Goal: Transaction & Acquisition: Download file/media

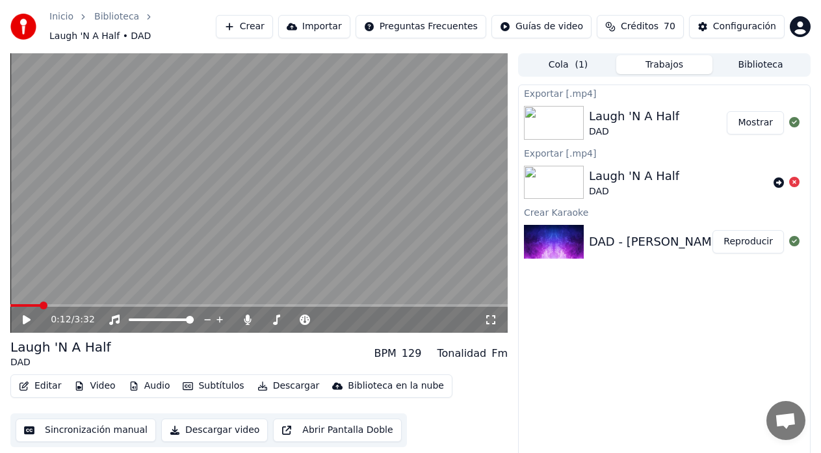
scroll to position [10, 0]
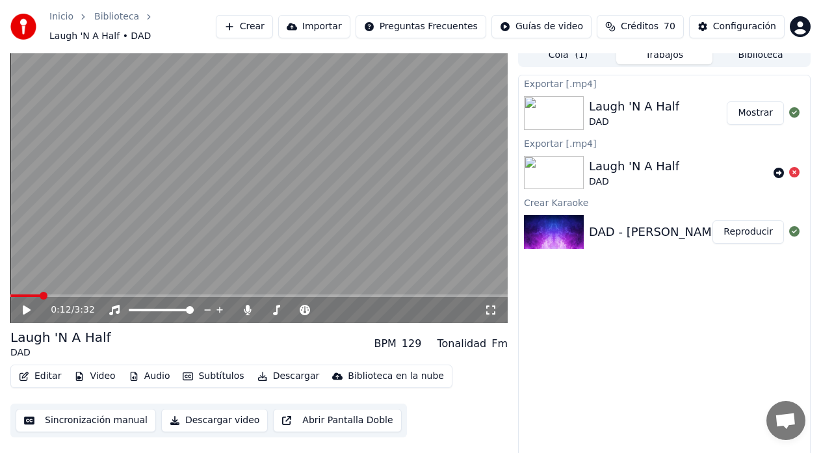
click at [273, 27] on button "Crear" at bounding box center [244, 26] width 57 height 23
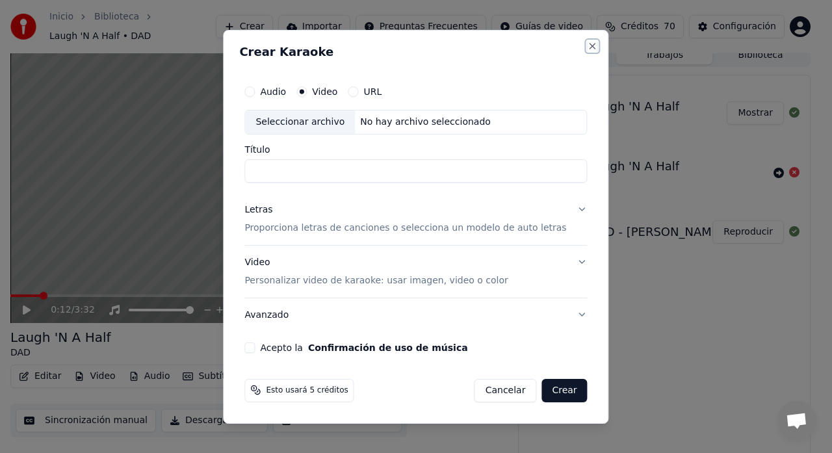
click at [588, 49] on button "Close" at bounding box center [593, 46] width 10 height 10
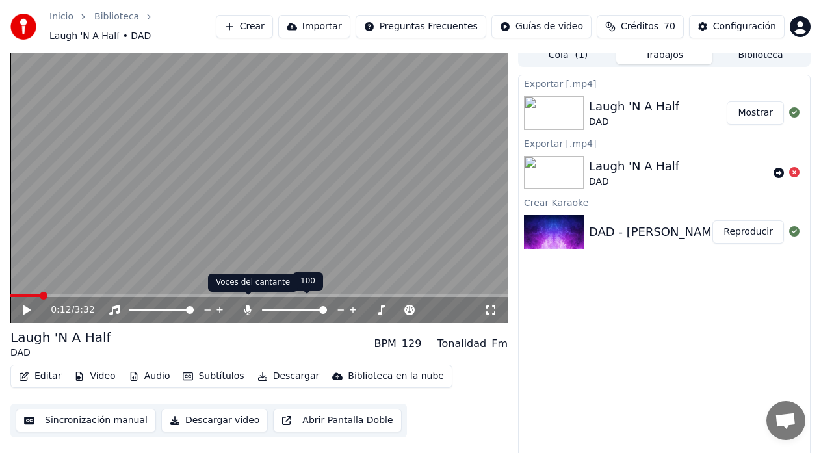
click at [247, 305] on icon at bounding box center [247, 310] width 7 height 10
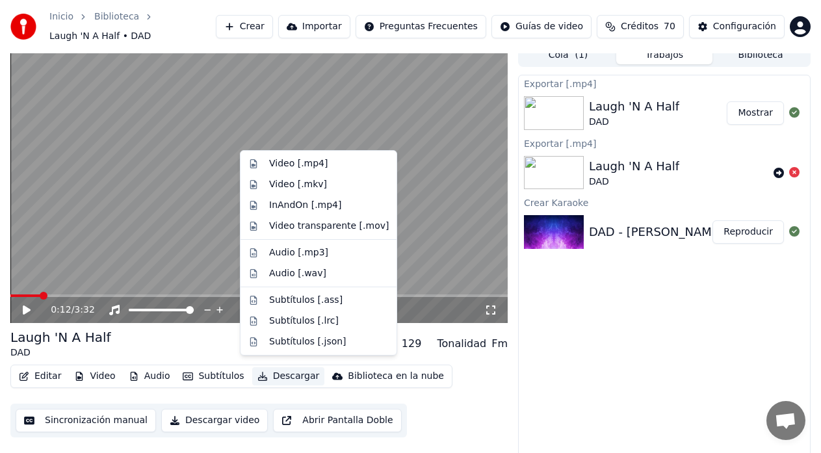
click at [273, 370] on button "Descargar" at bounding box center [288, 376] width 73 height 18
click at [281, 164] on div "Video [.mp4]" at bounding box center [298, 163] width 58 height 13
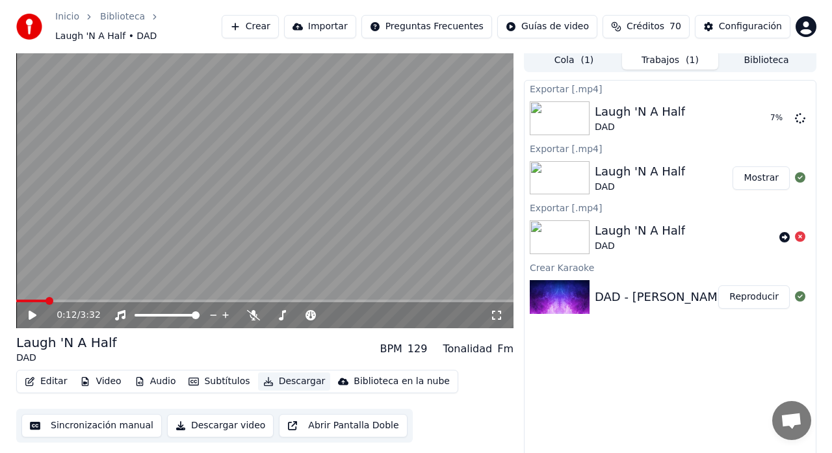
scroll to position [0, 0]
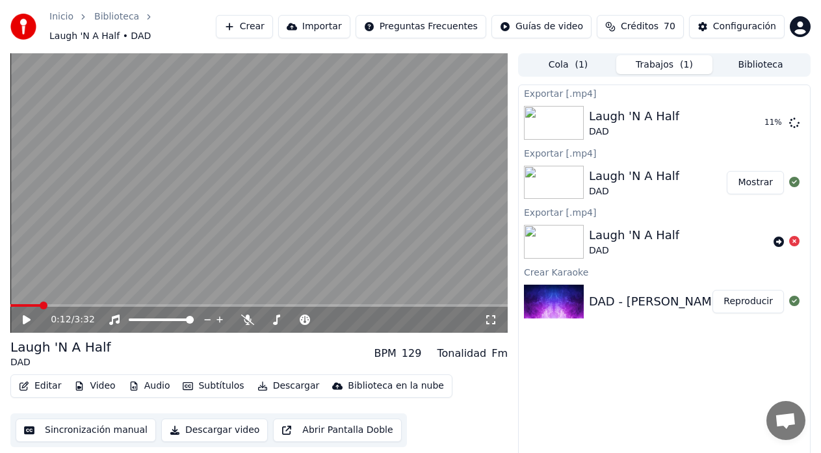
click at [268, 23] on button "Crear" at bounding box center [244, 26] width 57 height 23
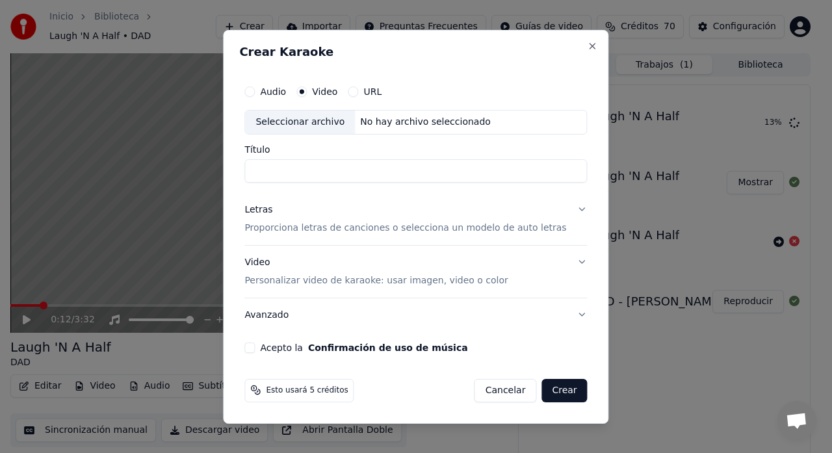
click at [320, 122] on div "Seleccionar archivo" at bounding box center [300, 121] width 110 height 23
type input "**********"
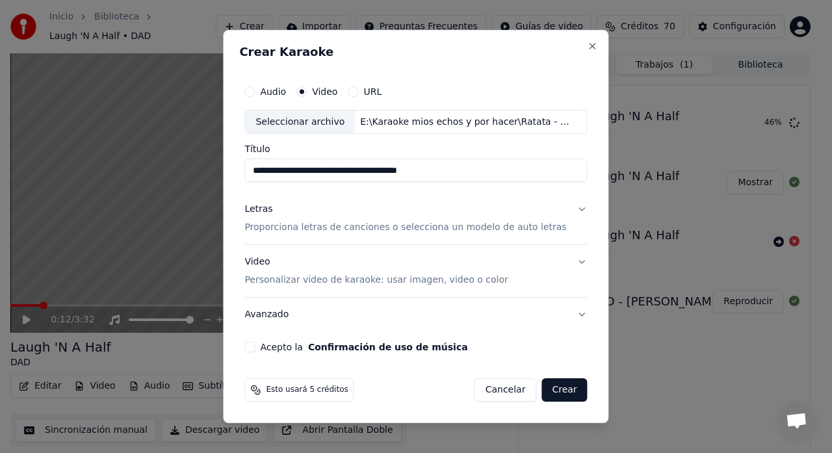
click at [288, 231] on p "Proporciona letras de canciones o selecciona un modelo de auto letras" at bounding box center [405, 228] width 322 height 13
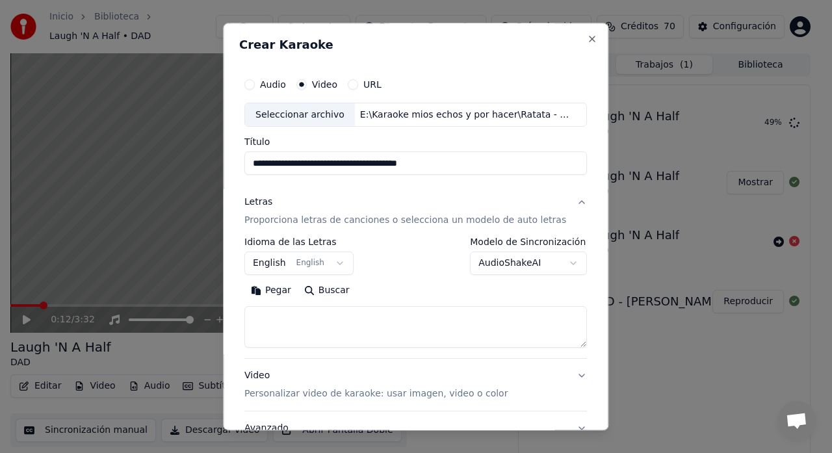
click at [289, 318] on textarea at bounding box center [415, 328] width 343 height 42
paste textarea "**********"
type textarea "**********"
click at [284, 266] on button "English English" at bounding box center [298, 263] width 109 height 23
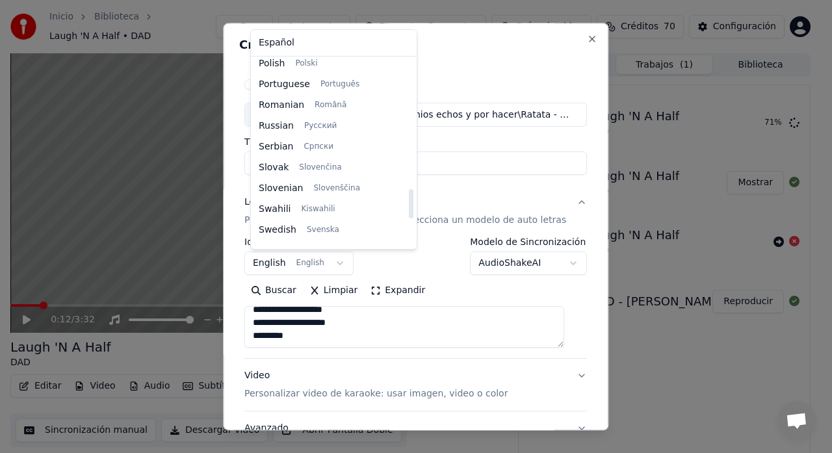
scroll to position [899, 0]
drag, startPoint x: 395, startPoint y: 86, endPoint x: 400, endPoint y: 211, distance: 124.9
click at [409, 211] on div at bounding box center [411, 215] width 5 height 29
select select "**"
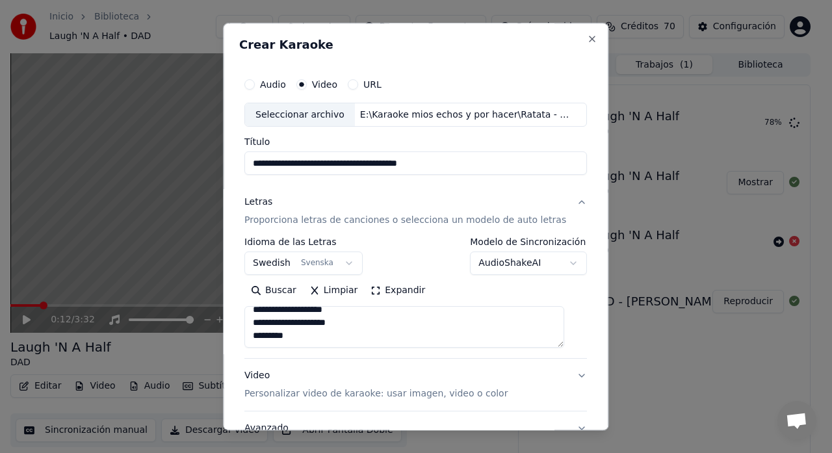
scroll to position [107, 0]
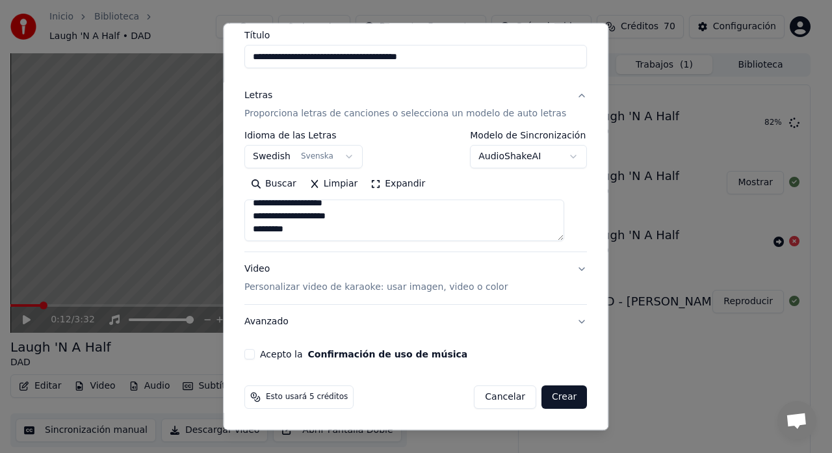
click at [262, 289] on p "Personalizar video de karaoke: usar imagen, video o color" at bounding box center [375, 287] width 263 height 13
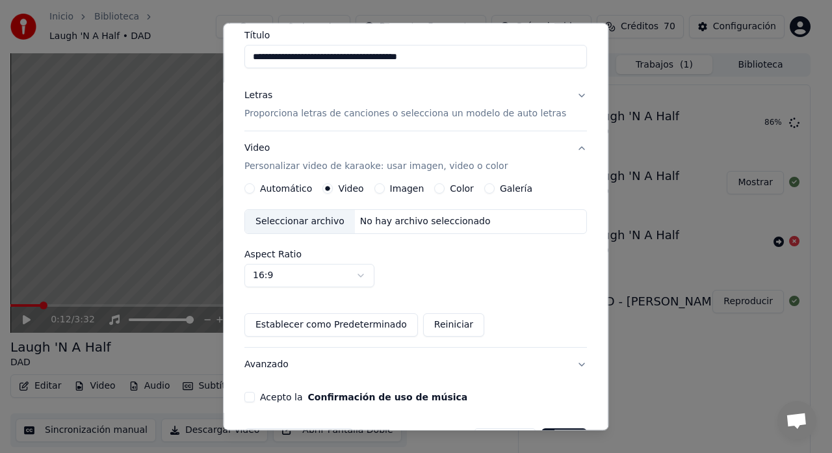
click at [316, 221] on div "Seleccionar archivo" at bounding box center [300, 222] width 110 height 23
click at [255, 400] on button "Acepto la Confirmación de uso de música" at bounding box center [249, 398] width 10 height 10
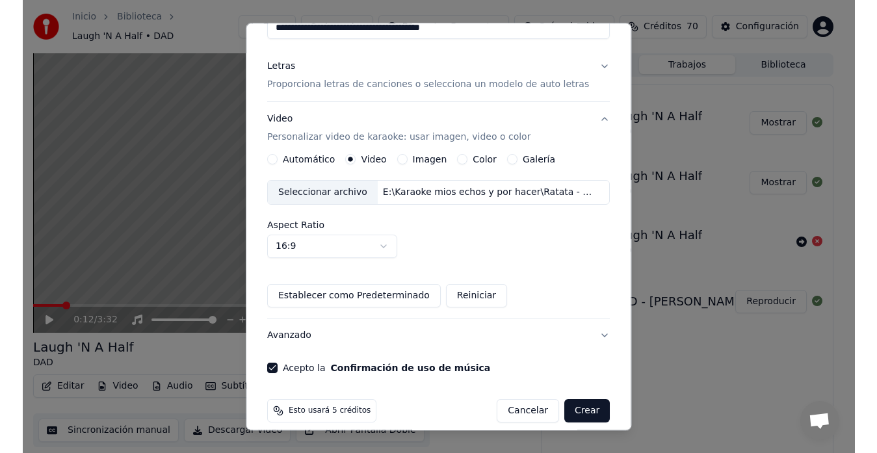
scroll to position [149, 0]
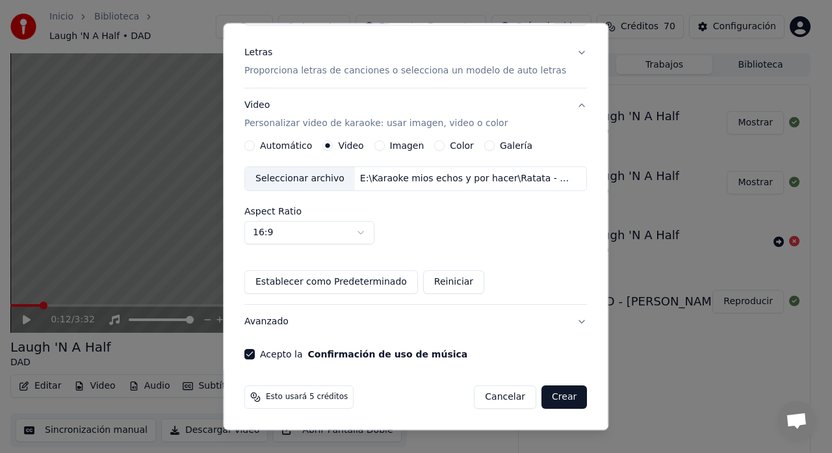
click at [556, 395] on button "Crear" at bounding box center [563, 397] width 45 height 23
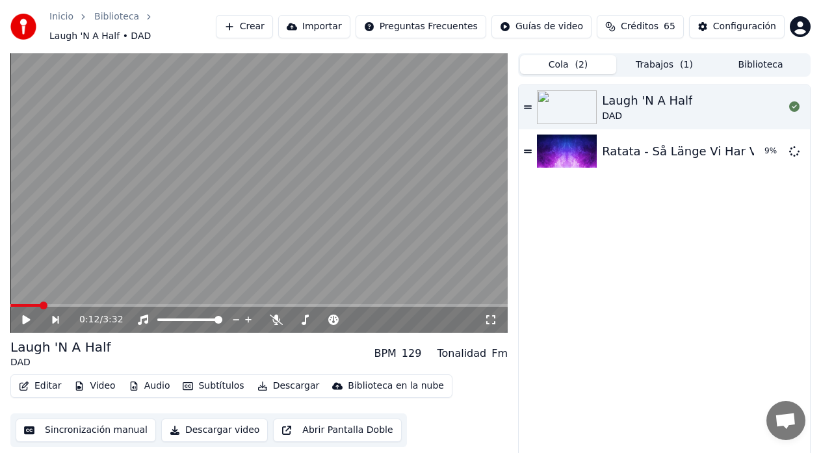
click at [577, 62] on span "( 2 )" at bounding box center [581, 64] width 13 height 13
click at [628, 110] on div "DAD" at bounding box center [647, 116] width 90 height 13
click at [28, 316] on icon at bounding box center [26, 320] width 6 height 8
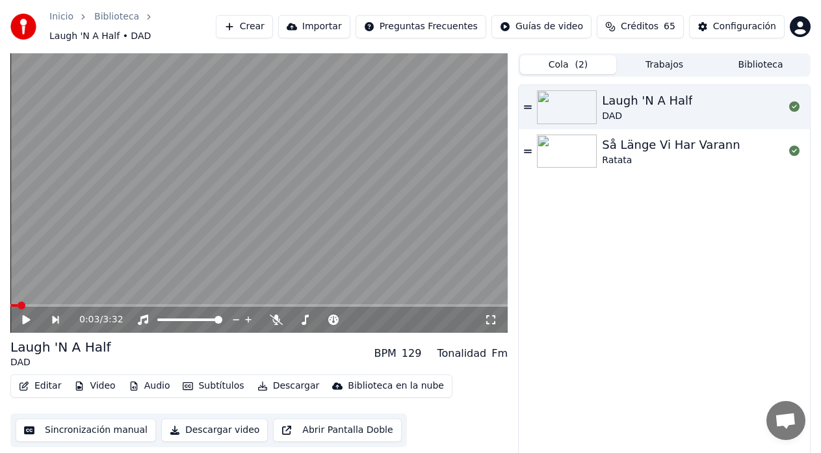
click at [731, 60] on button "Biblioteca" at bounding box center [760, 64] width 96 height 19
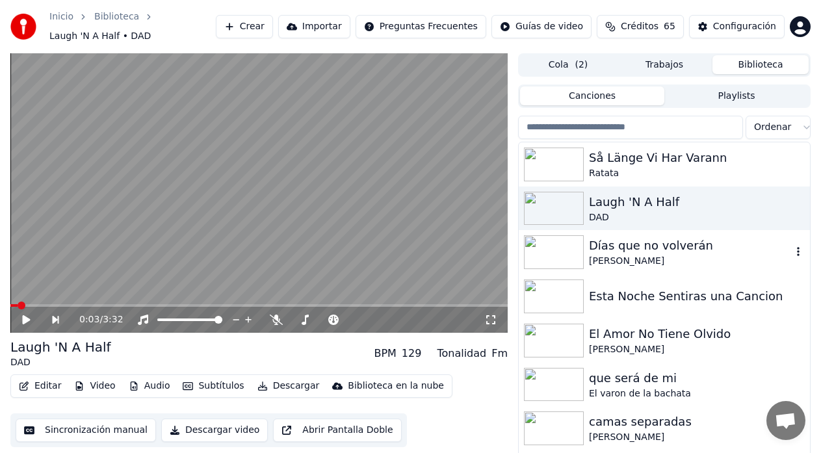
click at [623, 248] on div "Días que no volverán" at bounding box center [690, 246] width 203 height 18
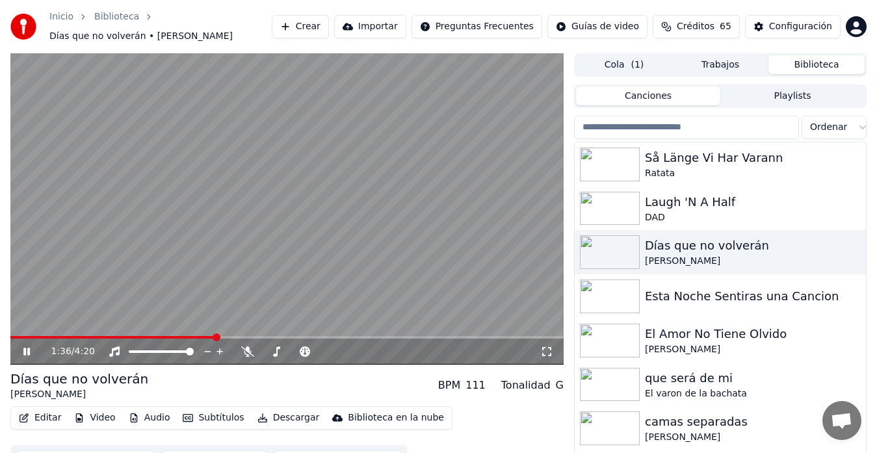
click at [626, 62] on button "Cola ( 1 )" at bounding box center [624, 64] width 96 height 19
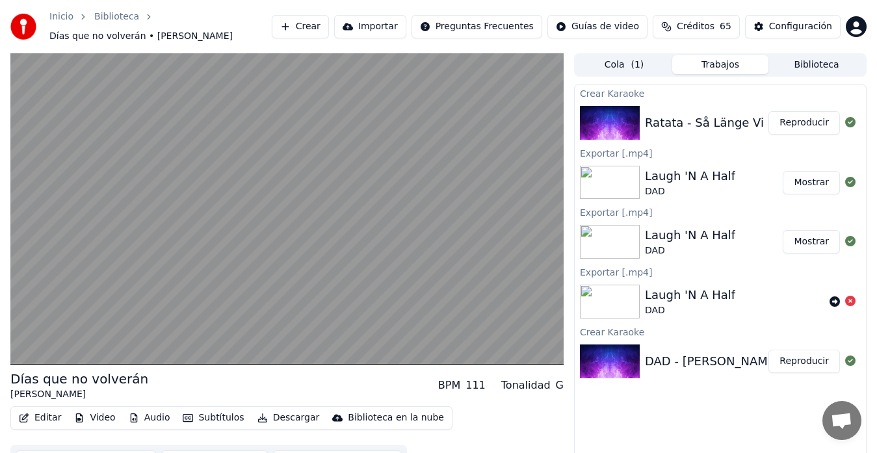
click at [719, 57] on button "Trabajos" at bounding box center [720, 64] width 96 height 19
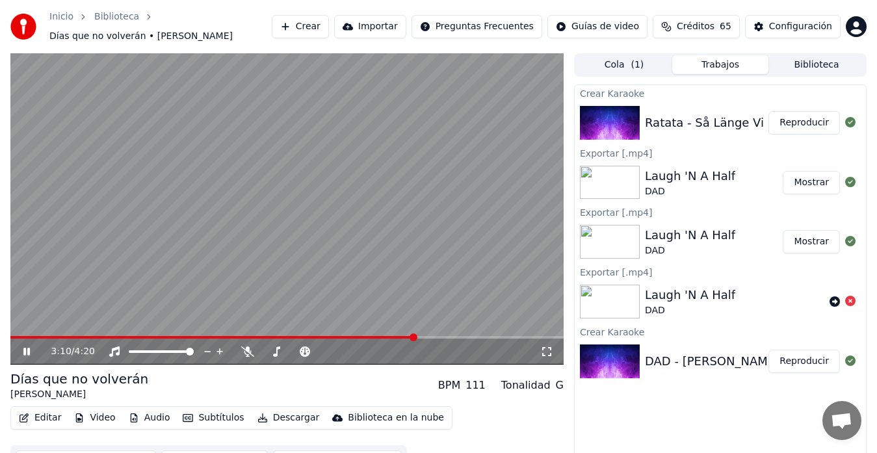
click at [20, 346] on div "3:10 / 4:20" at bounding box center [287, 351] width 543 height 13
click at [26, 348] on icon at bounding box center [26, 352] width 6 height 8
click at [794, 119] on button "Reproducir" at bounding box center [803, 122] width 71 height 23
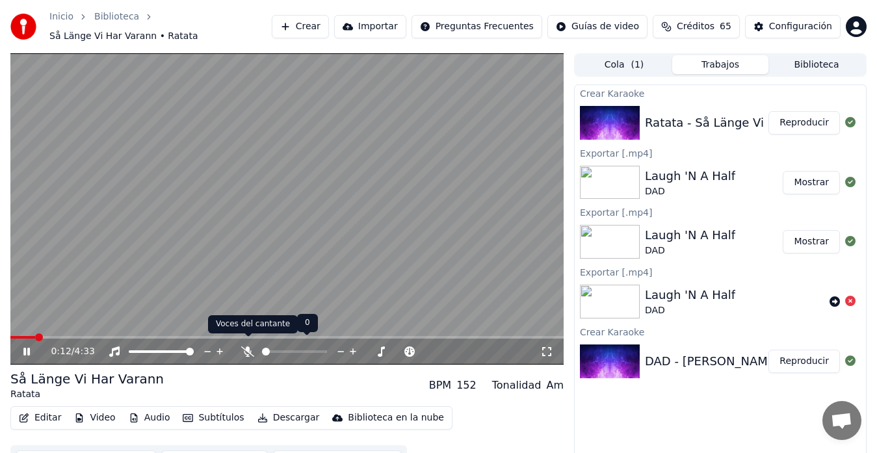
click at [244, 346] on icon at bounding box center [247, 351] width 13 height 10
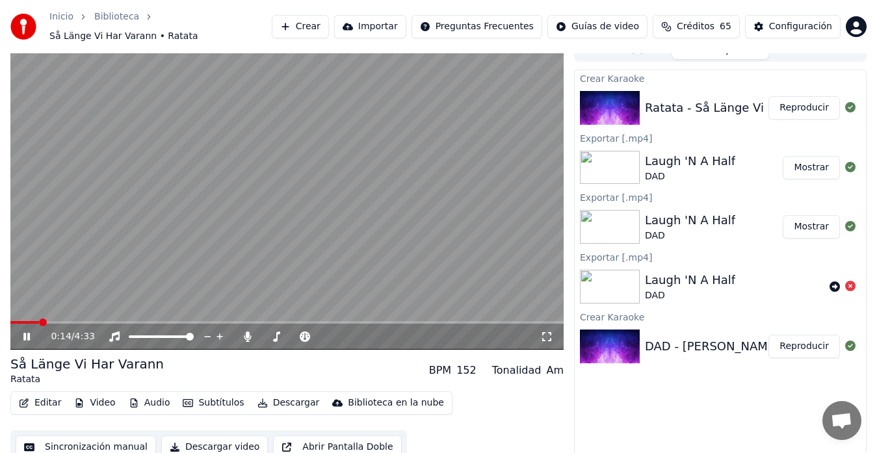
scroll to position [19, 0]
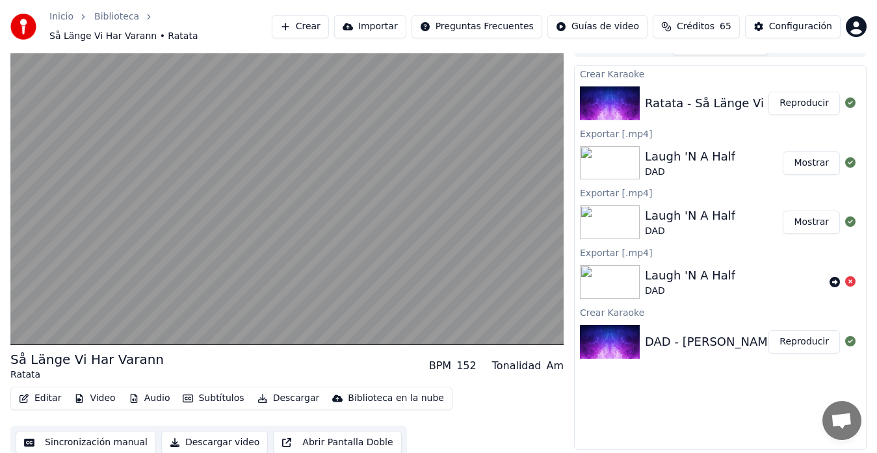
click at [60, 438] on button "Sincronización manual" at bounding box center [86, 442] width 140 height 23
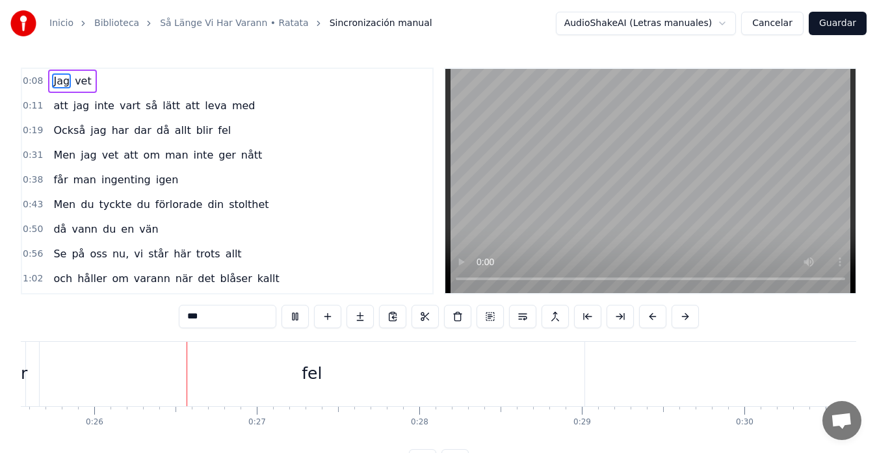
scroll to position [0, 4193]
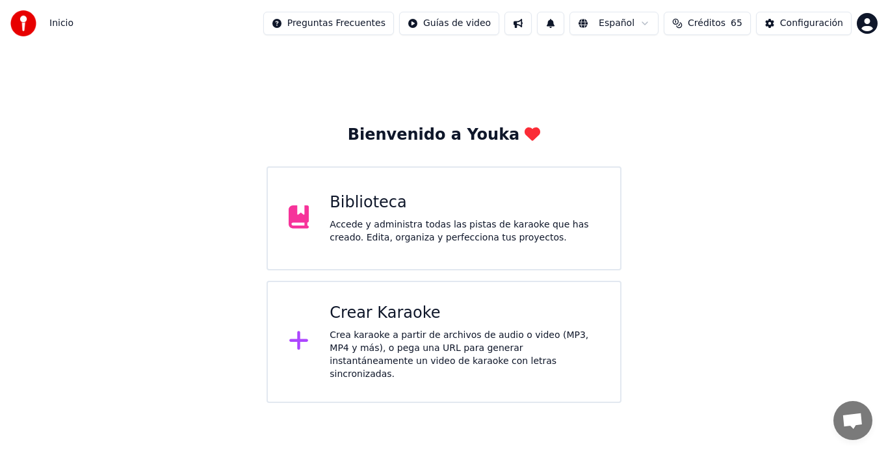
click at [392, 231] on div "Accede y administra todas las pistas de karaoke que has creado. Edita, organiza…" at bounding box center [465, 231] width 270 height 26
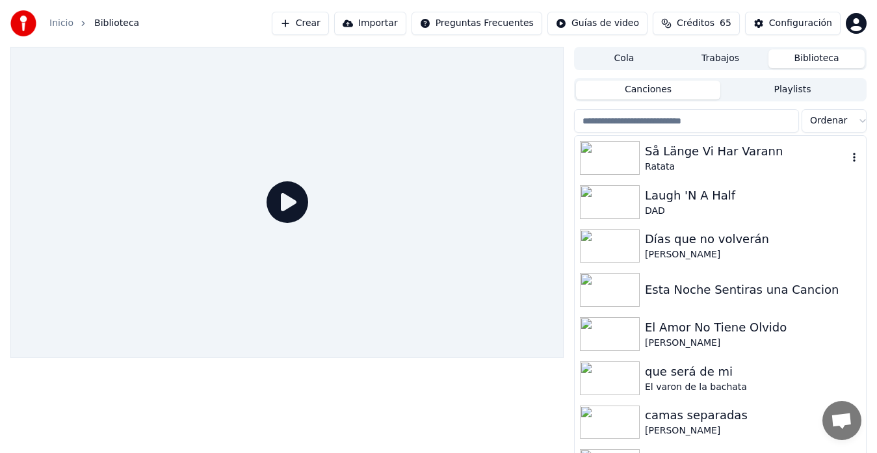
click at [725, 153] on div "Så Länge Vi Har Varann" at bounding box center [746, 151] width 203 height 18
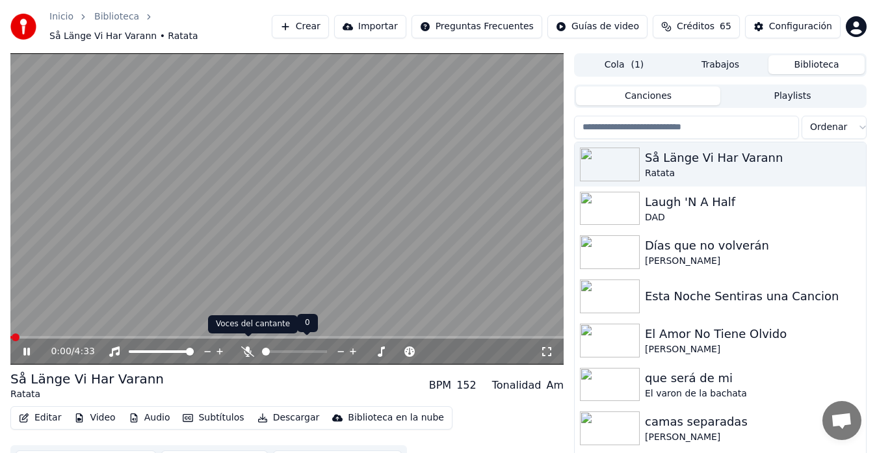
click at [248, 346] on icon at bounding box center [247, 351] width 13 height 10
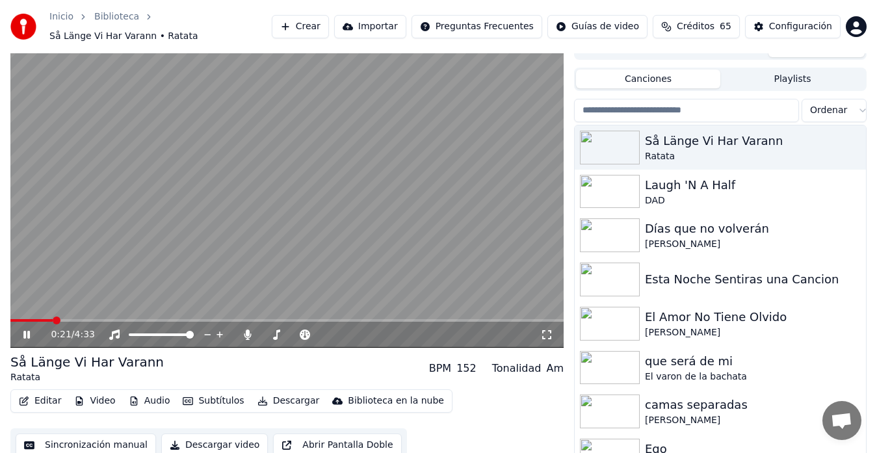
scroll to position [22, 0]
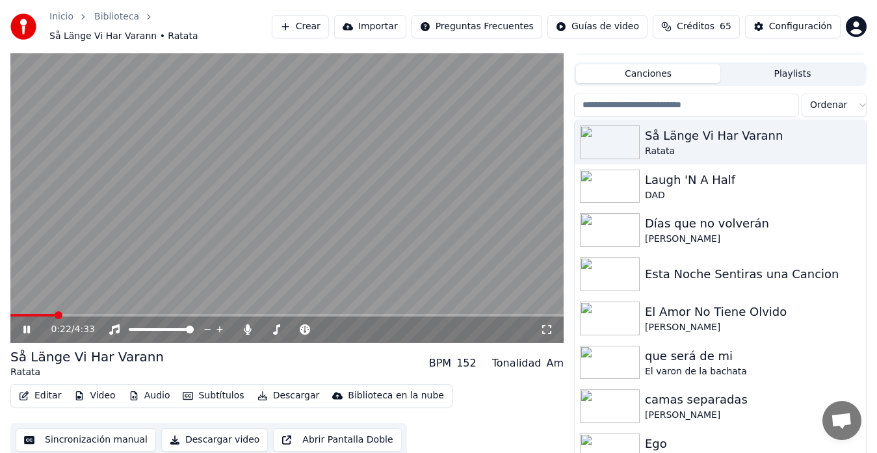
click at [75, 436] on button "Sincronización manual" at bounding box center [86, 439] width 140 height 23
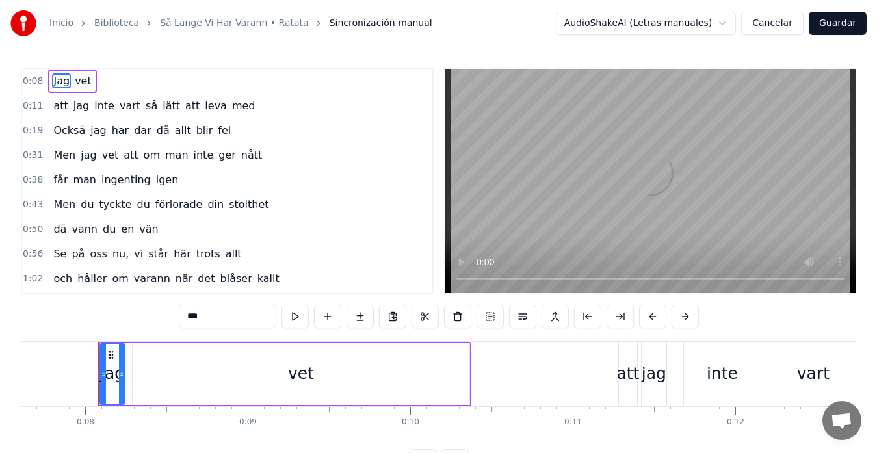
scroll to position [0, 1247]
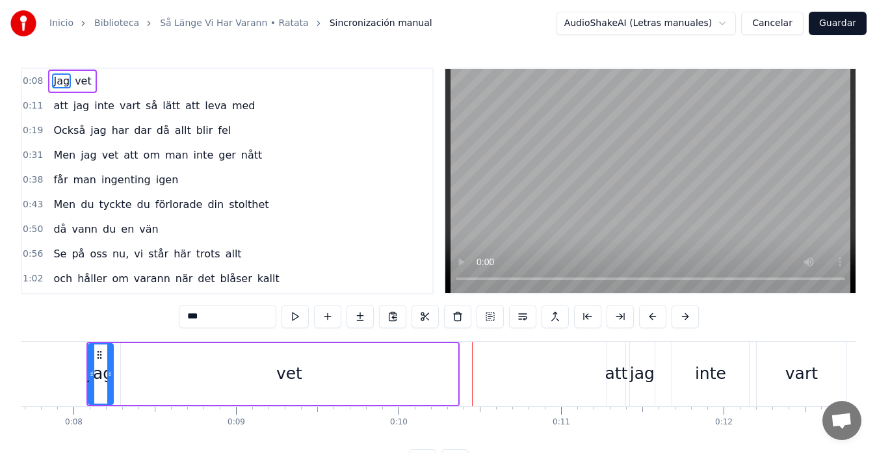
click at [456, 373] on div "vet" at bounding box center [289, 374] width 337 height 62
type input "***"
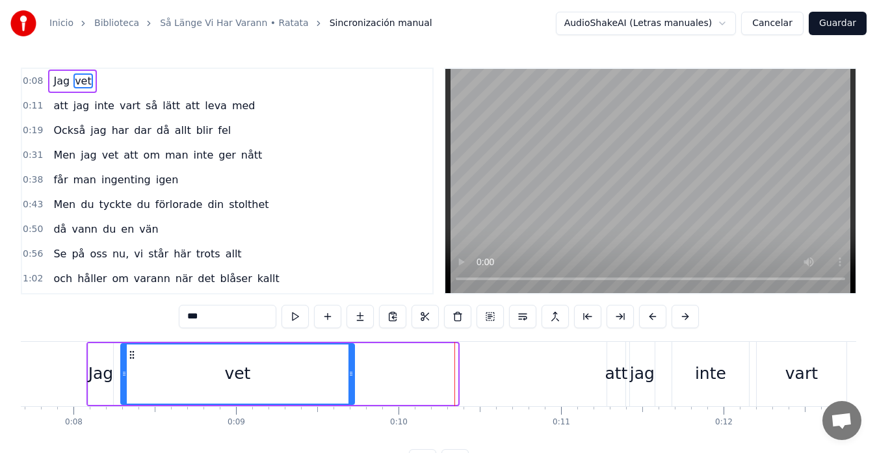
drag, startPoint x: 456, startPoint y: 373, endPoint x: 352, endPoint y: 380, distance: 103.5
click at [352, 380] on div at bounding box center [350, 373] width 5 height 59
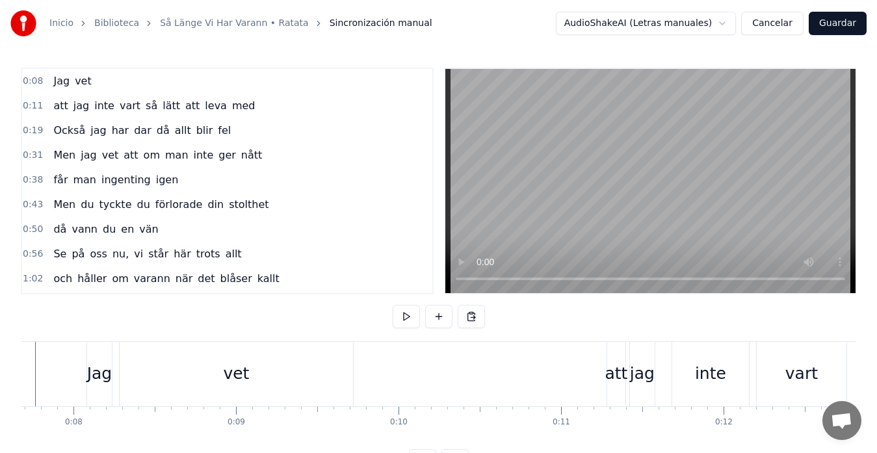
scroll to position [0, 1197]
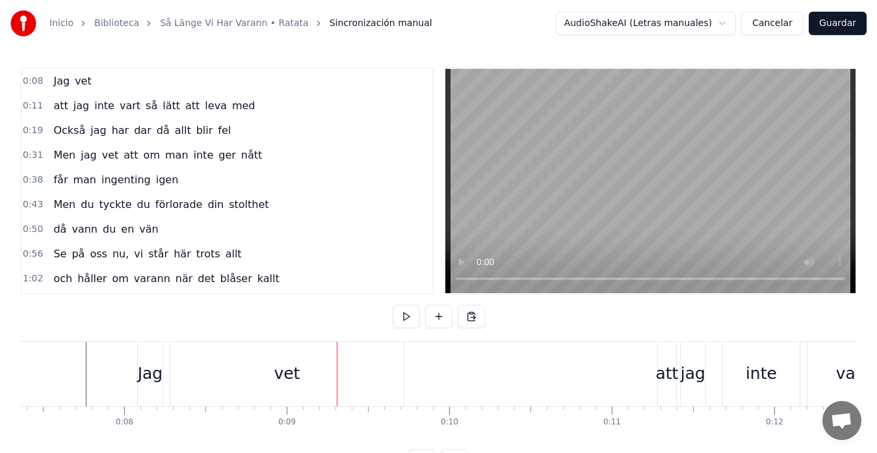
click at [402, 373] on div "vet" at bounding box center [286, 374] width 233 height 64
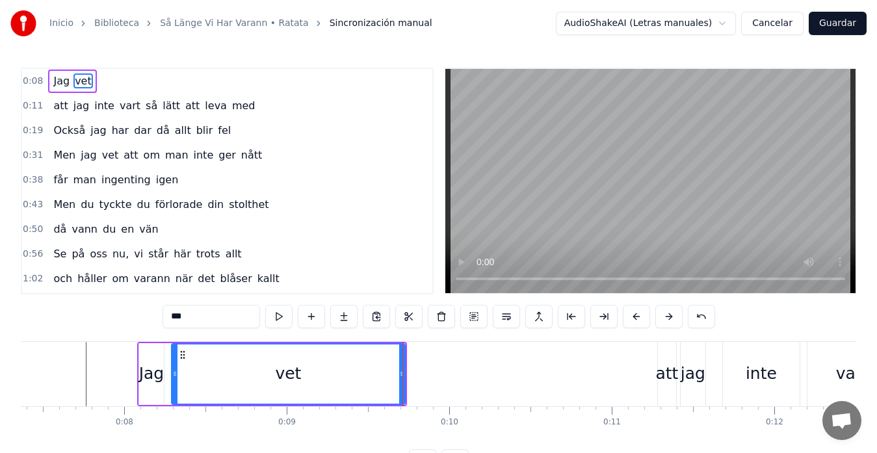
drag, startPoint x: 402, startPoint y: 373, endPoint x: 392, endPoint y: 374, distance: 10.5
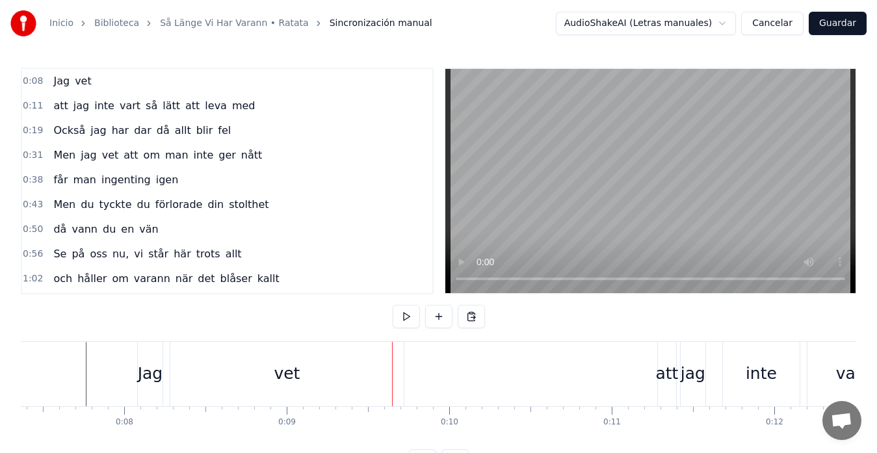
click at [402, 373] on div "vet" at bounding box center [286, 374] width 233 height 64
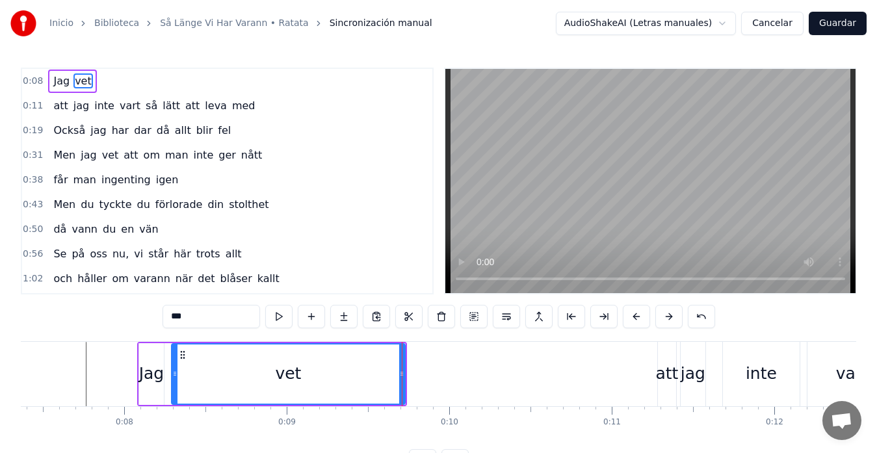
drag, startPoint x: 402, startPoint y: 373, endPoint x: 370, endPoint y: 376, distance: 31.3
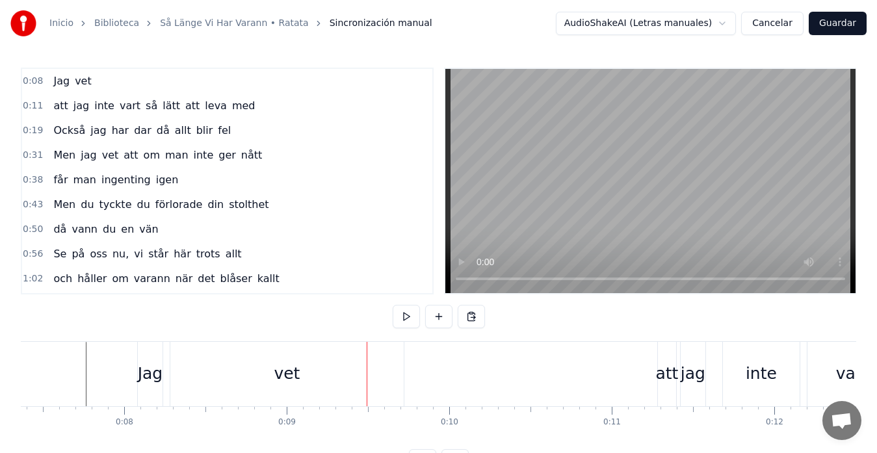
click at [399, 372] on div "vet" at bounding box center [286, 374] width 233 height 64
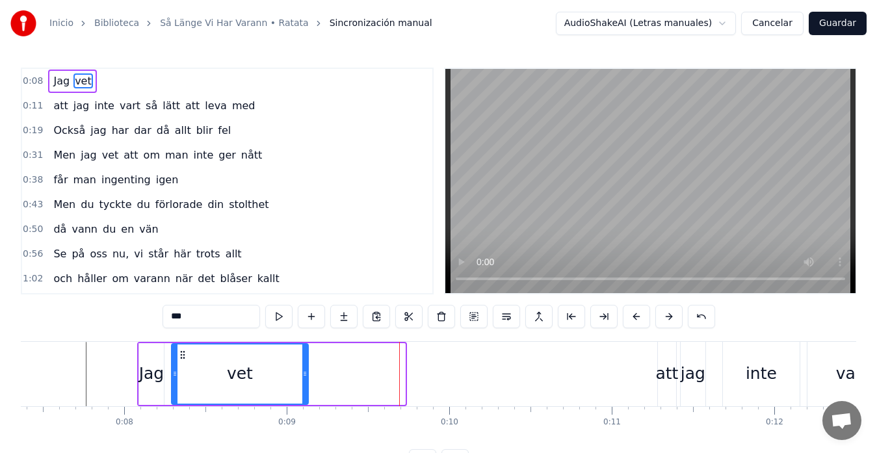
drag, startPoint x: 403, startPoint y: 371, endPoint x: 306, endPoint y: 376, distance: 97.0
click at [306, 376] on icon at bounding box center [304, 374] width 5 height 10
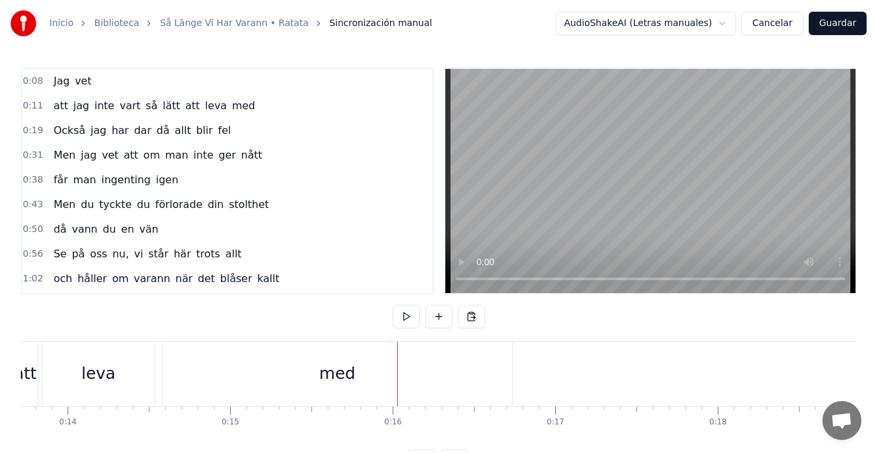
scroll to position [0, 2229]
click at [509, 374] on div "med" at bounding box center [336, 374] width 350 height 64
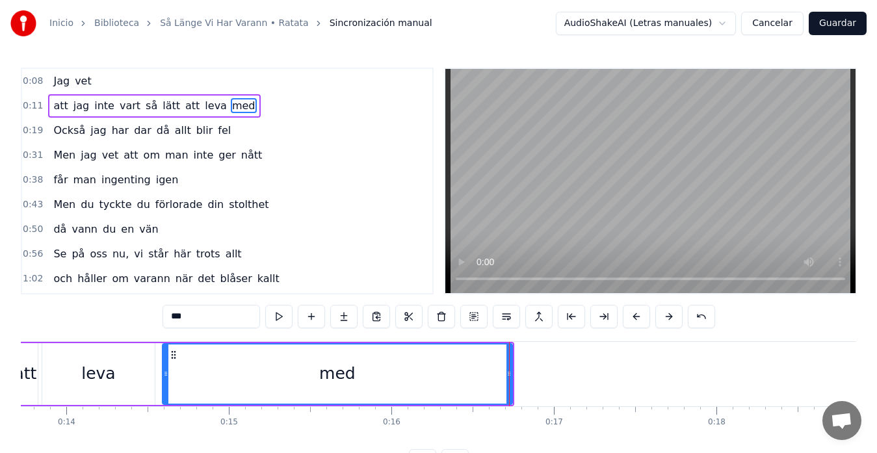
drag, startPoint x: 509, startPoint y: 374, endPoint x: 495, endPoint y: 375, distance: 14.4
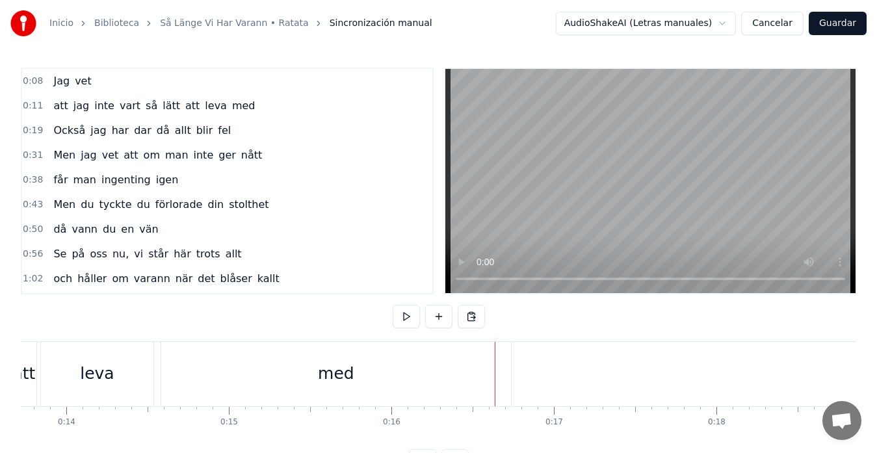
click at [509, 372] on div "med" at bounding box center [336, 374] width 350 height 64
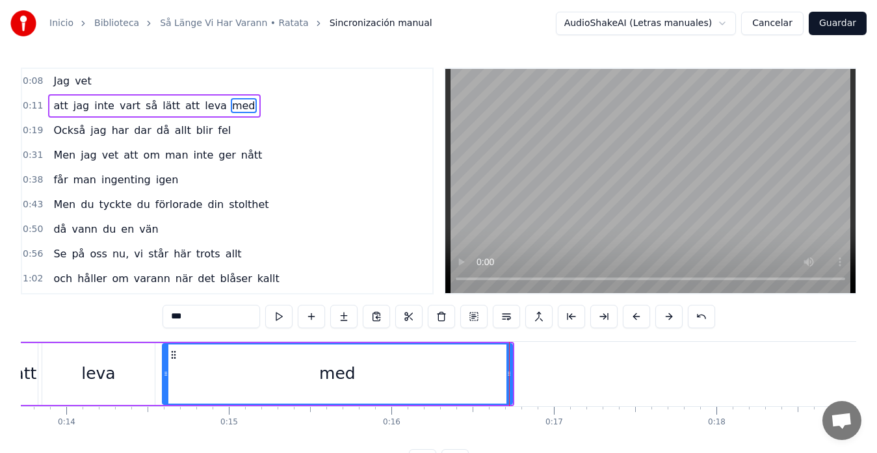
drag, startPoint x: 509, startPoint y: 372, endPoint x: 500, endPoint y: 372, distance: 9.1
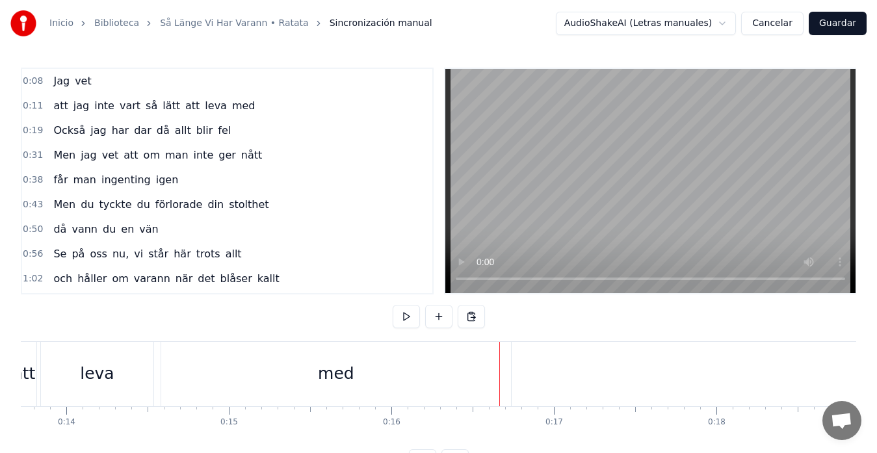
click at [510, 373] on div "med" at bounding box center [336, 374] width 351 height 64
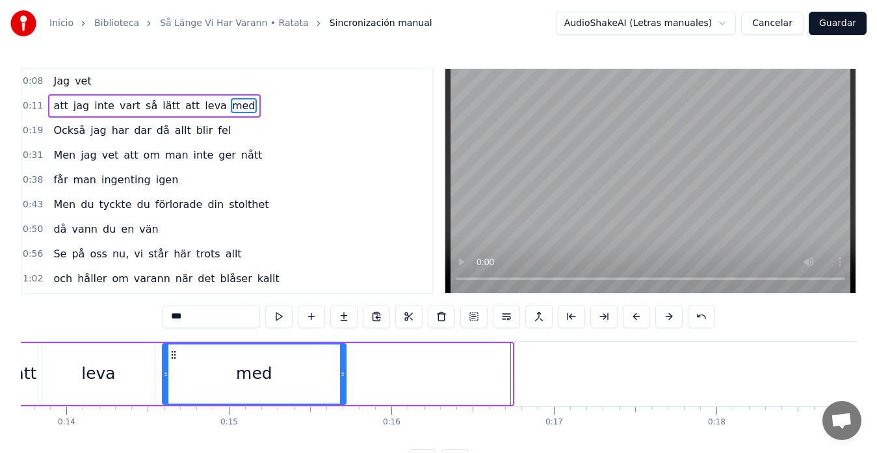
drag, startPoint x: 511, startPoint y: 373, endPoint x: 344, endPoint y: 377, distance: 166.4
click at [344, 377] on icon at bounding box center [342, 374] width 5 height 10
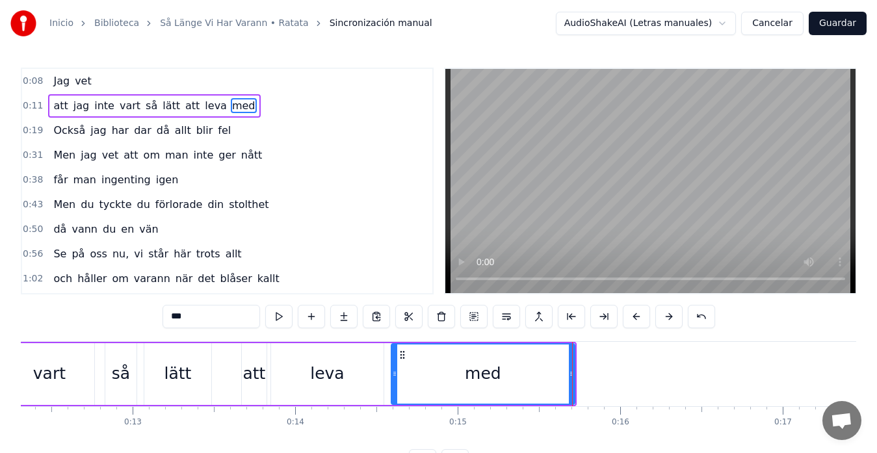
scroll to position [0, 1995]
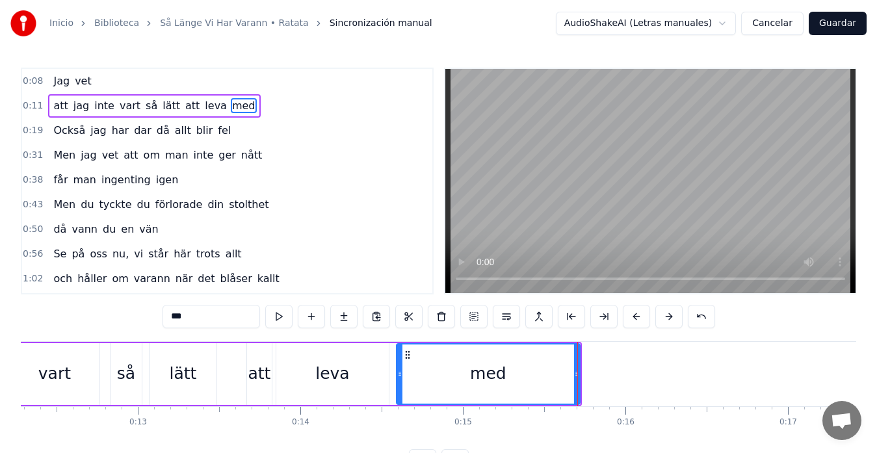
click at [74, 356] on div "vart" at bounding box center [55, 374] width 90 height 62
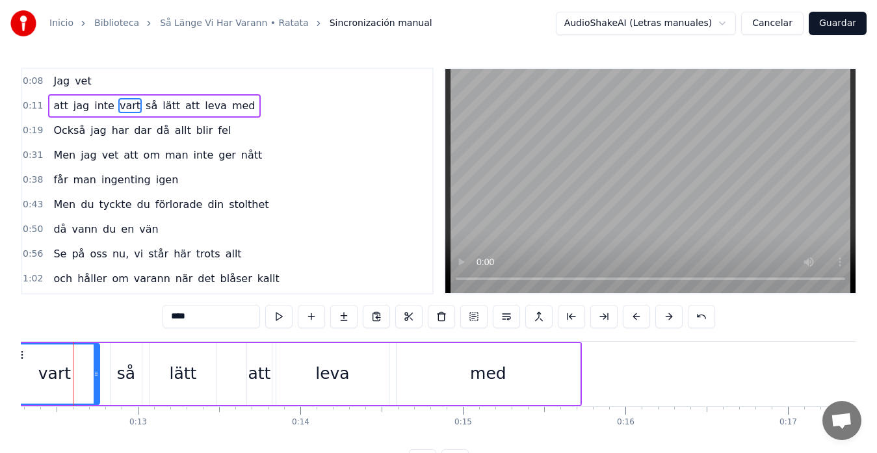
scroll to position [0, 1982]
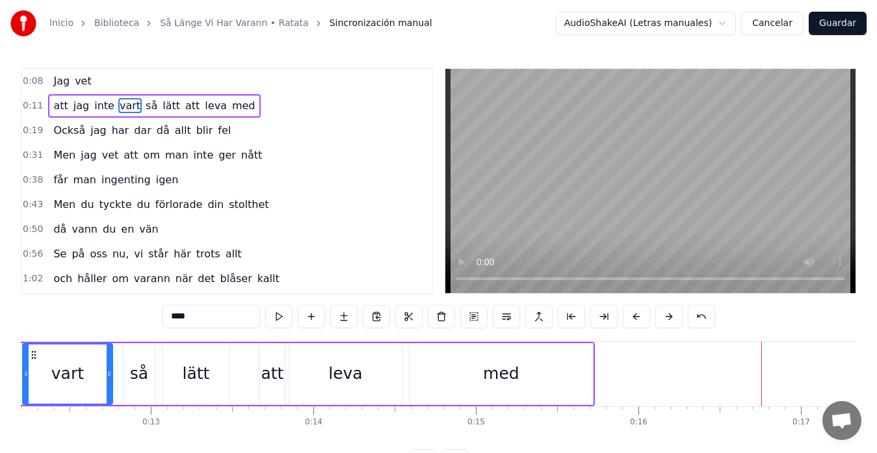
click at [15, 369] on div "Inicio Biblioteca Så Länge Vi Har Varann • Ratata Sincronización manual AudioSh…" at bounding box center [438, 236] width 877 height 473
click at [14, 359] on div "Inicio Biblioteca Så Länge Vi Har Varann • Ratata Sincronización manual AudioSh…" at bounding box center [438, 236] width 877 height 473
click at [18, 357] on div "Inicio Biblioteca Så Länge Vi Har Varann • Ratata Sincronización manual AudioSh…" at bounding box center [438, 236] width 877 height 473
click at [34, 371] on div "vart" at bounding box center [67, 373] width 88 height 59
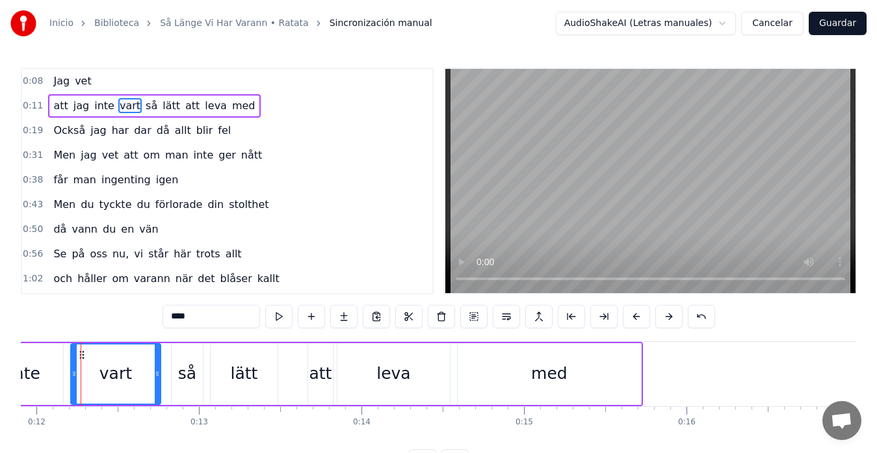
scroll to position [0, 1929]
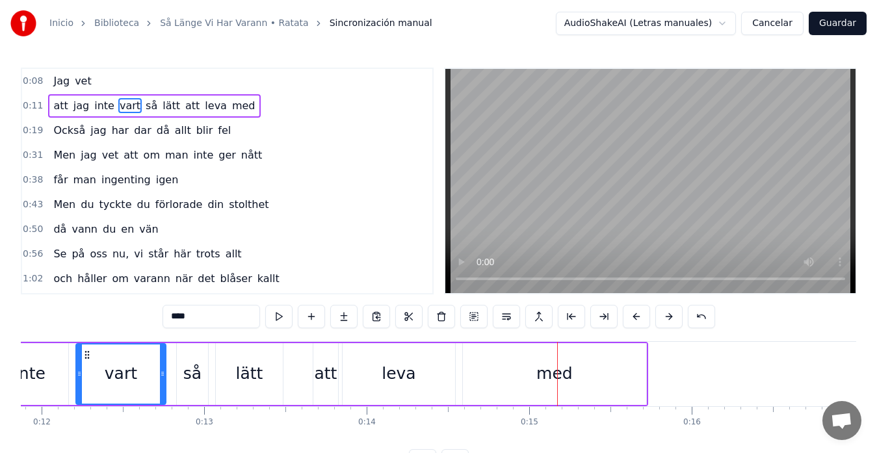
click at [465, 376] on div "med" at bounding box center [554, 374] width 183 height 62
type input "***"
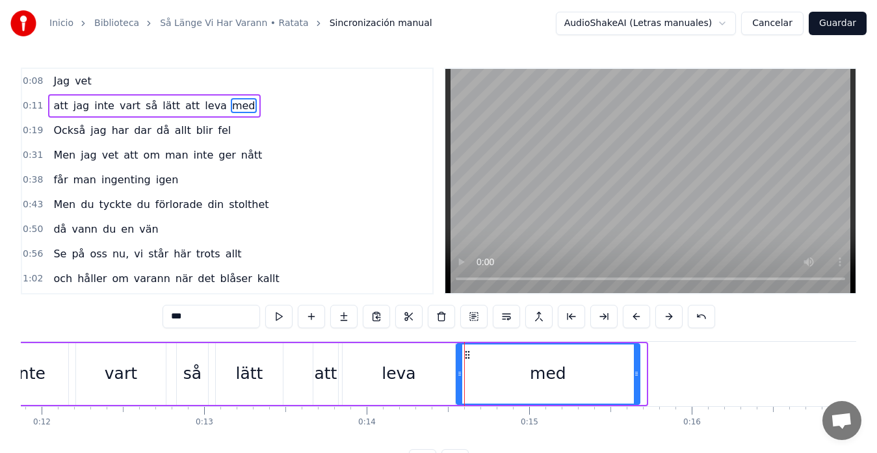
drag, startPoint x: 473, startPoint y: 358, endPoint x: 466, endPoint y: 360, distance: 6.8
click at [466, 360] on div "med" at bounding box center [548, 373] width 182 height 59
click at [172, 366] on div "att jag inte vart så lätt att leva med" at bounding box center [283, 374] width 717 height 64
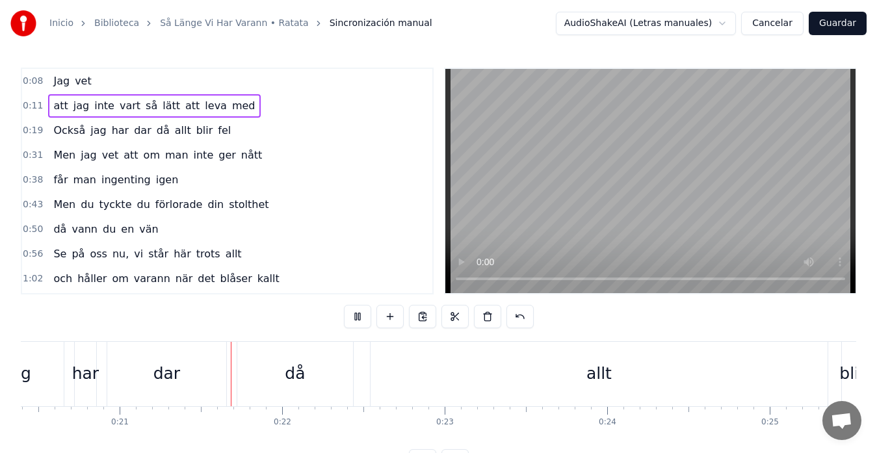
scroll to position [0, 3390]
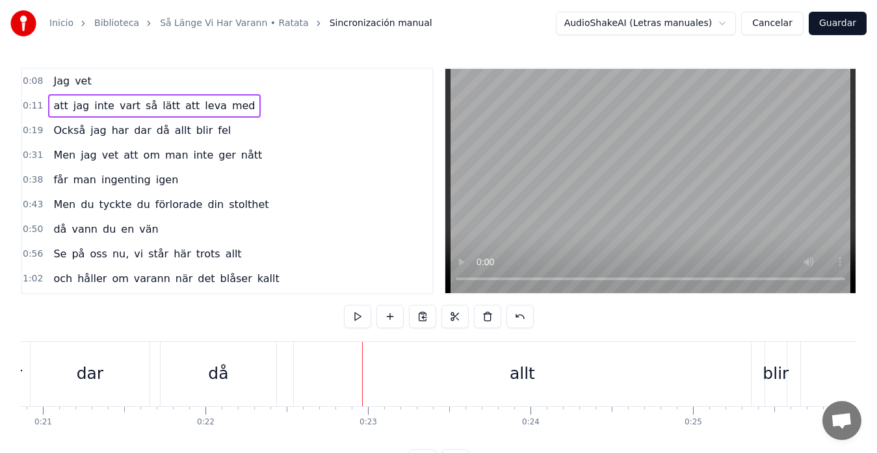
click at [296, 376] on div "allt" at bounding box center [522, 374] width 457 height 64
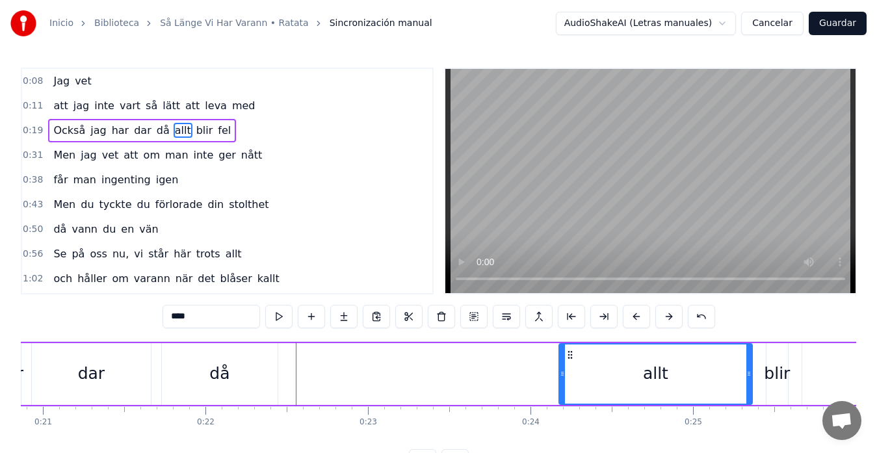
drag, startPoint x: 298, startPoint y: 374, endPoint x: 562, endPoint y: 365, distance: 264.0
click at [562, 365] on div at bounding box center [562, 373] width 5 height 59
click at [198, 369] on div "då" at bounding box center [220, 374] width 116 height 62
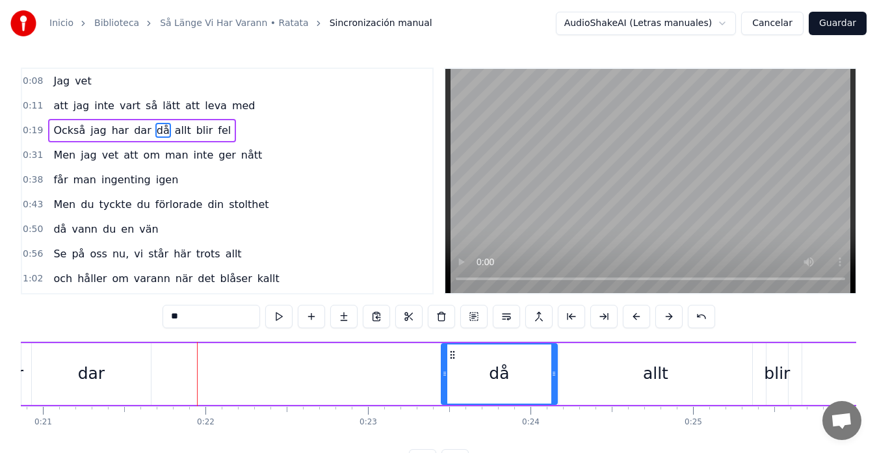
drag, startPoint x: 174, startPoint y: 355, endPoint x: 454, endPoint y: 356, distance: 279.5
click at [454, 356] on icon at bounding box center [452, 355] width 10 height 10
drag, startPoint x: 444, startPoint y: 372, endPoint x: 519, endPoint y: 377, distance: 74.9
click at [519, 377] on icon at bounding box center [519, 374] width 5 height 10
click at [38, 369] on div "dar" at bounding box center [91, 374] width 119 height 62
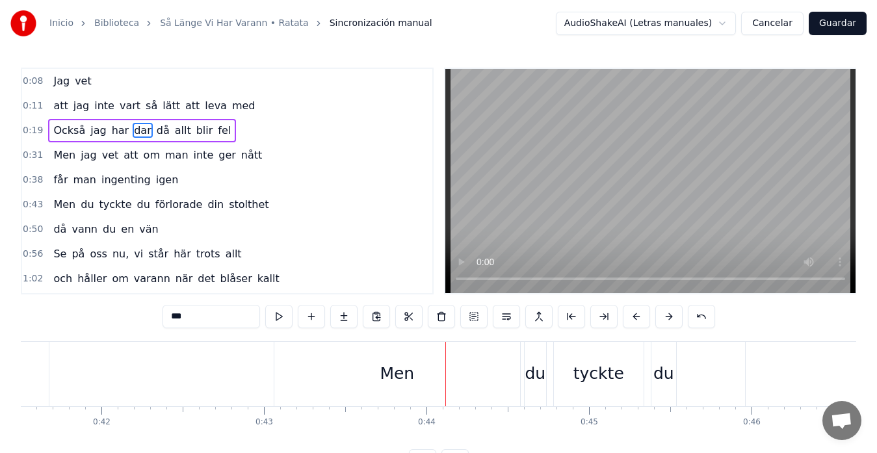
scroll to position [0, 6742]
click at [279, 371] on div "Men" at bounding box center [399, 374] width 246 height 64
type input "***"
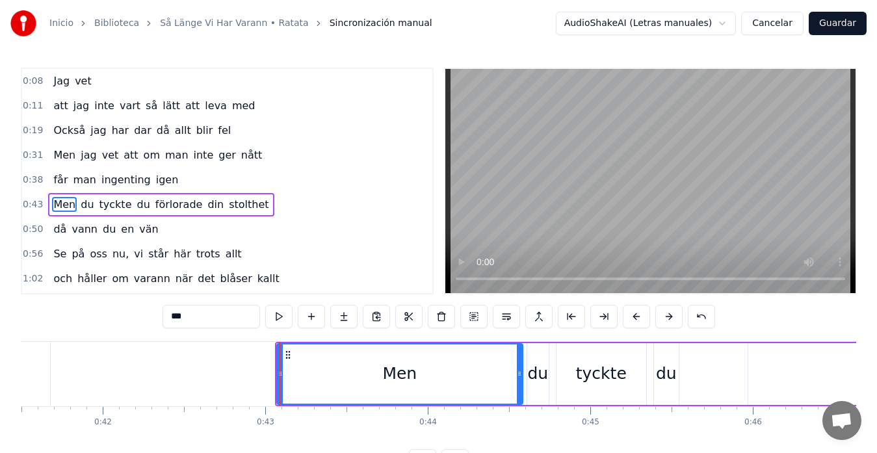
scroll to position [23, 0]
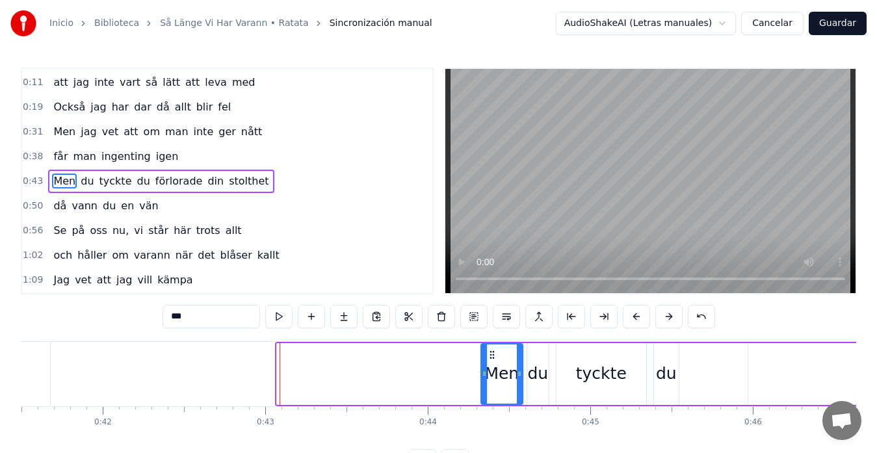
drag, startPoint x: 279, startPoint y: 374, endPoint x: 483, endPoint y: 377, distance: 204.1
click at [483, 377] on icon at bounding box center [484, 374] width 5 height 10
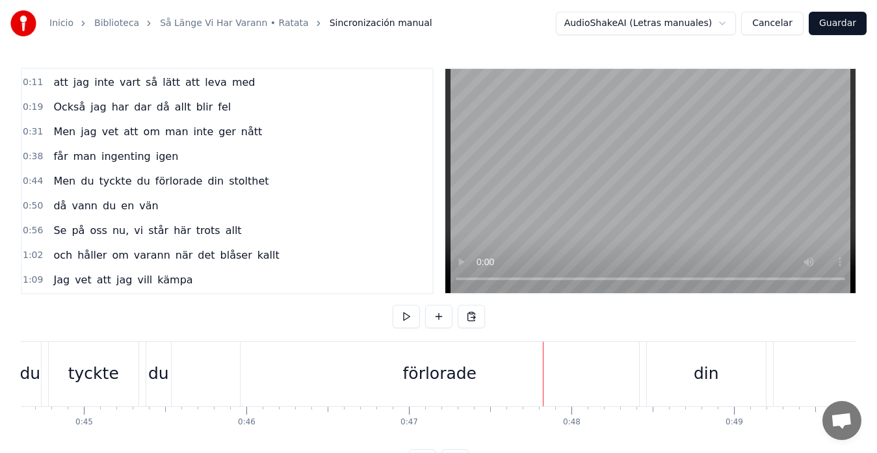
scroll to position [0, 7245]
click at [125, 359] on div "tyckte" at bounding box center [98, 374] width 90 height 64
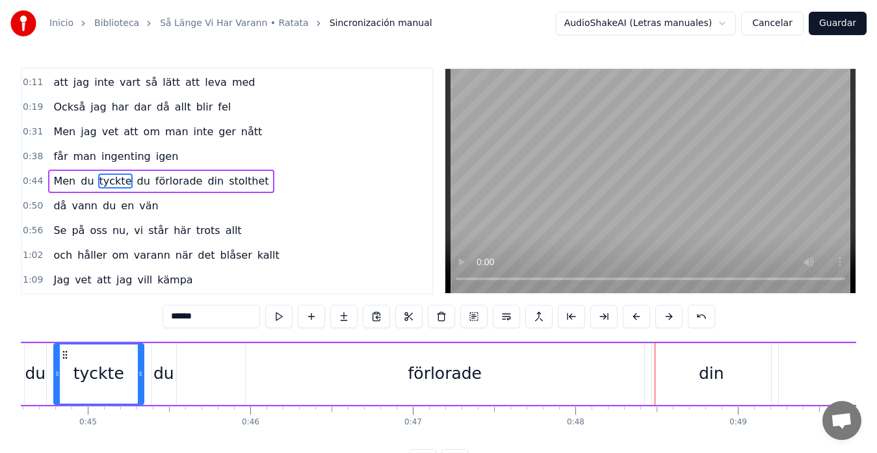
click at [111, 357] on div "tyckte" at bounding box center [99, 373] width 88 height 59
click at [639, 375] on div "förlorade" at bounding box center [445, 374] width 398 height 62
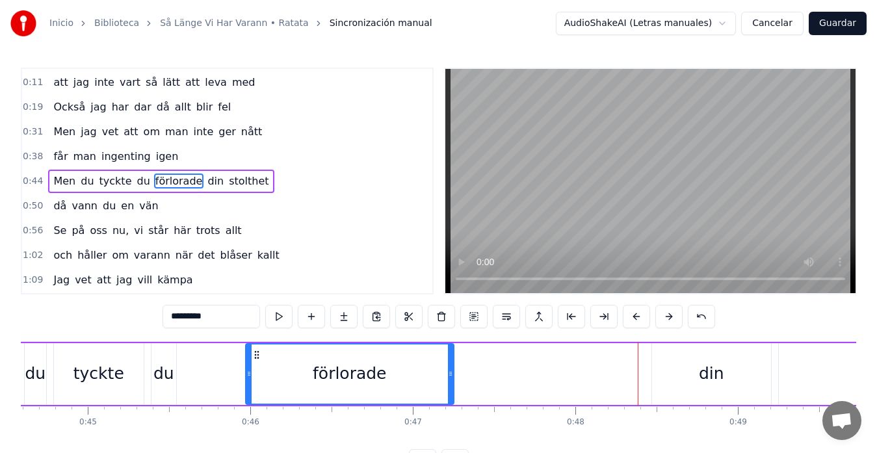
drag, startPoint x: 639, startPoint y: 375, endPoint x: 448, endPoint y: 397, distance: 191.7
click at [448, 397] on div at bounding box center [450, 373] width 5 height 59
click at [687, 369] on div "din" at bounding box center [711, 374] width 119 height 62
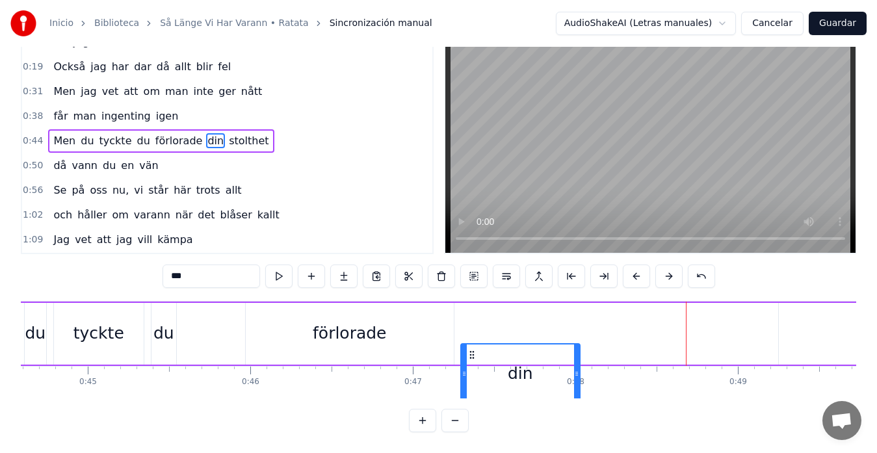
scroll to position [51, 0]
drag, startPoint x: 663, startPoint y: 358, endPoint x: 473, endPoint y: 352, distance: 190.5
click at [473, 361] on icon at bounding box center [472, 366] width 10 height 10
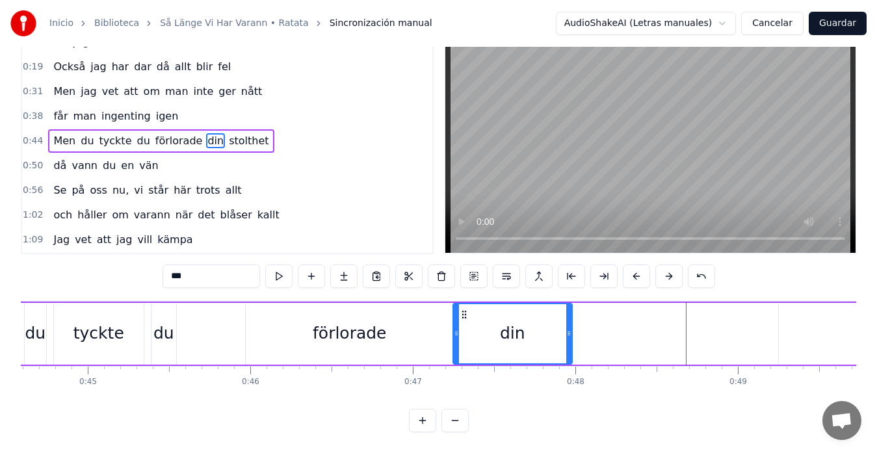
drag, startPoint x: 469, startPoint y: 304, endPoint x: 460, endPoint y: 304, distance: 8.5
click at [460, 309] on icon at bounding box center [464, 314] width 10 height 10
drag, startPoint x: 568, startPoint y: 321, endPoint x: 536, endPoint y: 322, distance: 31.9
click at [536, 328] on icon at bounding box center [536, 333] width 5 height 10
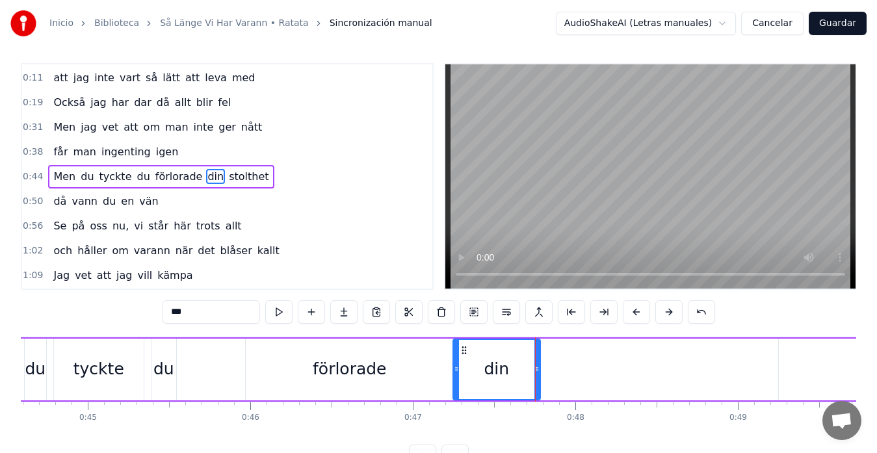
scroll to position [0, 0]
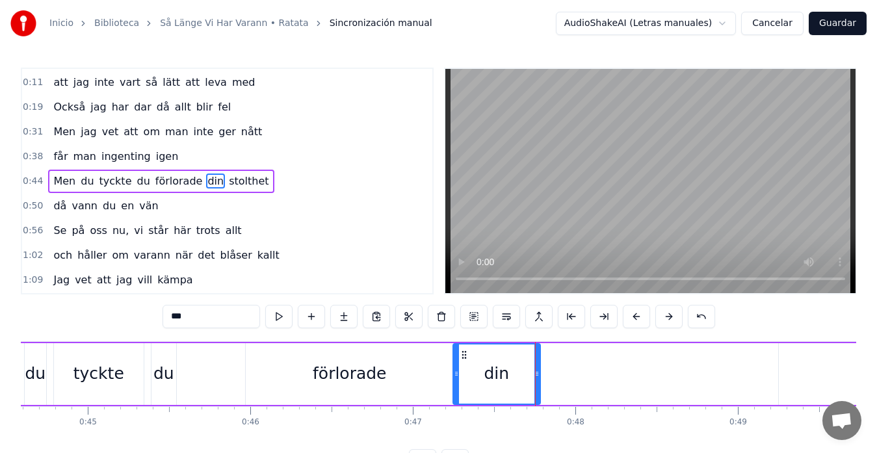
click at [62, 357] on div "tyckte" at bounding box center [99, 374] width 90 height 62
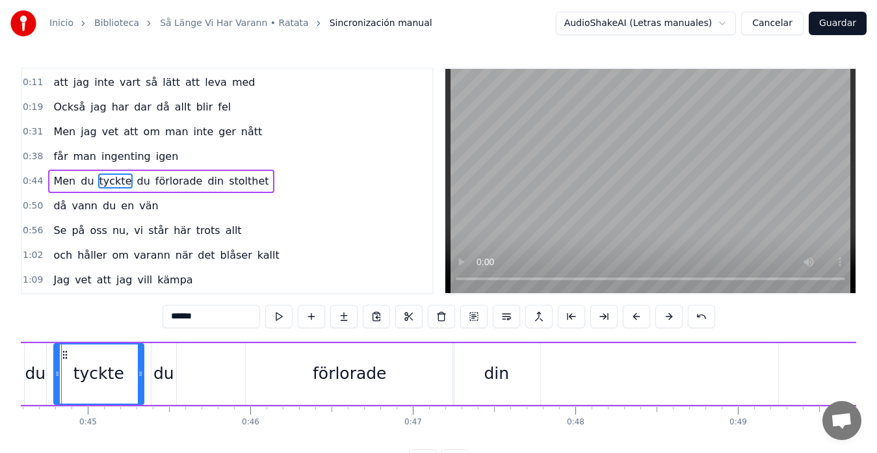
scroll to position [0, 7220]
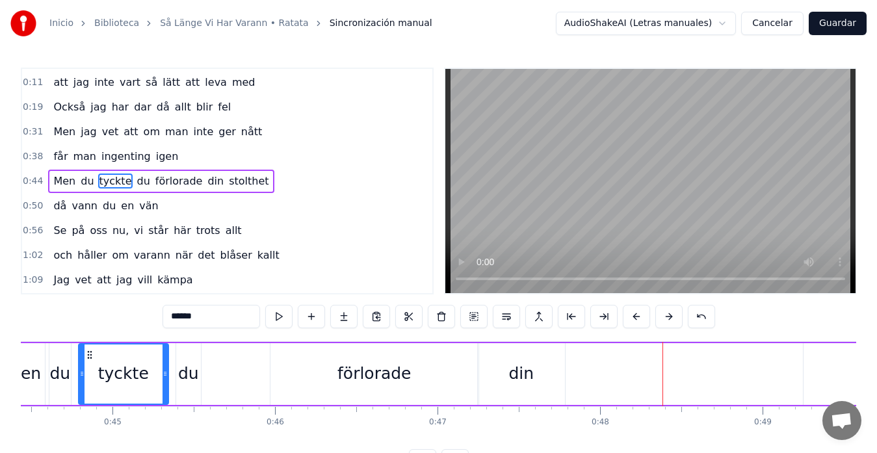
type input "********"
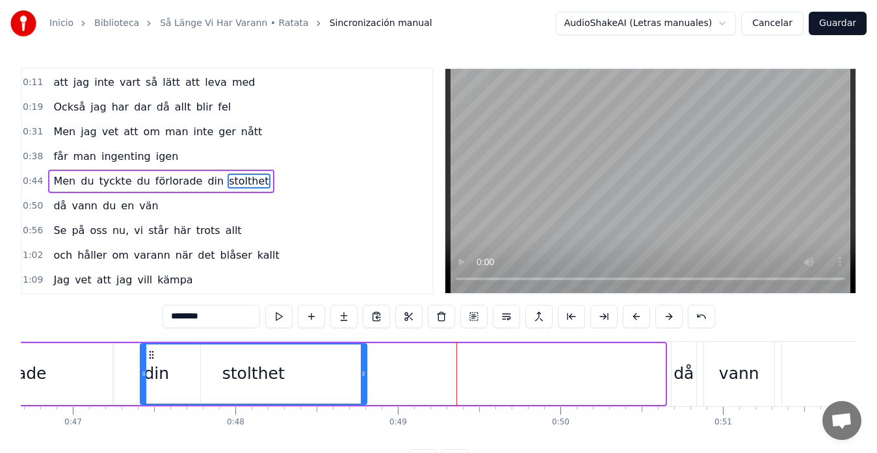
scroll to position [0, 7552]
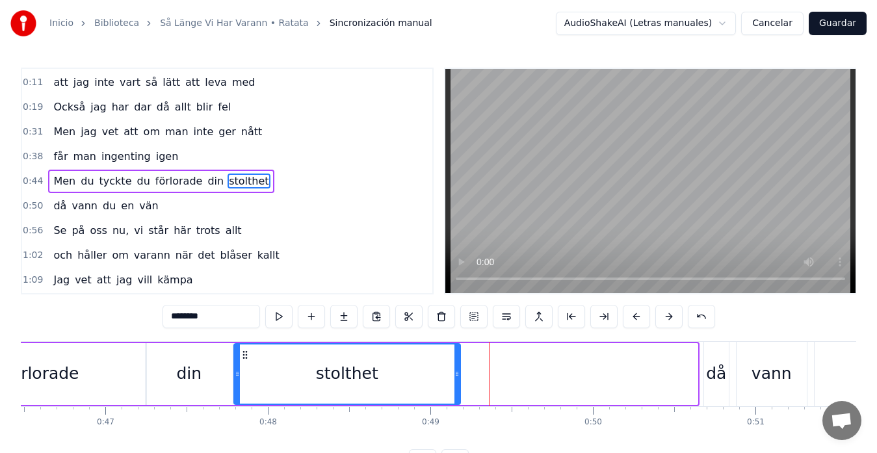
drag, startPoint x: 389, startPoint y: 354, endPoint x: 242, endPoint y: 361, distance: 147.0
click at [242, 361] on div "stolthet" at bounding box center [347, 373] width 225 height 59
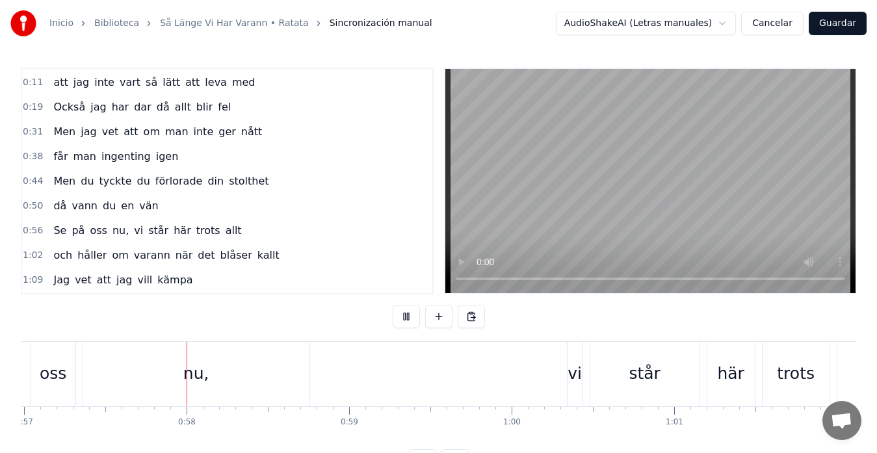
scroll to position [0, 9300]
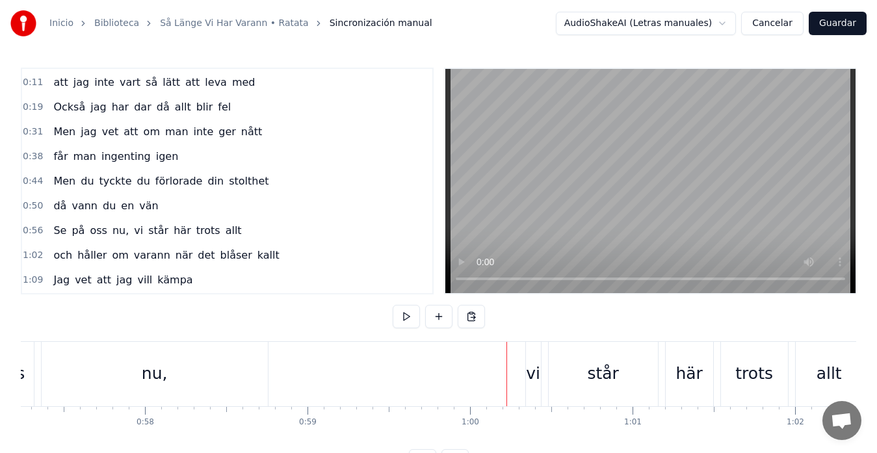
click at [166, 379] on div "nu," at bounding box center [155, 374] width 226 height 64
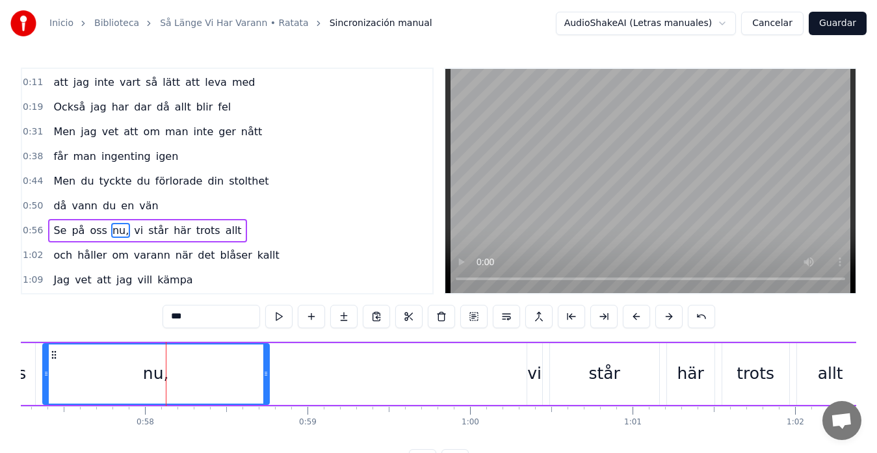
scroll to position [73, 0]
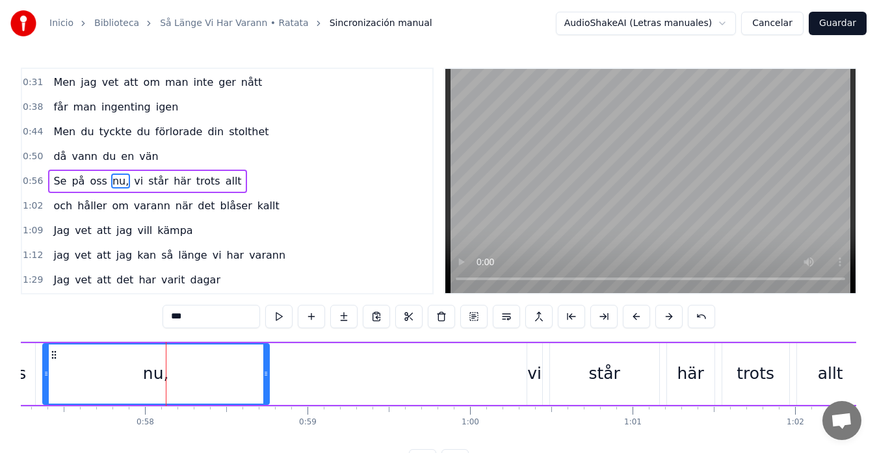
click at [196, 317] on input "***" at bounding box center [210, 316] width 97 height 23
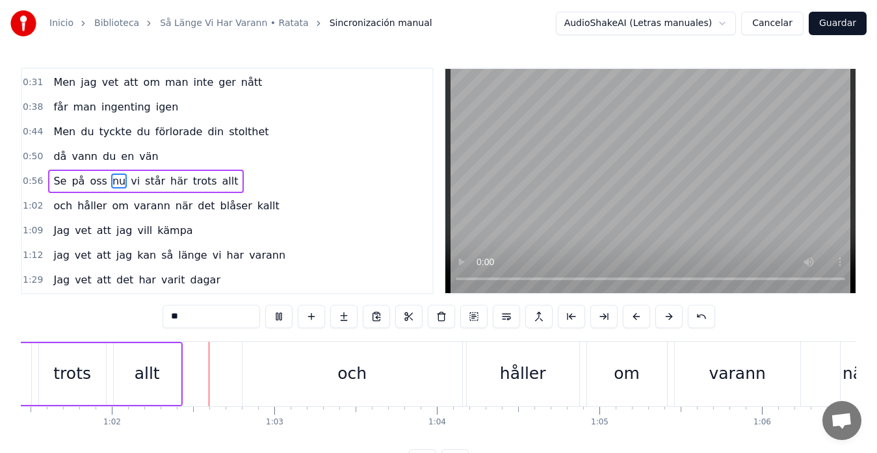
scroll to position [0, 10019]
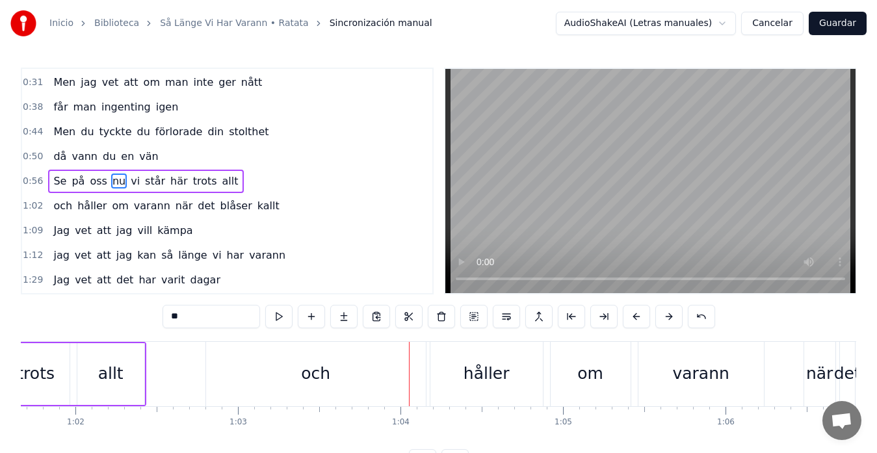
click at [209, 378] on div "och" at bounding box center [316, 374] width 220 height 64
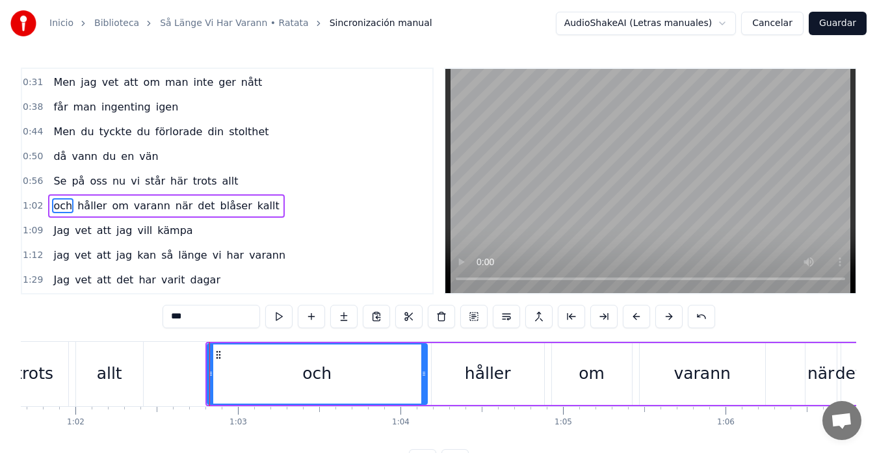
scroll to position [97, 0]
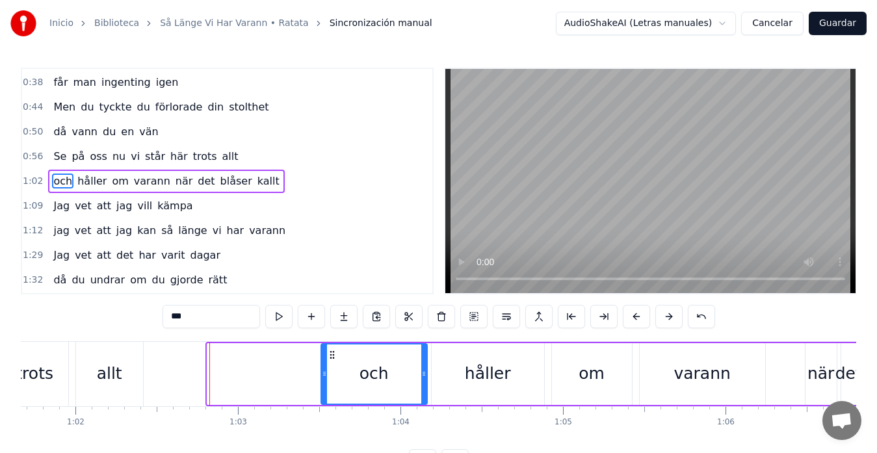
drag, startPoint x: 209, startPoint y: 374, endPoint x: 322, endPoint y: 369, distance: 113.9
click at [322, 369] on icon at bounding box center [324, 374] width 5 height 10
click at [120, 355] on div "allt" at bounding box center [109, 374] width 67 height 64
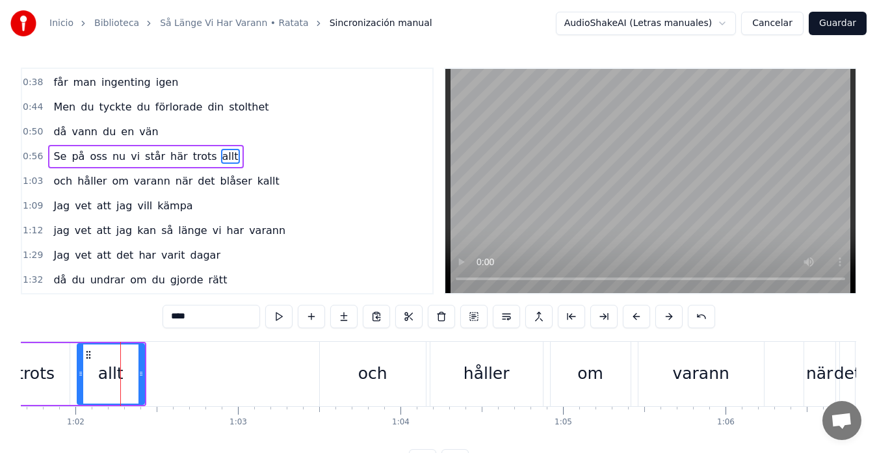
scroll to position [73, 0]
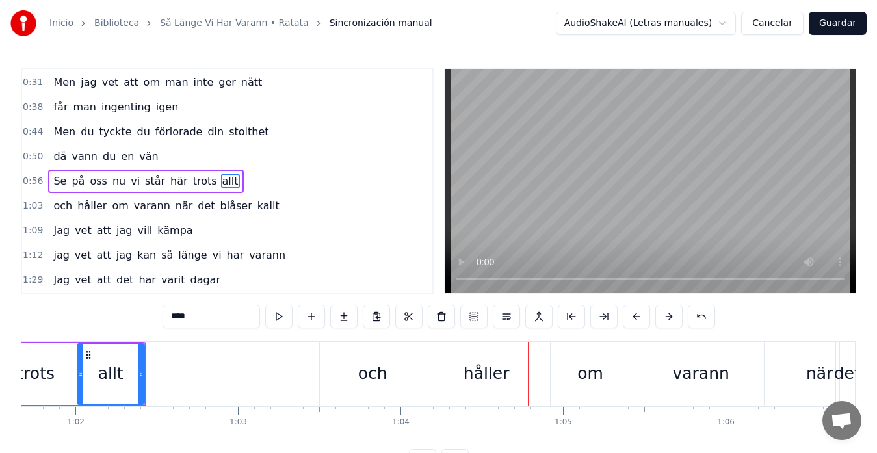
click at [402, 369] on div "och" at bounding box center [373, 374] width 106 height 64
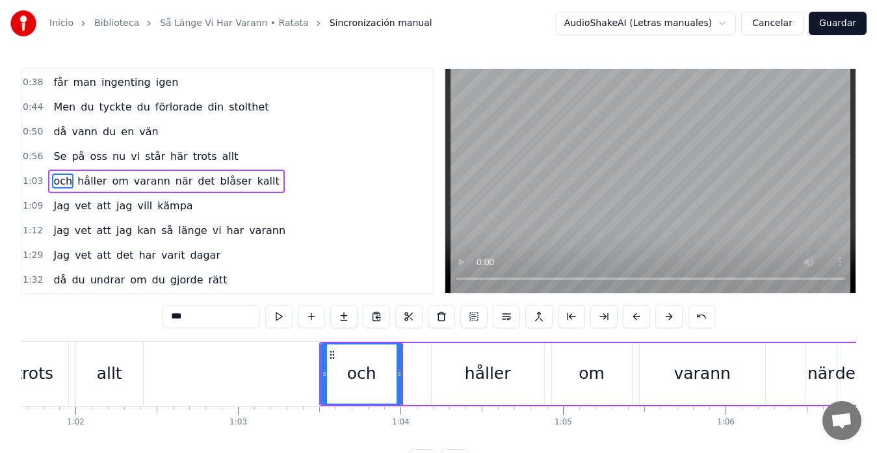
drag, startPoint x: 424, startPoint y: 372, endPoint x: 400, endPoint y: 377, distance: 25.1
click at [400, 377] on icon at bounding box center [398, 374] width 5 height 10
click at [436, 364] on div "håller" at bounding box center [488, 374] width 112 height 62
type input "******"
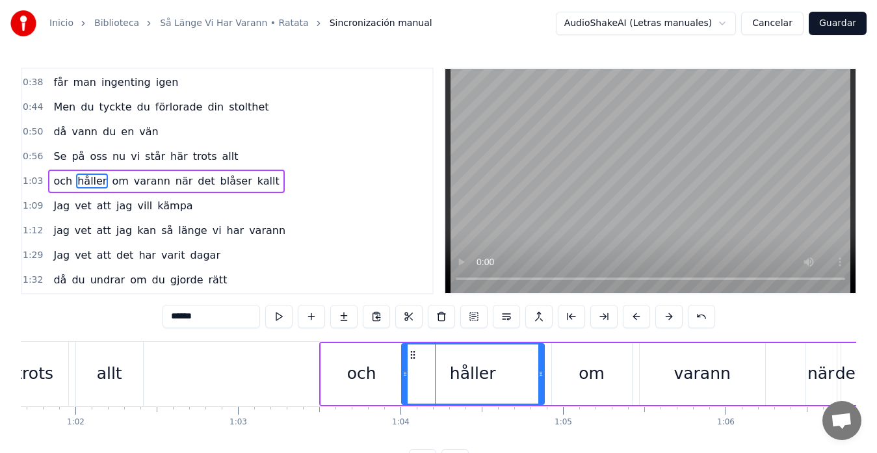
drag, startPoint x: 436, startPoint y: 367, endPoint x: 406, endPoint y: 376, distance: 31.4
click at [406, 376] on div at bounding box center [404, 373] width 5 height 59
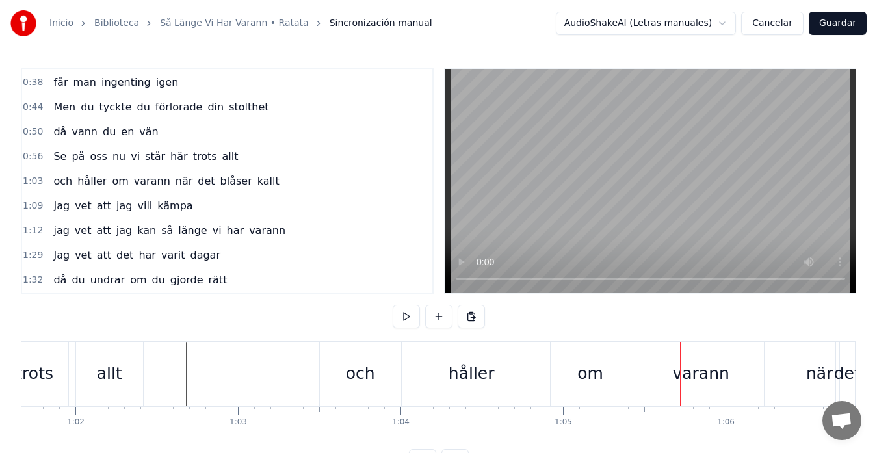
click at [380, 367] on div "och" at bounding box center [360, 374] width 81 height 64
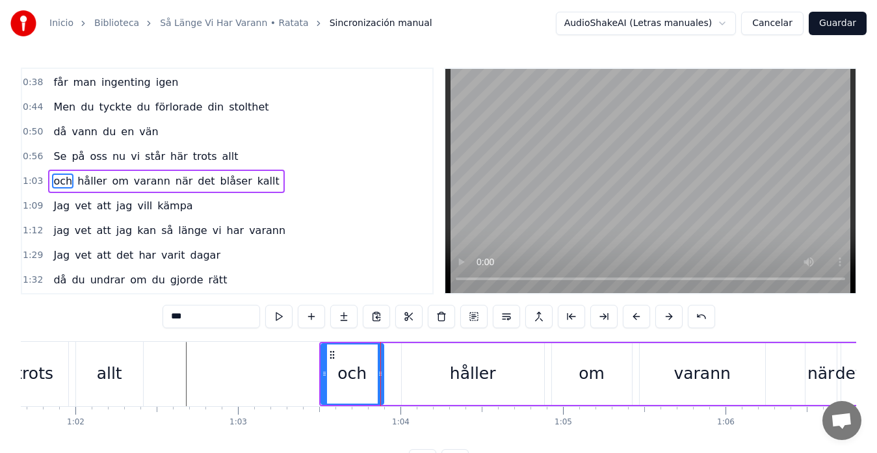
drag, startPoint x: 399, startPoint y: 373, endPoint x: 380, endPoint y: 380, distance: 19.9
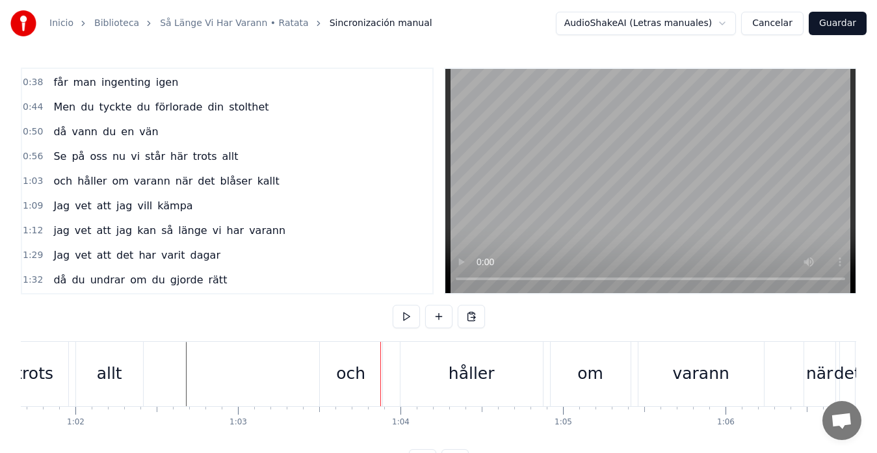
click at [404, 369] on div "håller" at bounding box center [471, 374] width 142 height 64
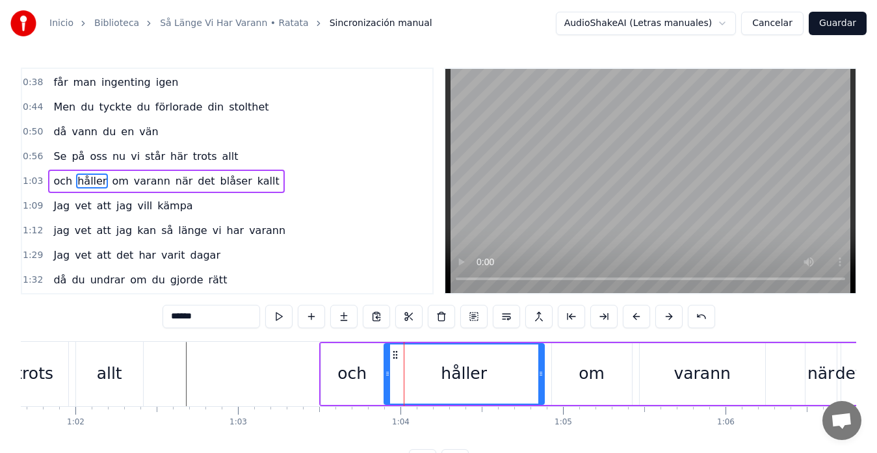
drag, startPoint x: 403, startPoint y: 372, endPoint x: 385, endPoint y: 376, distance: 18.0
click at [385, 376] on icon at bounding box center [387, 374] width 5 height 10
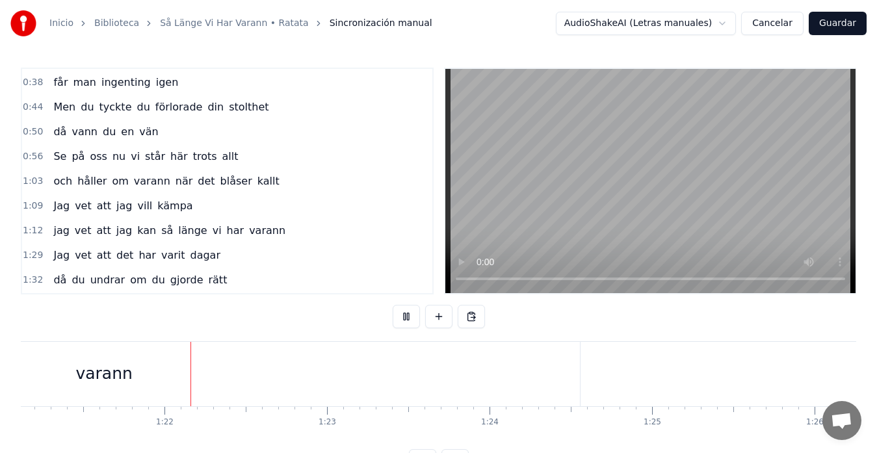
scroll to position [0, 13220]
click at [539, 374] on div "varann" at bounding box center [64, 374] width 952 height 64
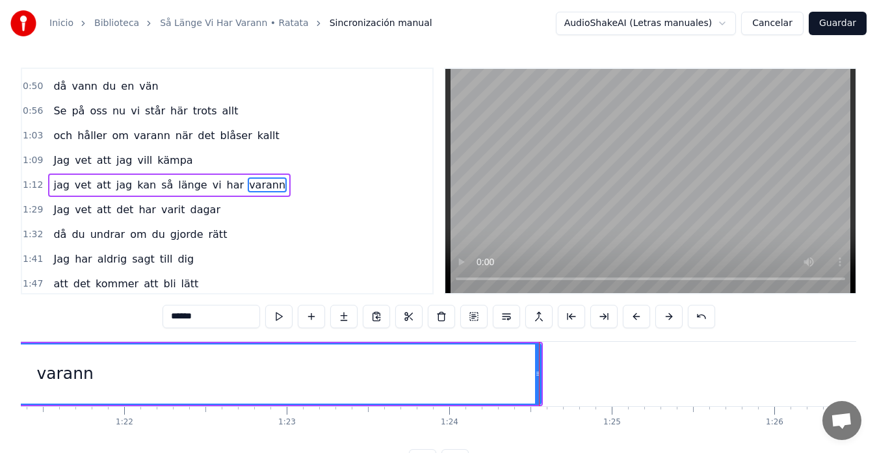
scroll to position [147, 0]
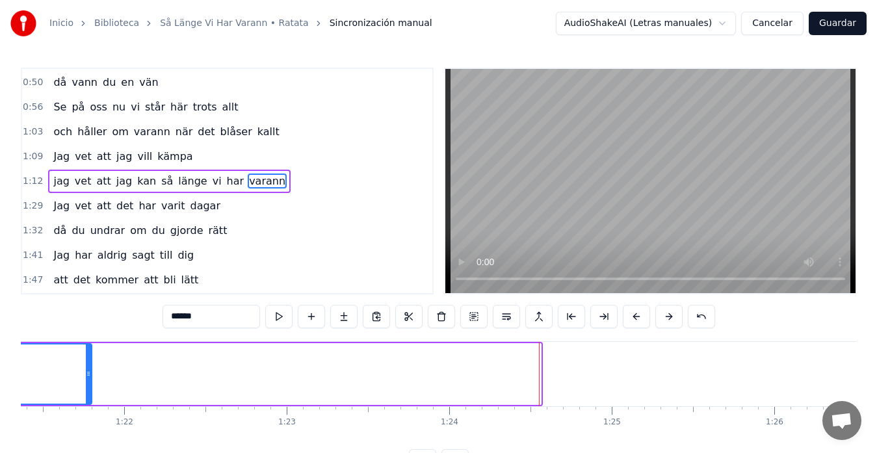
drag, startPoint x: 538, startPoint y: 375, endPoint x: 89, endPoint y: 387, distance: 449.3
click at [89, 387] on div at bounding box center [88, 373] width 5 height 59
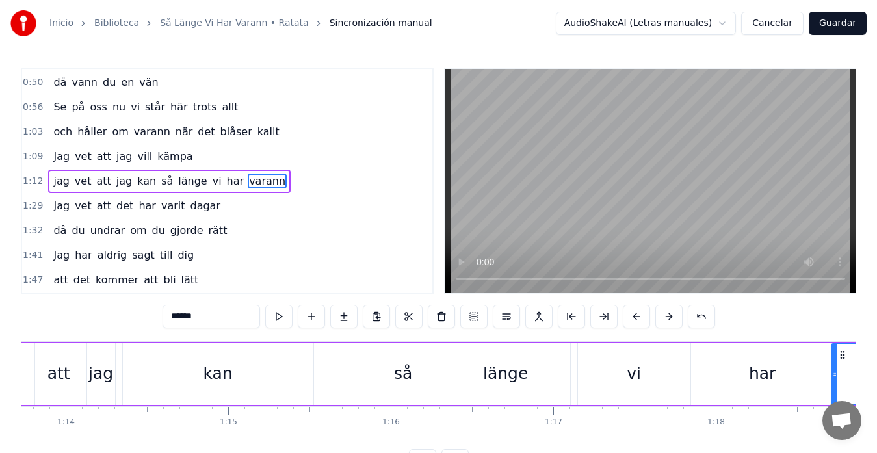
scroll to position [0, 11947]
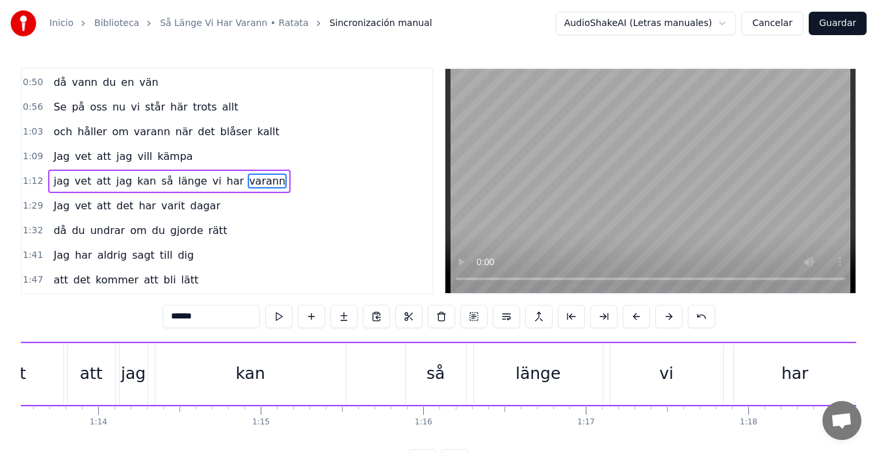
click at [86, 361] on div "att" at bounding box center [91, 374] width 47 height 62
type input "***"
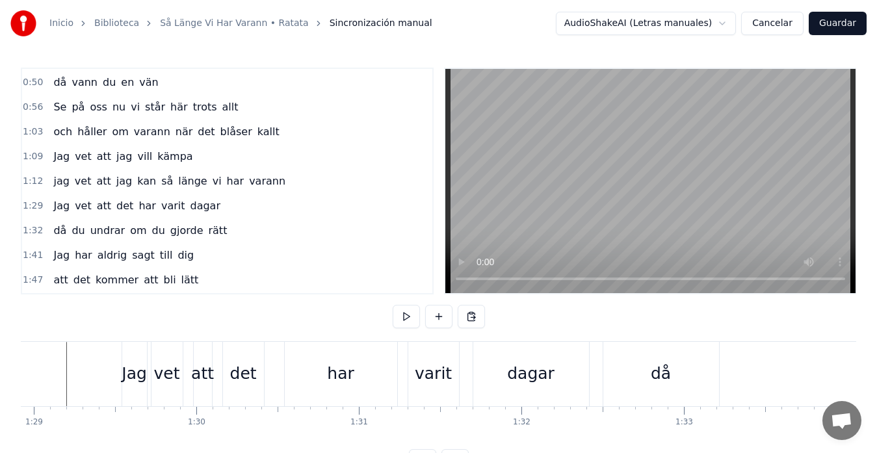
scroll to position [0, 14444]
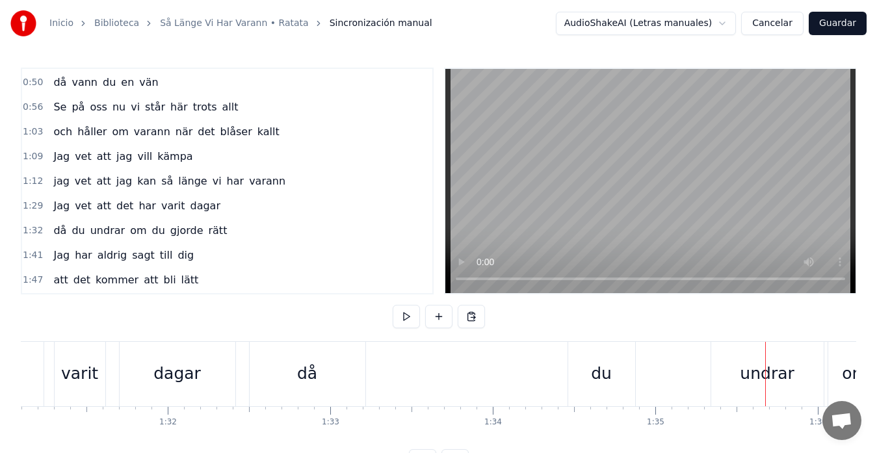
scroll to position [0, 14801]
click at [291, 357] on div "då" at bounding box center [308, 374] width 116 height 64
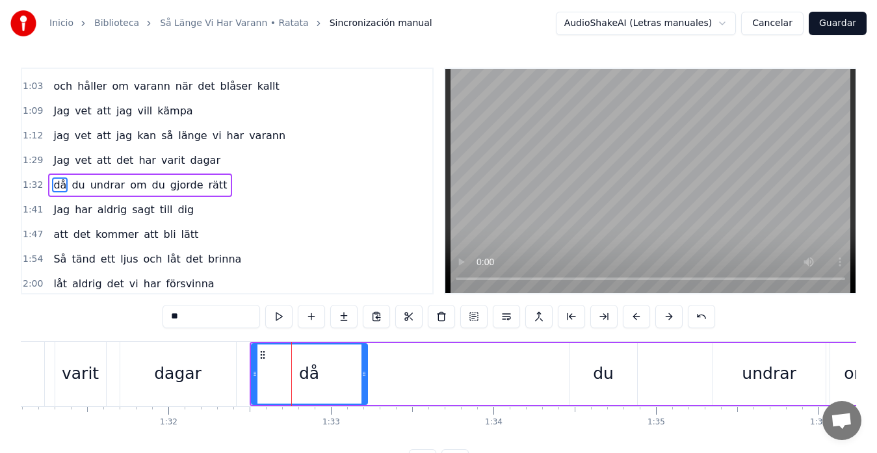
scroll to position [196, 0]
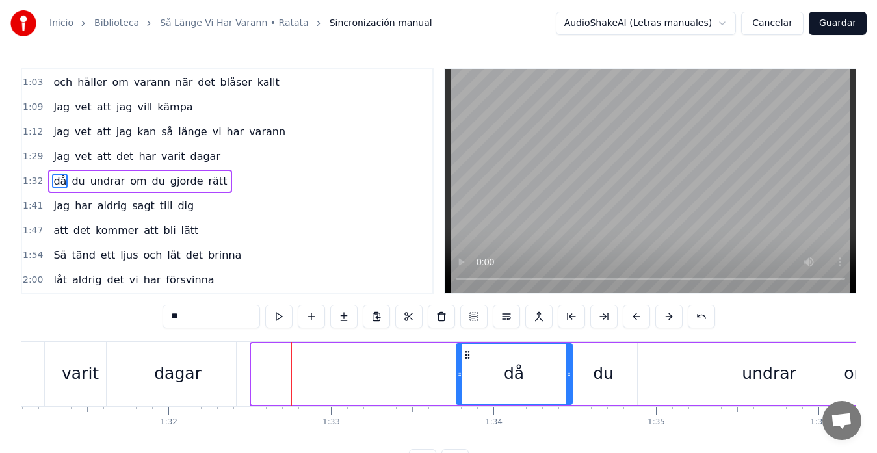
drag, startPoint x: 261, startPoint y: 355, endPoint x: 465, endPoint y: 362, distance: 204.9
click at [465, 362] on div "då" at bounding box center [514, 373] width 114 height 59
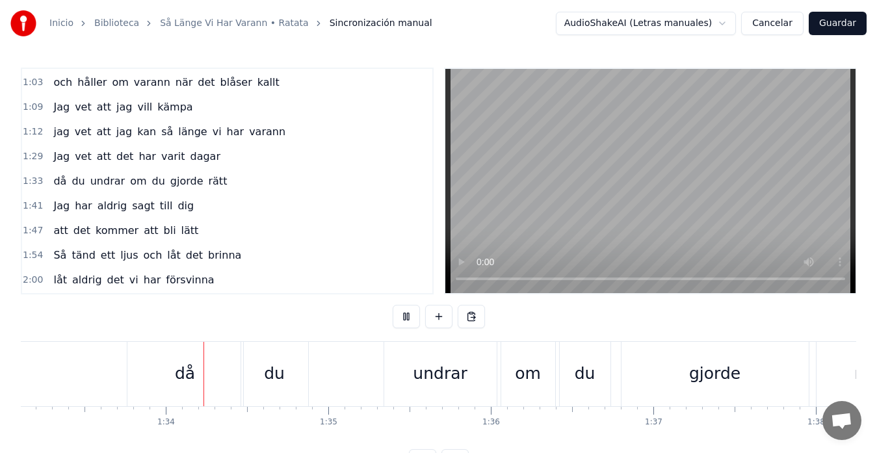
scroll to position [0, 15165]
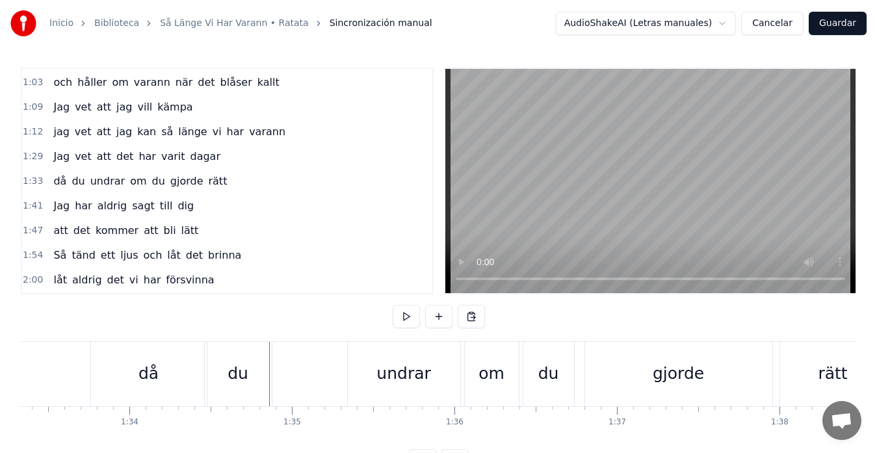
click at [230, 359] on div "du" at bounding box center [238, 374] width 67 height 64
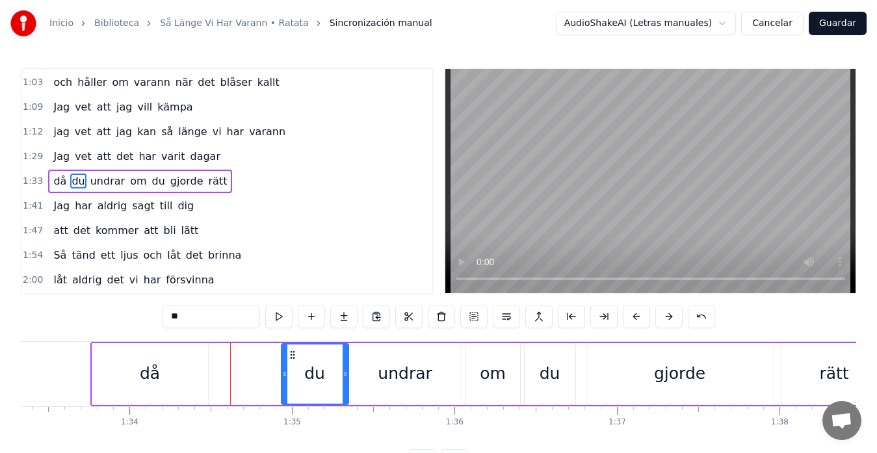
drag, startPoint x: 217, startPoint y: 355, endPoint x: 292, endPoint y: 357, distance: 75.4
click at [292, 357] on icon at bounding box center [292, 355] width 10 height 10
click at [127, 357] on div "då" at bounding box center [150, 374] width 116 height 62
type input "**"
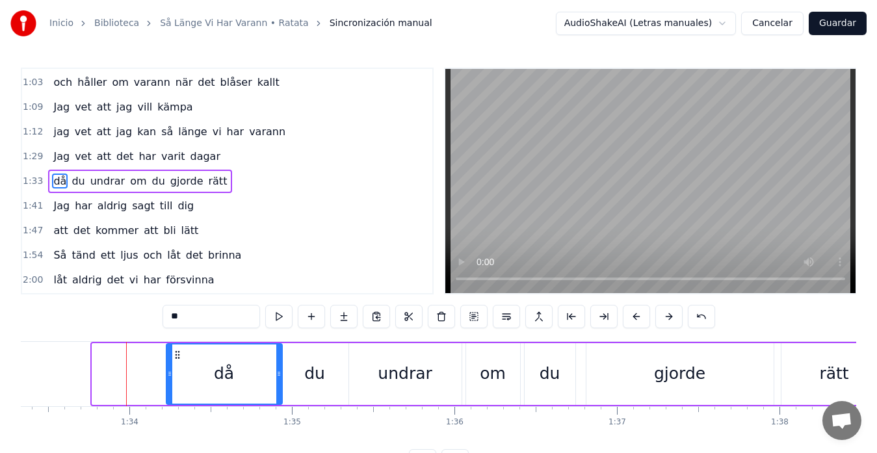
drag, startPoint x: 102, startPoint y: 359, endPoint x: 176, endPoint y: 359, distance: 74.1
click at [176, 359] on icon at bounding box center [177, 355] width 10 height 10
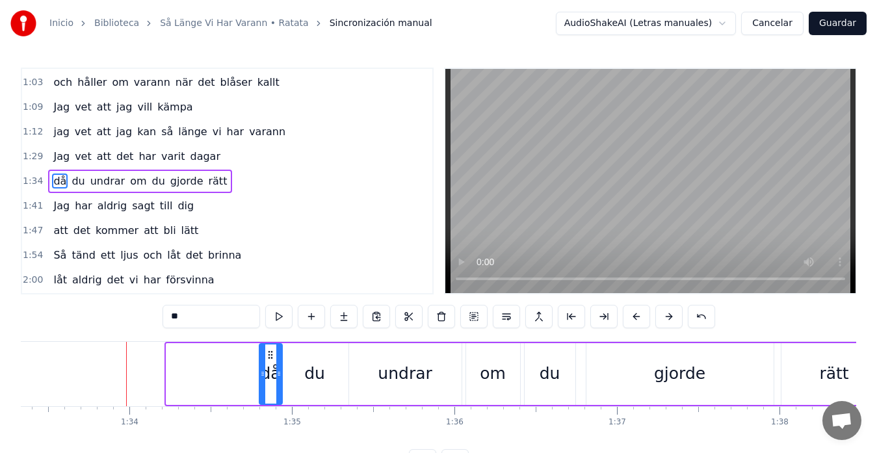
drag, startPoint x: 169, startPoint y: 375, endPoint x: 262, endPoint y: 378, distance: 93.0
click at [262, 378] on icon at bounding box center [262, 374] width 5 height 10
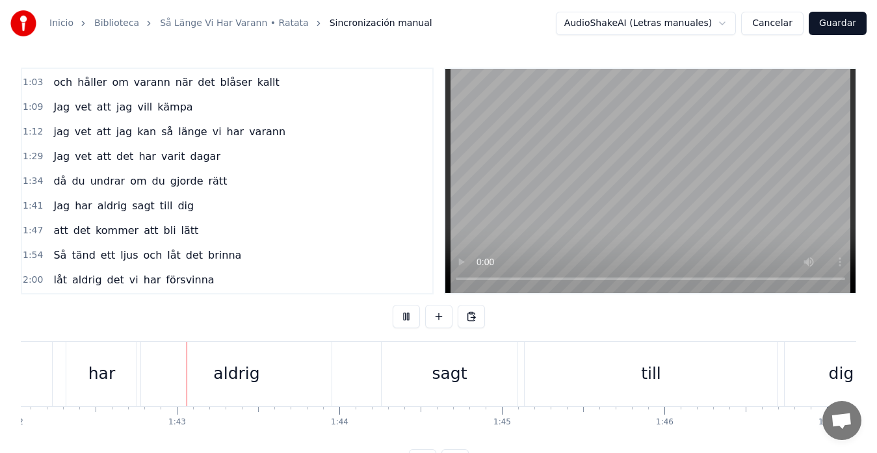
scroll to position [0, 16622]
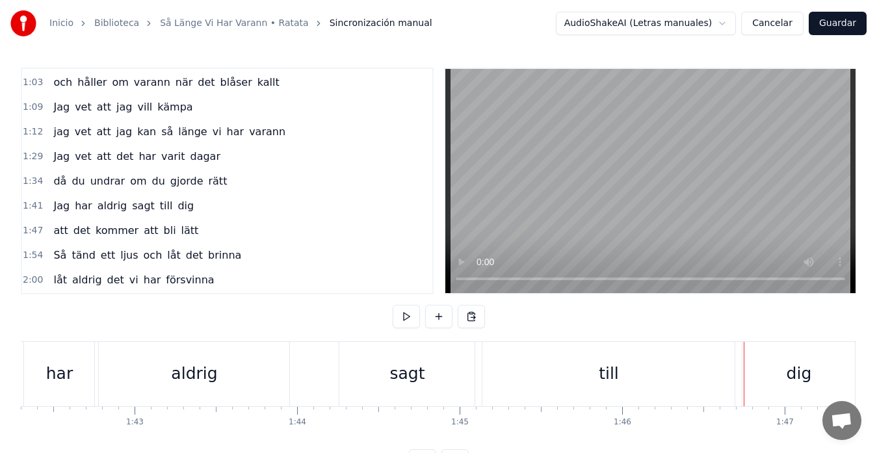
click at [90, 359] on div "har" at bounding box center [59, 374] width 70 height 64
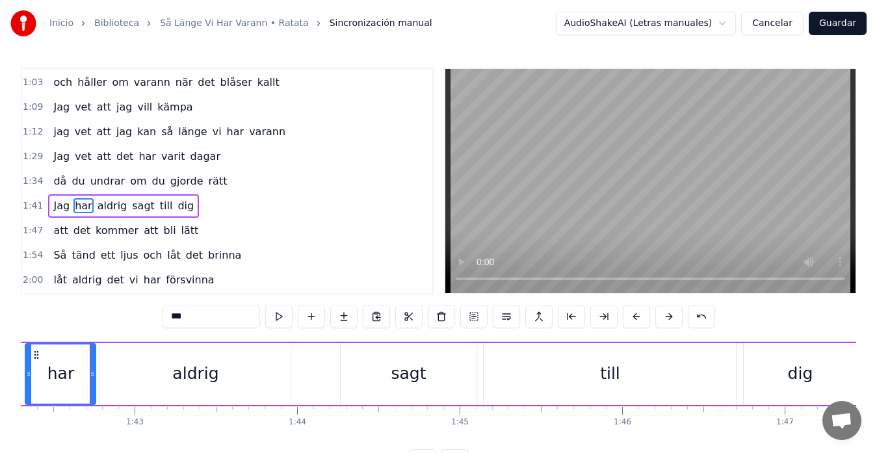
scroll to position [221, 0]
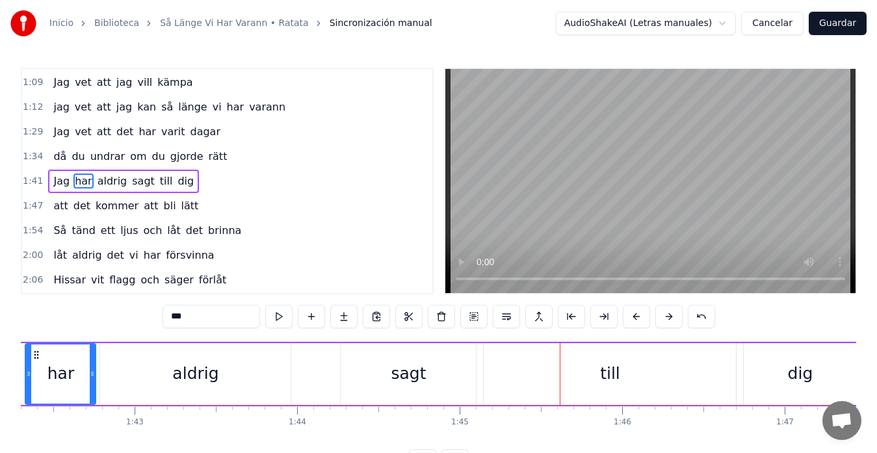
click at [626, 375] on div "till" at bounding box center [610, 374] width 252 height 62
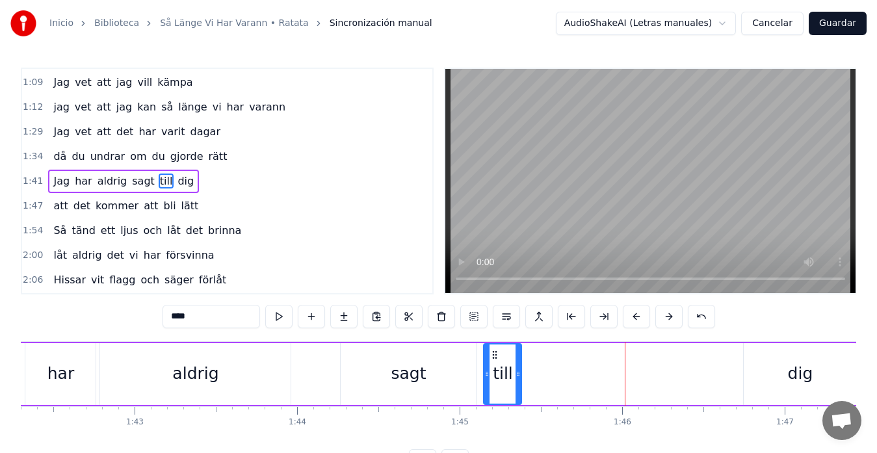
drag, startPoint x: 732, startPoint y: 375, endPoint x: 518, endPoint y: 376, distance: 214.5
click at [518, 376] on icon at bounding box center [517, 374] width 5 height 10
drag, startPoint x: 493, startPoint y: 355, endPoint x: 487, endPoint y: 356, distance: 6.5
click at [487, 356] on icon at bounding box center [488, 355] width 10 height 10
click at [754, 354] on div "dig" at bounding box center [800, 374] width 112 height 62
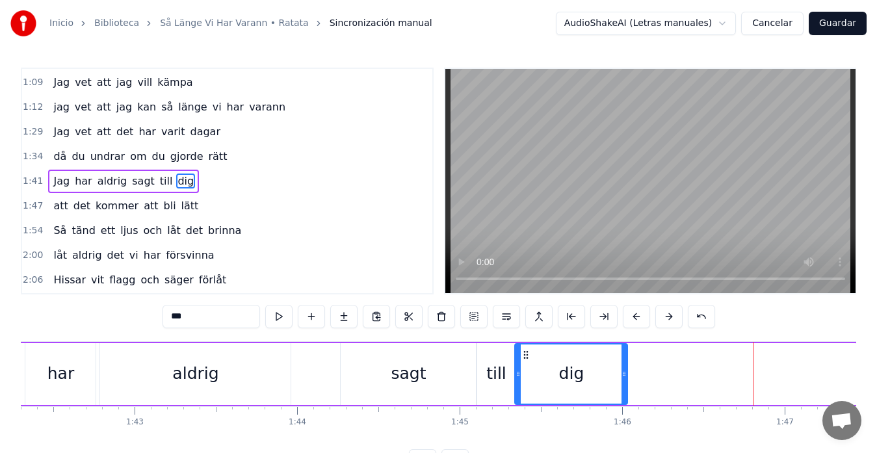
drag, startPoint x: 756, startPoint y: 354, endPoint x: 527, endPoint y: 365, distance: 229.0
click at [527, 365] on div "dig" at bounding box center [570, 373] width 111 height 59
click at [32, 359] on div "har" at bounding box center [60, 374] width 70 height 62
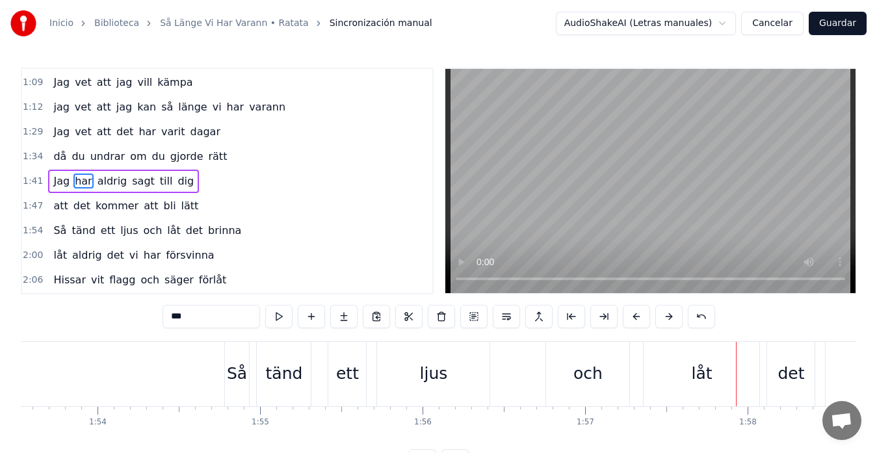
scroll to position [0, 18444]
click at [235, 374] on div "Så" at bounding box center [239, 373] width 20 height 25
type input "**"
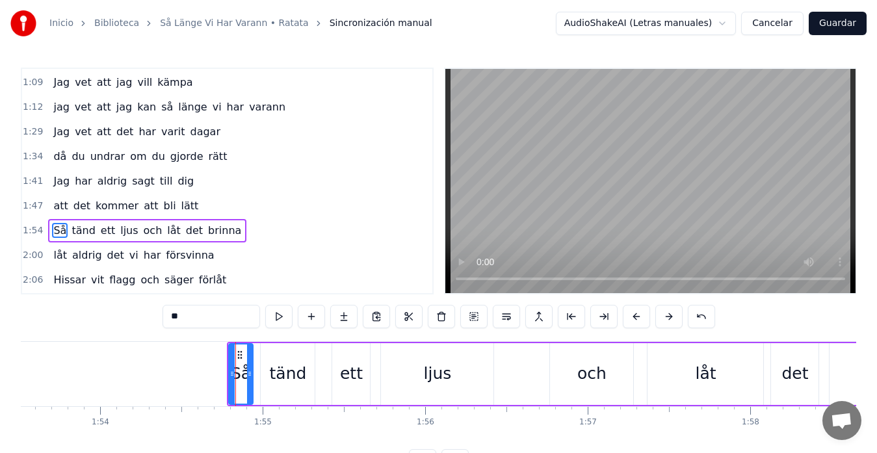
scroll to position [270, 0]
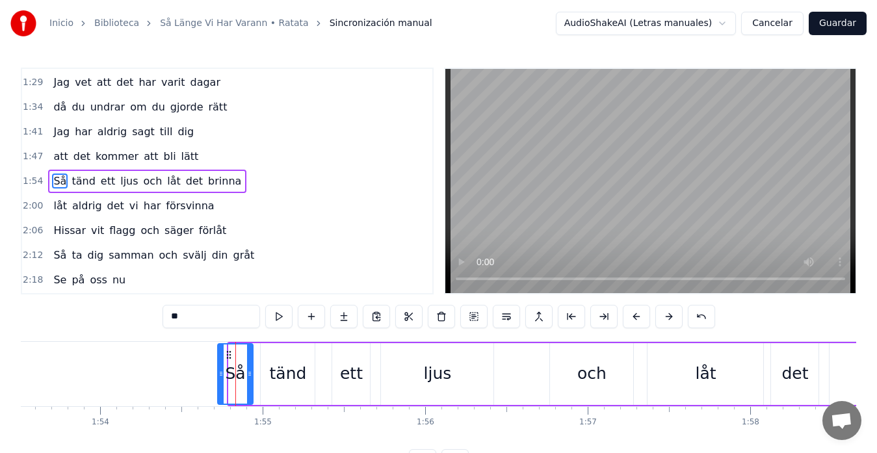
drag, startPoint x: 229, startPoint y: 373, endPoint x: 218, endPoint y: 378, distance: 12.2
click at [218, 378] on icon at bounding box center [220, 374] width 5 height 10
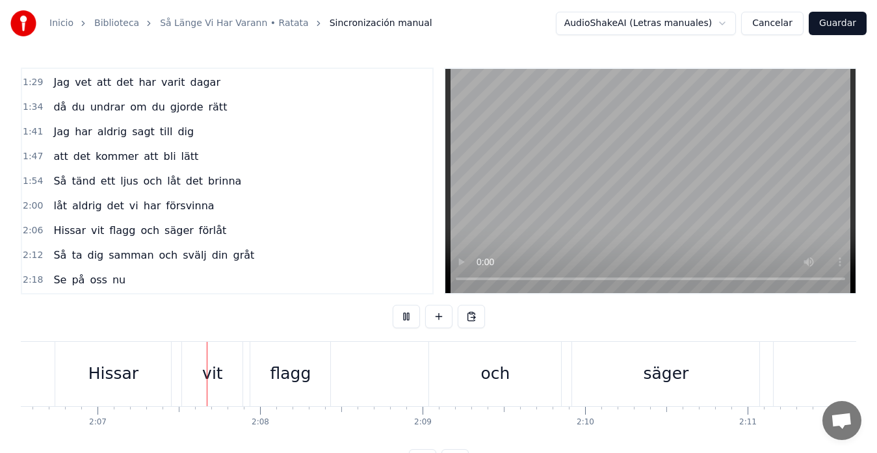
scroll to position [0, 20600]
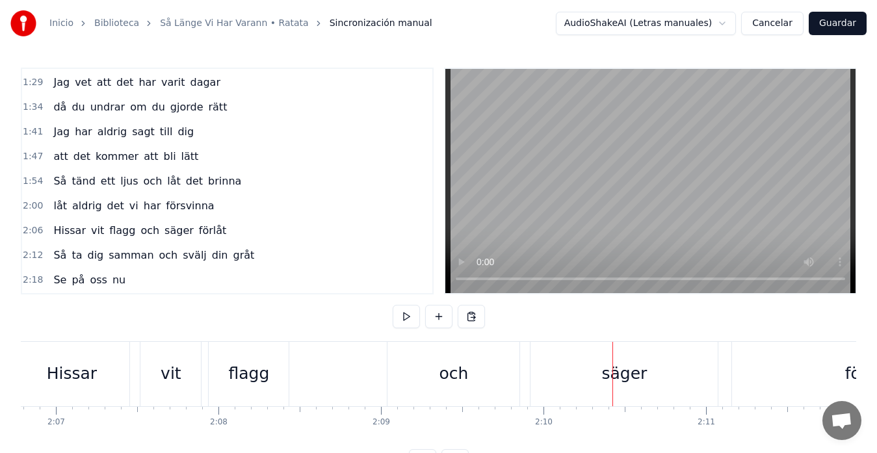
click at [492, 370] on div "och" at bounding box center [453, 374] width 132 height 64
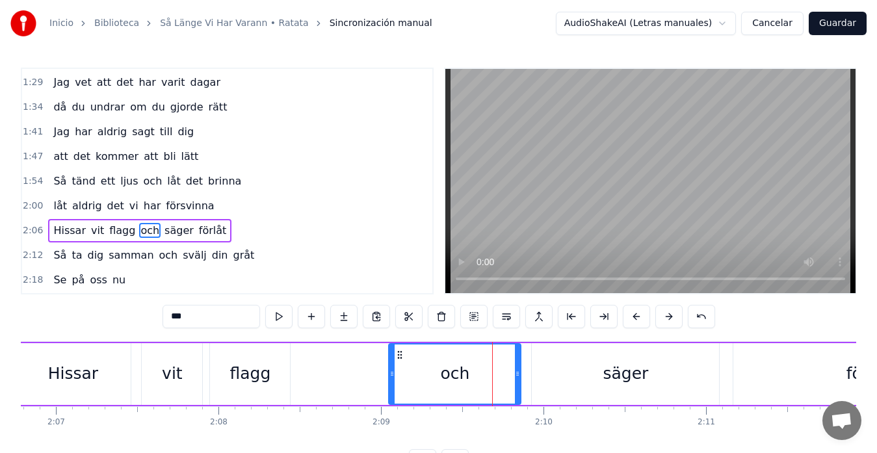
scroll to position [320, 0]
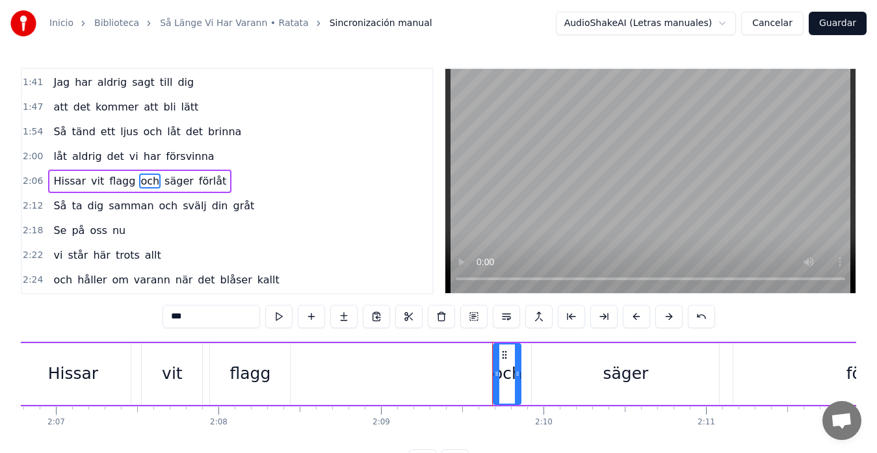
drag, startPoint x: 393, startPoint y: 373, endPoint x: 497, endPoint y: 385, distance: 105.4
click at [497, 385] on div at bounding box center [496, 373] width 5 height 59
drag, startPoint x: 519, startPoint y: 375, endPoint x: 526, endPoint y: 374, distance: 7.8
click at [526, 374] on icon at bounding box center [525, 374] width 5 height 10
click at [296, 370] on div "[PERSON_NAME] vit flagg och säger förlåt" at bounding box center [508, 374] width 991 height 64
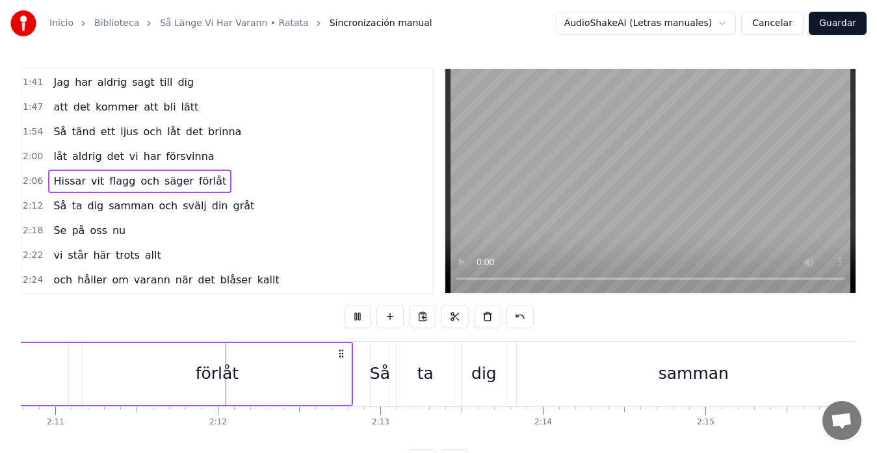
scroll to position [0, 21323]
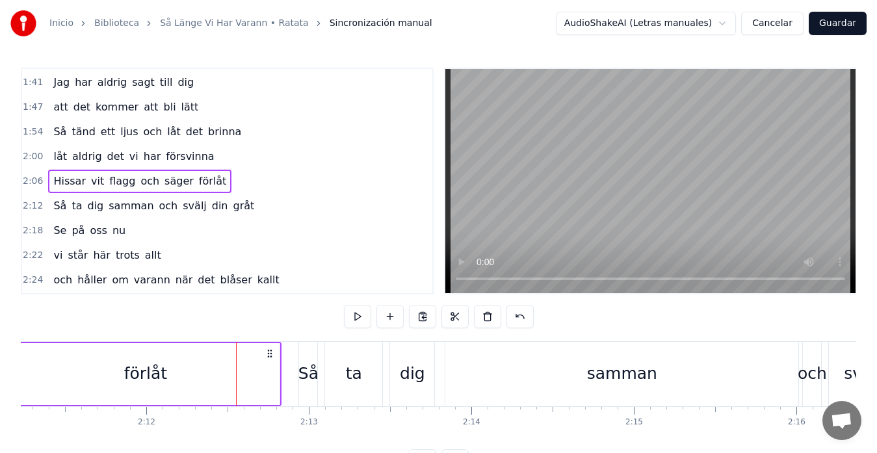
click at [279, 377] on div "förlåt" at bounding box center [145, 374] width 268 height 62
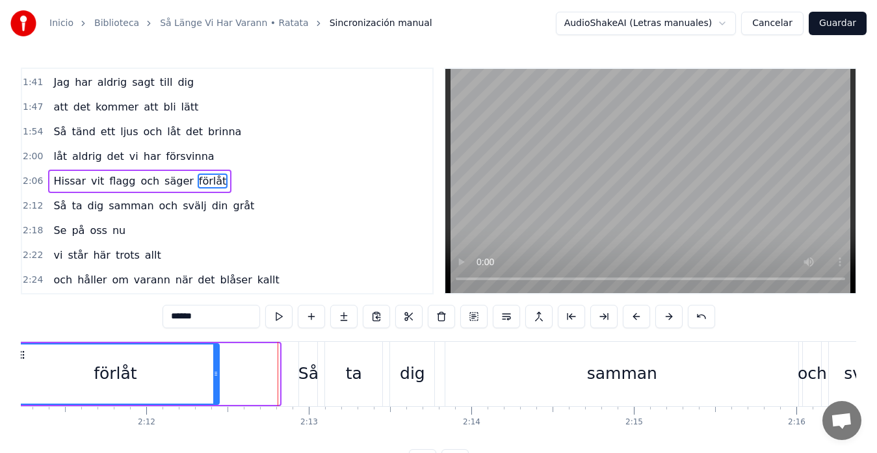
drag, startPoint x: 278, startPoint y: 377, endPoint x: 216, endPoint y: 380, distance: 61.2
click at [216, 380] on div at bounding box center [215, 373] width 5 height 59
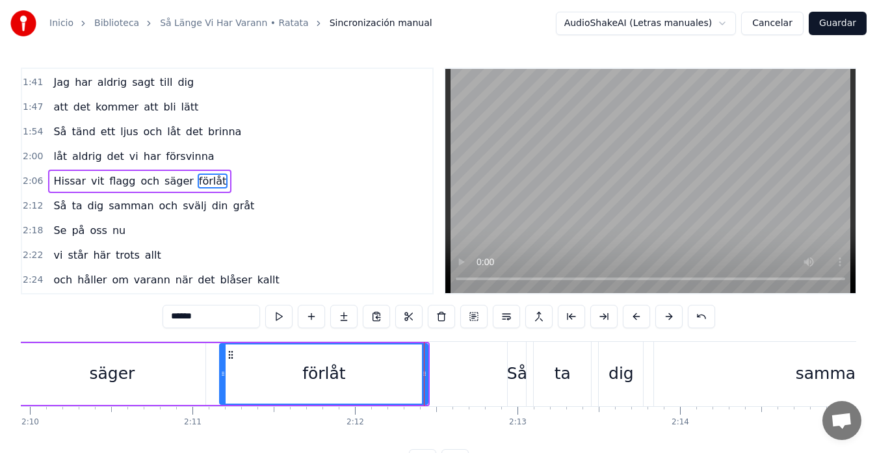
scroll to position [0, 21089]
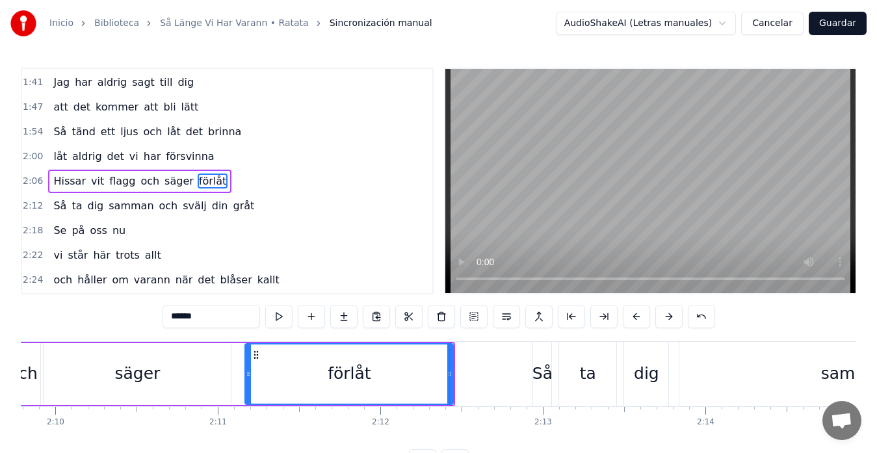
click at [167, 363] on div "säger" at bounding box center [137, 374] width 187 height 62
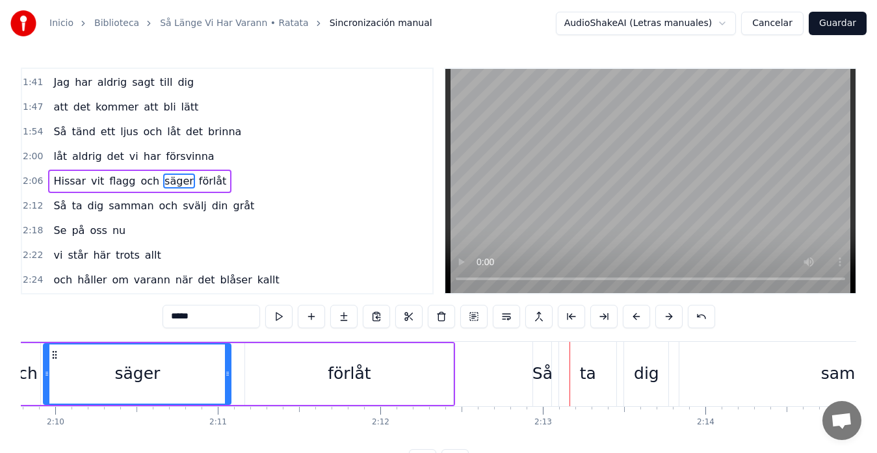
click at [404, 374] on div "förlåt" at bounding box center [349, 374] width 208 height 62
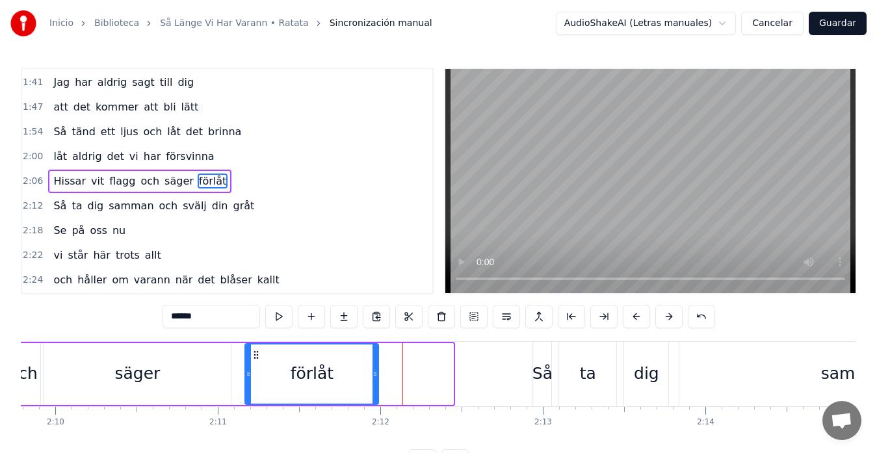
drag, startPoint x: 451, startPoint y: 372, endPoint x: 376, endPoint y: 383, distance: 75.6
click at [376, 383] on div at bounding box center [374, 373] width 5 height 59
click at [32, 352] on div "och" at bounding box center [22, 374] width 35 height 62
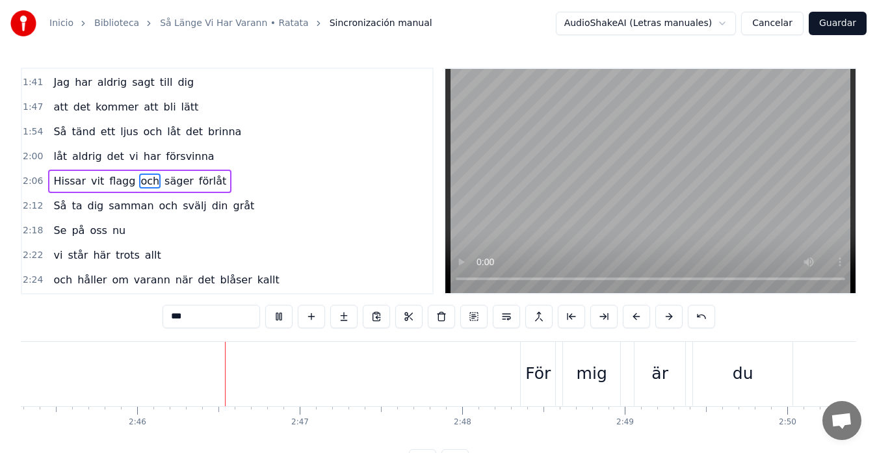
scroll to position [0, 26897]
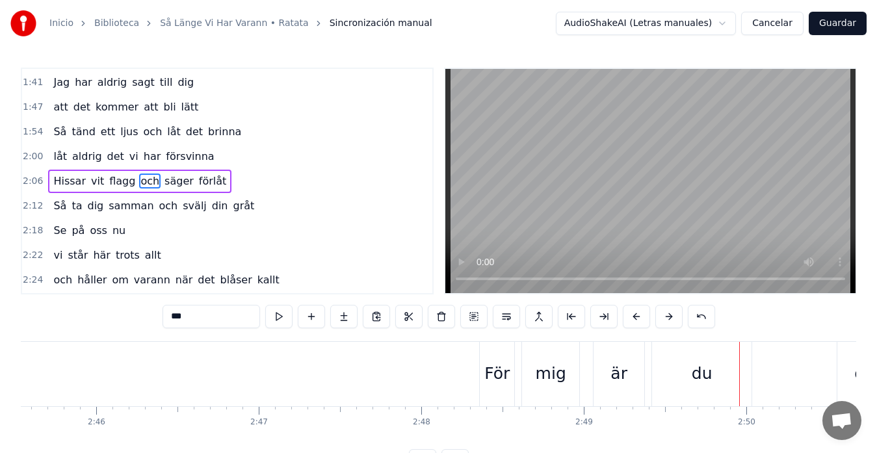
click at [482, 362] on div "För" at bounding box center [497, 374] width 34 height 64
type input "***"
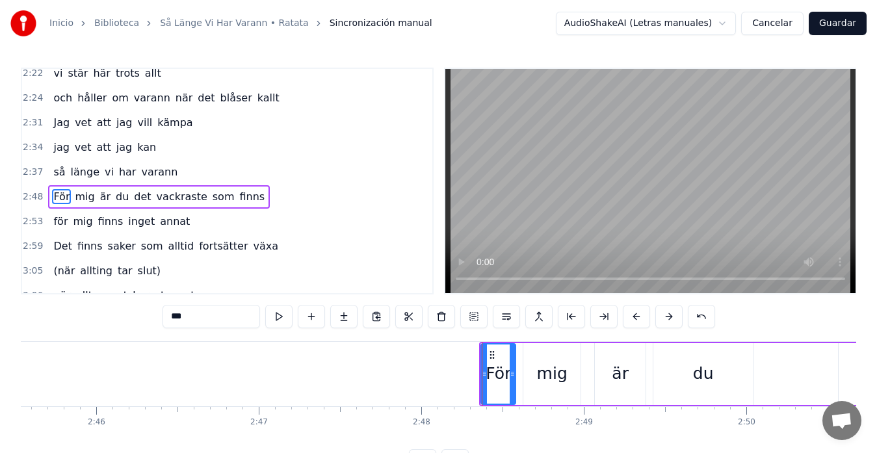
scroll to position [517, 0]
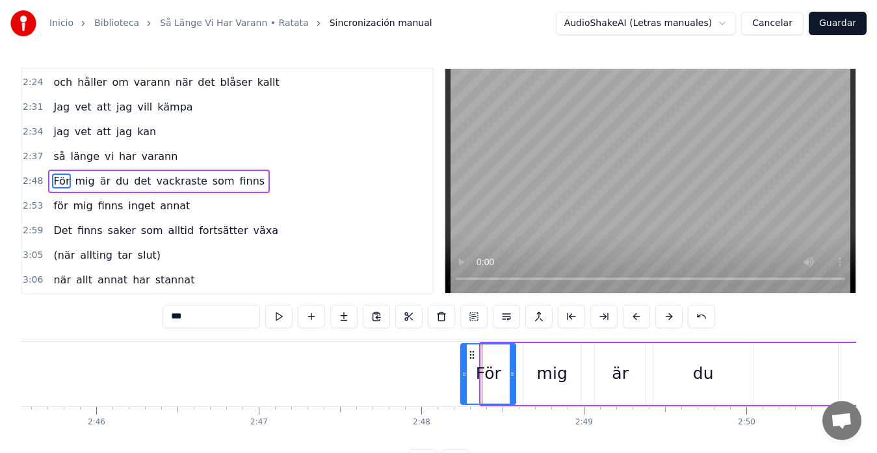
drag, startPoint x: 483, startPoint y: 372, endPoint x: 463, endPoint y: 378, distance: 20.8
click at [463, 378] on icon at bounding box center [463, 374] width 5 height 10
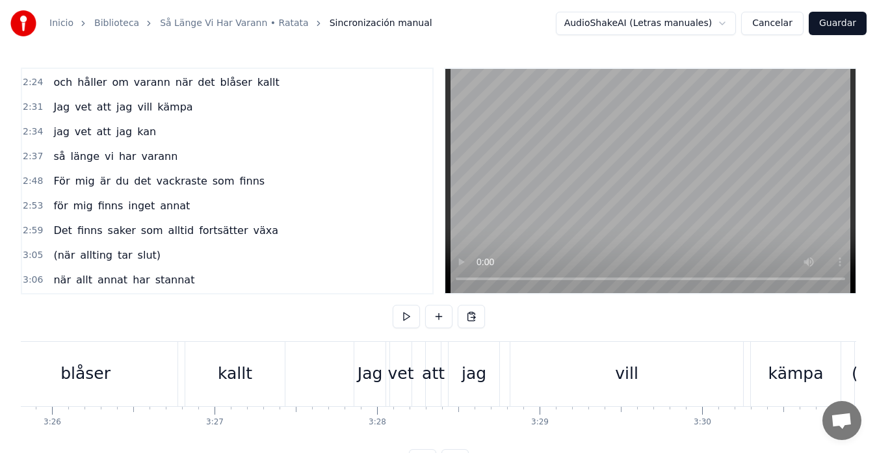
scroll to position [0, 33430]
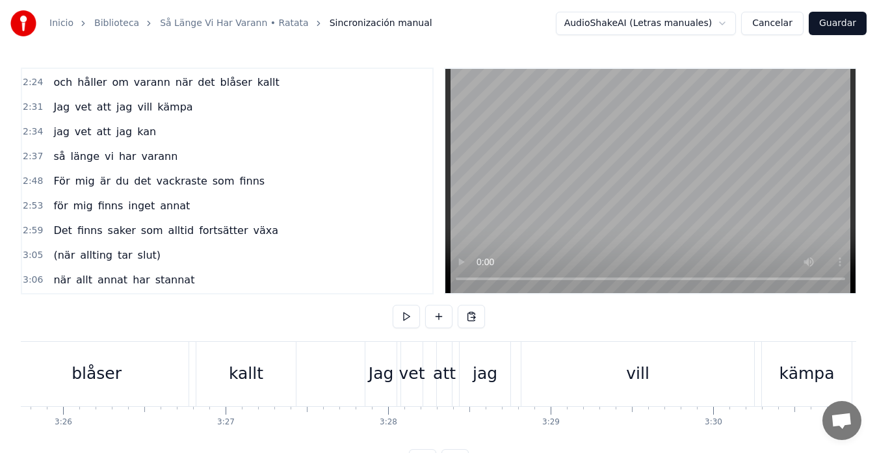
click at [31, 374] on div "blåser" at bounding box center [97, 374] width 184 height 64
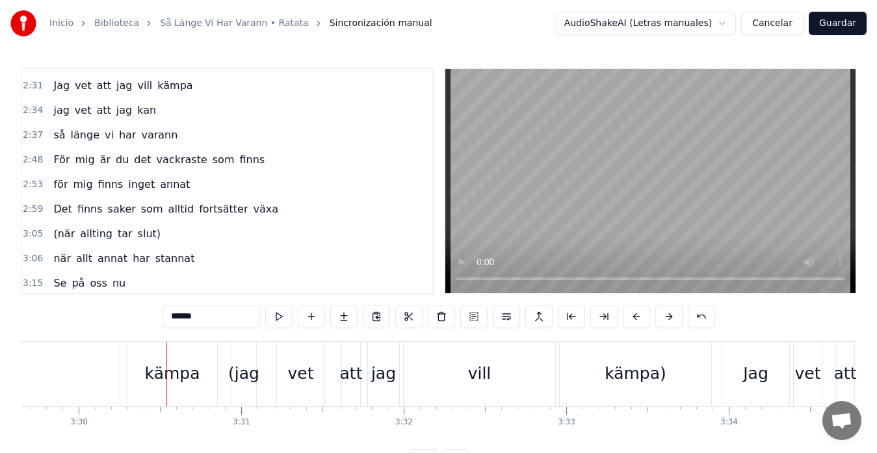
scroll to position [0, 34103]
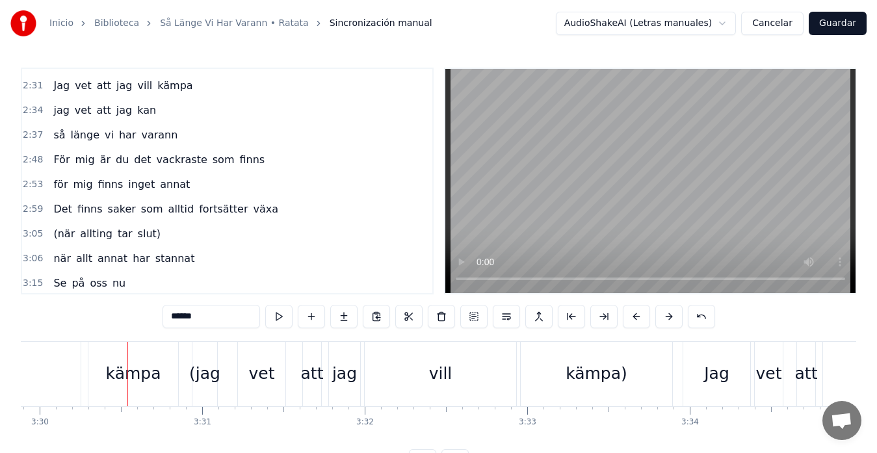
click at [227, 364] on div "(jag vet att jag vill kämpa)" at bounding box center [434, 374] width 484 height 64
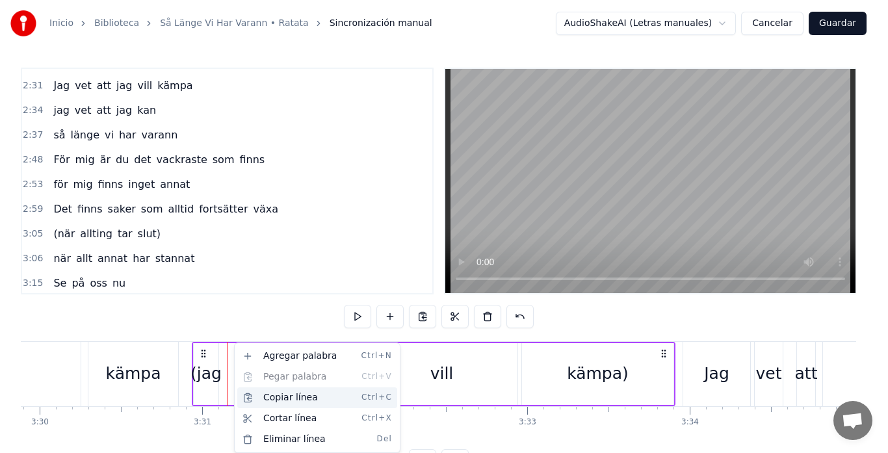
click at [272, 400] on div "Copiar línea Ctrl+C" at bounding box center [317, 397] width 160 height 21
click at [270, 437] on div "Eliminar línea Del" at bounding box center [319, 439] width 160 height 21
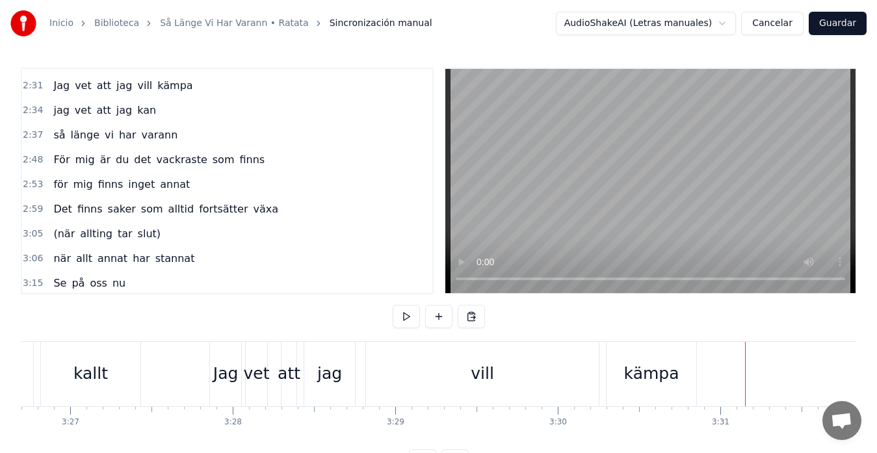
scroll to position [0, 33557]
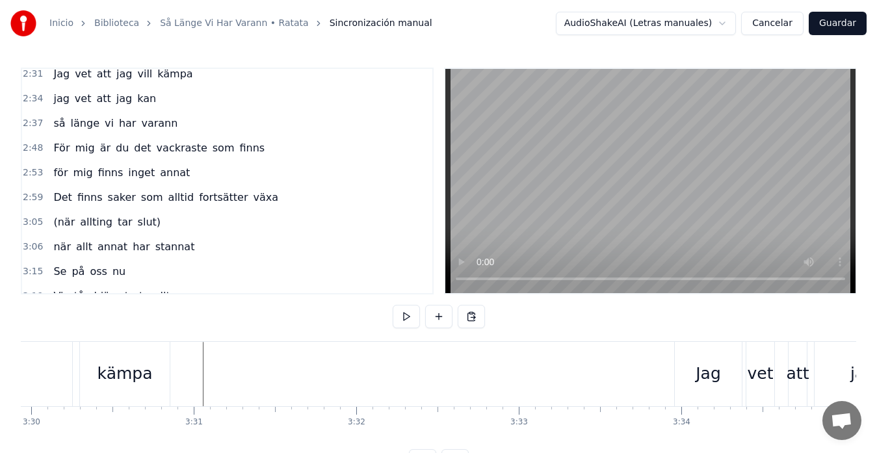
scroll to position [0, 34094]
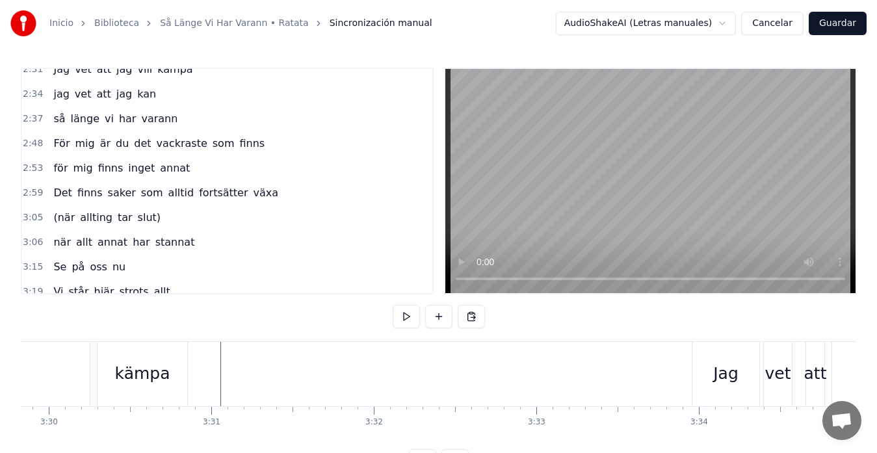
scroll to position [0, 34058]
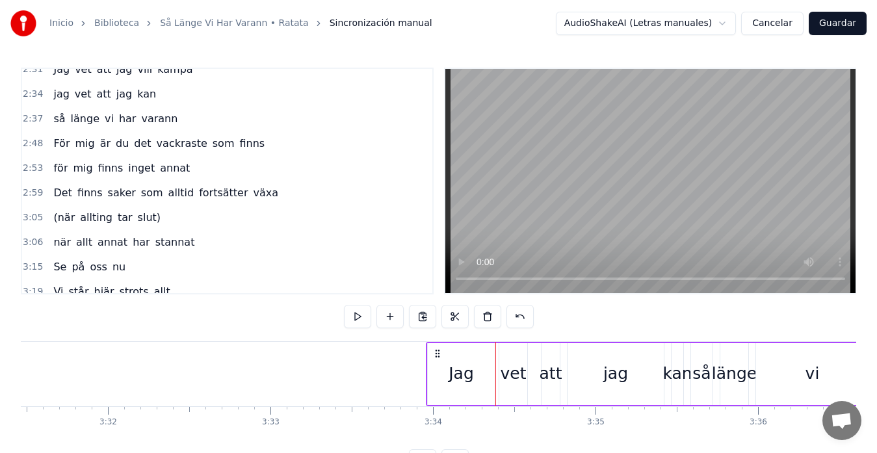
scroll to position [0, 34353]
click at [540, 354] on div "Jag vet att jag kan så länge vi har varann" at bounding box center [804, 374] width 744 height 64
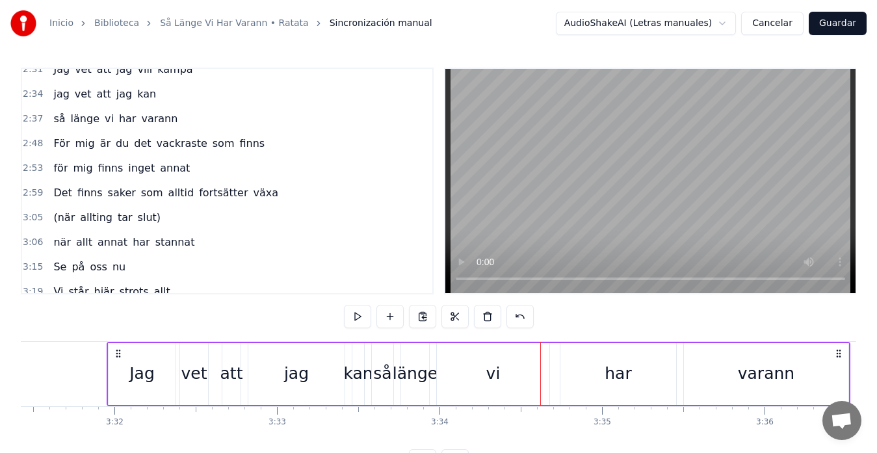
drag, startPoint x: 442, startPoint y: 355, endPoint x: 116, endPoint y: 366, distance: 325.8
click at [116, 366] on div "Jag vet att jag kan så länge vi har varann" at bounding box center [479, 374] width 744 height 64
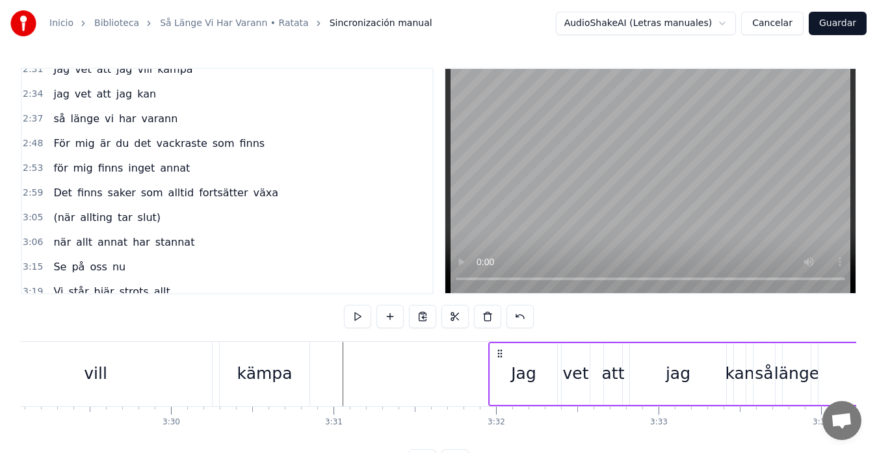
scroll to position [0, 33963]
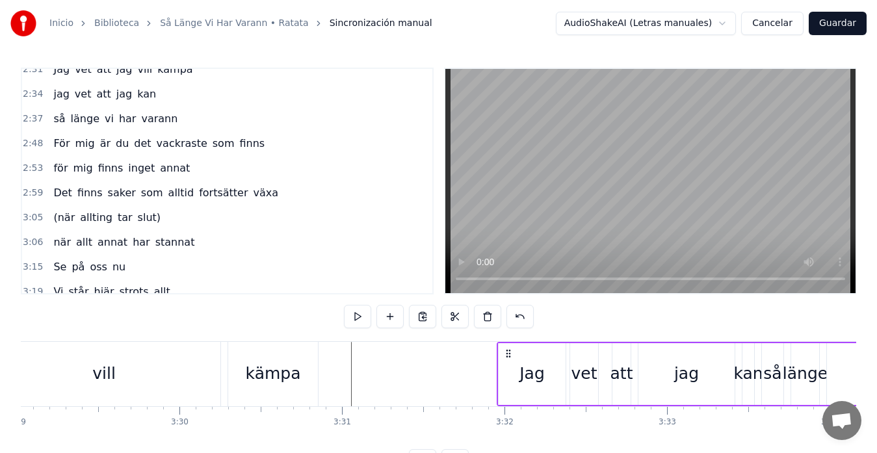
click at [89, 358] on div "vill" at bounding box center [104, 374] width 233 height 64
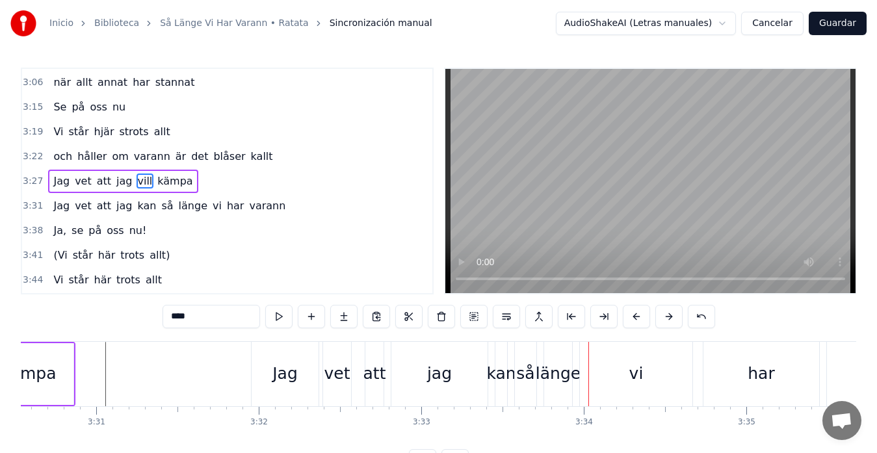
scroll to position [0, 34191]
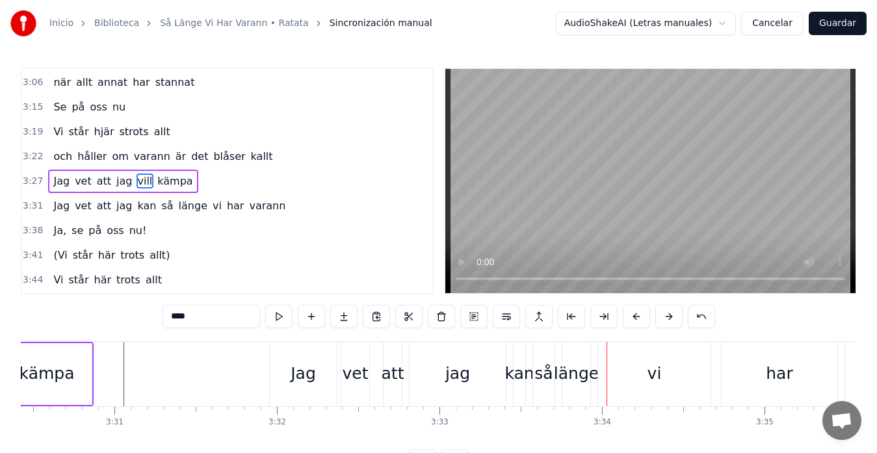
click at [339, 349] on div "Jag vet att jag kan så länge vi har varann" at bounding box center [641, 374] width 744 height 64
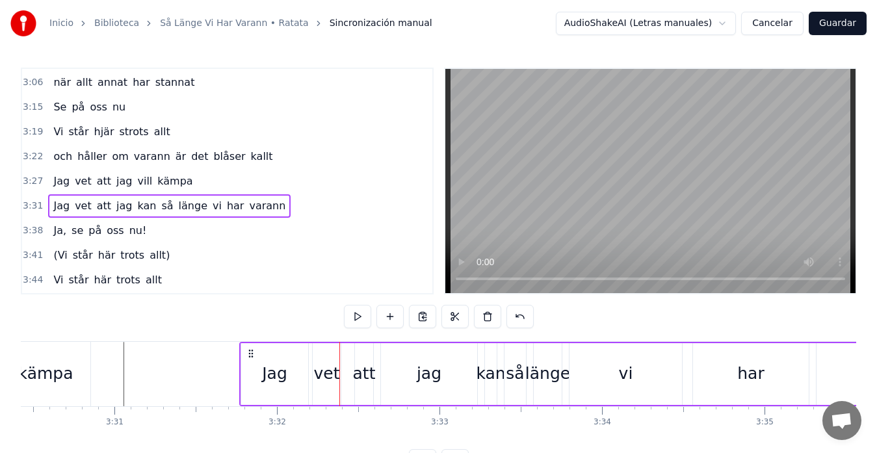
drag, startPoint x: 281, startPoint y: 353, endPoint x: 251, endPoint y: 359, distance: 30.5
click at [251, 359] on div "Jag vet att jag kan så länge vi har varann" at bounding box center [611, 374] width 744 height 64
click at [36, 356] on div "kämpa" at bounding box center [46, 374] width 90 height 64
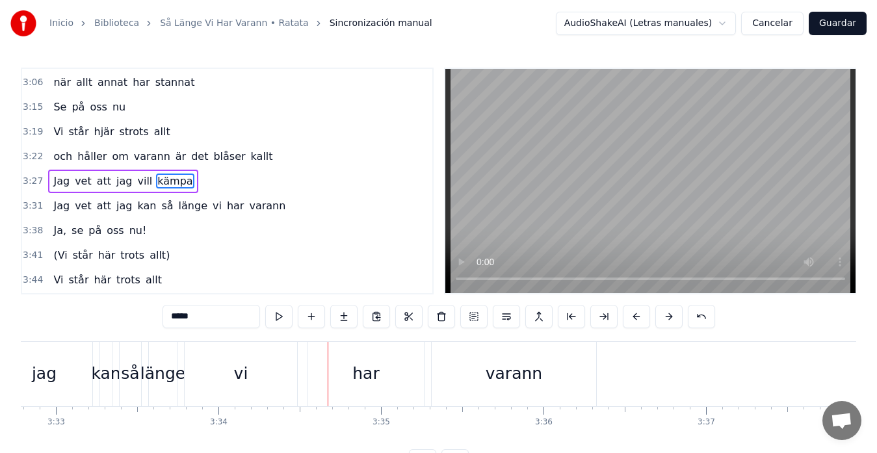
scroll to position [0, 34583]
click at [419, 360] on div "Jag vet att jag kan så länge vi har varann" at bounding box center [219, 374] width 744 height 64
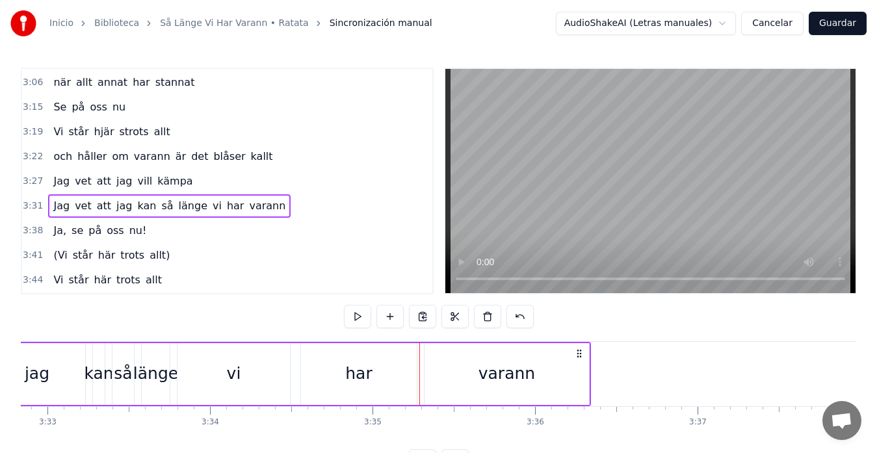
click at [528, 362] on div "varann" at bounding box center [506, 373] width 57 height 25
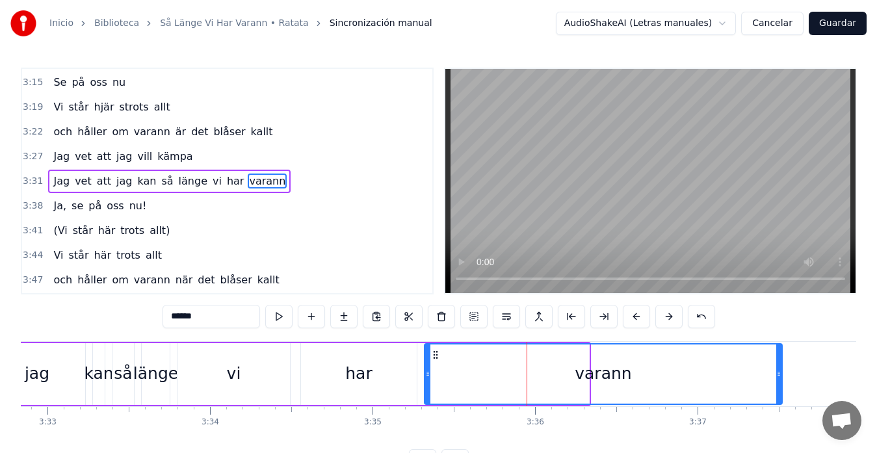
drag, startPoint x: 586, startPoint y: 373, endPoint x: 779, endPoint y: 370, distance: 193.1
click at [779, 370] on icon at bounding box center [778, 374] width 5 height 10
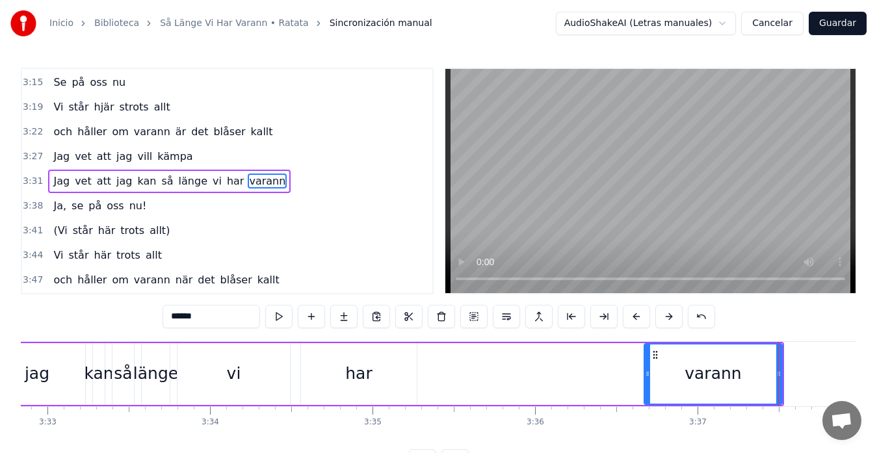
drag, startPoint x: 429, startPoint y: 375, endPoint x: 649, endPoint y: 375, distance: 219.7
click at [649, 375] on icon at bounding box center [647, 374] width 5 height 10
click at [321, 366] on div "har" at bounding box center [359, 374] width 116 height 62
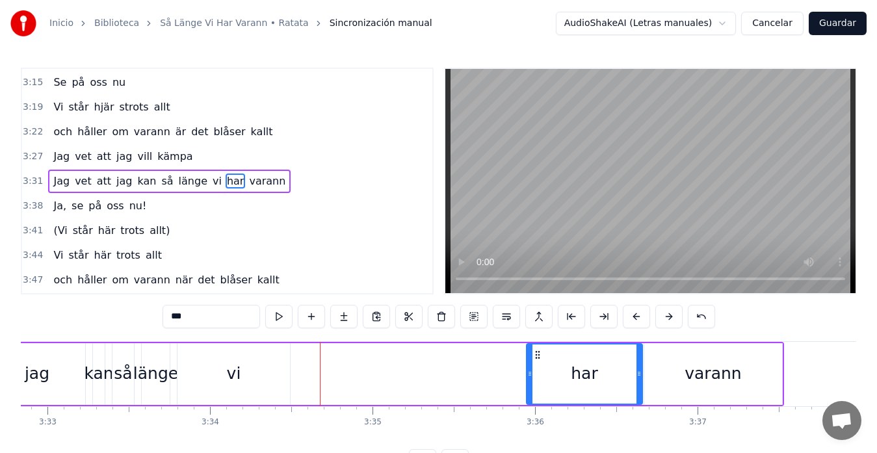
drag, startPoint x: 311, startPoint y: 356, endPoint x: 536, endPoint y: 367, distance: 224.5
click at [537, 366] on div "har" at bounding box center [584, 373] width 114 height 59
click at [201, 361] on div "vi" at bounding box center [233, 374] width 112 height 62
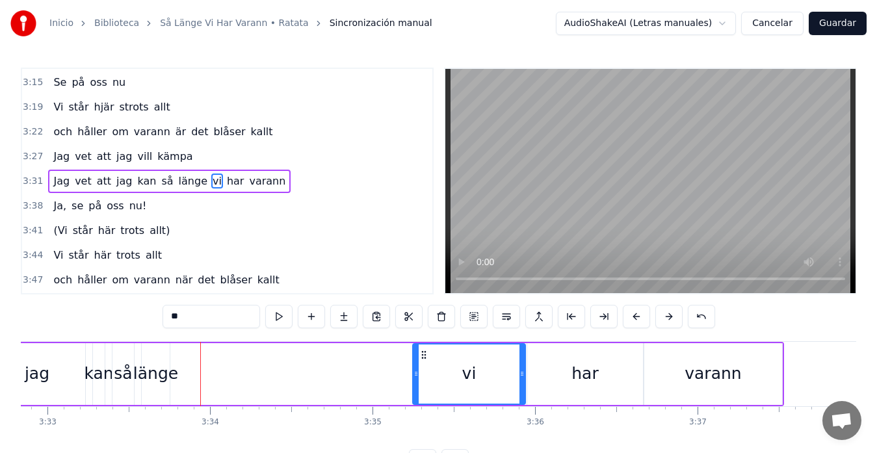
drag, startPoint x: 188, startPoint y: 356, endPoint x: 419, endPoint y: 359, distance: 230.1
click at [424, 359] on icon at bounding box center [424, 355] width 10 height 10
click at [154, 354] on div "länge" at bounding box center [156, 374] width 28 height 62
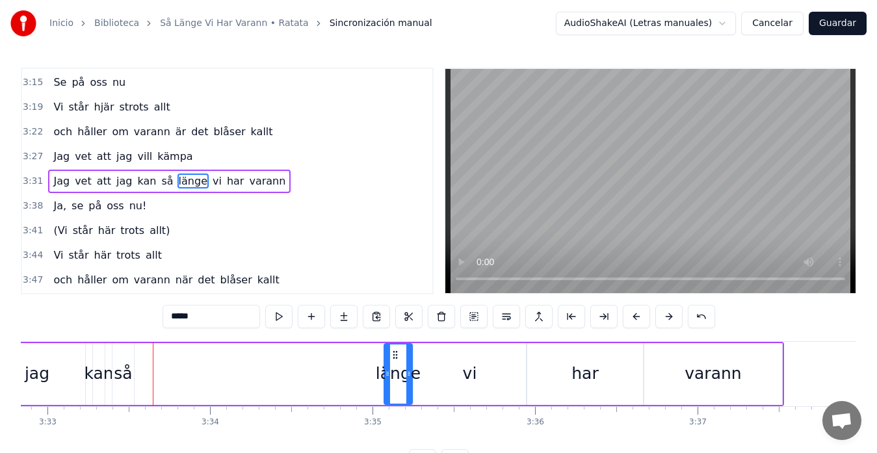
drag, startPoint x: 151, startPoint y: 354, endPoint x: 393, endPoint y: 363, distance: 242.6
click at [393, 363] on div "länge" at bounding box center [398, 373] width 27 height 59
click at [127, 359] on div "så" at bounding box center [122, 374] width 21 height 62
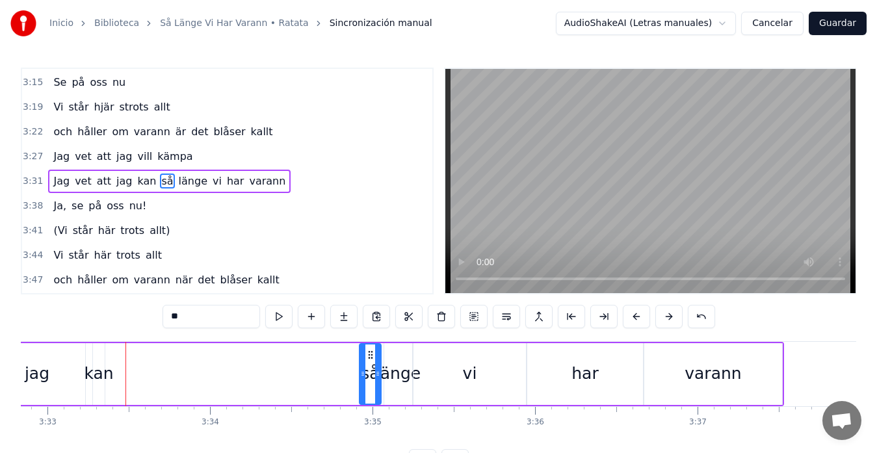
drag, startPoint x: 123, startPoint y: 355, endPoint x: 370, endPoint y: 362, distance: 247.1
click at [370, 362] on div "så" at bounding box center [370, 373] width 20 height 59
click at [31, 354] on div "jag" at bounding box center [37, 374] width 96 height 62
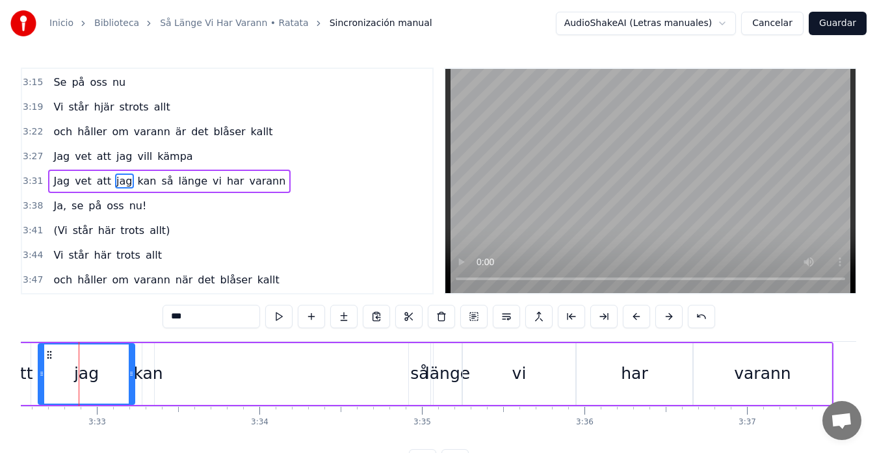
scroll to position [0, 34526]
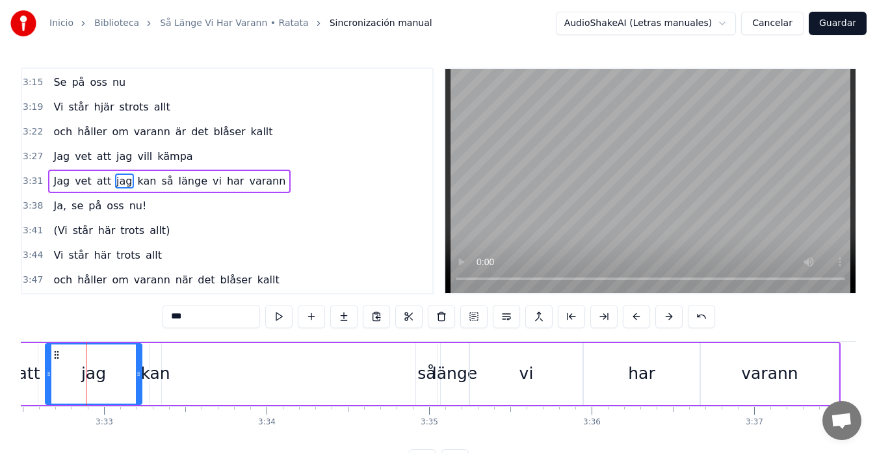
click at [23, 355] on div "att" at bounding box center [28, 374] width 18 height 62
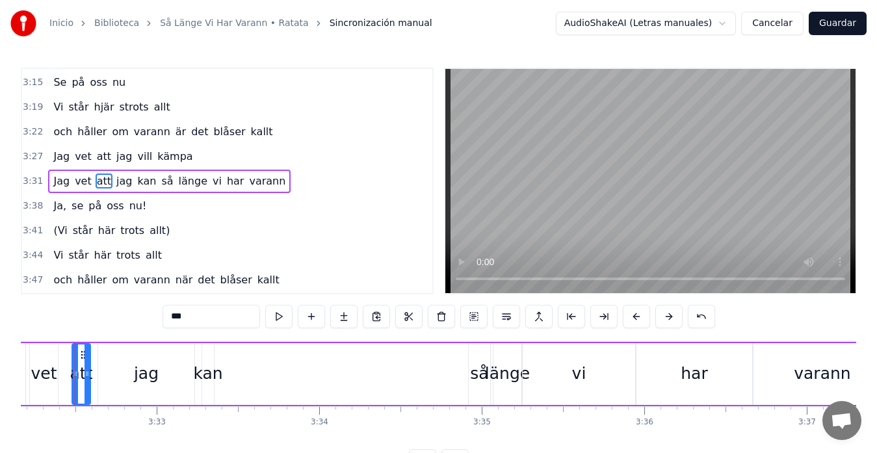
scroll to position [0, 34462]
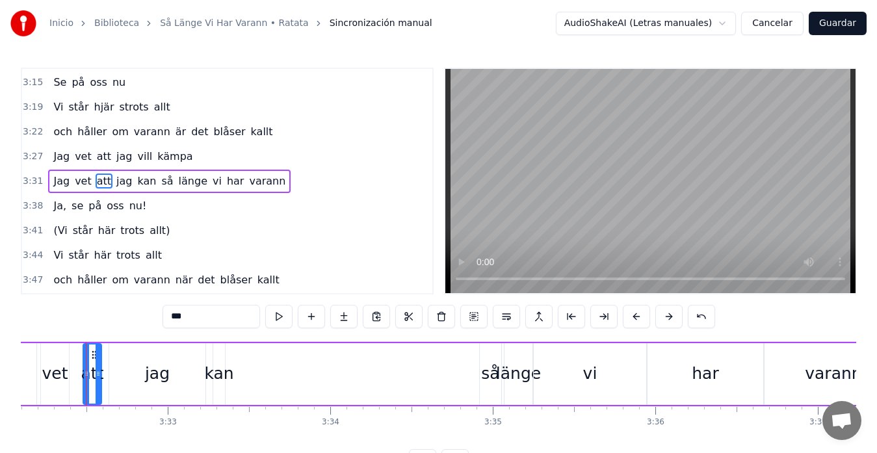
click at [24, 359] on div "Jag" at bounding box center [2, 374] width 67 height 62
type input "***"
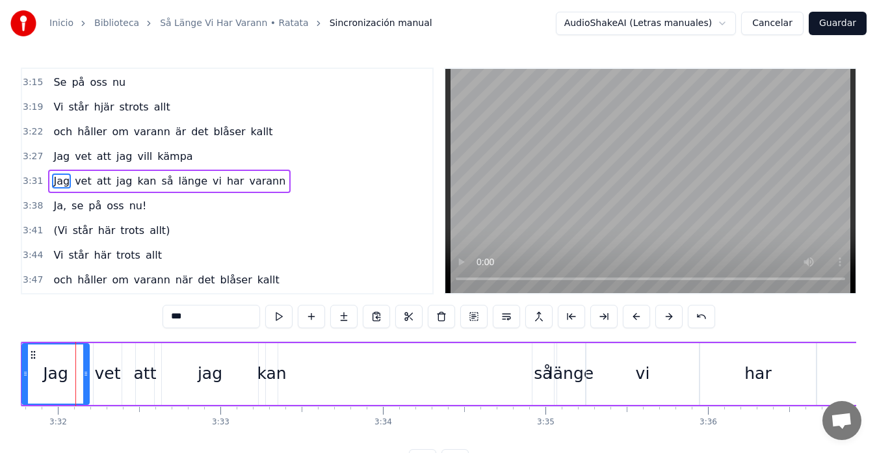
scroll to position [0, 34399]
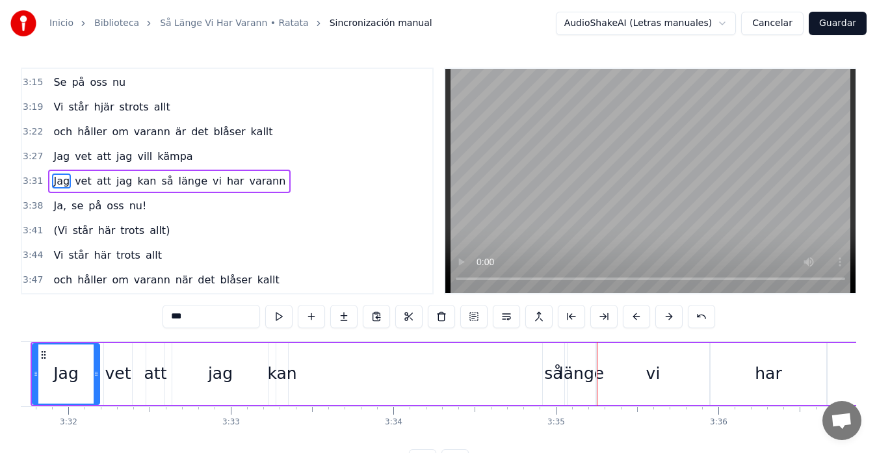
click at [315, 363] on div "Jag vet att jag kan så länge vi har varann" at bounding box center [499, 374] width 937 height 64
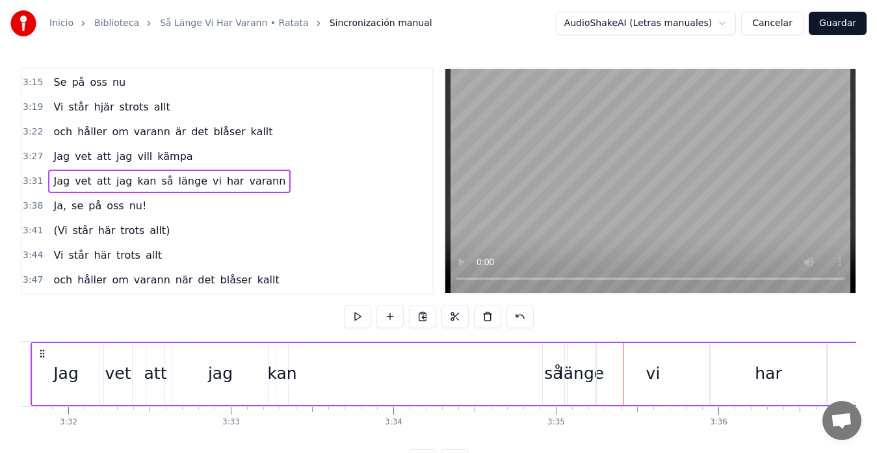
click at [287, 367] on div "kan" at bounding box center [281, 373] width 29 height 25
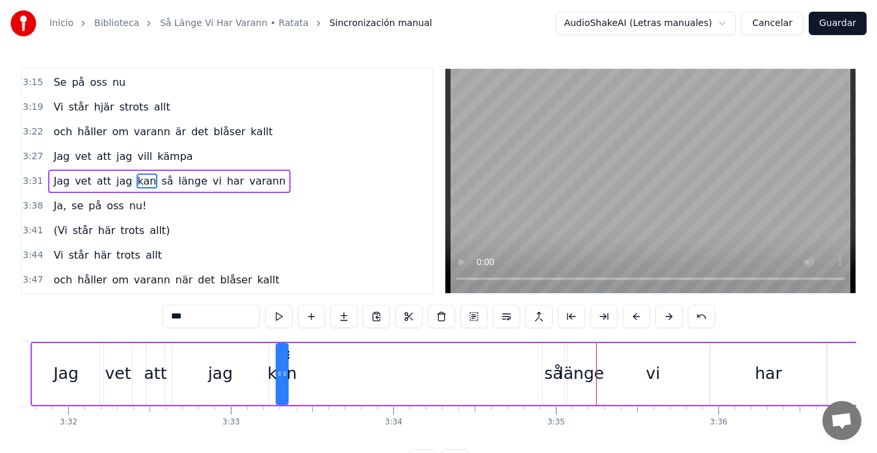
click at [120, 363] on div "vet" at bounding box center [118, 373] width 26 height 25
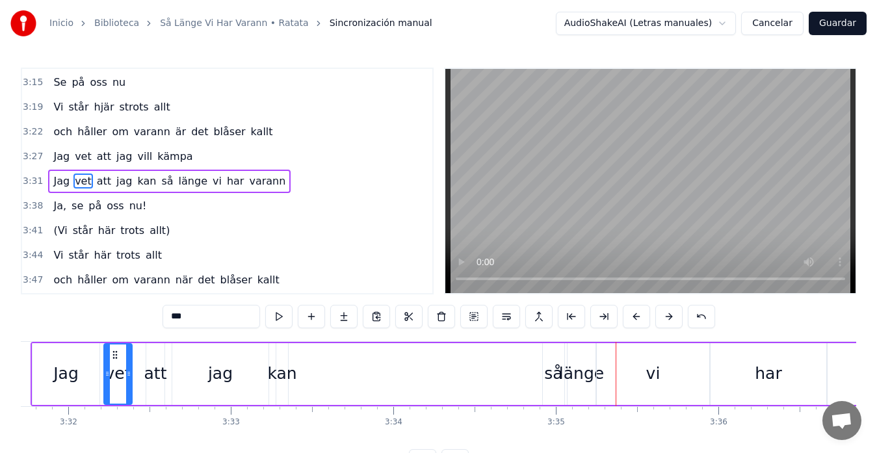
click at [549, 361] on div "så" at bounding box center [553, 374] width 21 height 62
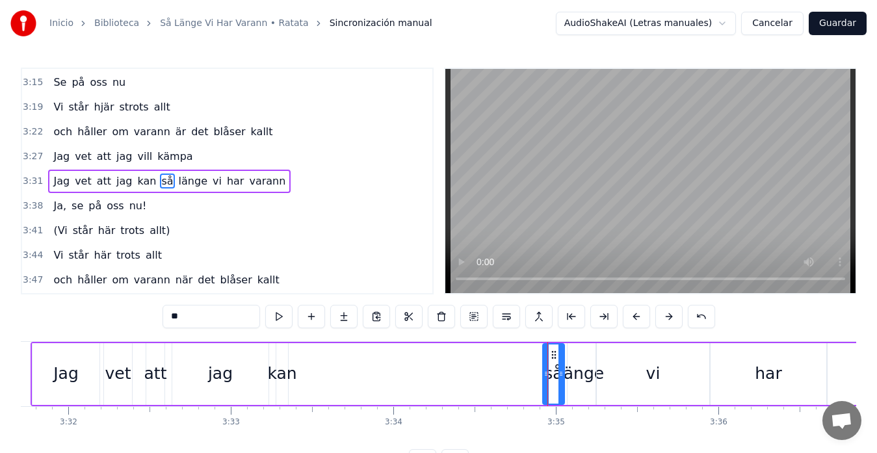
click at [237, 353] on div "jag" at bounding box center [220, 374] width 96 height 62
type input "***"
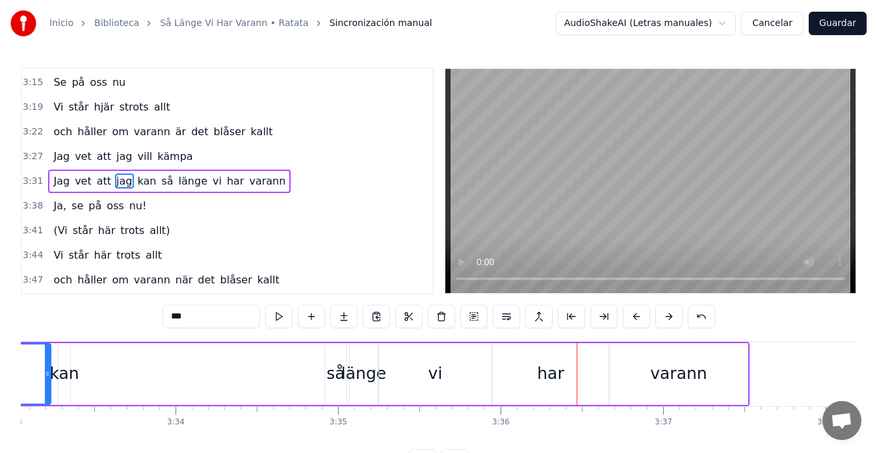
scroll to position [0, 34614]
click at [217, 372] on div "Jag vet att jag kan så länge vi har varann" at bounding box center [284, 374] width 937 height 64
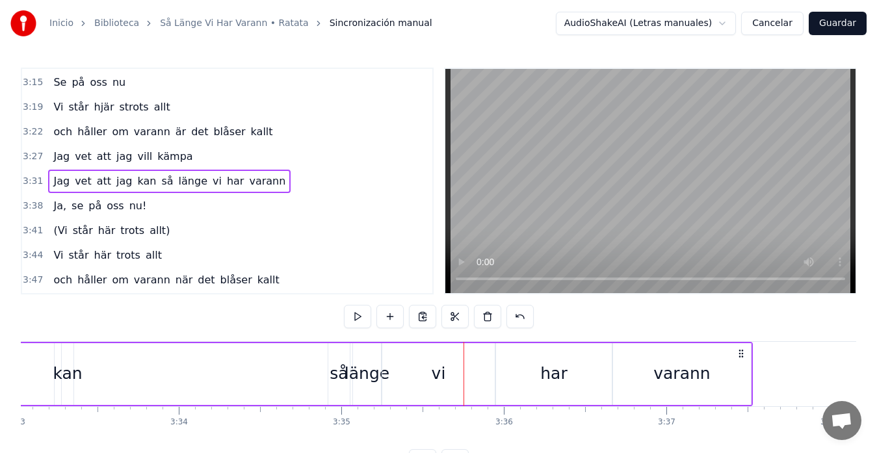
click at [278, 380] on div "Jag vet att jag kan så länge vi har varann" at bounding box center [284, 374] width 937 height 64
click at [500, 367] on div "har" at bounding box center [554, 374] width 116 height 62
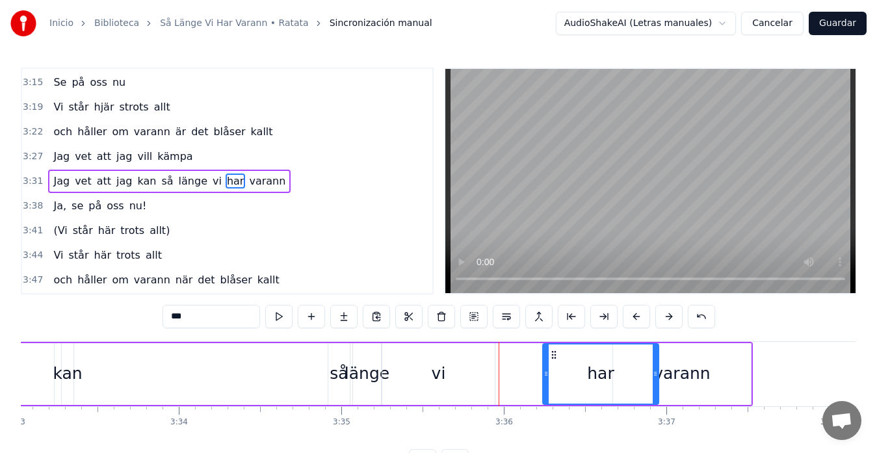
drag, startPoint x: 507, startPoint y: 353, endPoint x: 554, endPoint y: 347, distance: 47.8
click at [554, 347] on div "har" at bounding box center [600, 373] width 114 height 59
click at [424, 361] on div "vi" at bounding box center [438, 374] width 112 height 62
type input "**"
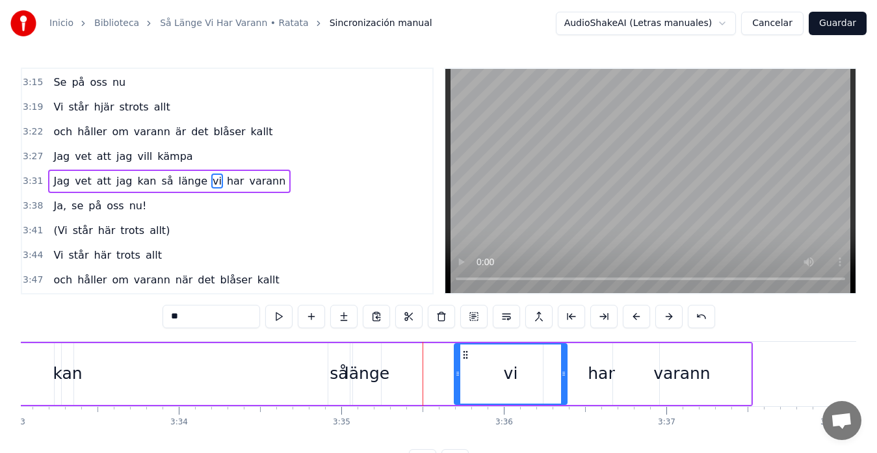
drag, startPoint x: 392, startPoint y: 357, endPoint x: 464, endPoint y: 352, distance: 72.3
click at [464, 352] on icon at bounding box center [465, 355] width 10 height 10
drag, startPoint x: 563, startPoint y: 375, endPoint x: 508, endPoint y: 382, distance: 56.4
click at [508, 382] on div at bounding box center [507, 373] width 5 height 59
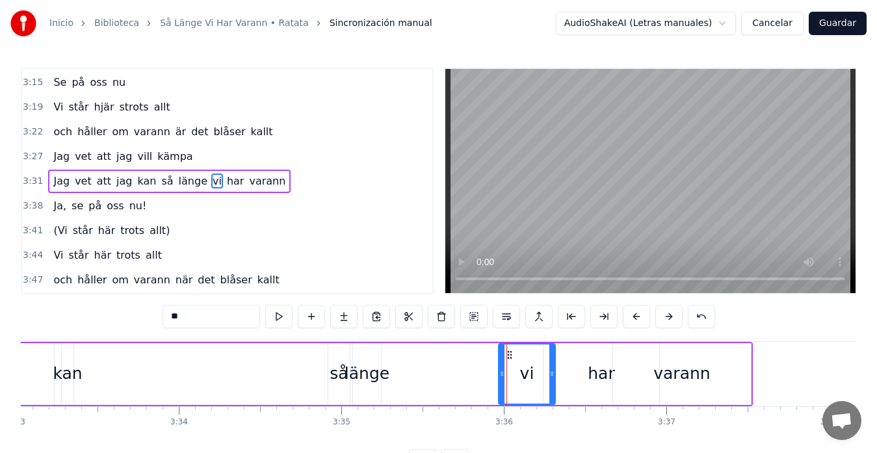
drag, startPoint x: 466, startPoint y: 358, endPoint x: 510, endPoint y: 359, distance: 44.2
click at [510, 359] on icon at bounding box center [509, 355] width 10 height 10
click at [197, 380] on div "Jag vet att jag kan så länge vi har varann" at bounding box center [284, 374] width 937 height 64
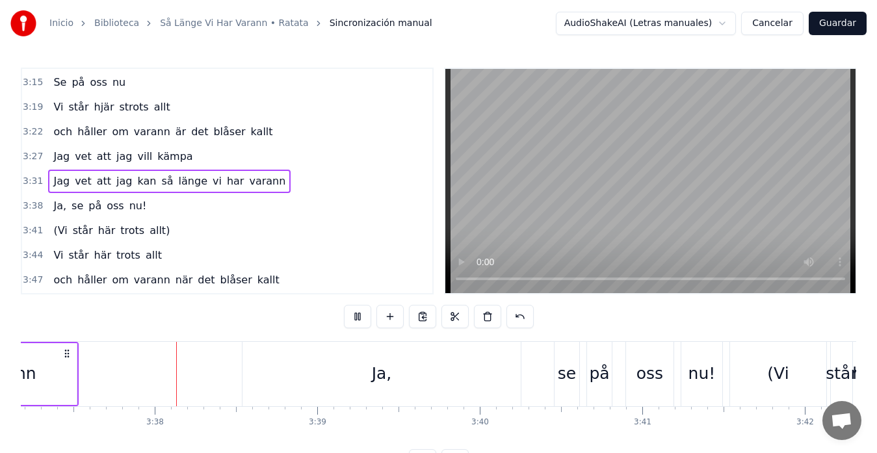
scroll to position [0, 35319]
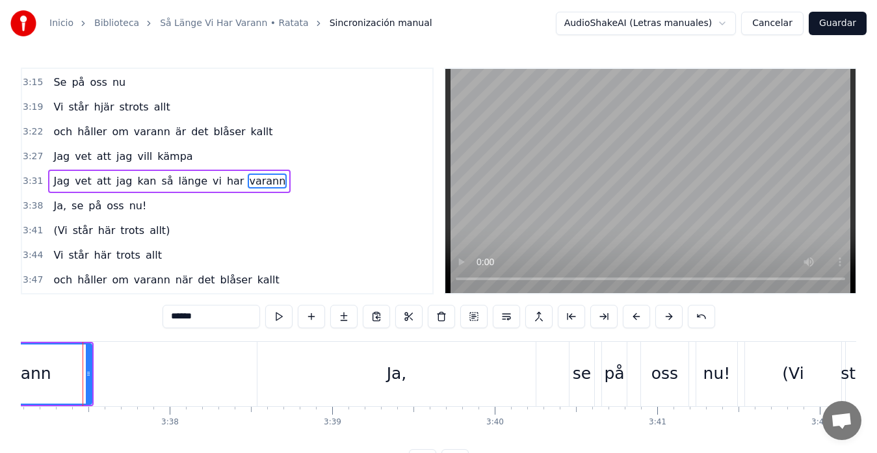
scroll to position [0, 35270]
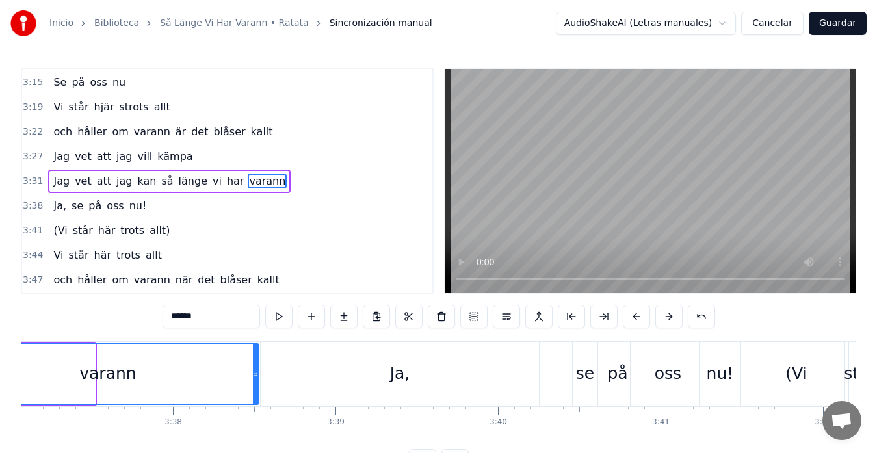
drag, startPoint x: 93, startPoint y: 374, endPoint x: 257, endPoint y: 365, distance: 164.0
click at [257, 365] on div at bounding box center [255, 373] width 5 height 59
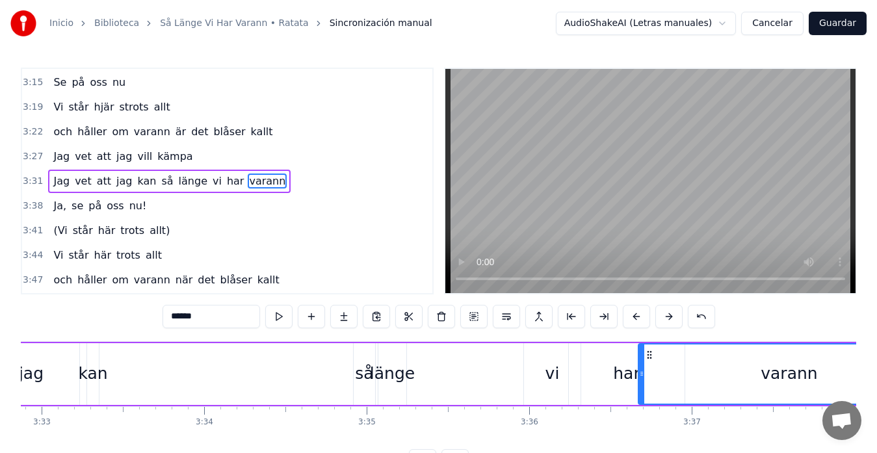
scroll to position [0, 34568]
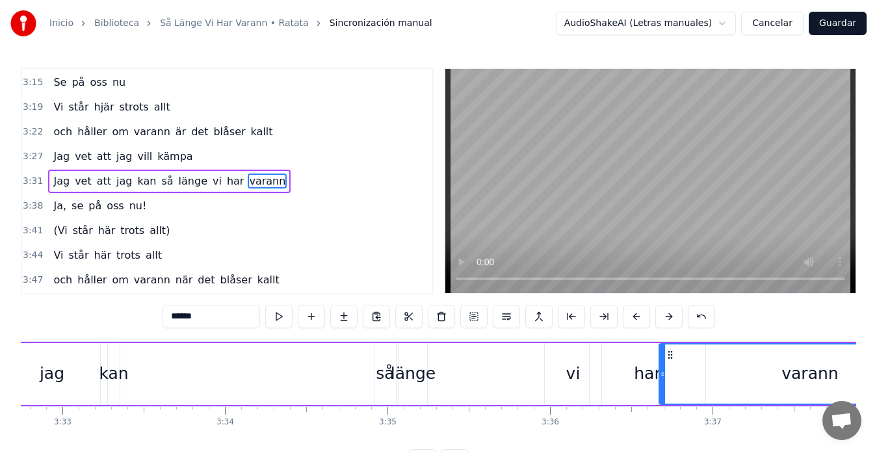
click at [203, 354] on div "Jag vet att jag kan så länge vi har varann" at bounding box center [412, 374] width 1100 height 64
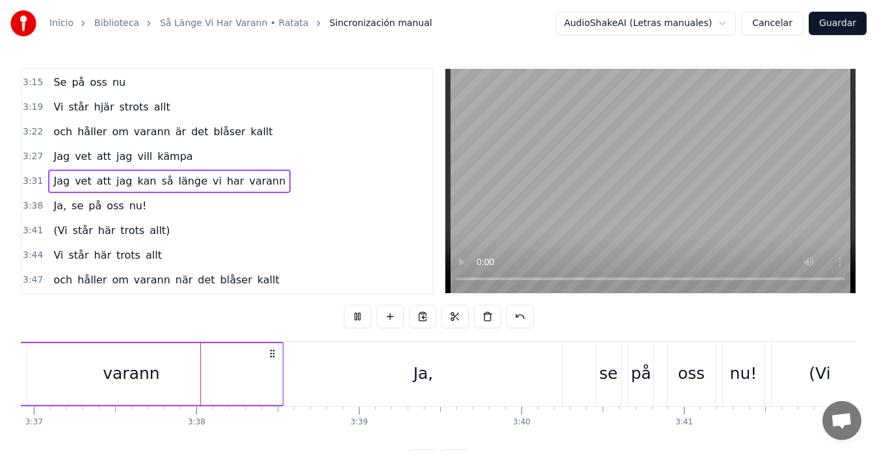
scroll to position [0, 35280]
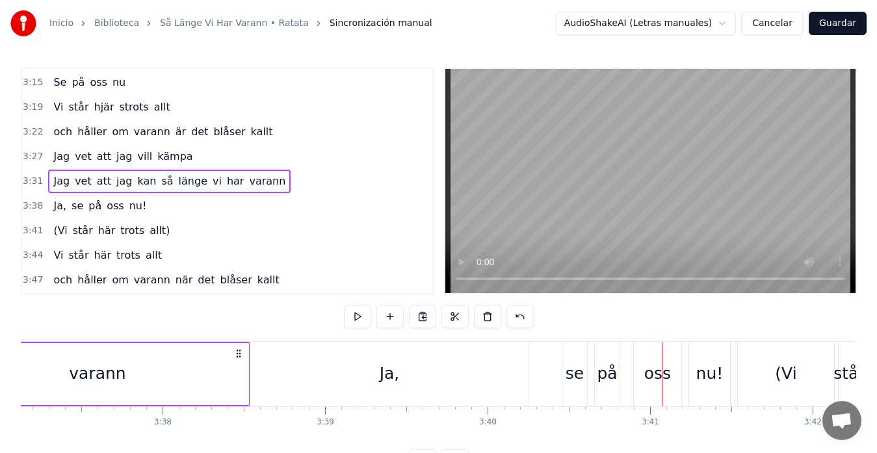
click at [394, 368] on div "Ja," at bounding box center [390, 373] width 20 height 25
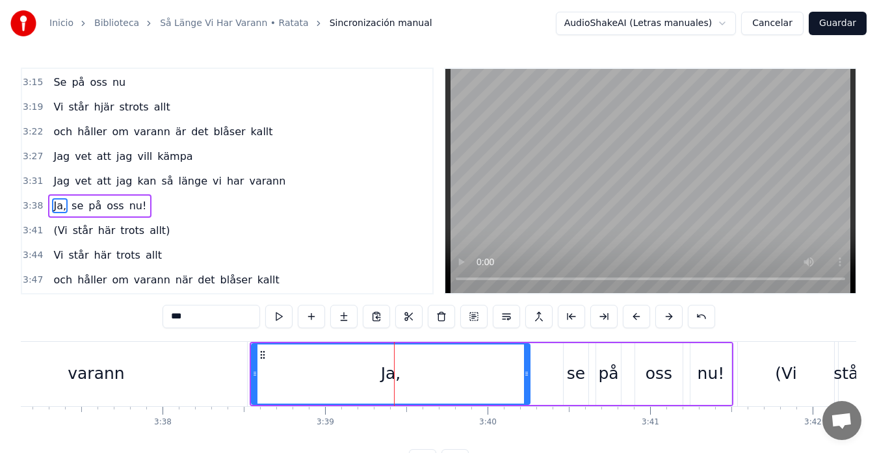
scroll to position [764, 0]
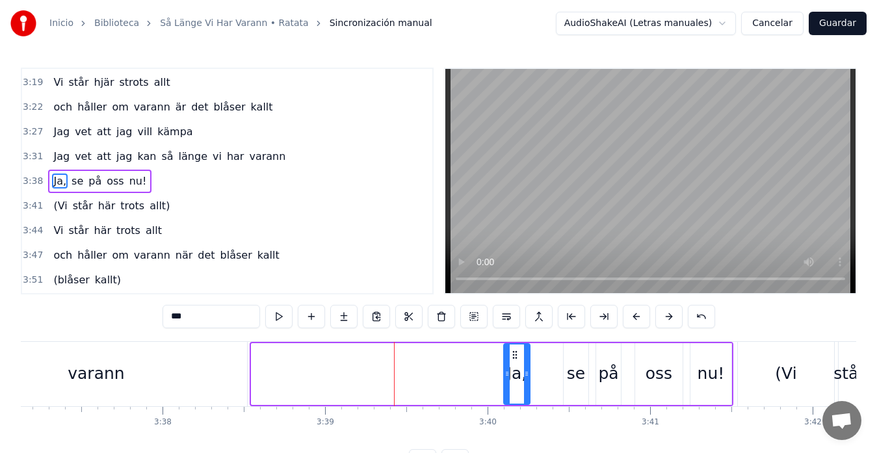
drag, startPoint x: 255, startPoint y: 375, endPoint x: 507, endPoint y: 381, distance: 252.2
click at [507, 381] on div at bounding box center [506, 373] width 5 height 59
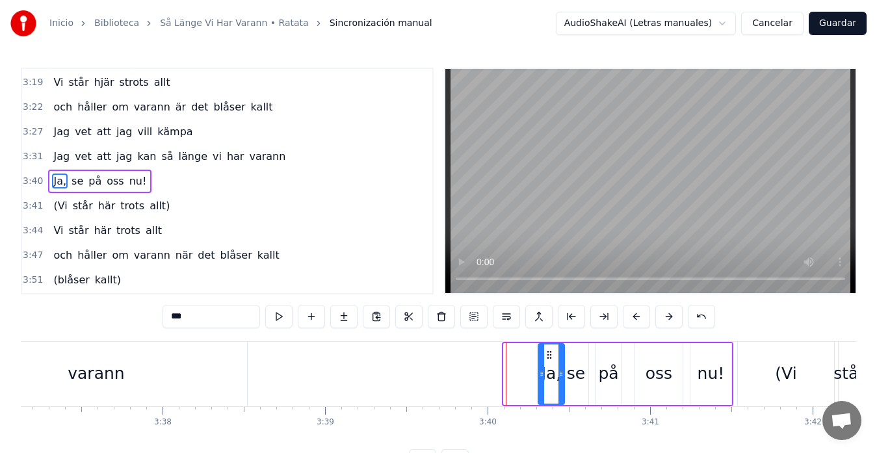
drag, startPoint x: 515, startPoint y: 359, endPoint x: 549, endPoint y: 359, distance: 34.5
click at [549, 359] on icon at bounding box center [549, 355] width 10 height 10
click at [220, 370] on div "varann" at bounding box center [96, 374] width 302 height 64
type input "******"
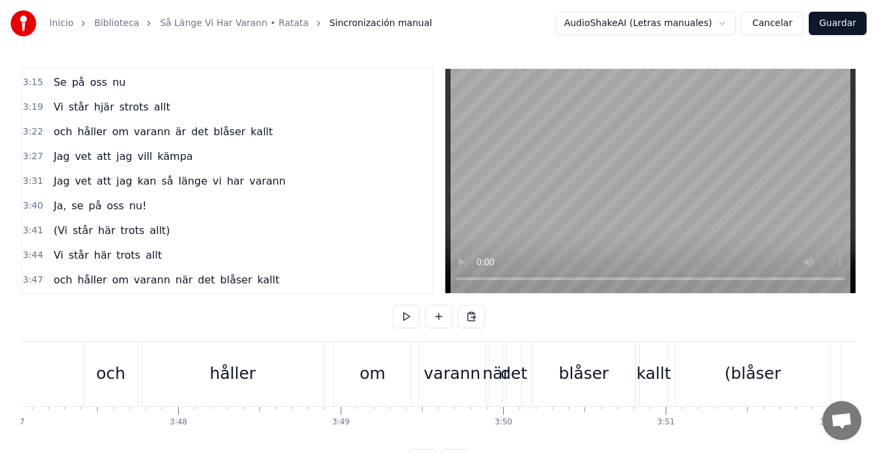
scroll to position [0, 36871]
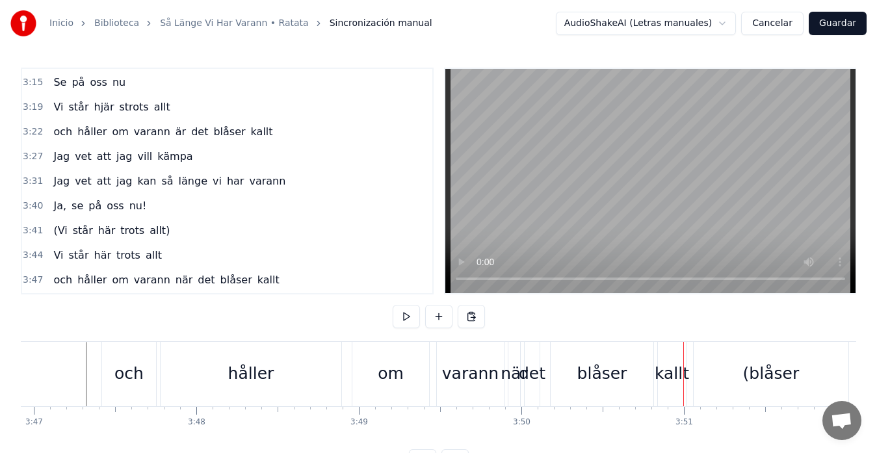
click at [305, 380] on div "håller" at bounding box center [251, 374] width 181 height 64
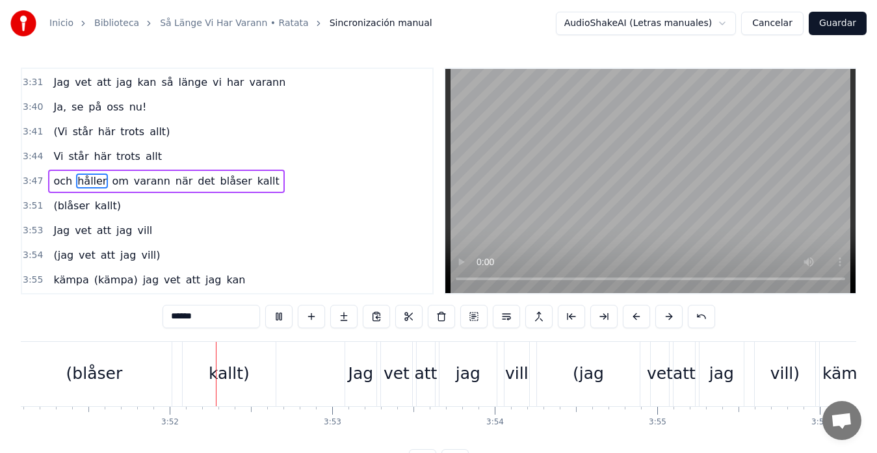
scroll to position [0, 37605]
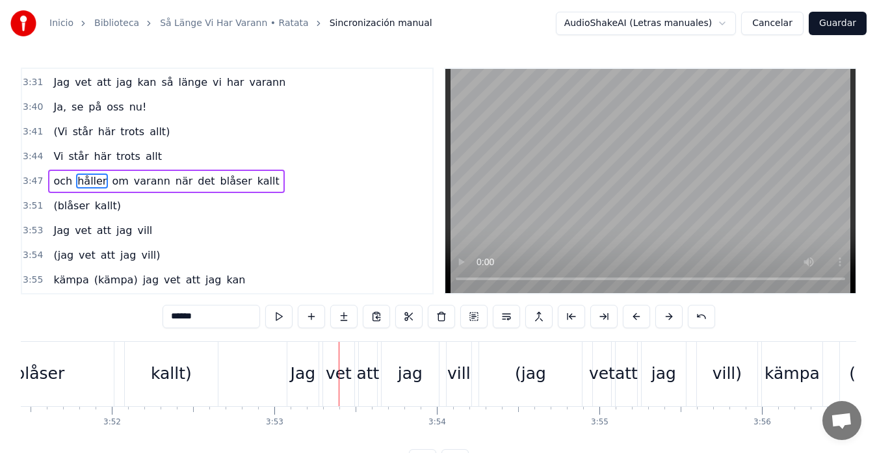
click at [157, 367] on div "kallt)" at bounding box center [171, 373] width 41 height 25
type input "******"
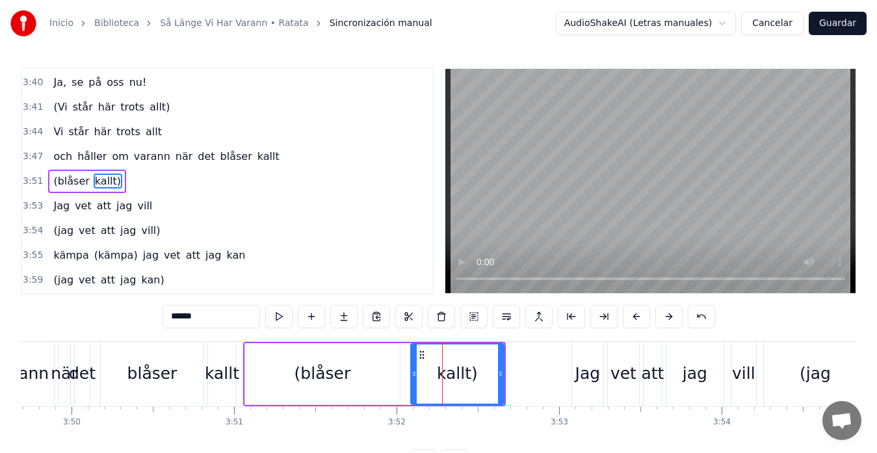
scroll to position [0, 37293]
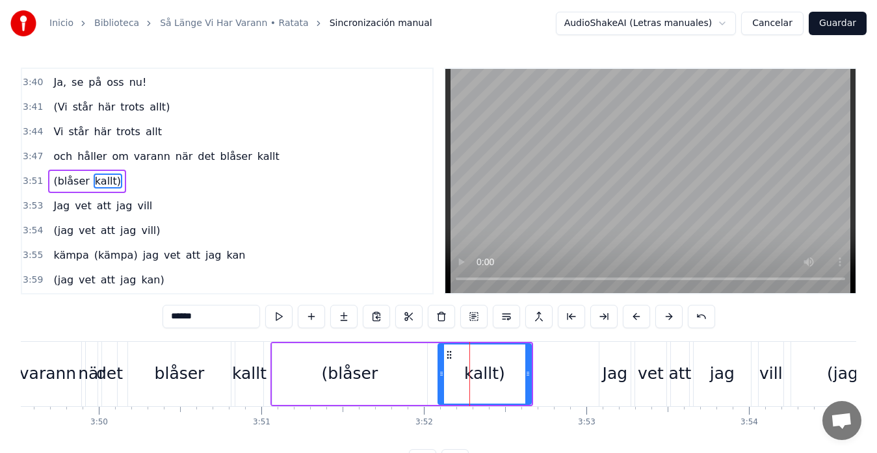
click at [432, 366] on div "(blåser kallt)" at bounding box center [401, 374] width 263 height 64
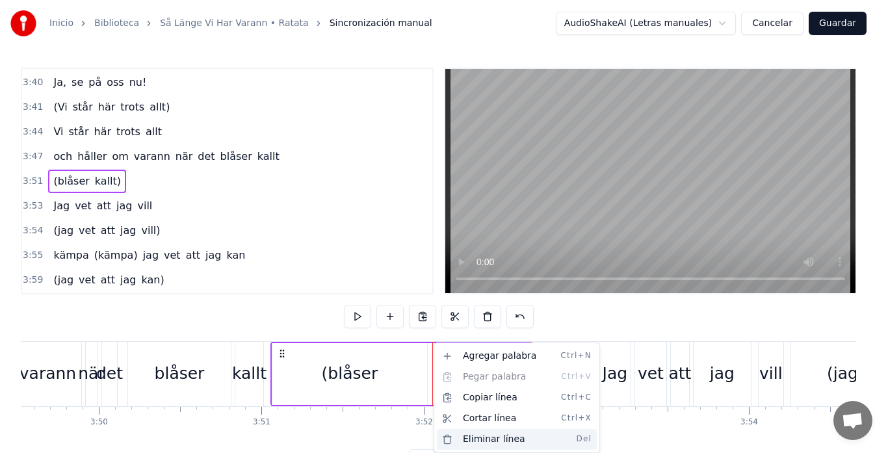
click at [491, 443] on div "Eliminar línea Del" at bounding box center [517, 439] width 160 height 21
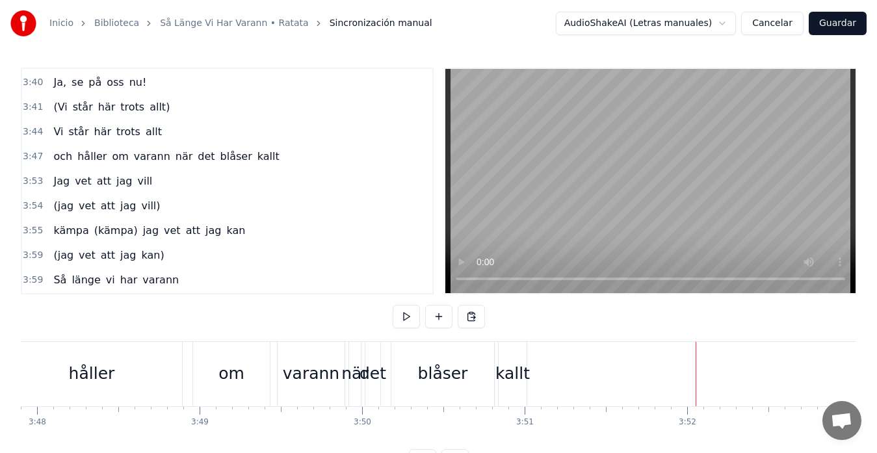
scroll to position [0, 37008]
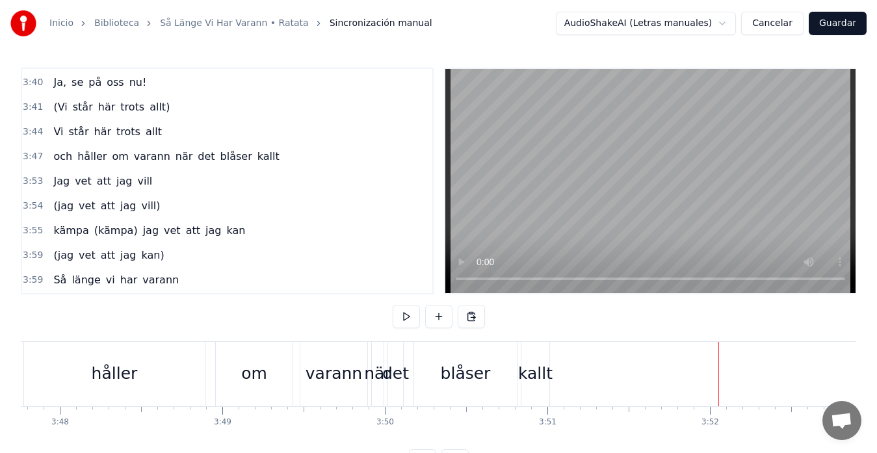
click at [57, 360] on div "håller" at bounding box center [114, 374] width 181 height 64
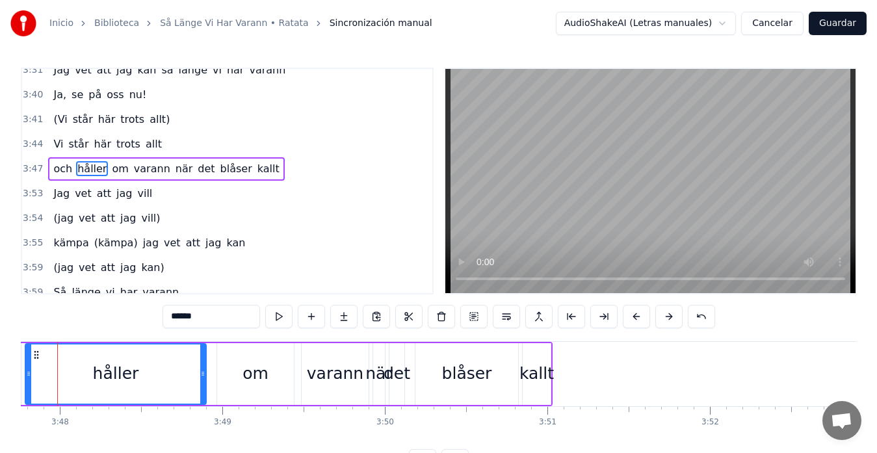
scroll to position [0, 36979]
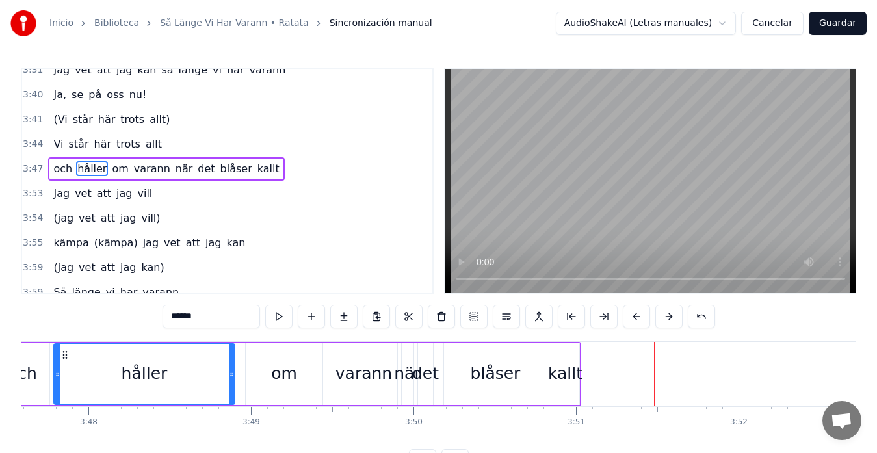
click at [571, 361] on div "kallt" at bounding box center [565, 373] width 34 height 25
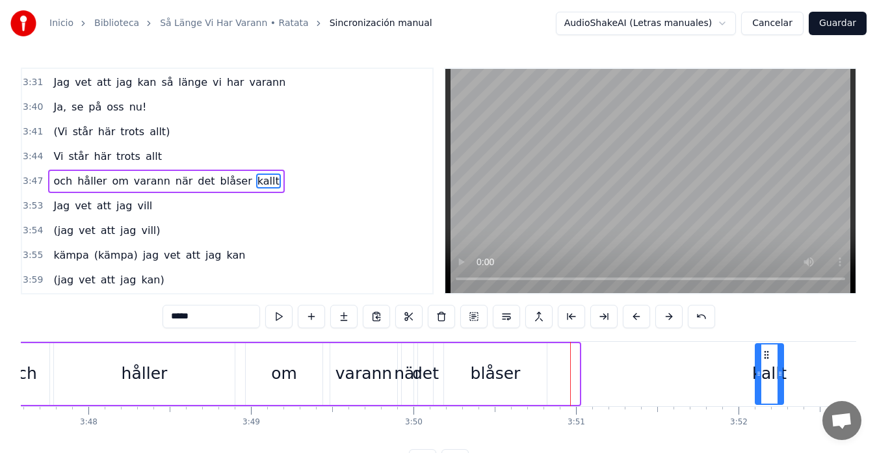
drag, startPoint x: 563, startPoint y: 355, endPoint x: 767, endPoint y: 365, distance: 204.3
click at [767, 365] on div "kallt" at bounding box center [769, 373] width 27 height 59
click at [499, 362] on div "blåser" at bounding box center [496, 373] width 50 height 25
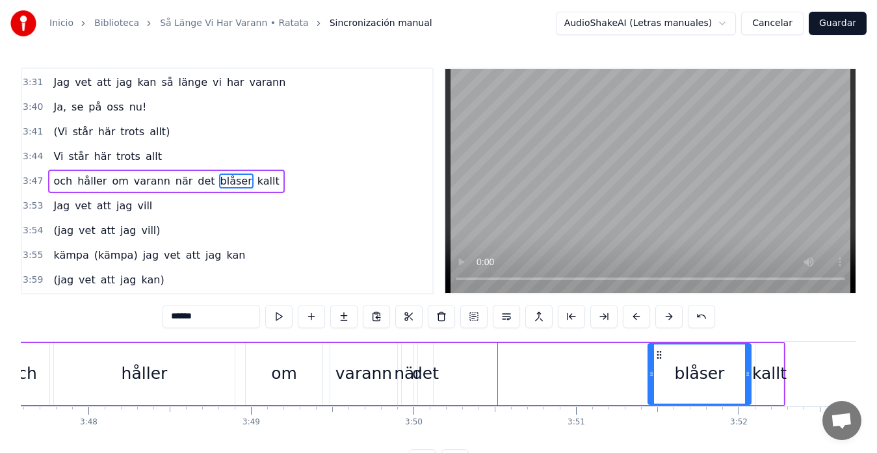
drag, startPoint x: 455, startPoint y: 355, endPoint x: 659, endPoint y: 353, distance: 204.1
click at [659, 353] on icon at bounding box center [659, 355] width 10 height 10
click at [425, 361] on div "det" at bounding box center [425, 374] width 15 height 62
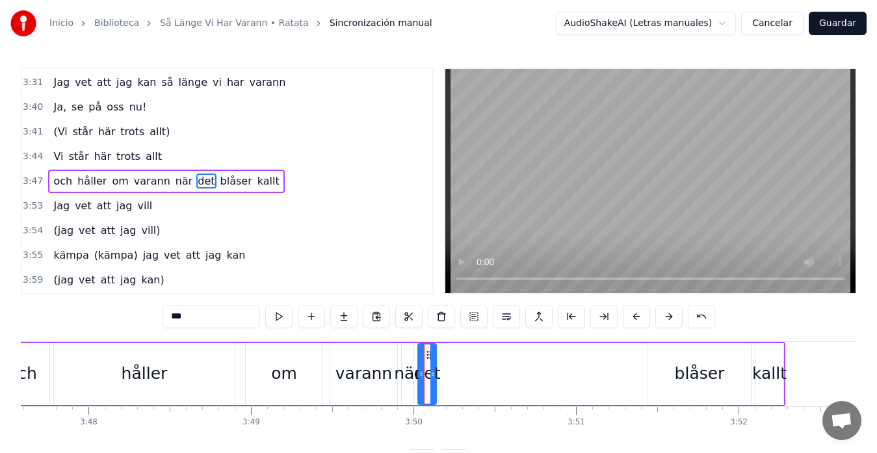
click at [432, 359] on div at bounding box center [432, 373] width 5 height 59
drag, startPoint x: 427, startPoint y: 355, endPoint x: 632, endPoint y: 357, distance: 205.4
click at [636, 357] on icon at bounding box center [638, 355] width 10 height 10
click at [405, 359] on div "när" at bounding box center [408, 374] width 12 height 62
click at [414, 357] on div at bounding box center [412, 373] width 5 height 59
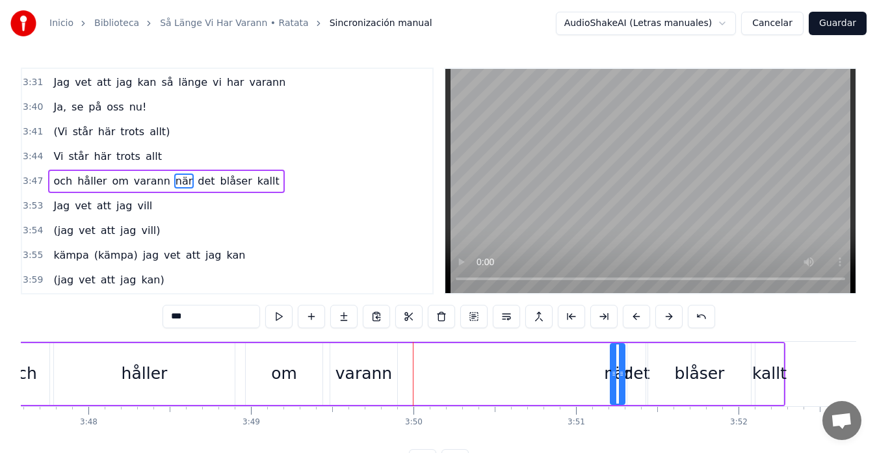
drag, startPoint x: 408, startPoint y: 357, endPoint x: 617, endPoint y: 365, distance: 208.8
click at [617, 365] on div "när" at bounding box center [617, 373] width 13 height 59
click at [39, 363] on div "och" at bounding box center [22, 374] width 54 height 62
type input "***"
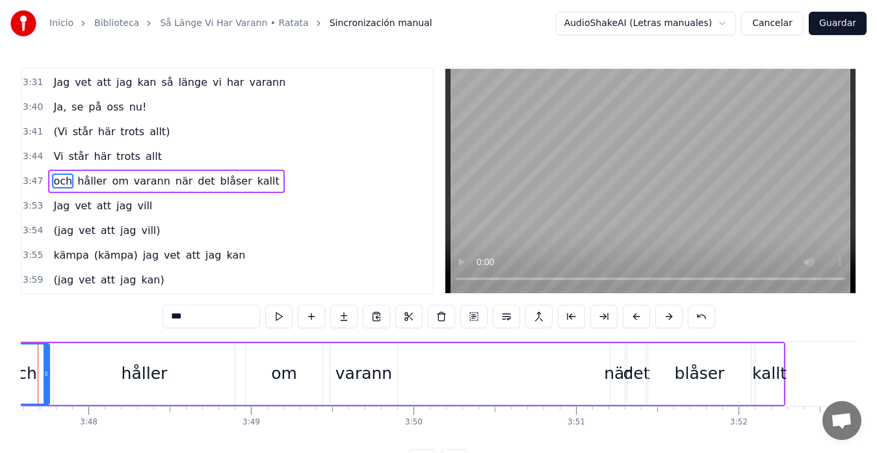
scroll to position [0, 36931]
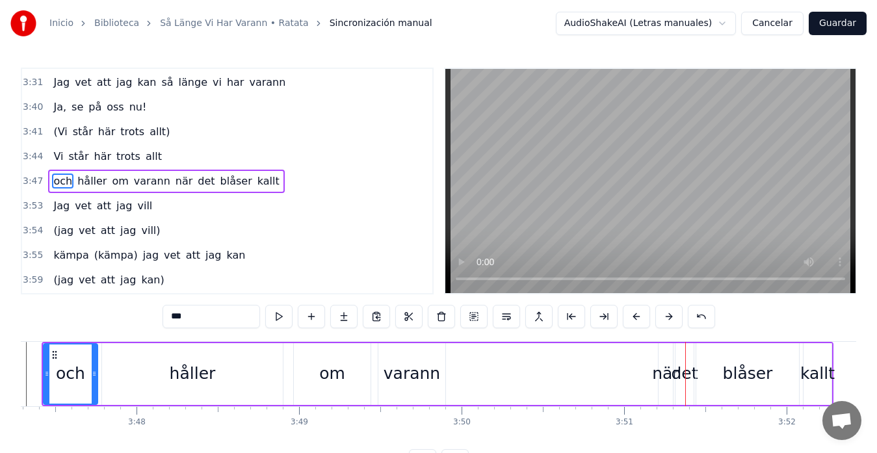
drag, startPoint x: 662, startPoint y: 359, endPoint x: 613, endPoint y: 367, distance: 49.9
click at [611, 367] on div "och håller om varann när det blåser kallt" at bounding box center [438, 374] width 792 height 64
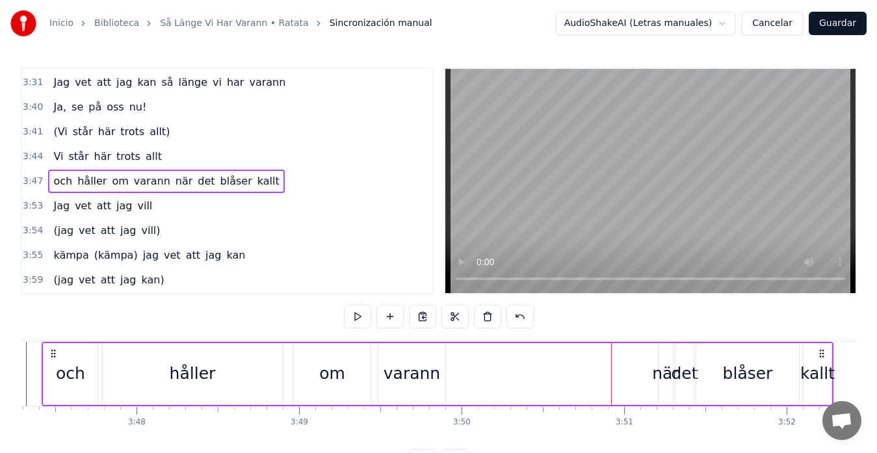
click at [667, 365] on div "när" at bounding box center [665, 373] width 27 height 25
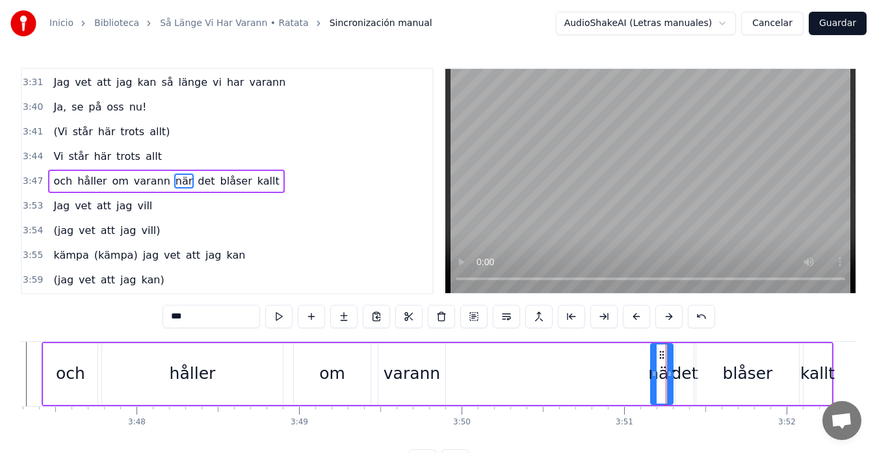
drag, startPoint x: 661, startPoint y: 365, endPoint x: 653, endPoint y: 367, distance: 8.0
click at [653, 367] on div at bounding box center [653, 373] width 5 height 59
drag, startPoint x: 660, startPoint y: 357, endPoint x: 547, endPoint y: 369, distance: 114.3
click at [547, 369] on div "när" at bounding box center [548, 373] width 21 height 59
click at [133, 361] on div "håller" at bounding box center [192, 374] width 181 height 62
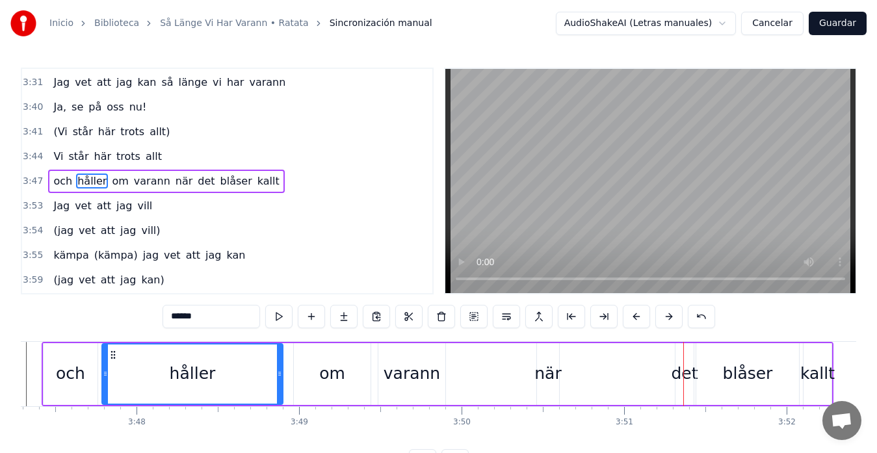
click at [679, 359] on div "det" at bounding box center [684, 374] width 18 height 62
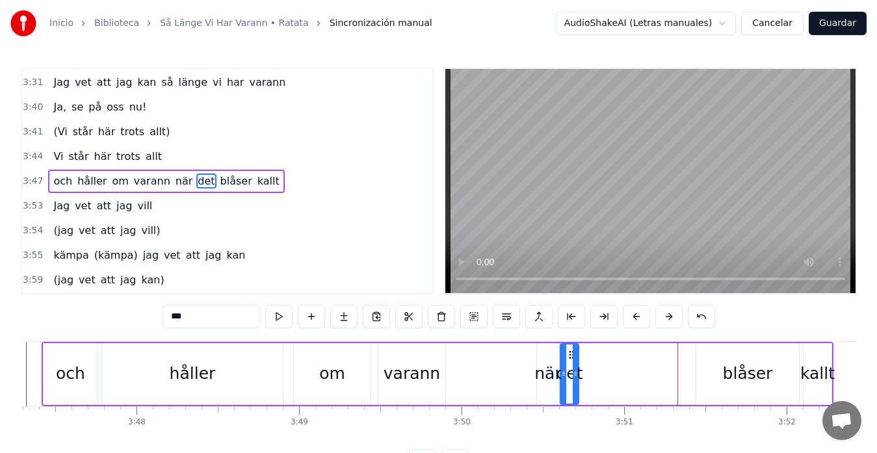
drag, startPoint x: 685, startPoint y: 356, endPoint x: 570, endPoint y: 368, distance: 115.7
click at [570, 368] on div "det" at bounding box center [569, 373] width 17 height 59
click at [710, 362] on div "blåser" at bounding box center [747, 374] width 103 height 62
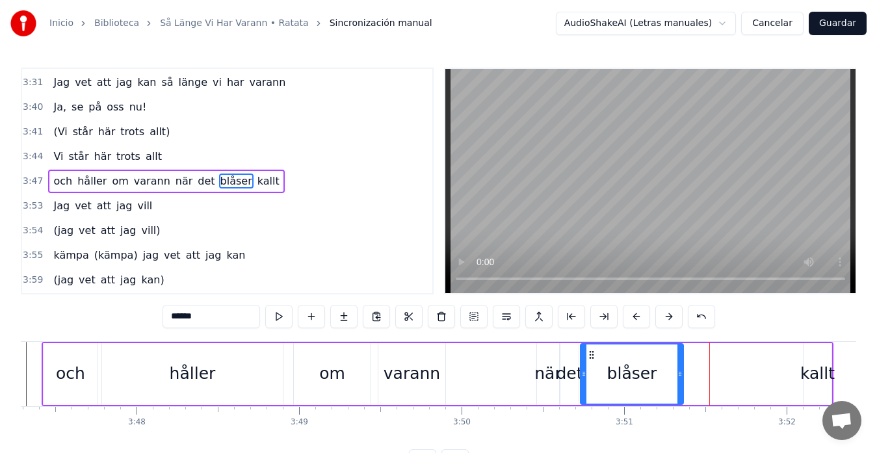
drag, startPoint x: 706, startPoint y: 355, endPoint x: 590, endPoint y: 367, distance: 116.3
click at [590, 367] on div "blåser" at bounding box center [631, 373] width 101 height 59
click at [219, 363] on div "håller" at bounding box center [192, 374] width 181 height 62
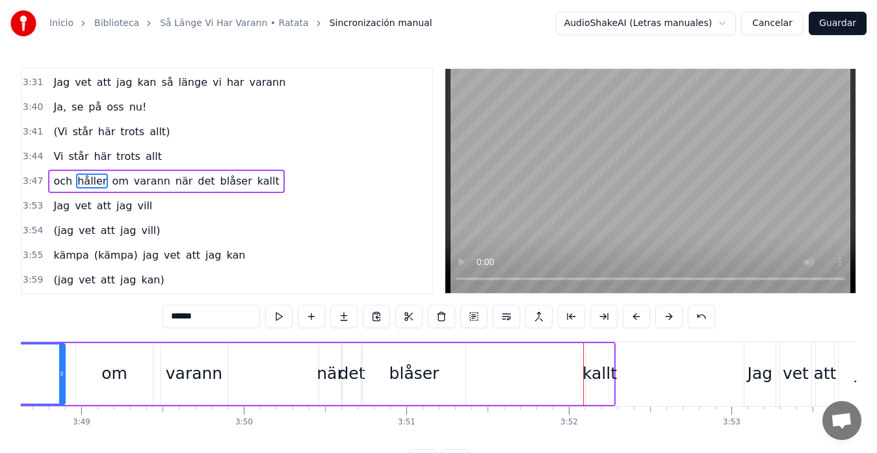
scroll to position [0, 37125]
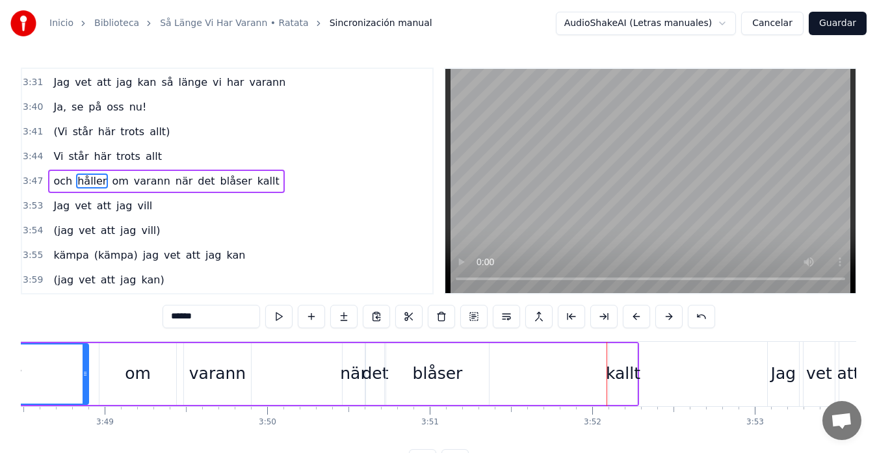
click at [460, 363] on div "blåser" at bounding box center [437, 374] width 103 height 62
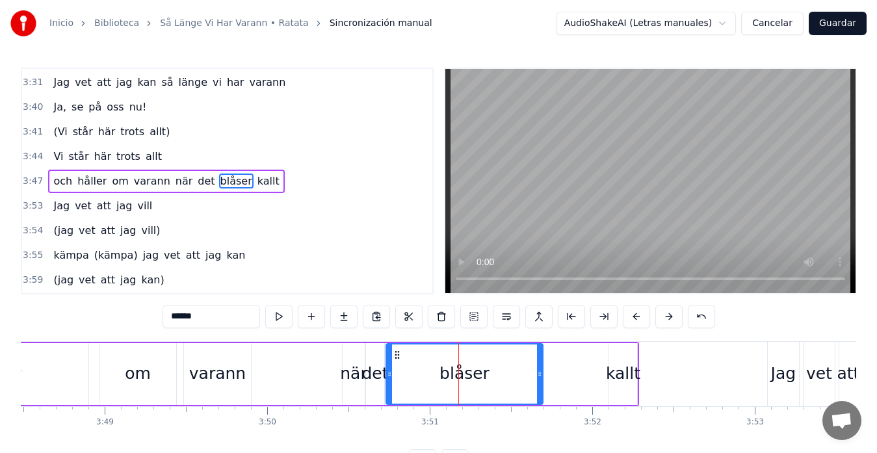
drag, startPoint x: 487, startPoint y: 374, endPoint x: 541, endPoint y: 376, distance: 54.0
click at [541, 376] on icon at bounding box center [539, 374] width 5 height 10
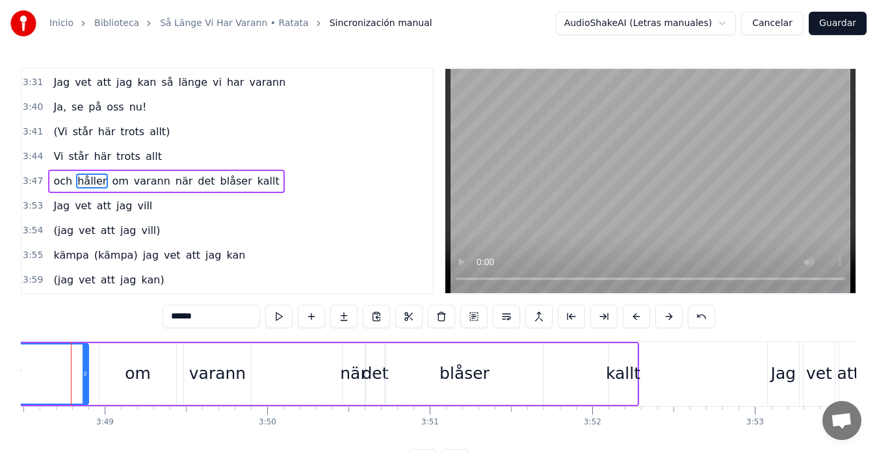
scroll to position [0, 37110]
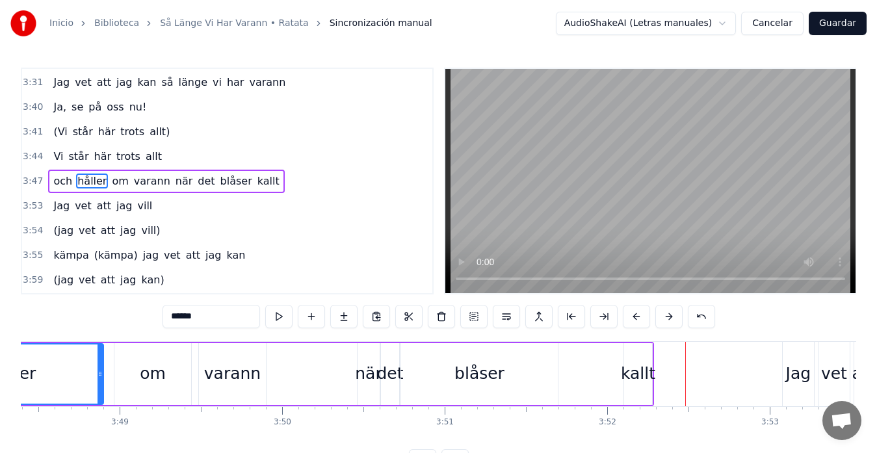
click at [626, 357] on div "kallt" at bounding box center [638, 374] width 28 height 62
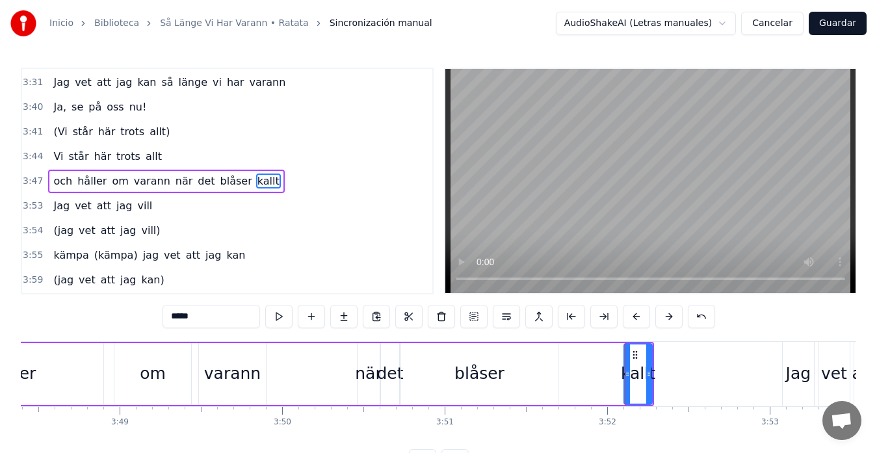
click at [543, 378] on div "blåser" at bounding box center [479, 374] width 157 height 62
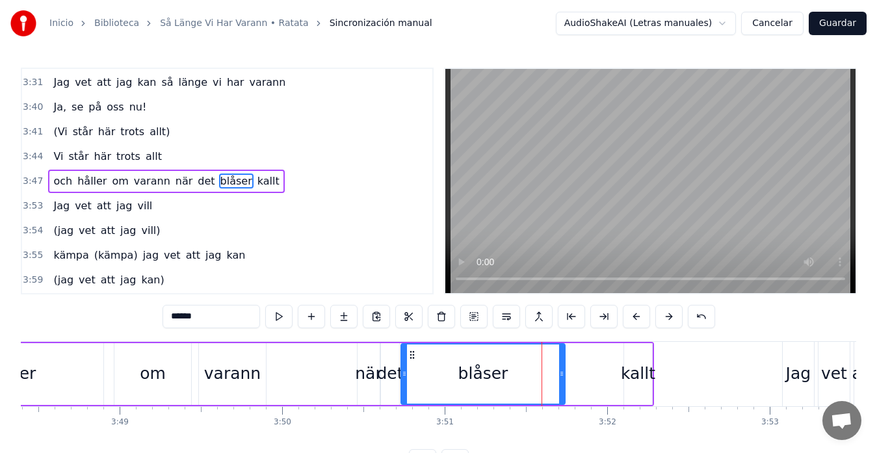
drag, startPoint x: 555, startPoint y: 377, endPoint x: 563, endPoint y: 376, distance: 7.9
click at [563, 376] on icon at bounding box center [561, 374] width 5 height 10
click at [630, 356] on div "kallt" at bounding box center [638, 374] width 28 height 62
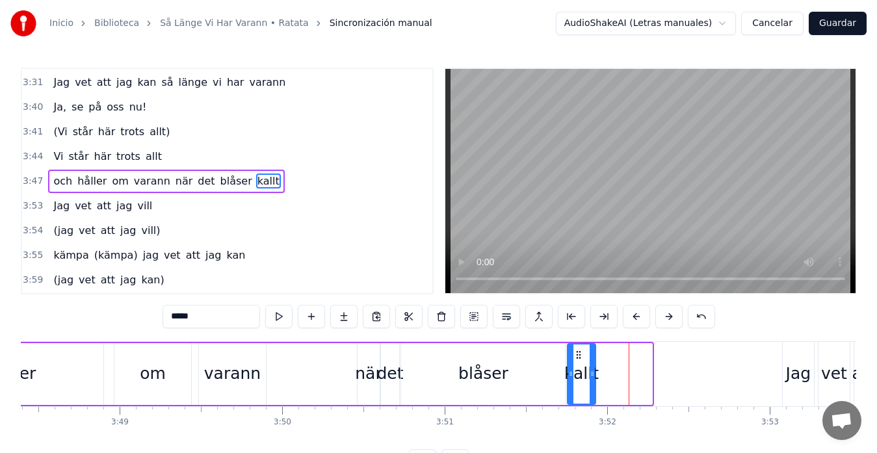
drag, startPoint x: 635, startPoint y: 354, endPoint x: 578, endPoint y: 363, distance: 57.4
click at [578, 363] on div "kallt" at bounding box center [581, 373] width 27 height 59
click at [39, 357] on div "håller" at bounding box center [13, 374] width 181 height 62
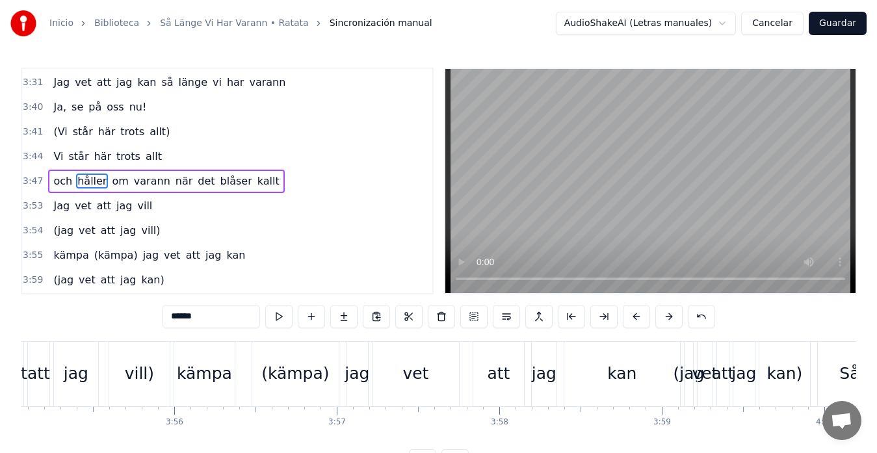
scroll to position [0, 38185]
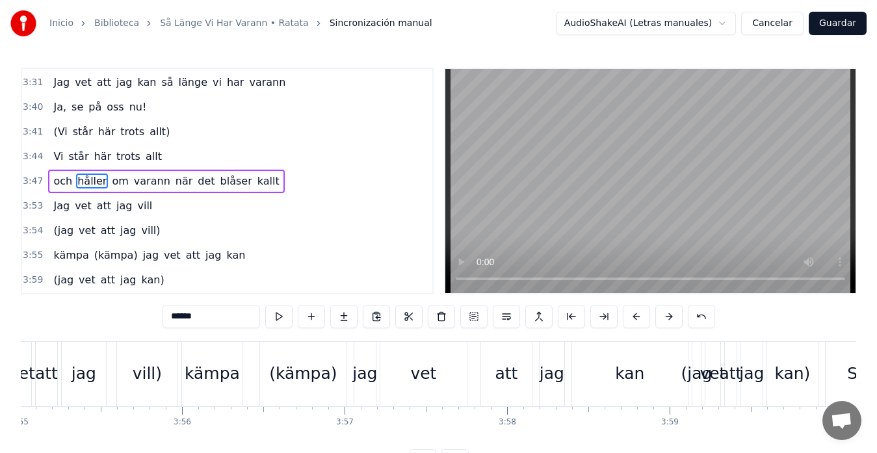
click at [30, 356] on div "vet" at bounding box center [21, 374] width 19 height 64
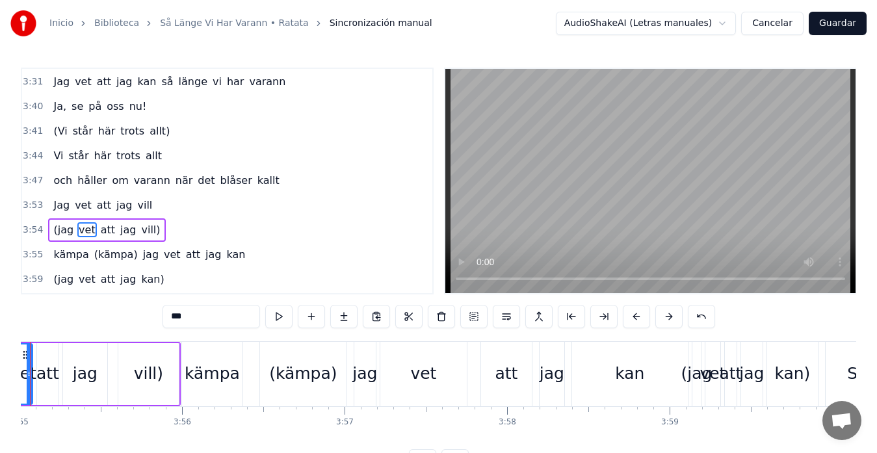
scroll to position [0, 38129]
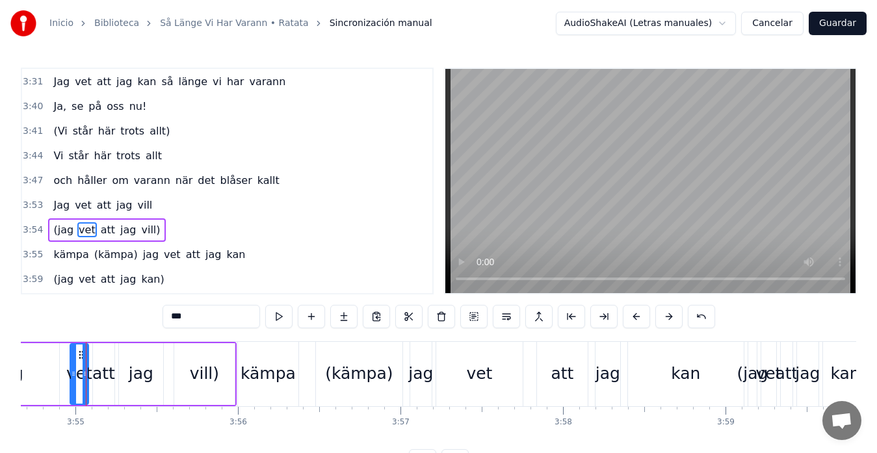
click at [47, 357] on div "(jag" at bounding box center [7, 374] width 103 height 62
type input "****"
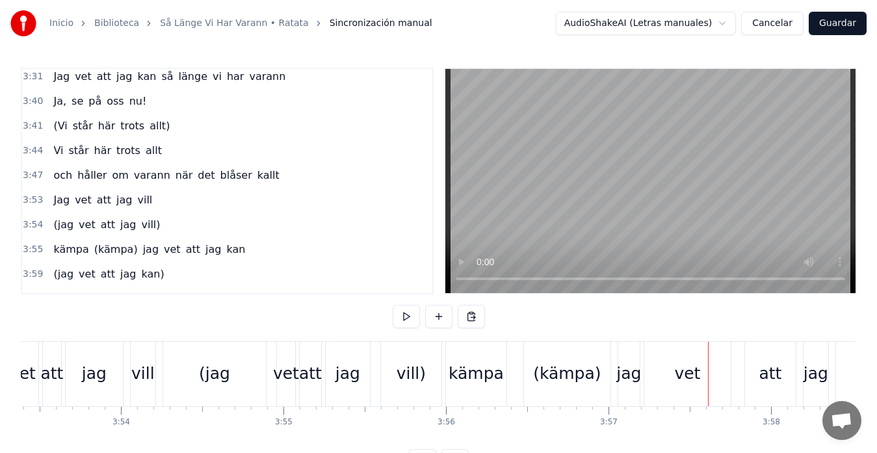
scroll to position [0, 37907]
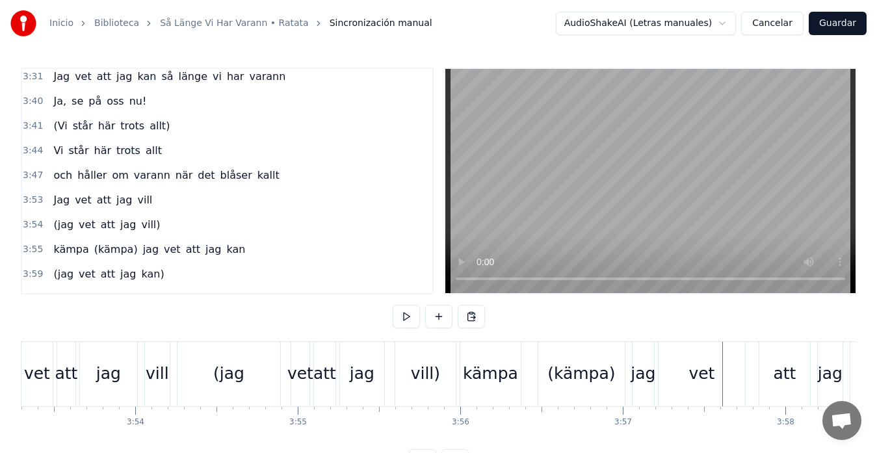
click at [32, 359] on div "vet" at bounding box center [36, 374] width 31 height 64
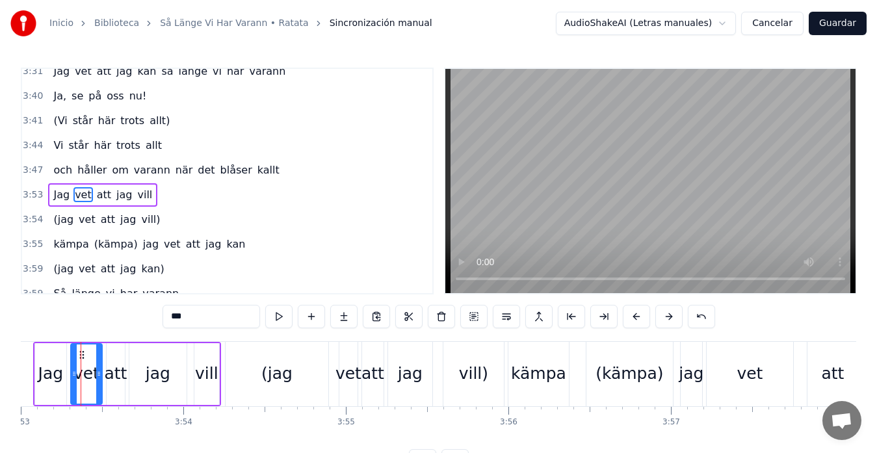
scroll to position [0, 37854]
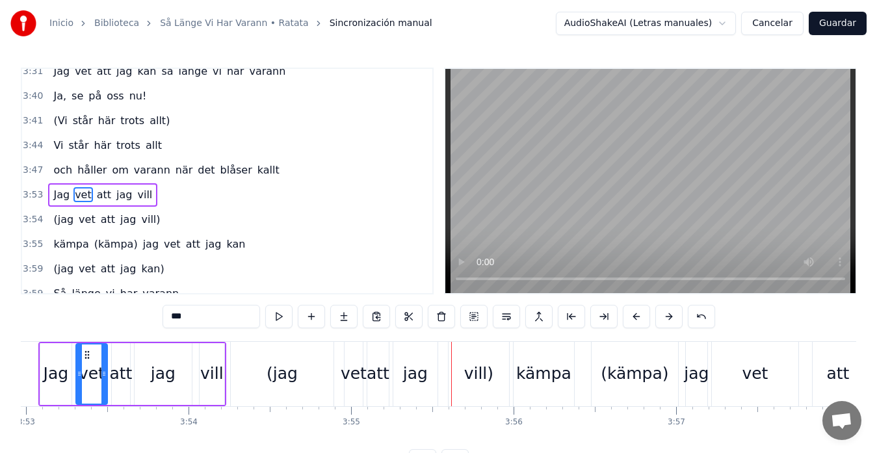
click at [314, 371] on div "(jag" at bounding box center [282, 374] width 103 height 64
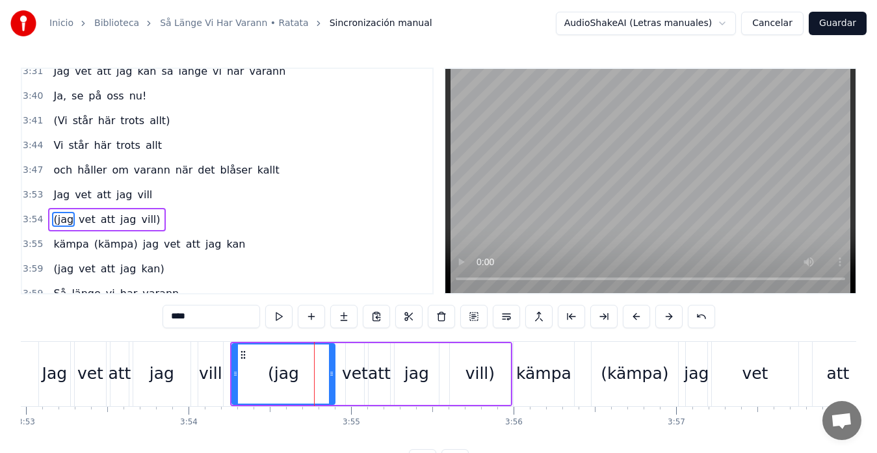
type input "****"
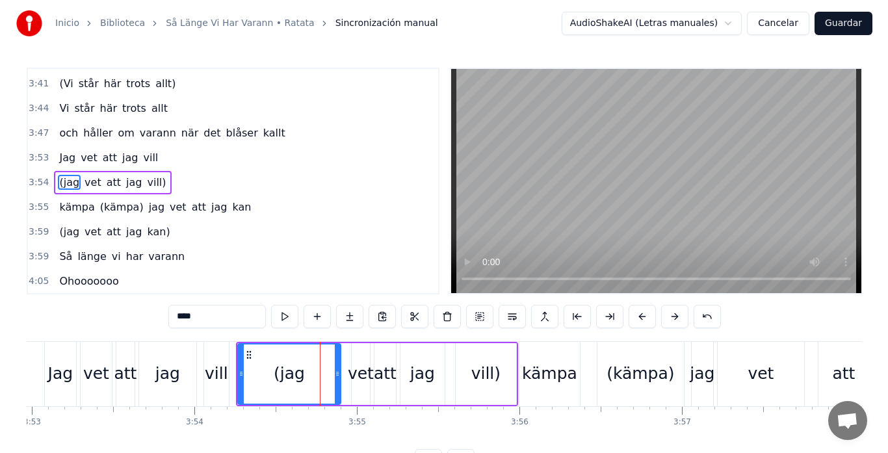
scroll to position [887, 0]
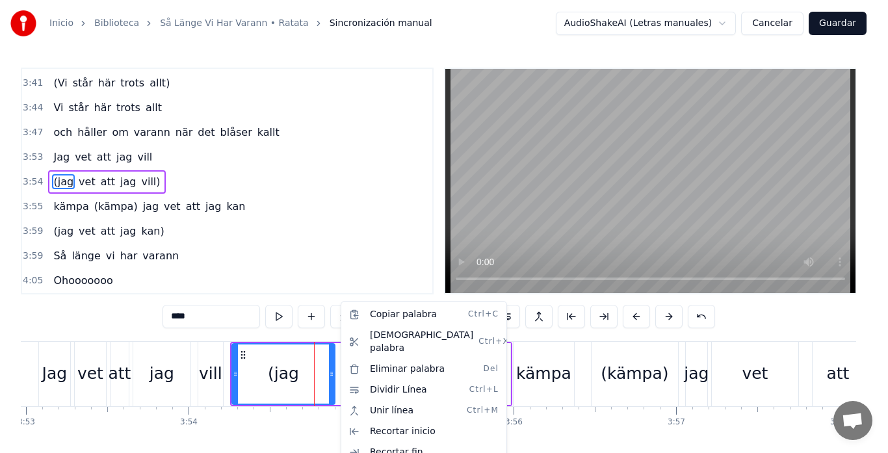
click at [339, 377] on html "Inicio Biblioteca Så Länge Vi Har Varann • Ratata Sincronización manual AudioSh…" at bounding box center [444, 246] width 888 height 493
click at [508, 369] on html "Inicio Biblioteca Så Länge Vi Har Varann • Ratata Sincronización manual AudioSh…" at bounding box center [444, 246] width 888 height 493
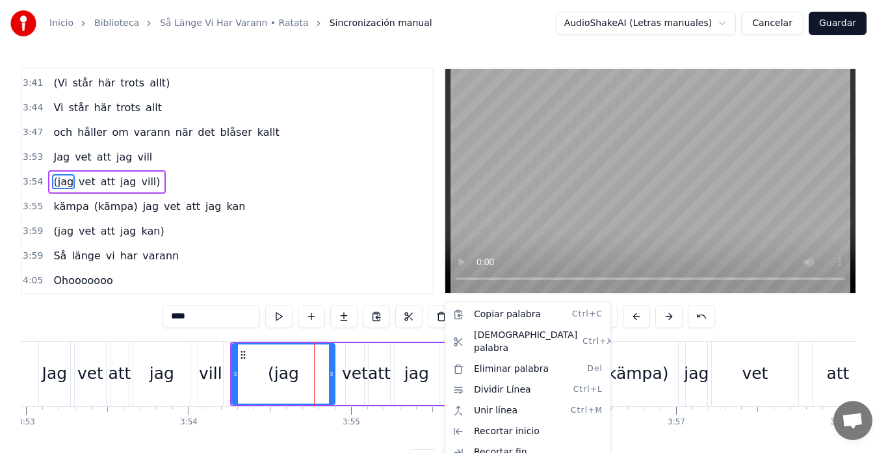
click at [426, 363] on html "Inicio Biblioteca Så Länge Vi Har Varann • Ratata Sincronización manual AudioSh…" at bounding box center [444, 246] width 888 height 493
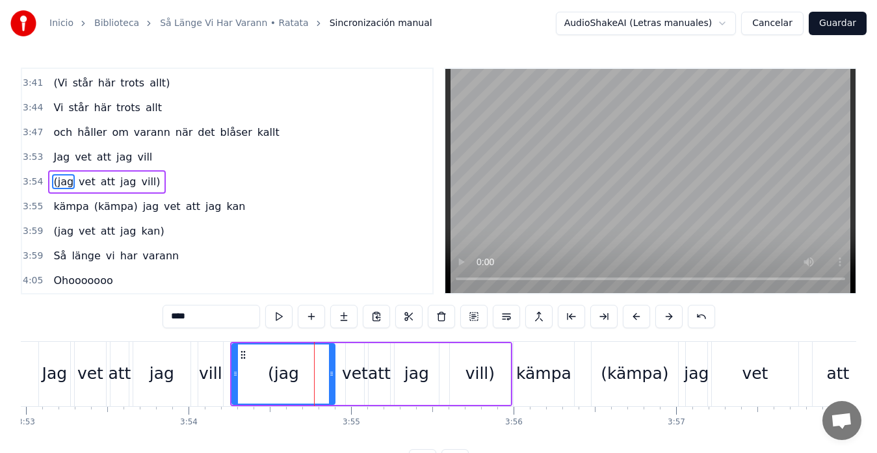
click at [445, 359] on div "(jag vet att jag vill)" at bounding box center [371, 374] width 282 height 64
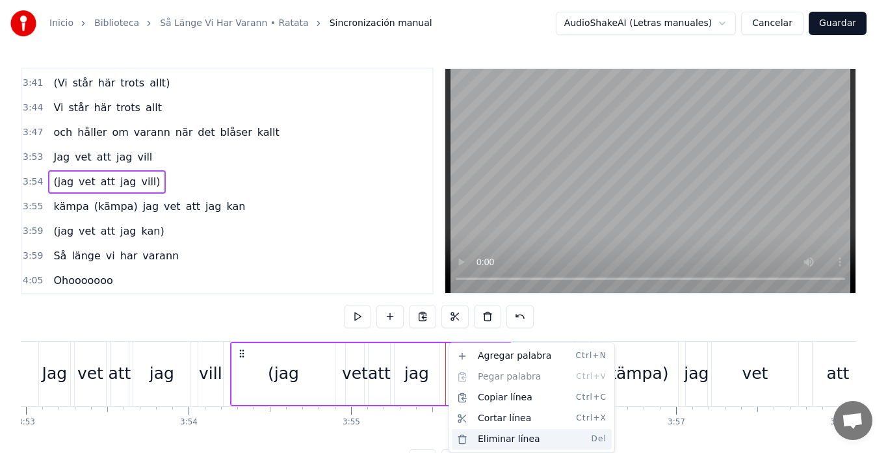
click at [486, 435] on div "Eliminar línea Del" at bounding box center [532, 439] width 160 height 21
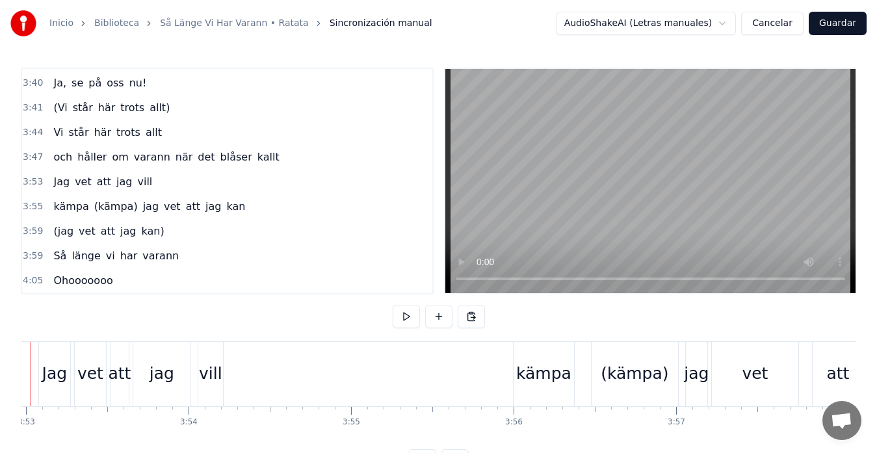
scroll to position [0, 37798]
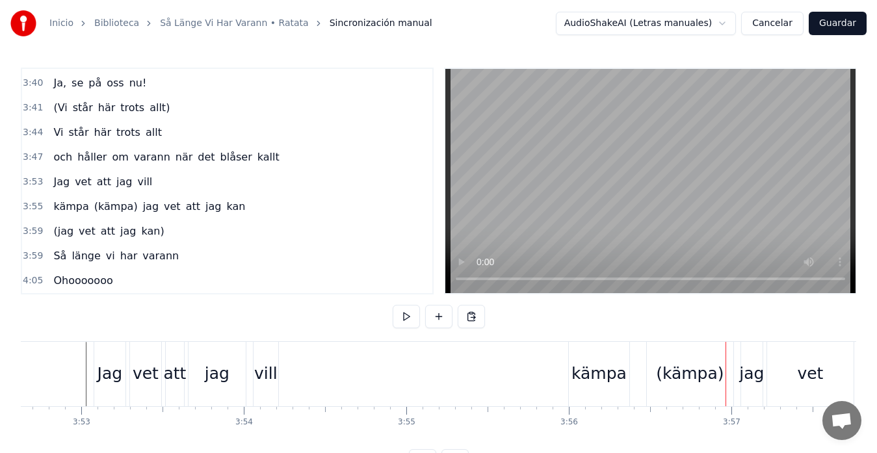
click at [586, 365] on div "kämpa" at bounding box center [598, 373] width 55 height 25
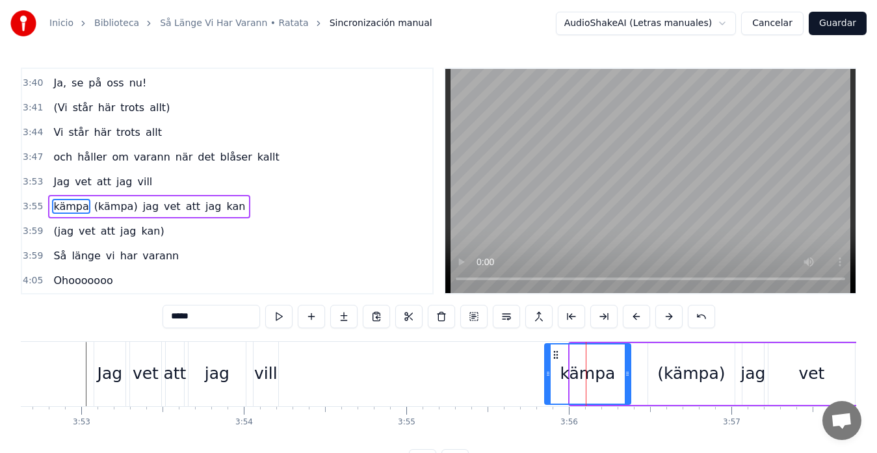
drag, startPoint x: 573, startPoint y: 375, endPoint x: 547, endPoint y: 380, distance: 26.5
click at [547, 380] on div at bounding box center [547, 373] width 5 height 59
click at [99, 356] on div "Jag" at bounding box center [109, 374] width 31 height 64
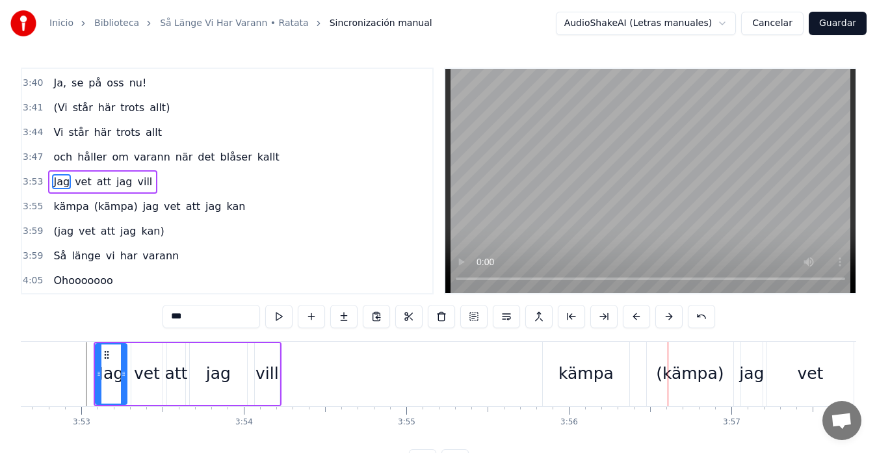
click at [570, 364] on div "kämpa" at bounding box center [585, 373] width 55 height 25
type input "*****"
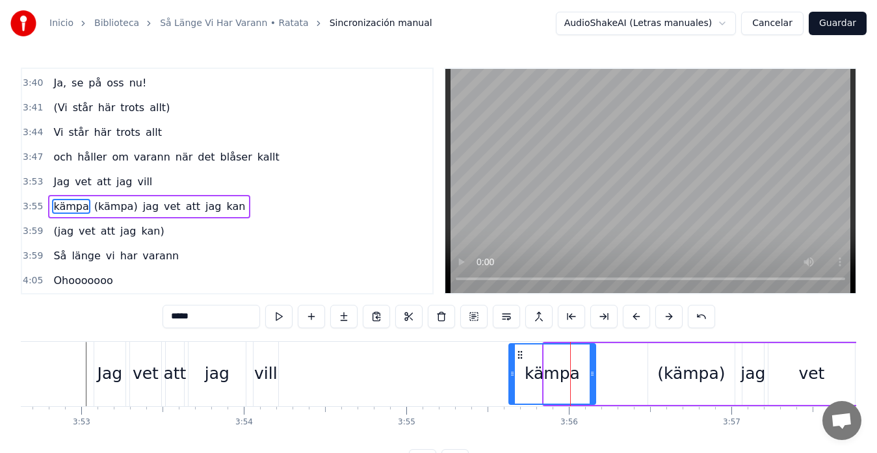
drag, startPoint x: 554, startPoint y: 356, endPoint x: 518, endPoint y: 363, distance: 36.6
click at [518, 363] on div "kämpa" at bounding box center [552, 373] width 85 height 59
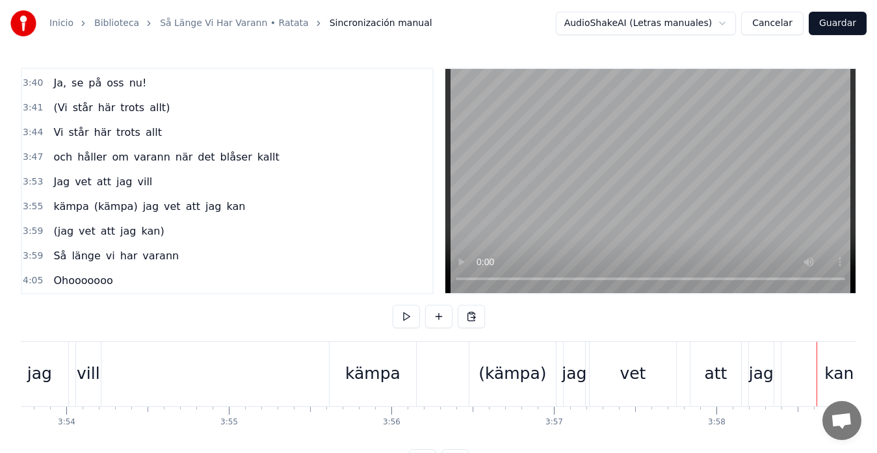
scroll to position [0, 37977]
click at [520, 356] on div "(kämpa)" at bounding box center [512, 374] width 86 height 64
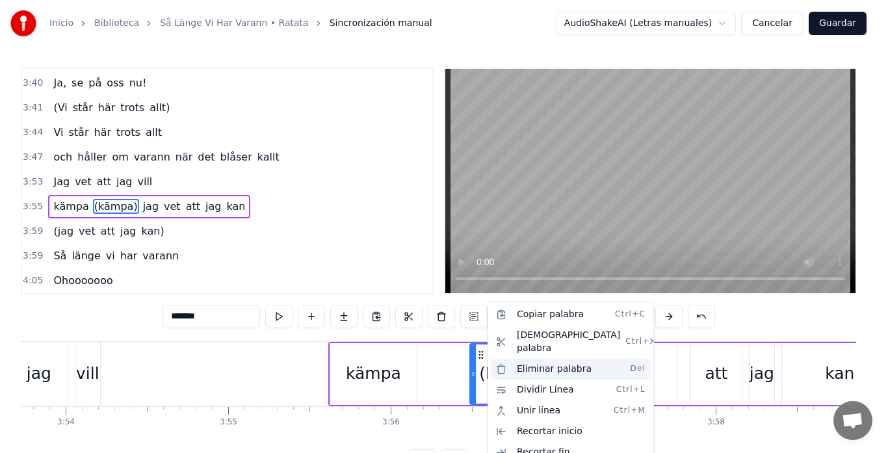
click at [538, 361] on div "Eliminar palabra Del" at bounding box center [571, 369] width 160 height 21
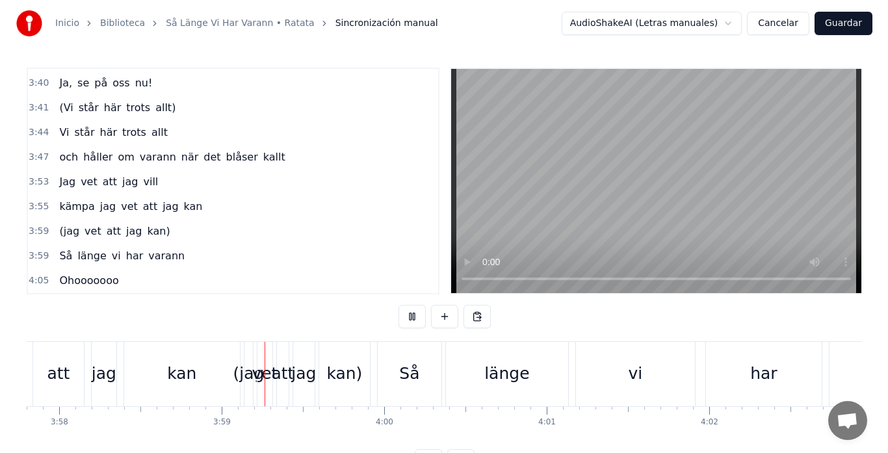
scroll to position [0, 38720]
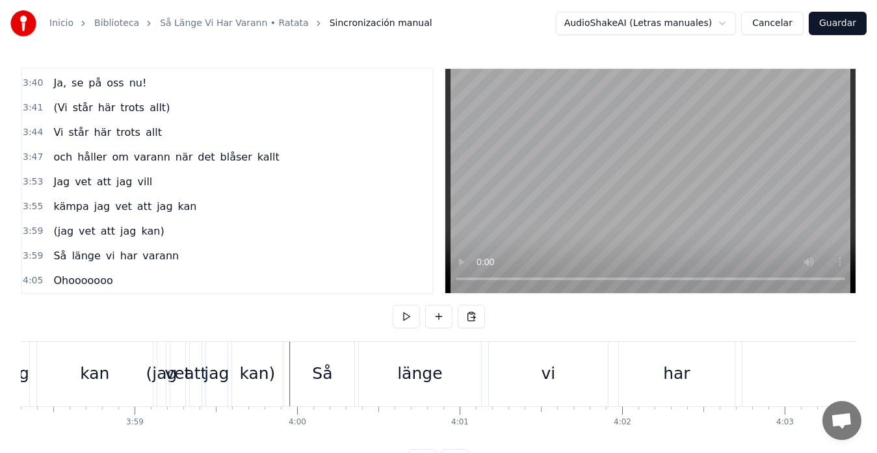
click at [229, 398] on div "(jag vet att jag kan)" at bounding box center [221, 374] width 129 height 64
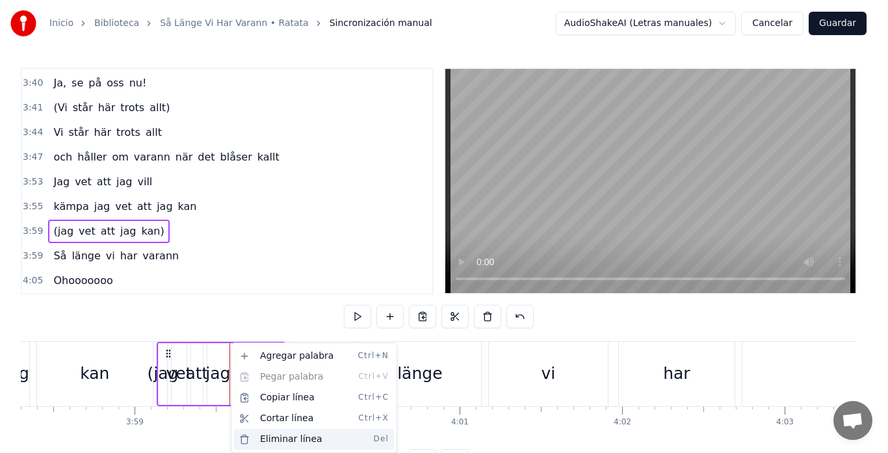
click at [278, 435] on div "Eliminar línea Del" at bounding box center [314, 439] width 160 height 21
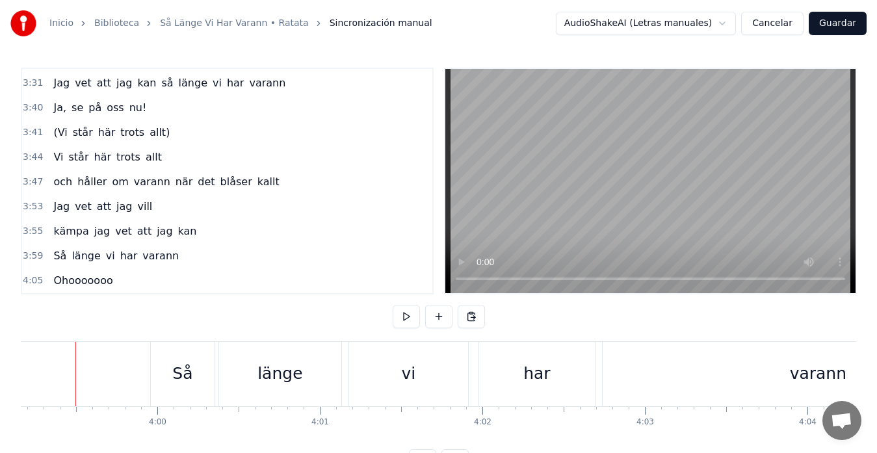
scroll to position [0, 38849]
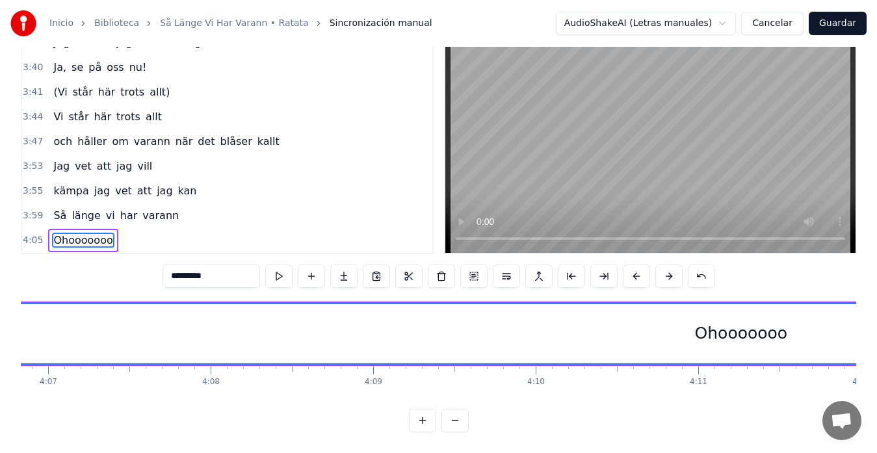
scroll to position [0, 40087]
click at [734, 324] on div "Ohooooooo" at bounding box center [760, 333] width 93 height 25
click at [746, 326] on div "Ohooooooo" at bounding box center [760, 333] width 93 height 25
drag, startPoint x: 188, startPoint y: 265, endPoint x: 172, endPoint y: 265, distance: 15.6
click at [172, 265] on input "*********" at bounding box center [210, 276] width 97 height 23
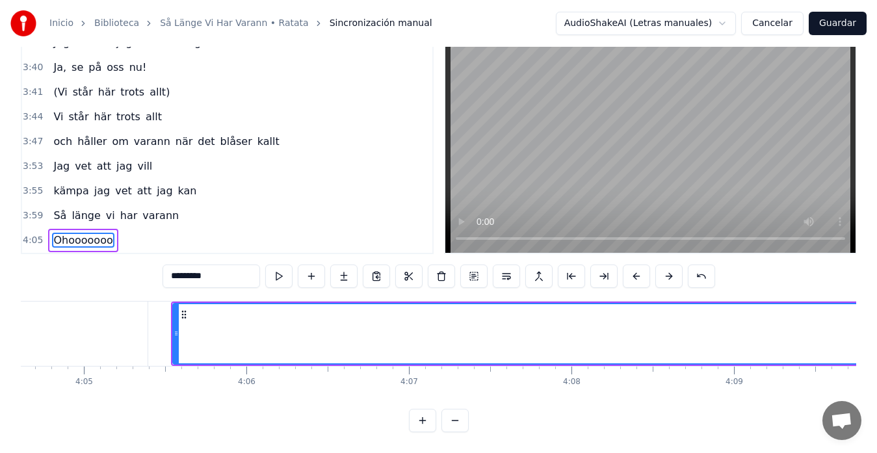
scroll to position [0, 39671]
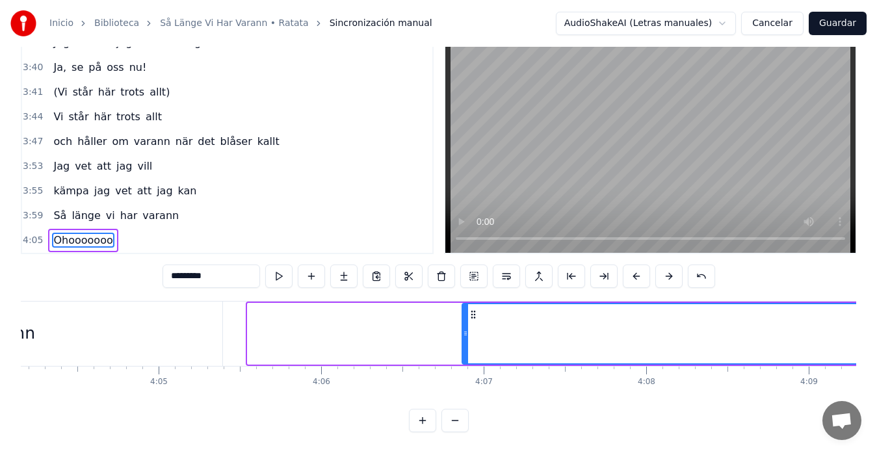
drag, startPoint x: 250, startPoint y: 324, endPoint x: 469, endPoint y: 320, distance: 218.4
click at [468, 328] on icon at bounding box center [465, 333] width 5 height 10
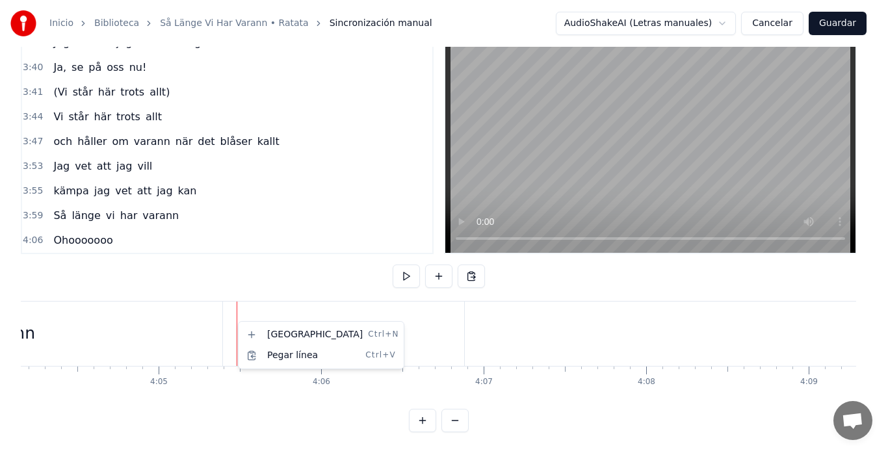
click at [491, 316] on html "Inicio Biblioteca Så Länge Vi Har Varann • Ratata Sincronización manual AudioSh…" at bounding box center [444, 206] width 888 height 493
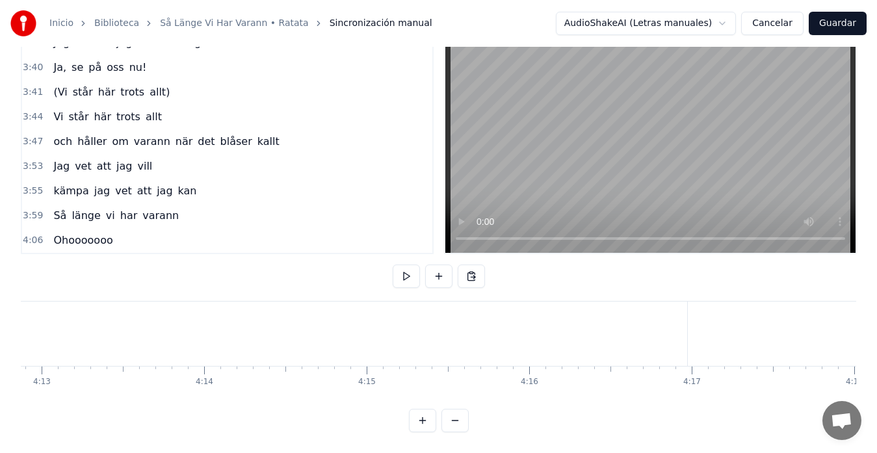
scroll to position [0, 40910]
click at [338, 330] on div "Ohooooooo" at bounding box center [44, 334] width 1639 height 64
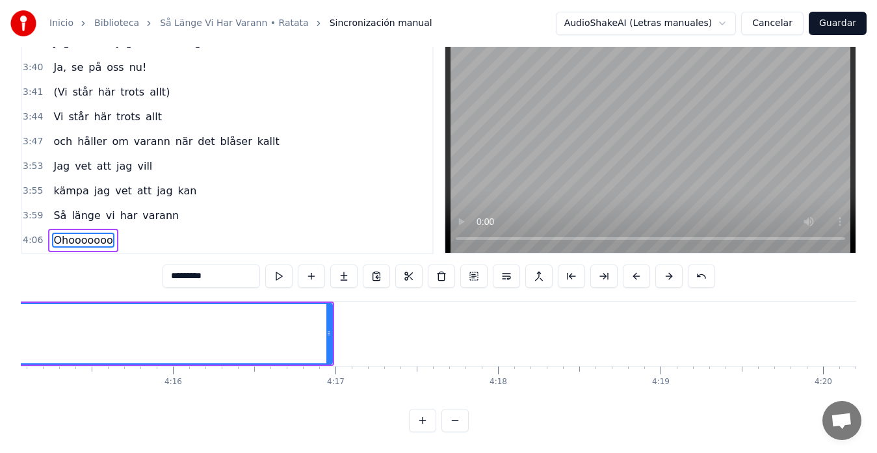
scroll to position [0, 41088]
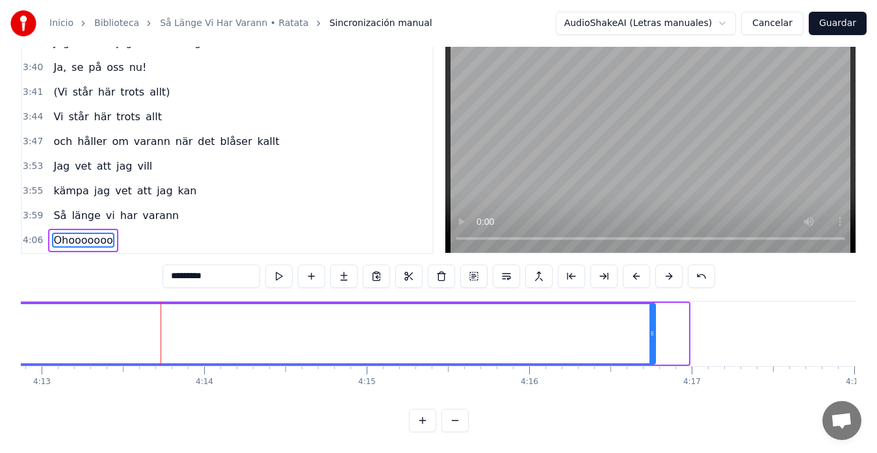
drag, startPoint x: 683, startPoint y: 324, endPoint x: 650, endPoint y: 330, distance: 33.7
click at [650, 330] on div at bounding box center [651, 333] width 5 height 59
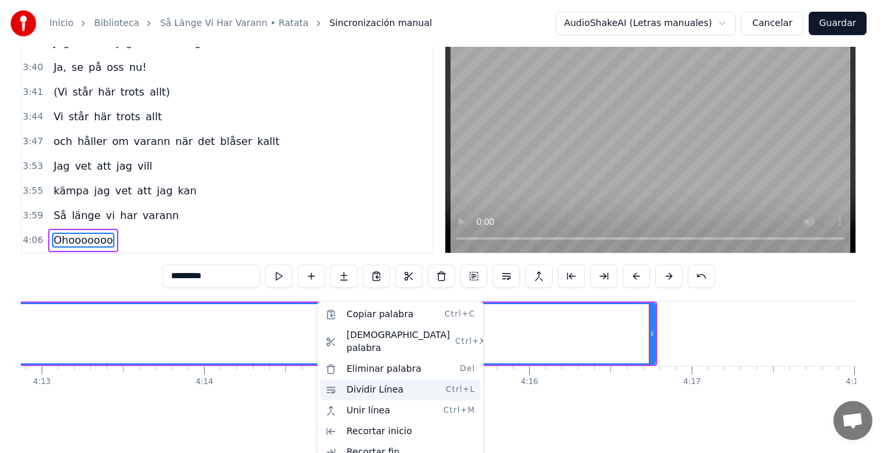
click at [372, 380] on div "Dividir Línea Ctrl+L" at bounding box center [400, 390] width 160 height 21
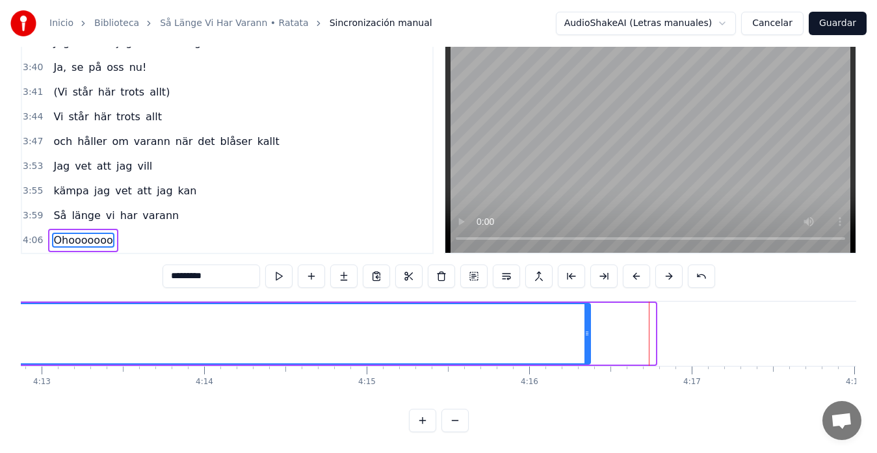
drag, startPoint x: 653, startPoint y: 320, endPoint x: 575, endPoint y: 330, distance: 78.5
click at [584, 330] on div at bounding box center [586, 333] width 5 height 59
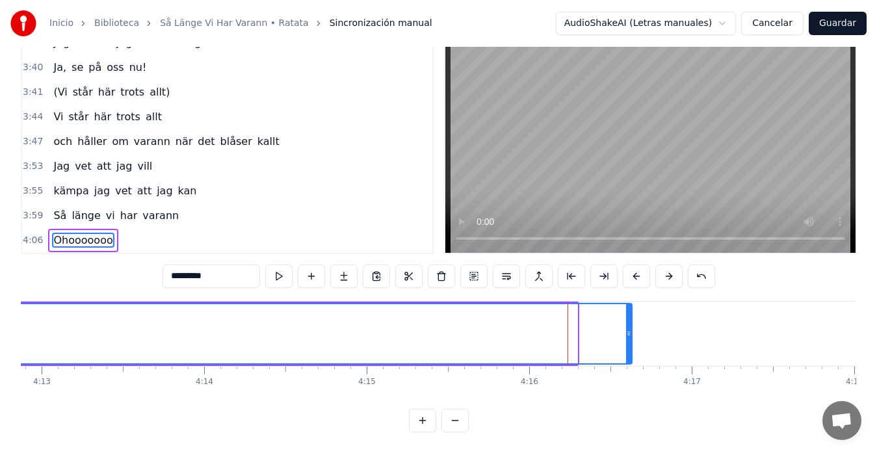
drag, startPoint x: 573, startPoint y: 320, endPoint x: 643, endPoint y: 317, distance: 69.6
click at [631, 328] on icon at bounding box center [628, 333] width 5 height 10
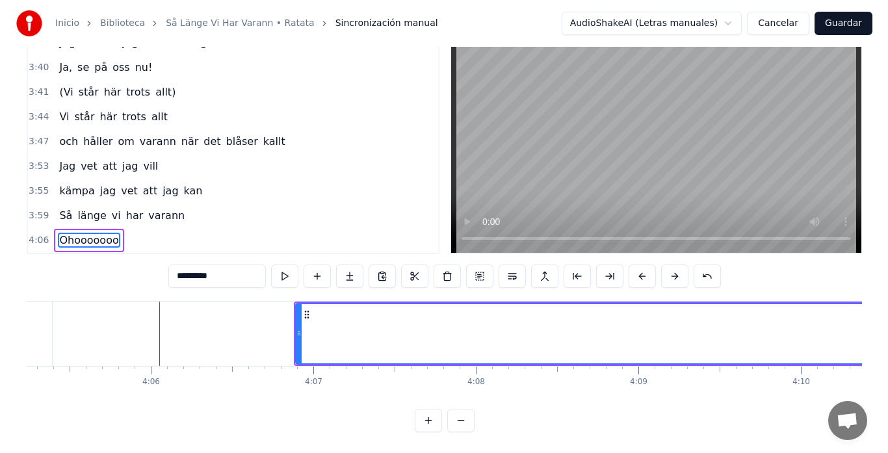
scroll to position [0, 39840]
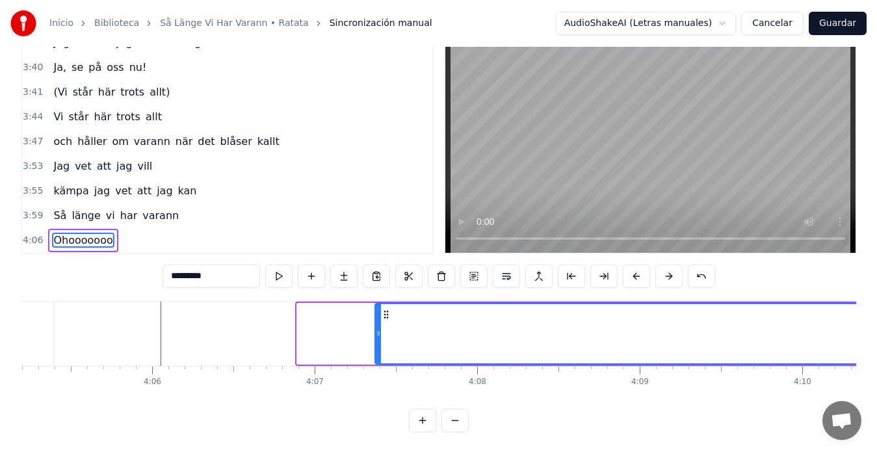
drag, startPoint x: 301, startPoint y: 322, endPoint x: 379, endPoint y: 322, distance: 78.0
click at [379, 333] on circle at bounding box center [379, 333] width 1 height 1
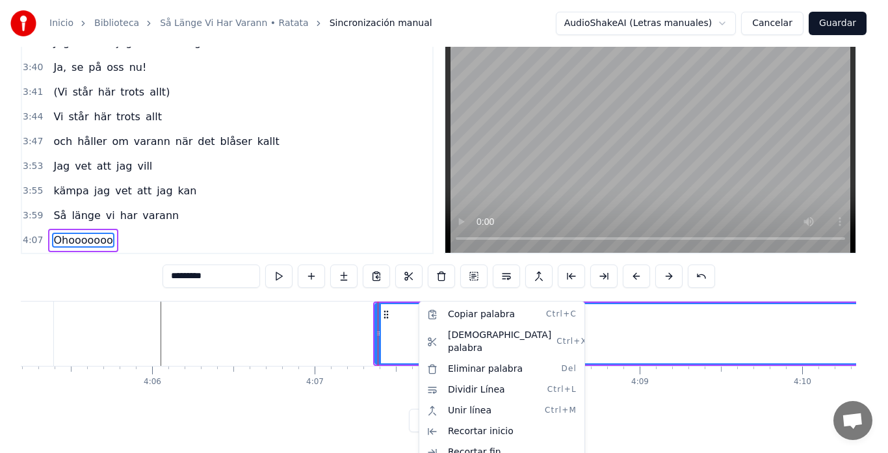
click at [384, 307] on html "Inicio Biblioteca Så Länge Vi Har Varann • Ratata Sincronización manual AudioSh…" at bounding box center [444, 206] width 888 height 493
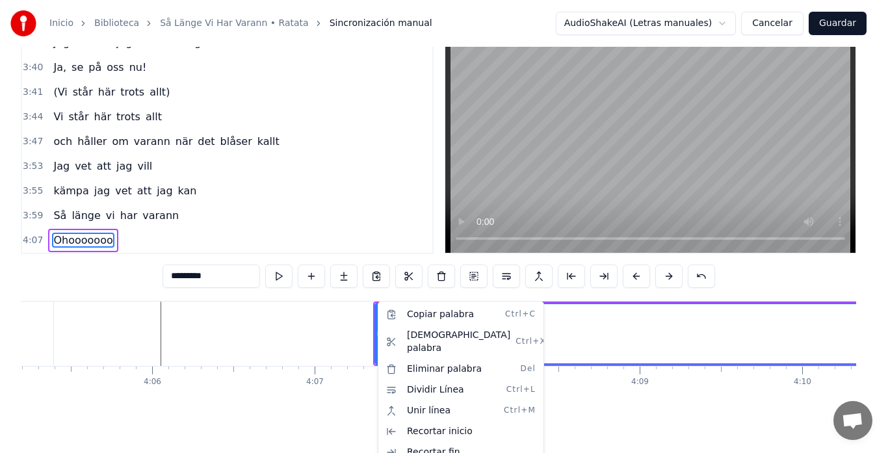
click at [225, 328] on html "Inicio Biblioteca Så Länge Vi Har Varann • Ratata Sincronización manual AudioSh…" at bounding box center [444, 206] width 888 height 493
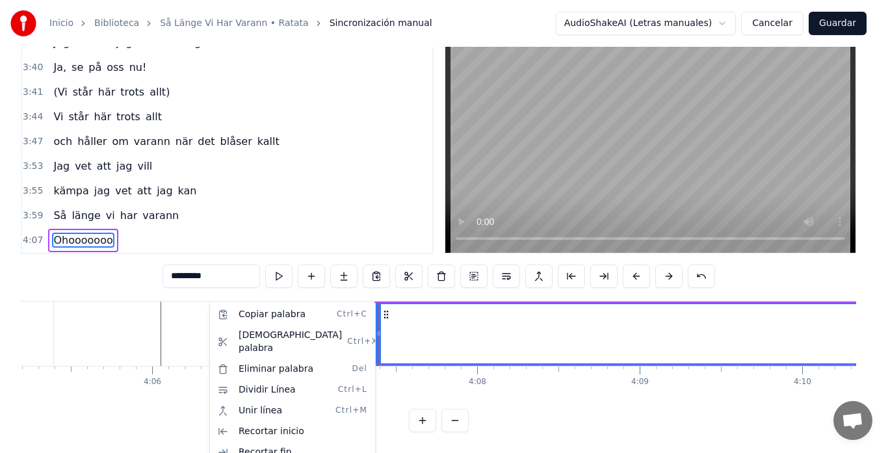
click at [779, 395] on html "Inicio Biblioteca Så Länge Vi Har Varann • Ratata Sincronización manual AudioSh…" at bounding box center [444, 206] width 888 height 493
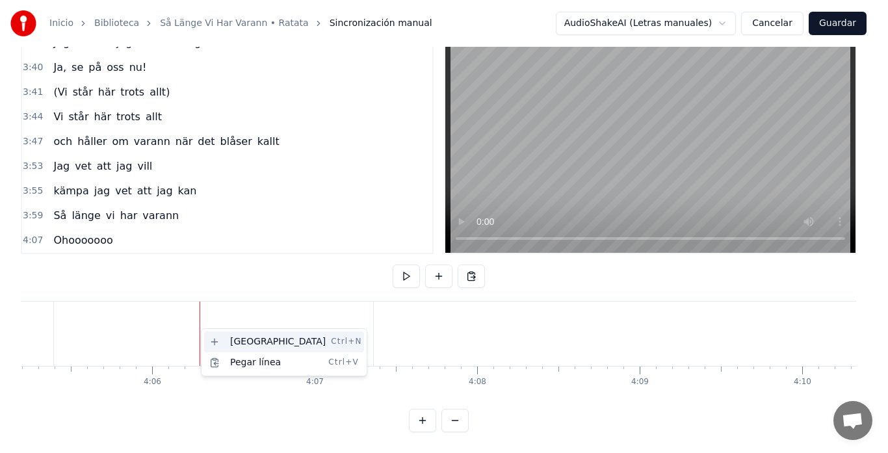
click at [246, 345] on div "Nueva línea Ctrl+N" at bounding box center [284, 341] width 160 height 21
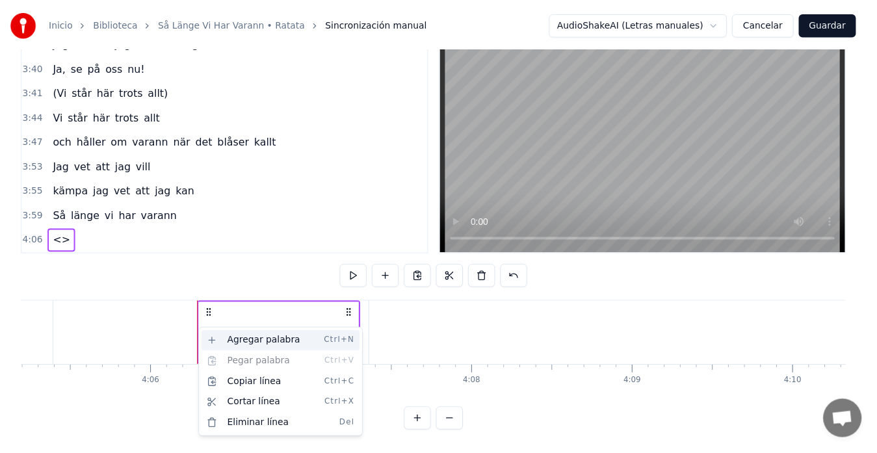
scroll to position [862, 0]
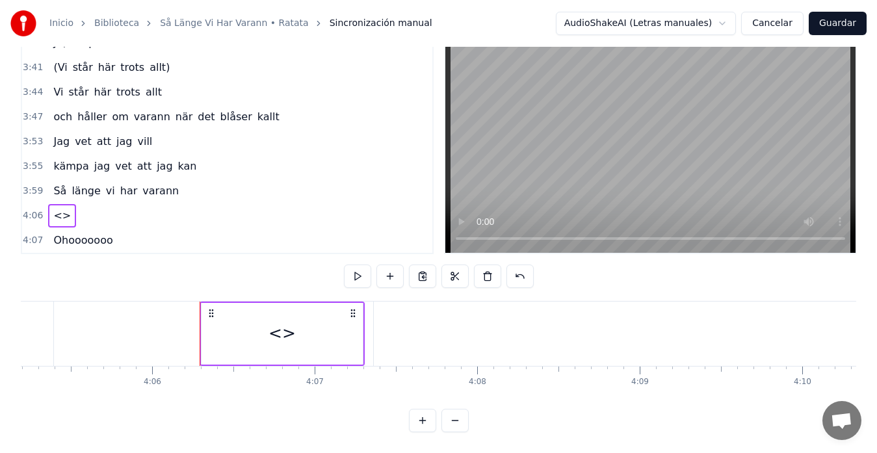
click at [279, 324] on div "<>" at bounding box center [281, 333] width 27 height 25
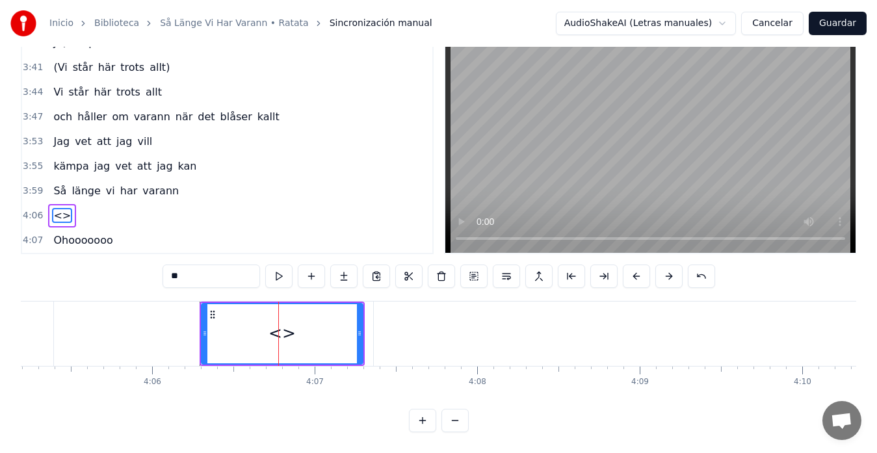
scroll to position [29, 0]
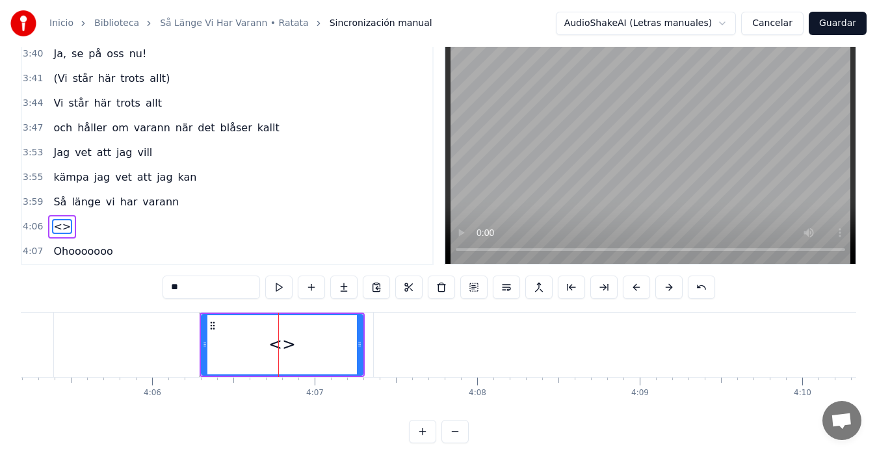
drag, startPoint x: 198, startPoint y: 289, endPoint x: 166, endPoint y: 289, distance: 31.8
click at [166, 289] on input "**" at bounding box center [210, 287] width 97 height 23
paste input "*"
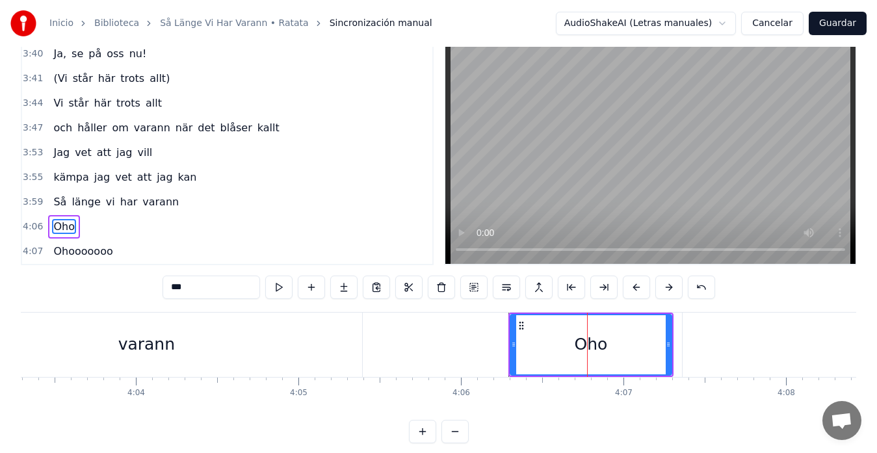
scroll to position [0, 39528]
click at [45, 332] on div "varann" at bounding box center [149, 345] width 431 height 64
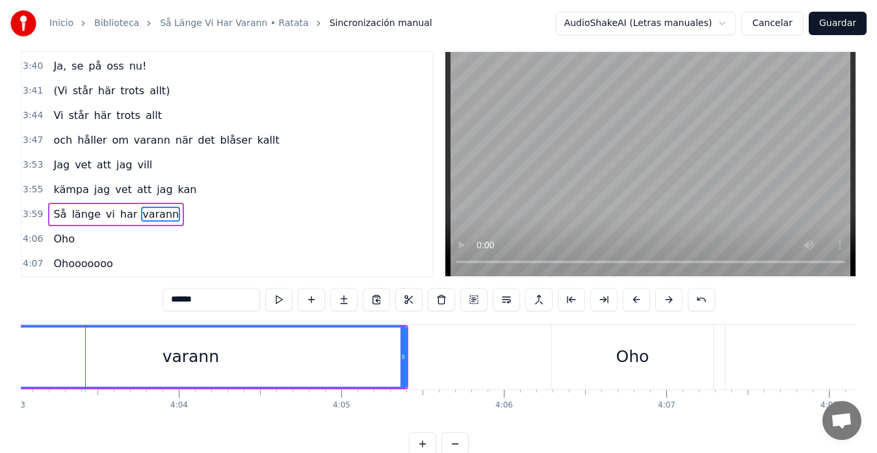
scroll to position [0, 39488]
click at [586, 367] on div "Oho" at bounding box center [632, 357] width 161 height 64
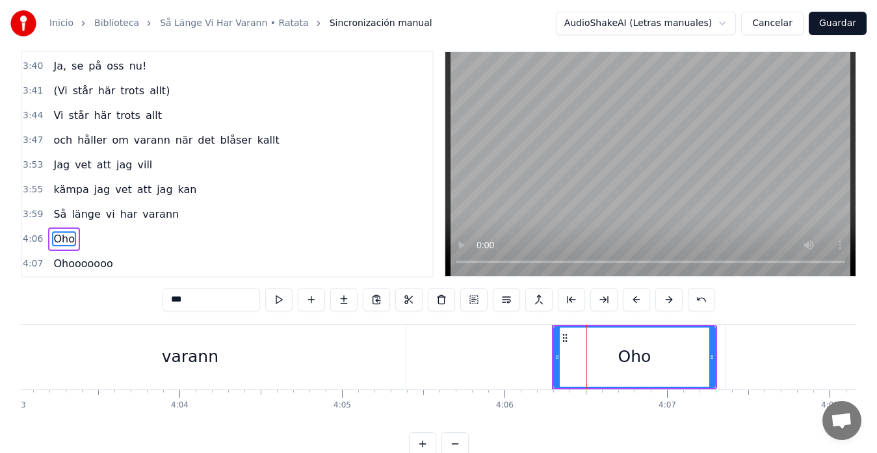
scroll to position [29, 0]
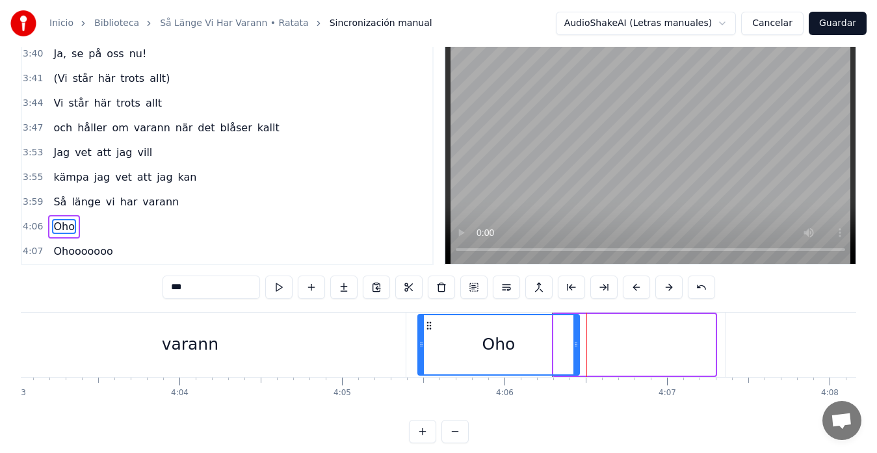
drag, startPoint x: 565, startPoint y: 326, endPoint x: 430, endPoint y: 344, distance: 137.0
click at [430, 344] on div "Oho" at bounding box center [499, 344] width 160 height 59
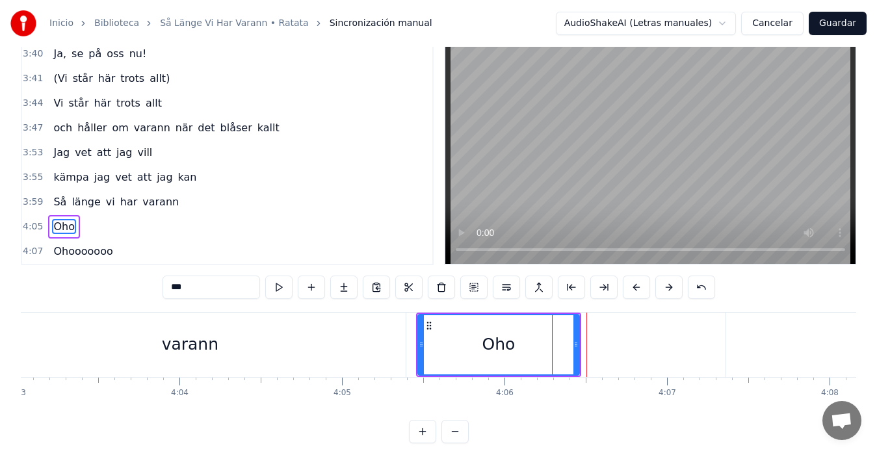
click at [256, 340] on div "varann" at bounding box center [190, 345] width 431 height 64
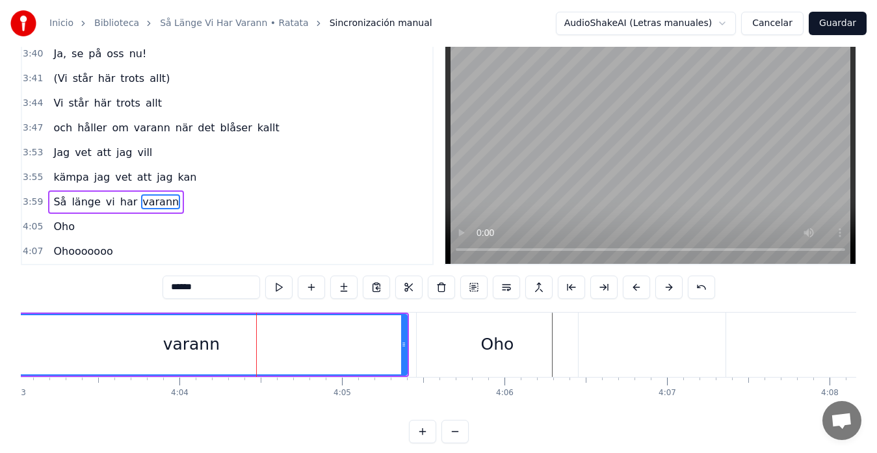
scroll to position [5, 0]
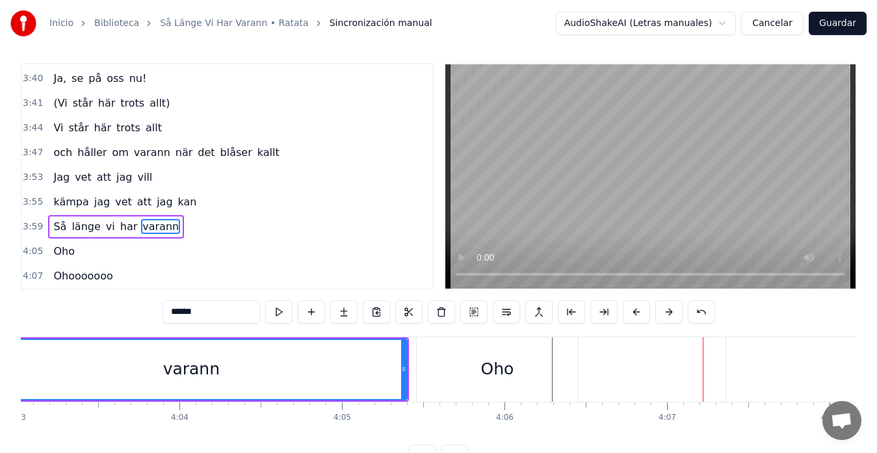
click at [575, 368] on div "Oho" at bounding box center [497, 369] width 161 height 64
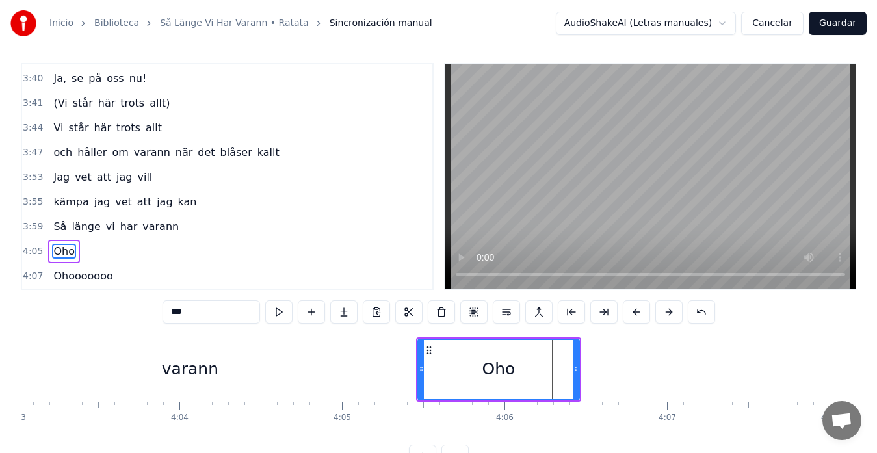
scroll to position [29, 0]
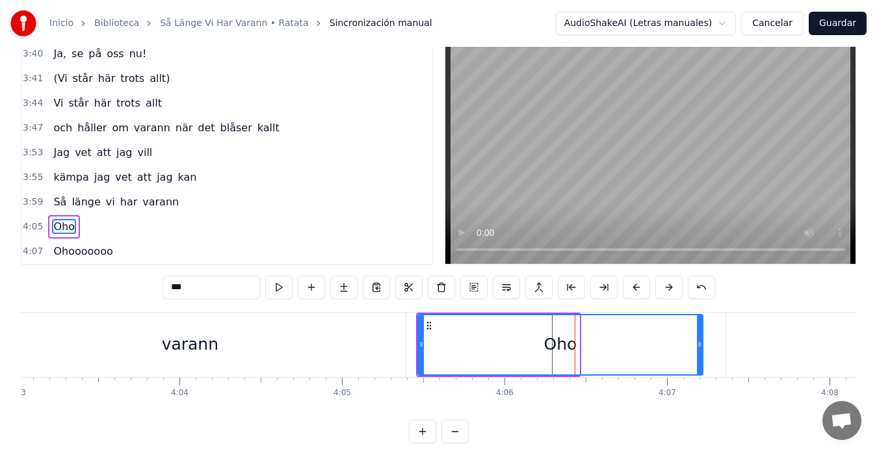
drag, startPoint x: 575, startPoint y: 346, endPoint x: 699, endPoint y: 338, distance: 123.7
click at [699, 338] on div at bounding box center [699, 344] width 5 height 59
click at [196, 291] on input "***" at bounding box center [210, 287] width 97 height 23
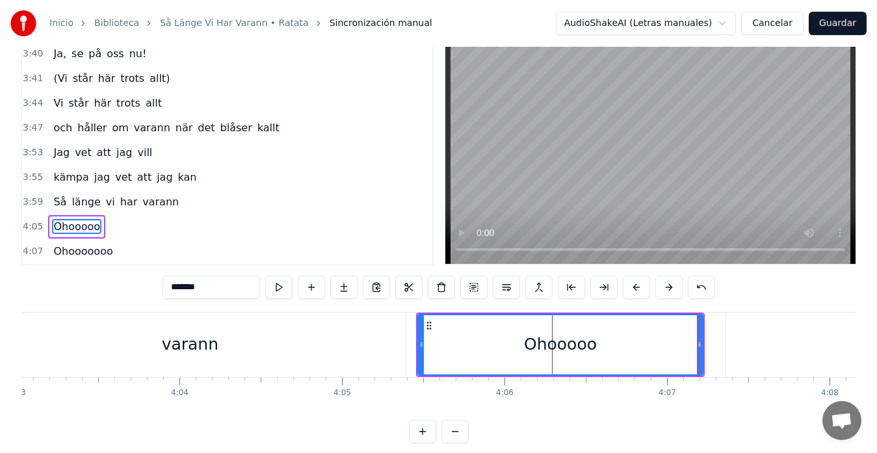
click at [51, 335] on div "varann" at bounding box center [190, 345] width 431 height 64
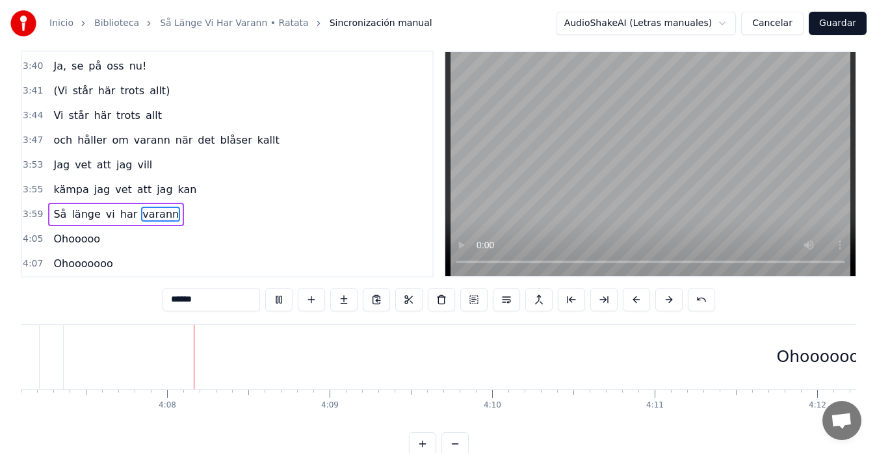
scroll to position [0, 40173]
click at [499, 346] on div "Ohooooooo" at bounding box center [799, 357] width 1518 height 64
type input "*********"
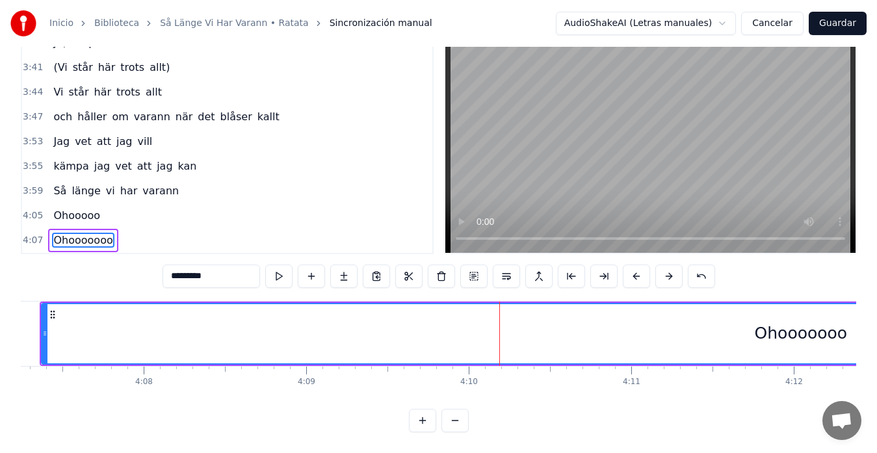
scroll to position [51, 0]
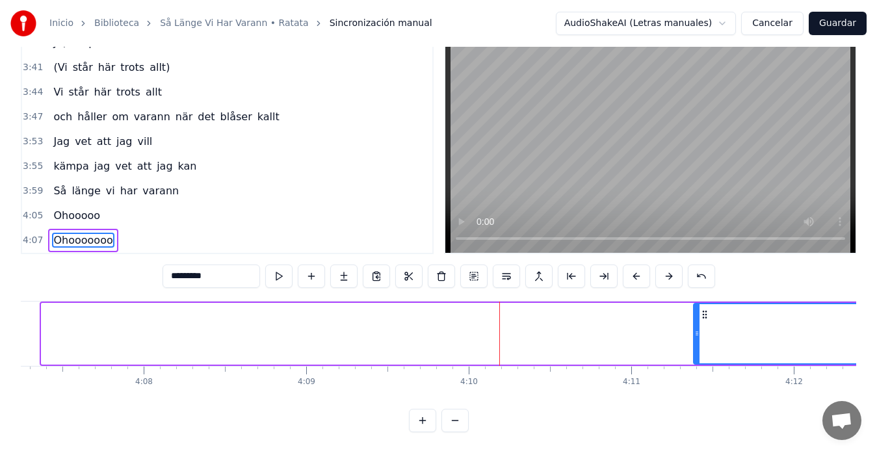
drag, startPoint x: 45, startPoint y: 321, endPoint x: 697, endPoint y: 293, distance: 652.5
click at [697, 304] on div at bounding box center [696, 333] width 5 height 59
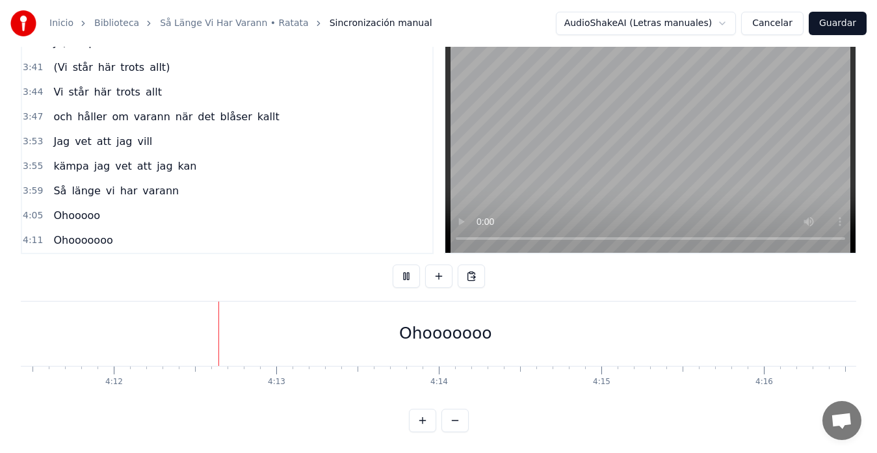
scroll to position [0, 40888]
click at [400, 326] on div "Ohooooooo" at bounding box center [411, 333] width 93 height 25
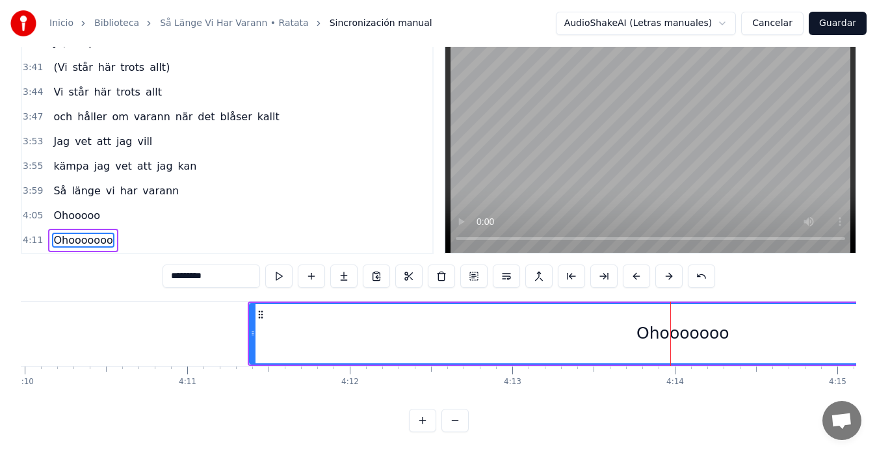
scroll to position [0, 40602]
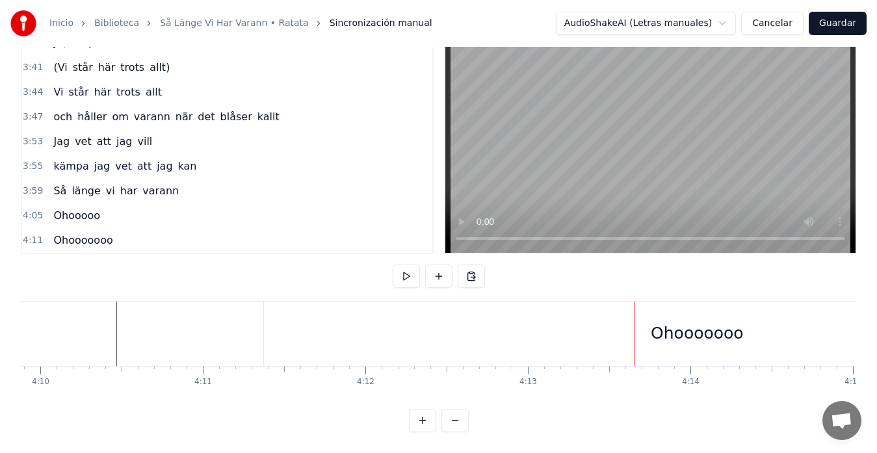
click at [697, 322] on div "Ohooooooo" at bounding box center [697, 333] width 93 height 25
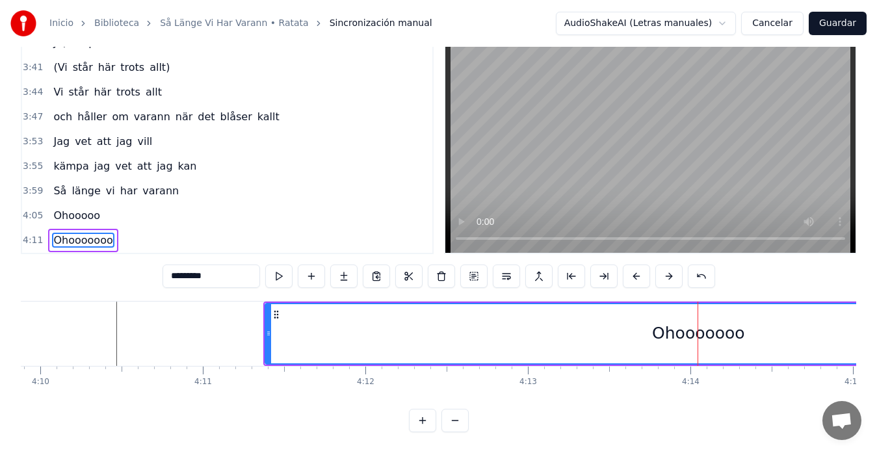
drag, startPoint x: 224, startPoint y: 266, endPoint x: 193, endPoint y: 266, distance: 31.2
click at [193, 266] on input "*********" at bounding box center [210, 276] width 97 height 23
type input "****"
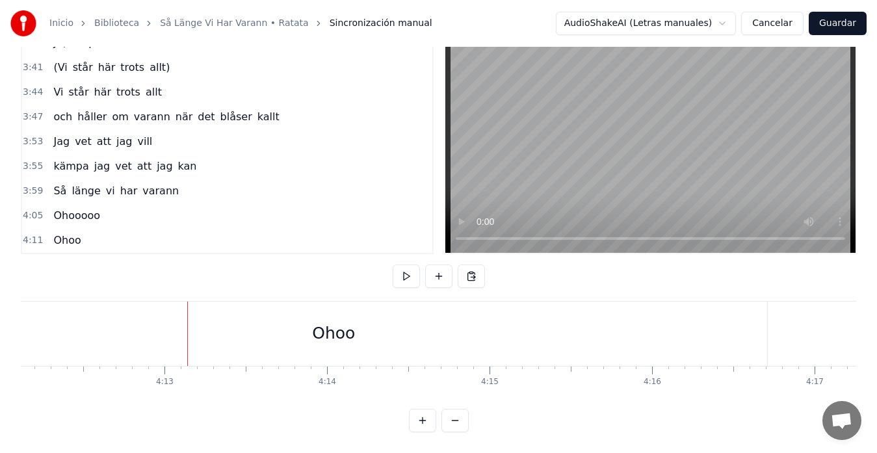
scroll to position [0, 40966]
click at [736, 326] on div "Ohoo" at bounding box center [333, 334] width 866 height 64
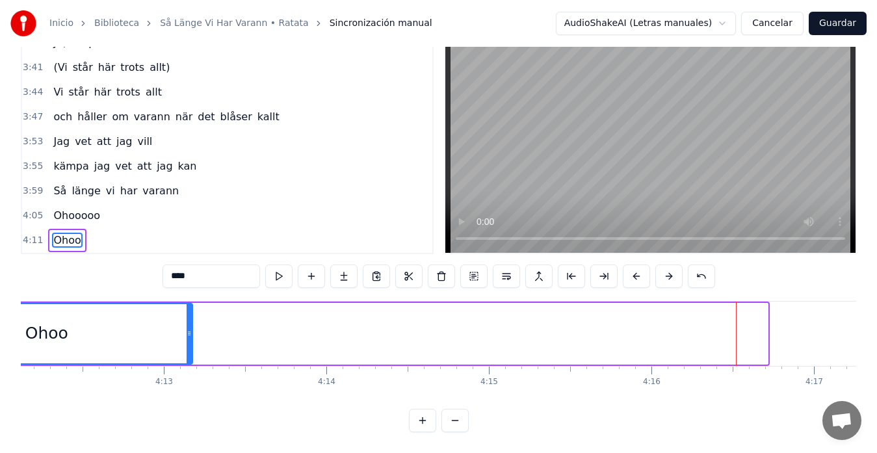
drag, startPoint x: 765, startPoint y: 321, endPoint x: 190, endPoint y: 347, distance: 575.8
click at [190, 347] on div at bounding box center [189, 333] width 5 height 59
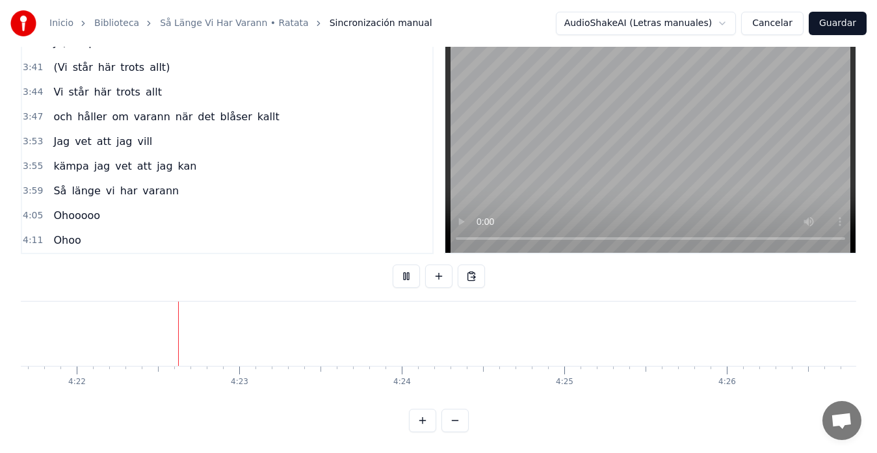
scroll to position [0, 42516]
click at [831, 25] on button "Guardar" at bounding box center [838, 23] width 58 height 23
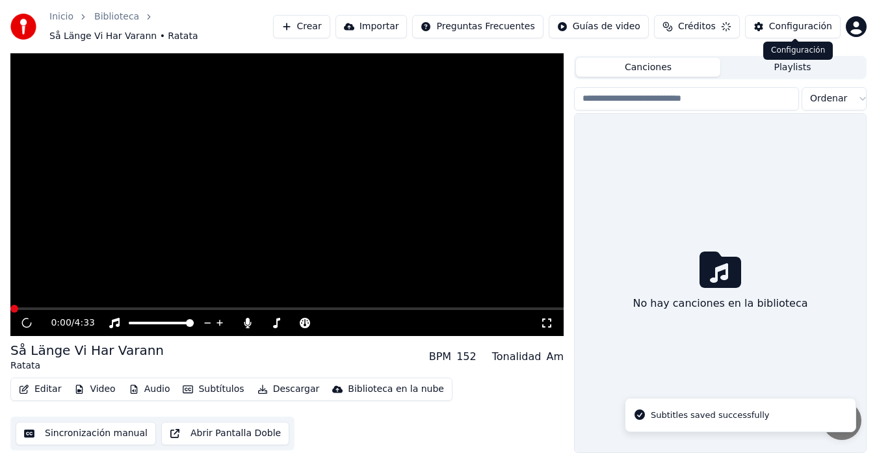
scroll to position [22, 0]
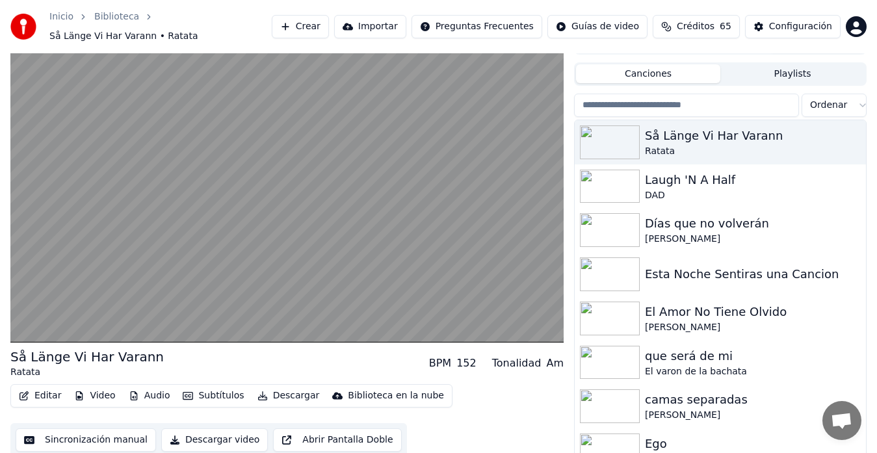
click at [77, 428] on button "Sincronización manual" at bounding box center [86, 439] width 140 height 23
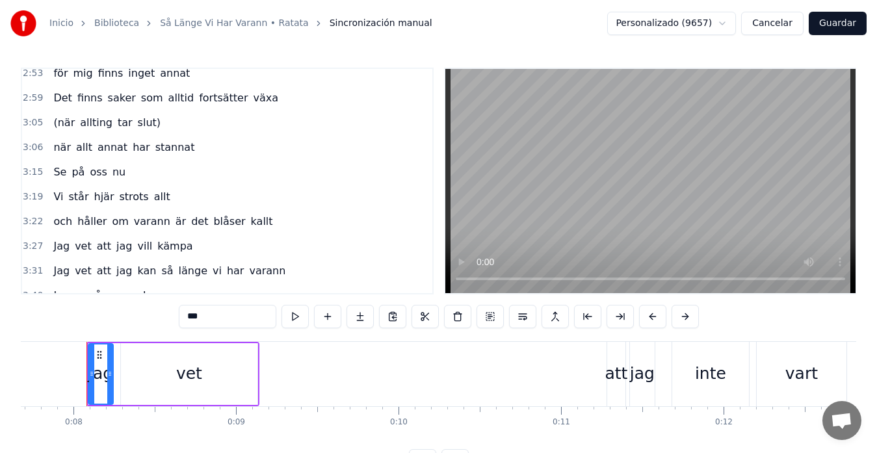
scroll to position [693, 0]
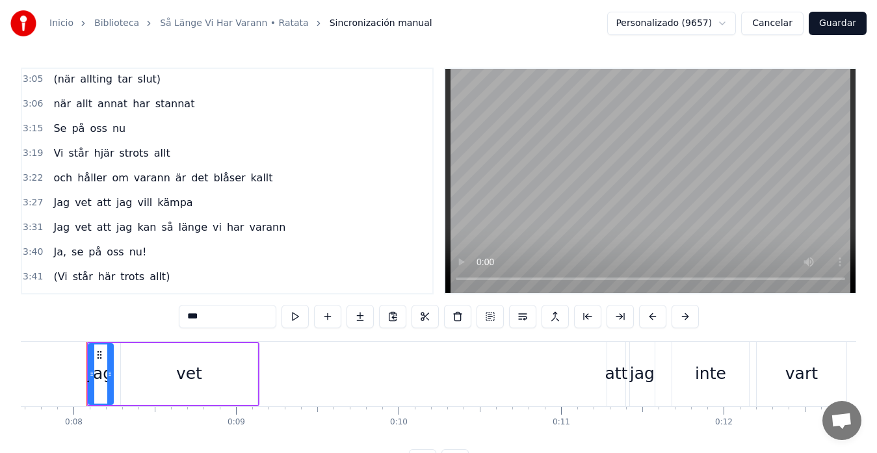
click at [94, 153] on span "hjär" at bounding box center [104, 153] width 23 height 15
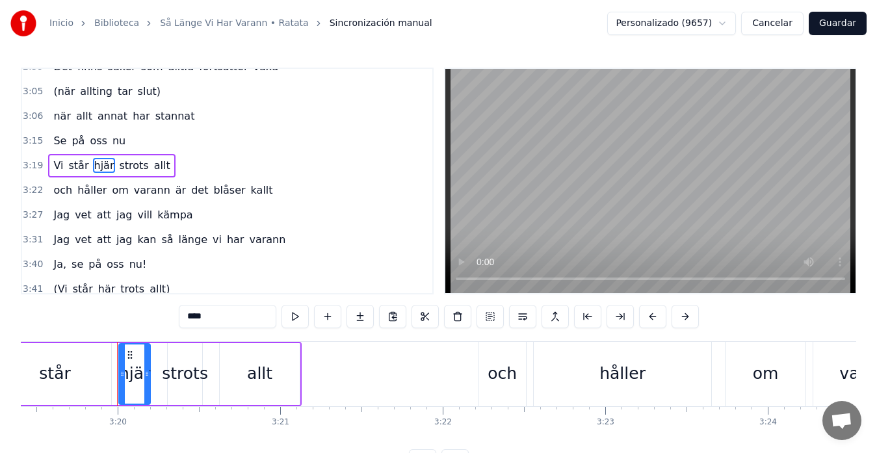
scroll to position [0, 32431]
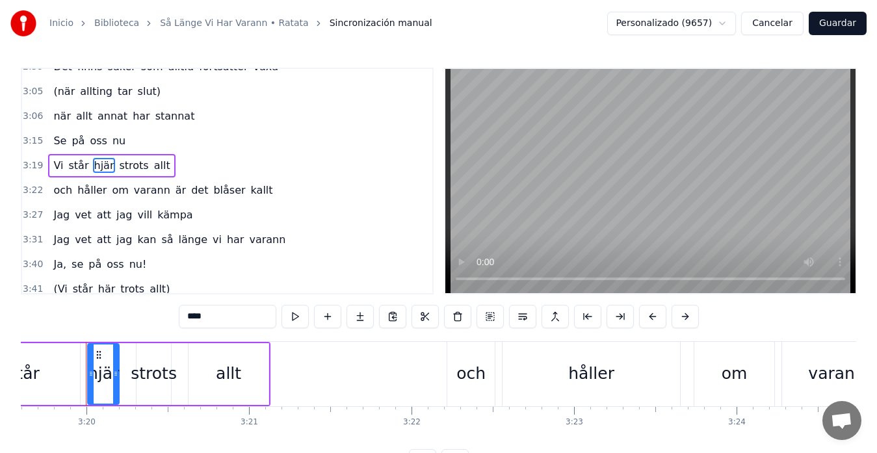
click at [194, 317] on input "****" at bounding box center [227, 316] width 97 height 23
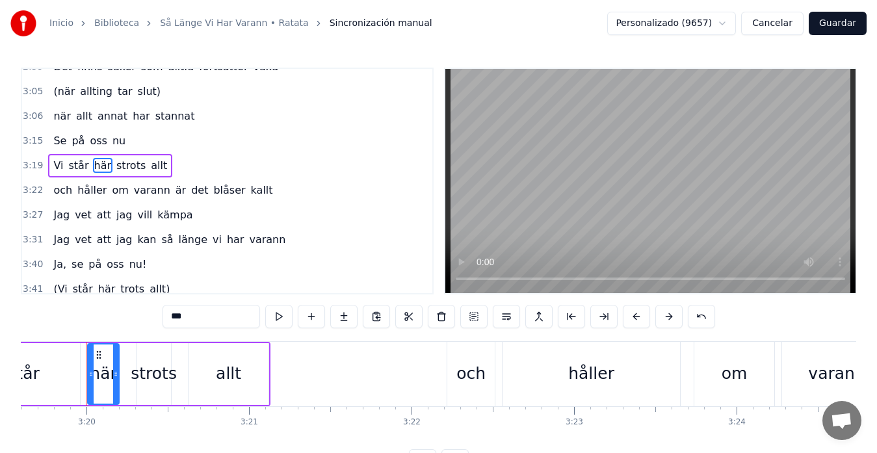
type input "***"
click at [831, 27] on button "Guardar" at bounding box center [838, 23] width 58 height 23
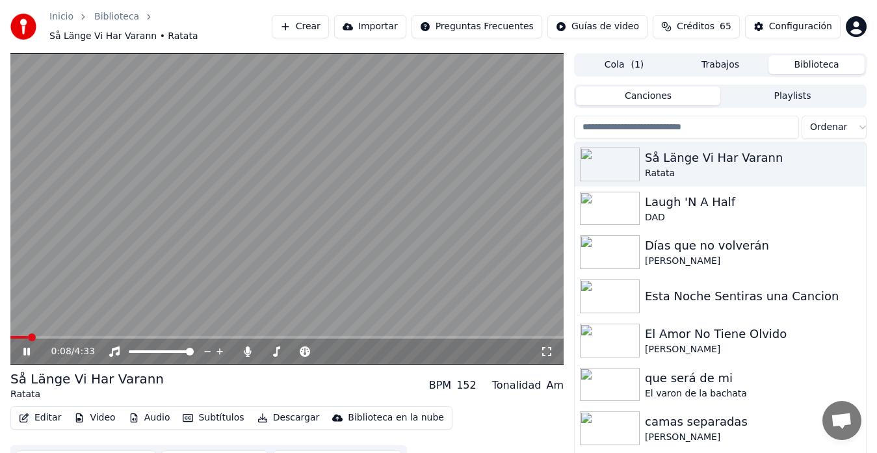
click at [50, 411] on button "Editar" at bounding box center [40, 418] width 53 height 18
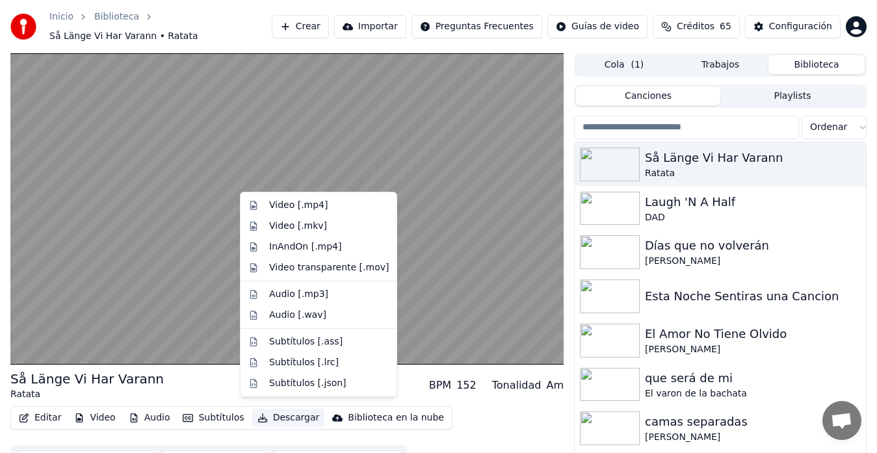
click at [281, 411] on button "Descargar" at bounding box center [288, 418] width 73 height 18
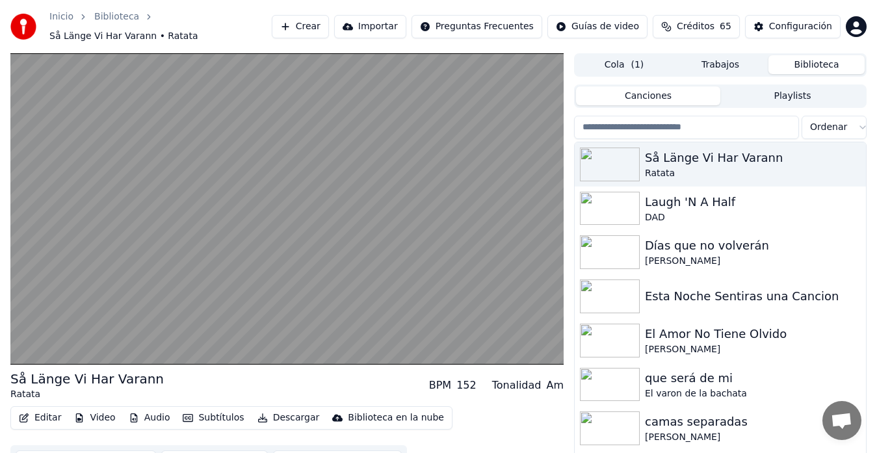
click at [272, 411] on button "Descargar" at bounding box center [288, 418] width 73 height 18
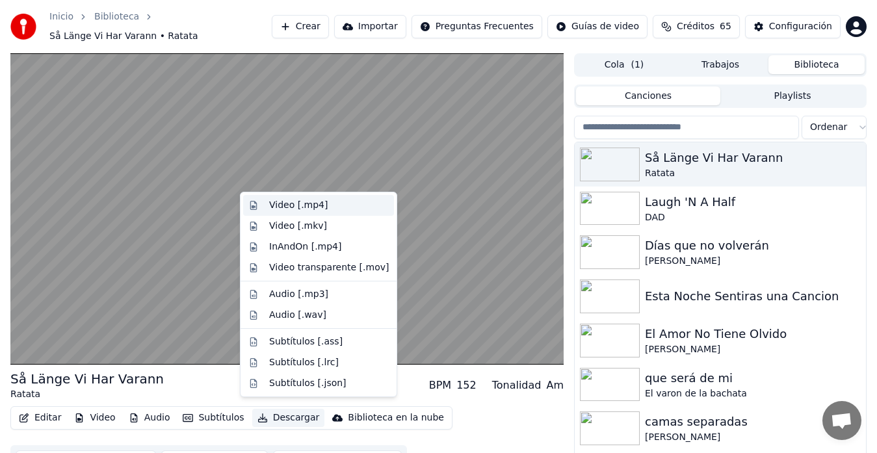
click at [281, 207] on div "Video [.mp4]" at bounding box center [298, 205] width 58 height 13
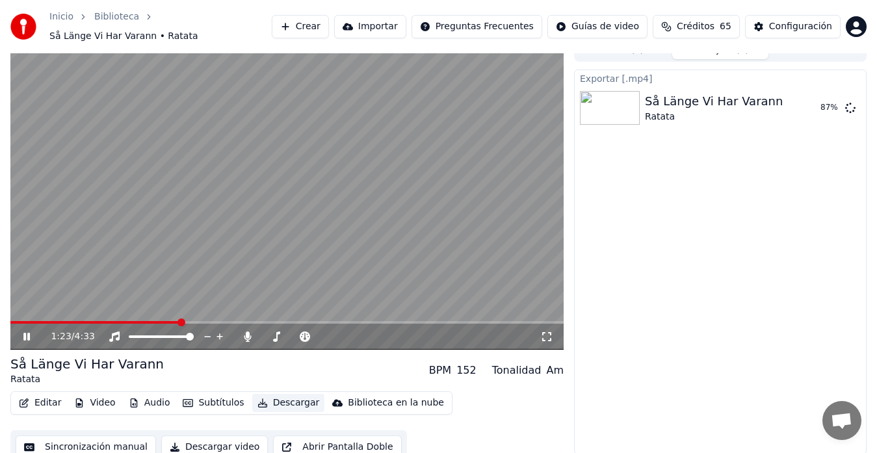
scroll to position [19, 0]
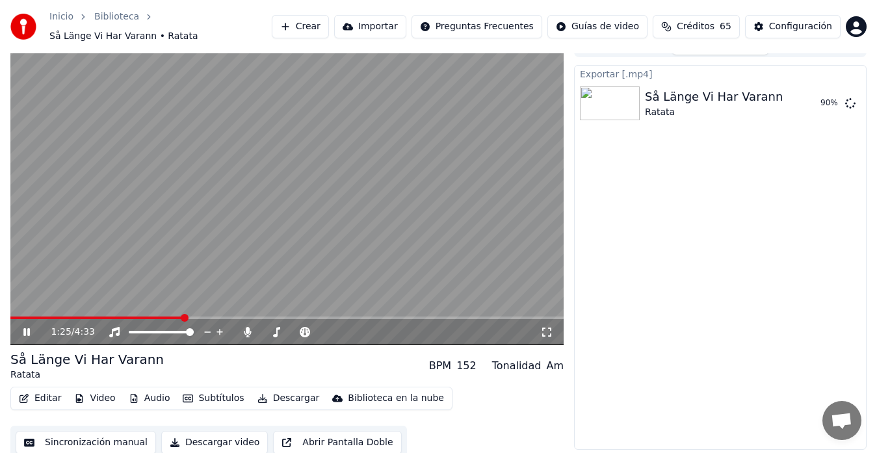
click at [88, 436] on button "Sincronización manual" at bounding box center [86, 442] width 140 height 23
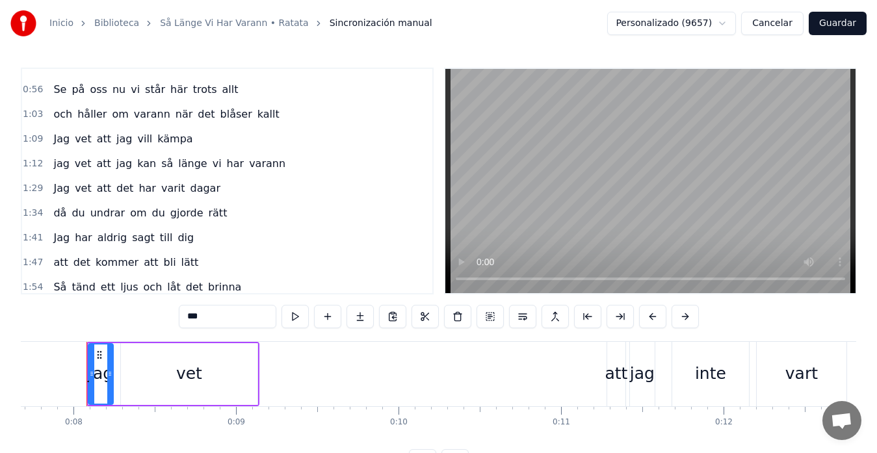
scroll to position [216, 0]
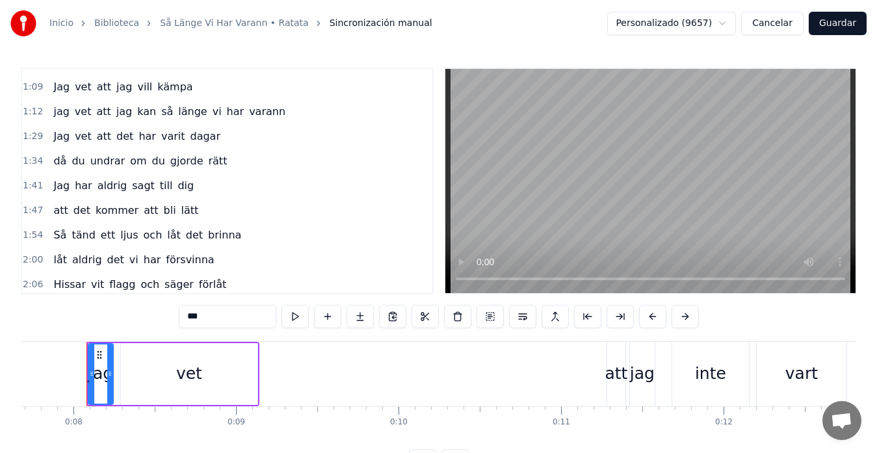
click at [136, 117] on span "kan" at bounding box center [146, 111] width 21 height 15
type input "***"
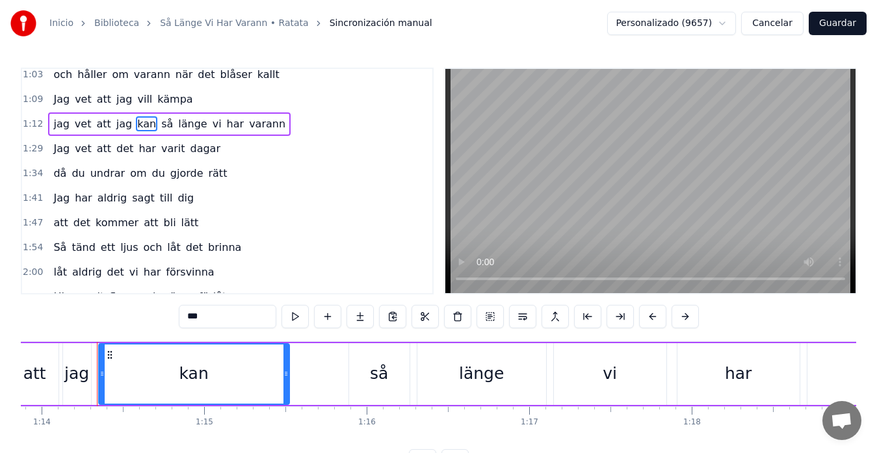
scroll to position [0, 12013]
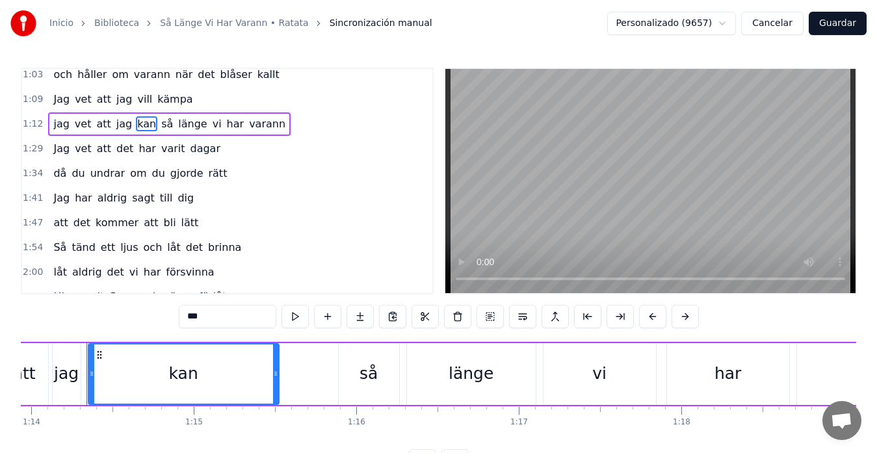
click at [306, 374] on div "jag vet att jag kan så länge vi har varann" at bounding box center [581, 374] width 1438 height 64
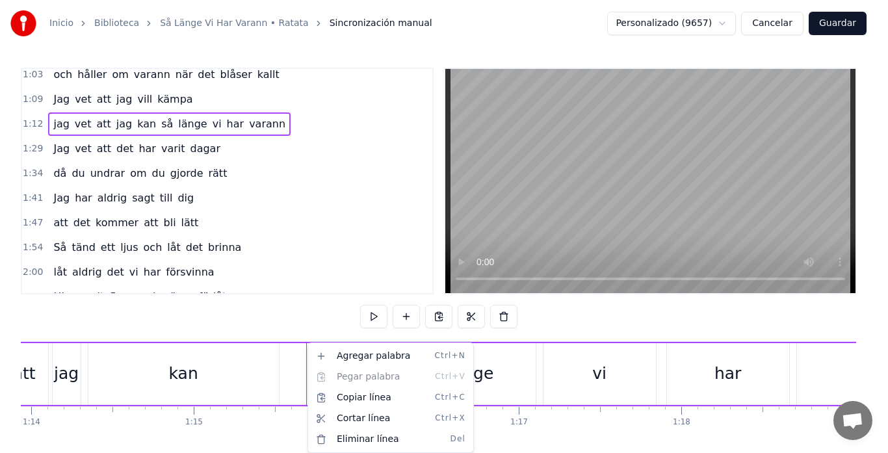
click at [299, 372] on html "Inicio Biblioteca Så Länge Vi Har Varann • Ratata Sincronización manual Persona…" at bounding box center [444, 246] width 888 height 493
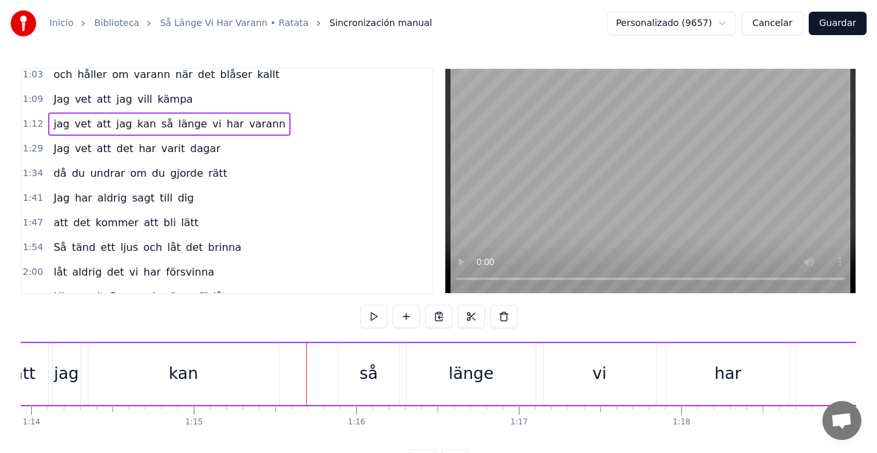
click at [316, 359] on div "jag vet att jag kan så länge vi har varann" at bounding box center [581, 374] width 1438 height 64
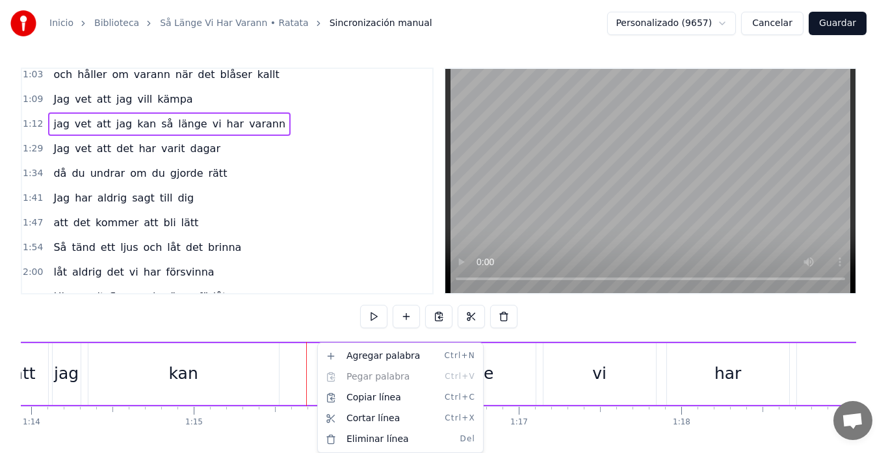
click at [309, 366] on div "jag vet att jag kan så länge vi har varann" at bounding box center [581, 374] width 1438 height 64
click at [344, 400] on div "Copiar línea Ctrl+C" at bounding box center [393, 397] width 160 height 21
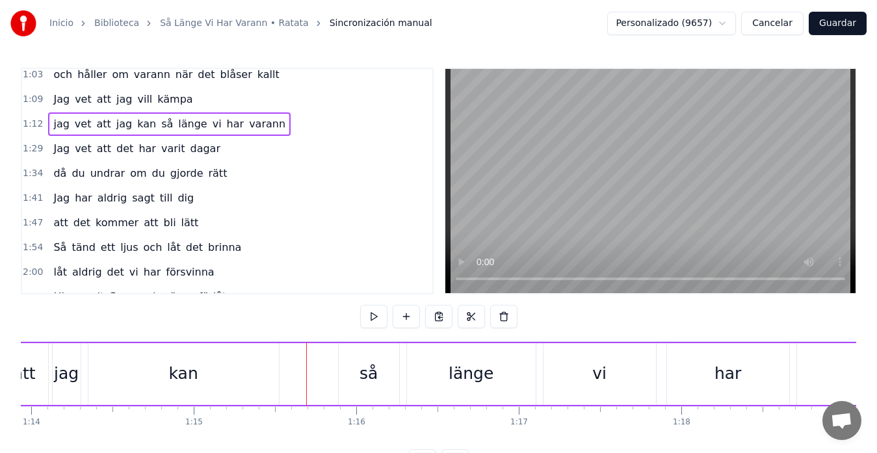
click at [312, 373] on div "jag vet att jag kan så länge vi har varann" at bounding box center [581, 374] width 1438 height 64
click at [469, 319] on button at bounding box center [471, 316] width 27 height 23
click at [306, 380] on div at bounding box center [306, 374] width 1 height 64
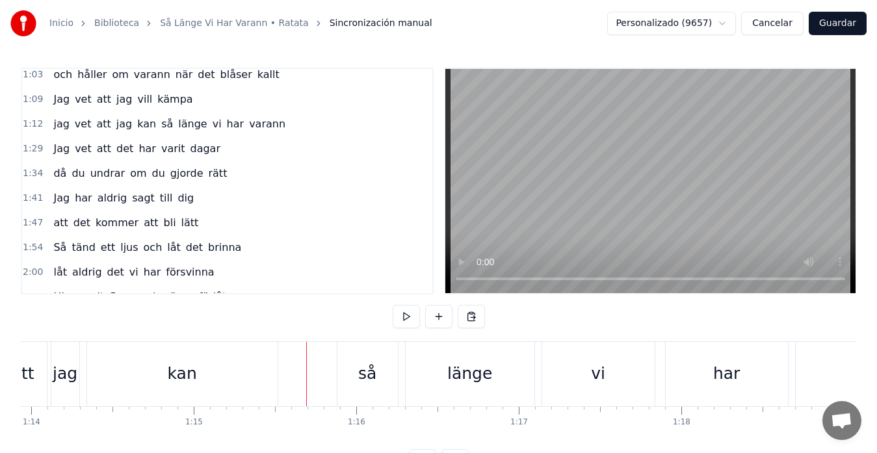
click at [264, 373] on div "kan" at bounding box center [182, 374] width 190 height 64
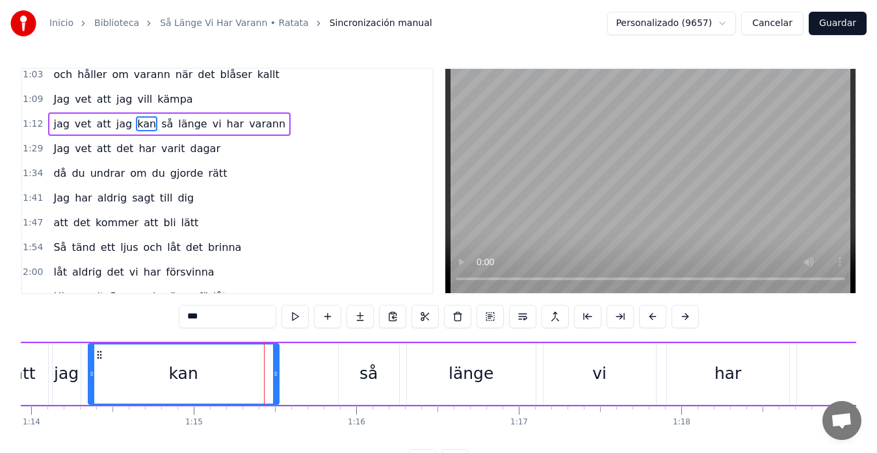
scroll to position [147, 0]
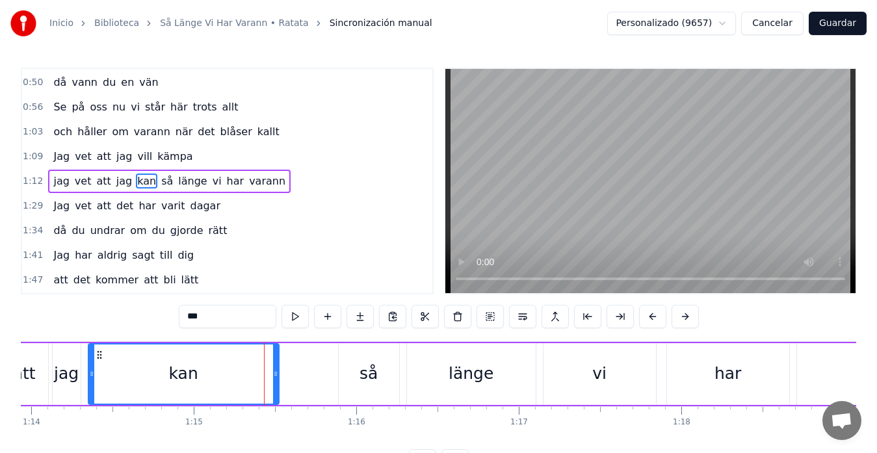
click at [289, 374] on div "jag vet att jag kan så länge vi har varann" at bounding box center [581, 374] width 1438 height 64
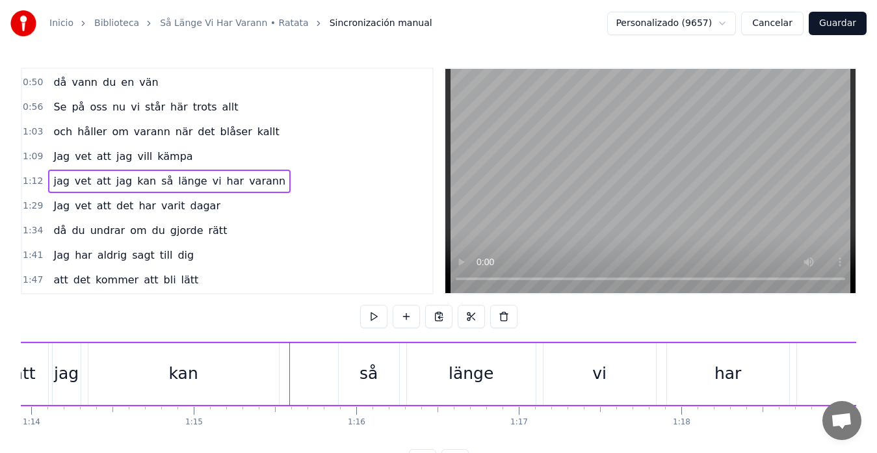
click at [311, 372] on div "jag vet att jag kan så länge vi har varann" at bounding box center [581, 374] width 1438 height 64
drag, startPoint x: 324, startPoint y: 363, endPoint x: 408, endPoint y: 377, distance: 85.6
click at [409, 377] on div "jag vet att jag kan så länge vi har varann" at bounding box center [581, 374] width 1438 height 64
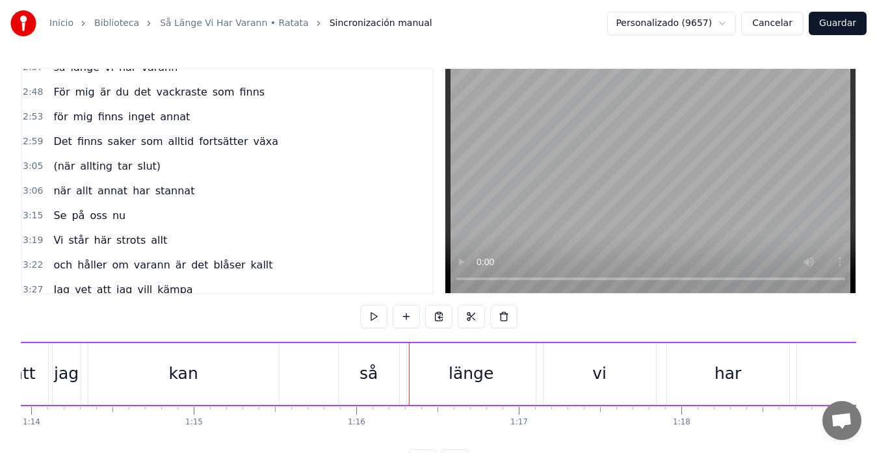
scroll to position [693, 0]
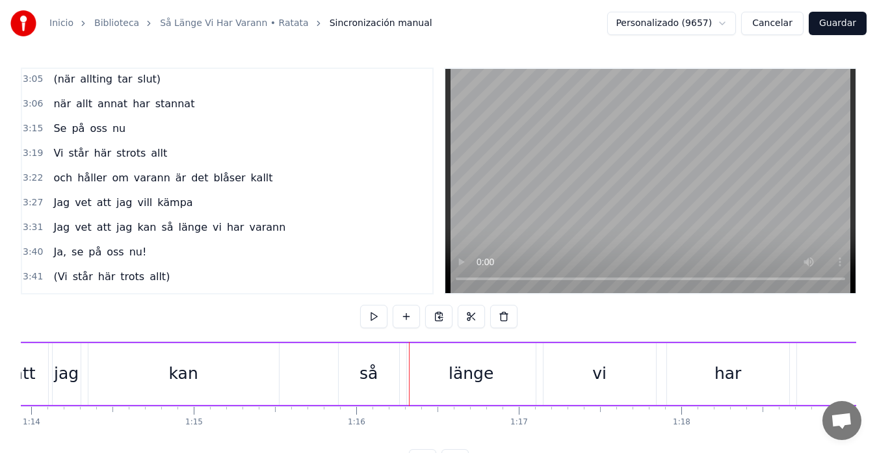
click at [145, 221] on div "Jag vet att jag kan så länge vi har varann" at bounding box center [169, 227] width 242 height 23
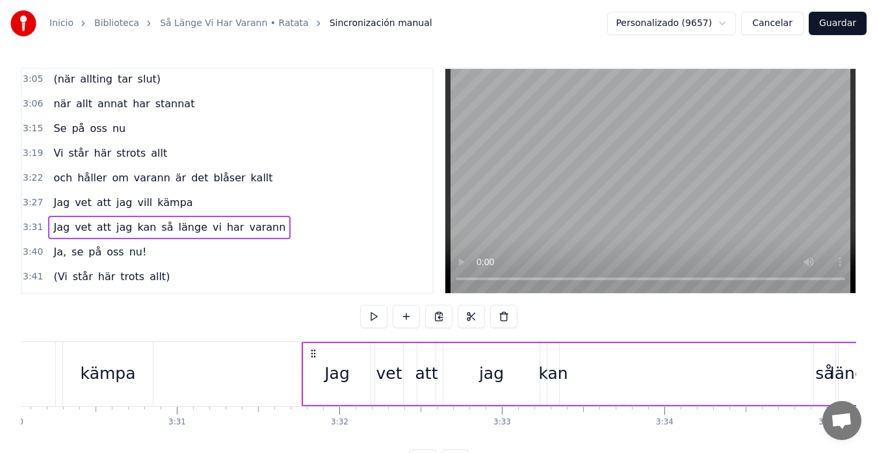
scroll to position [0, 34344]
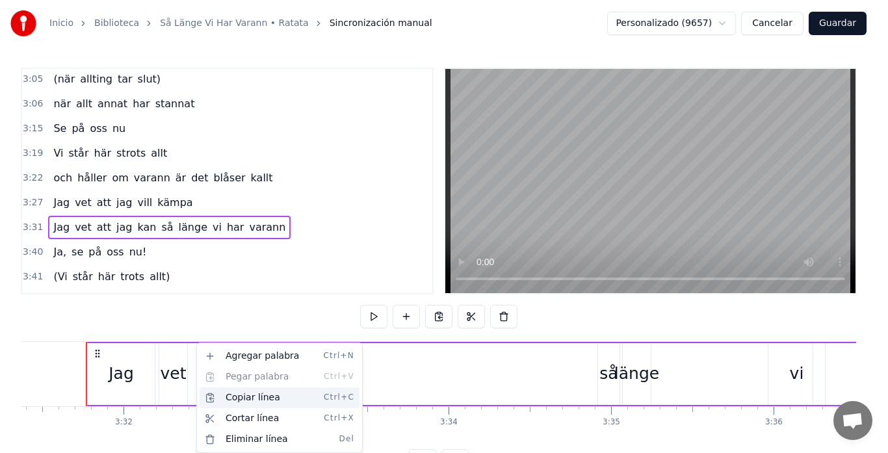
click at [237, 399] on div "Copiar línea Ctrl+C" at bounding box center [280, 397] width 160 height 21
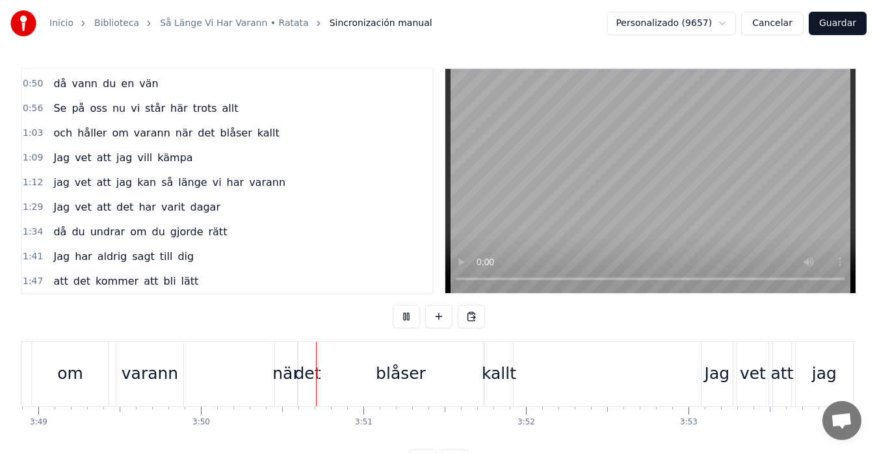
scroll to position [130, 0]
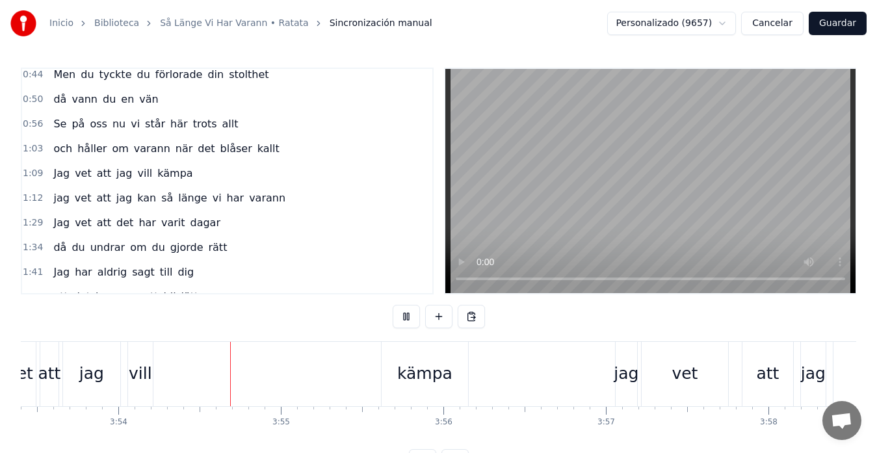
click at [137, 199] on span "kan" at bounding box center [146, 197] width 21 height 15
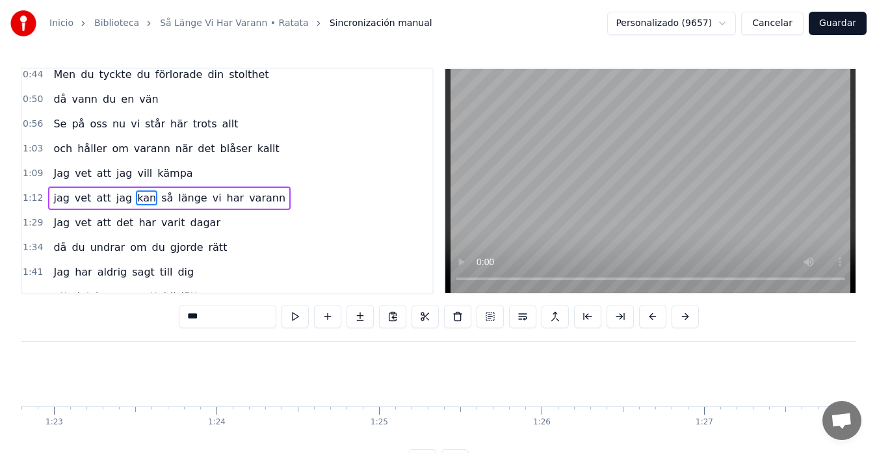
scroll to position [0, 12013]
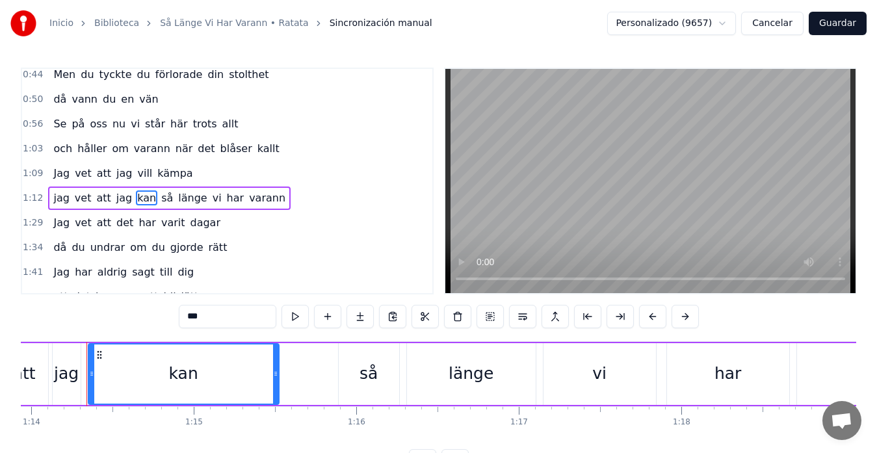
click at [296, 374] on div "jag vet att jag kan så länge vi har varann" at bounding box center [581, 374] width 1438 height 64
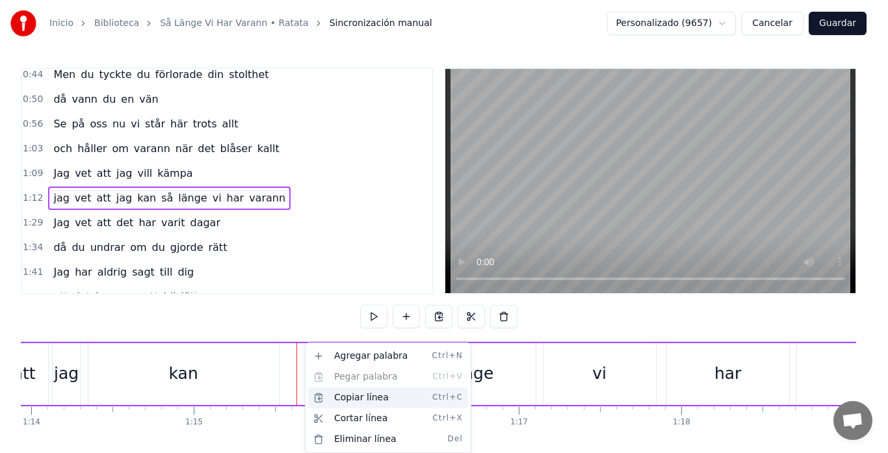
click at [343, 400] on div "Copiar línea Ctrl+C" at bounding box center [388, 397] width 160 height 21
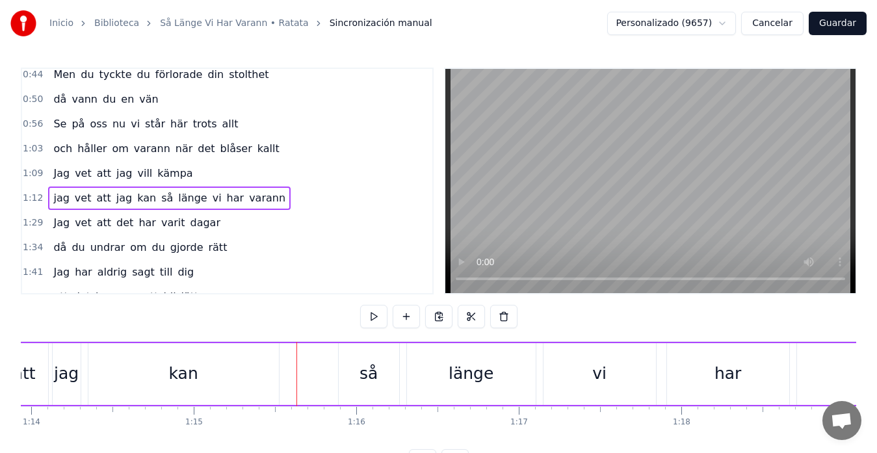
click at [327, 366] on div "jag vet att jag kan så länge vi har varann" at bounding box center [581, 374] width 1438 height 64
click at [61, 350] on div "jag" at bounding box center [67, 374] width 28 height 62
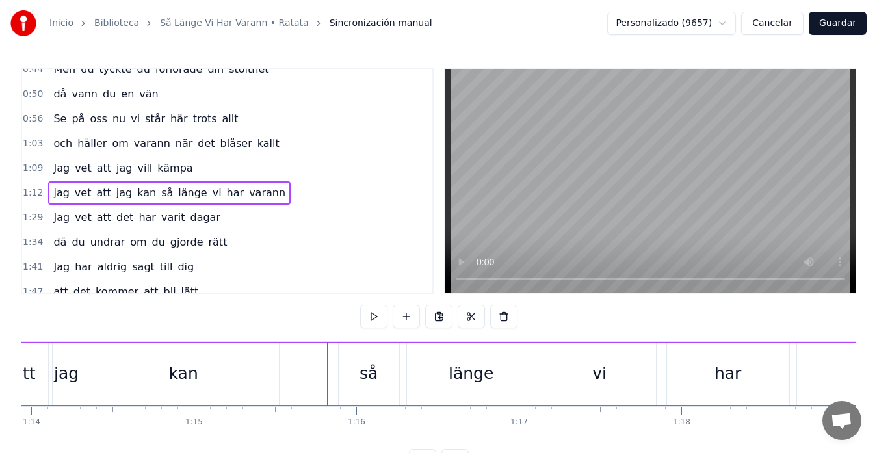
scroll to position [0, 11987]
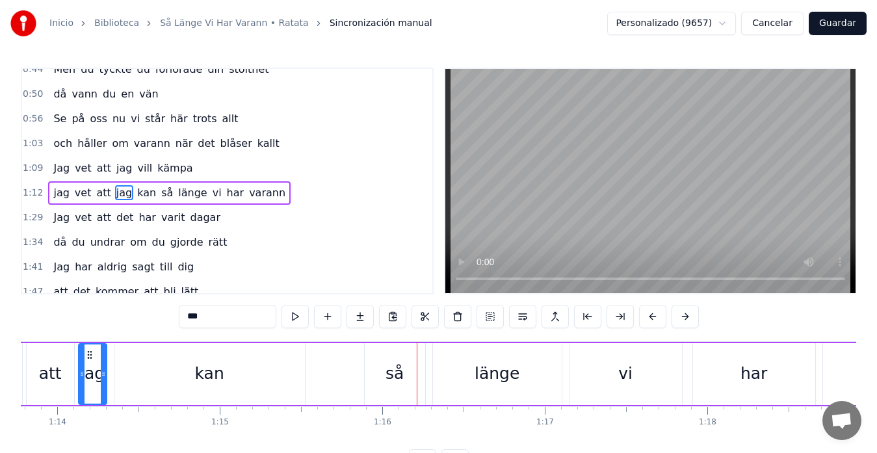
click at [278, 366] on div "kan" at bounding box center [209, 374] width 190 height 62
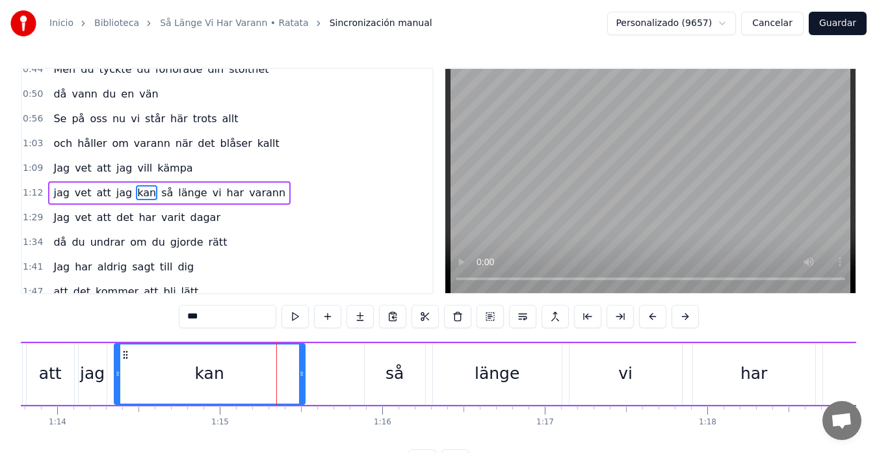
scroll to position [147, 0]
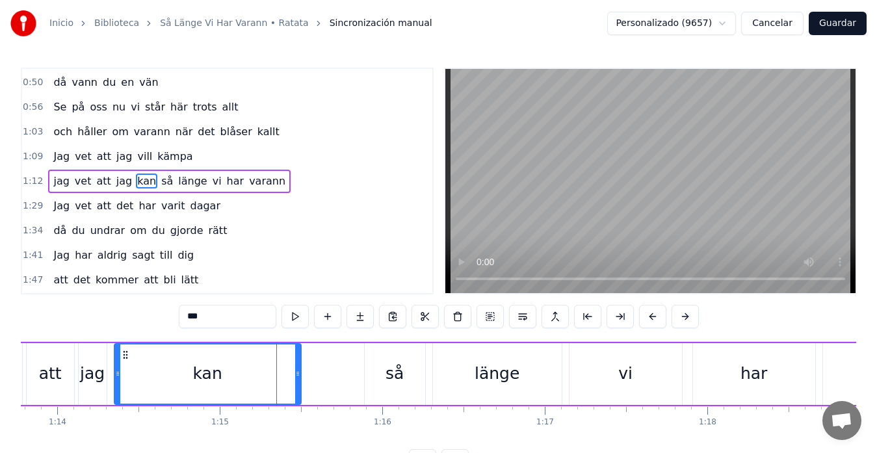
click at [298, 372] on icon at bounding box center [297, 374] width 5 height 10
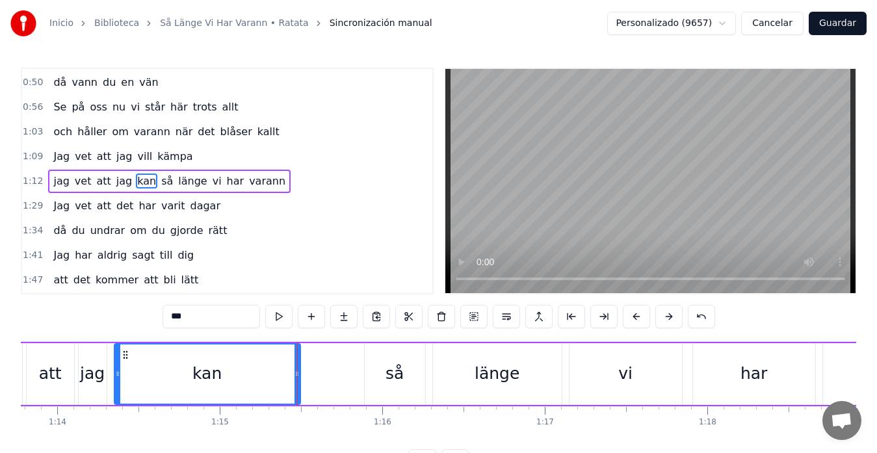
click at [51, 352] on div "att" at bounding box center [50, 374] width 47 height 62
type input "***"
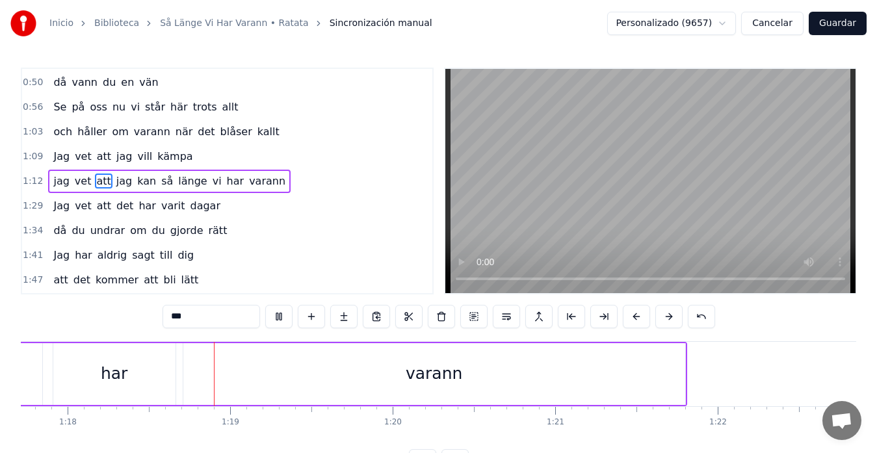
scroll to position [0, 12684]
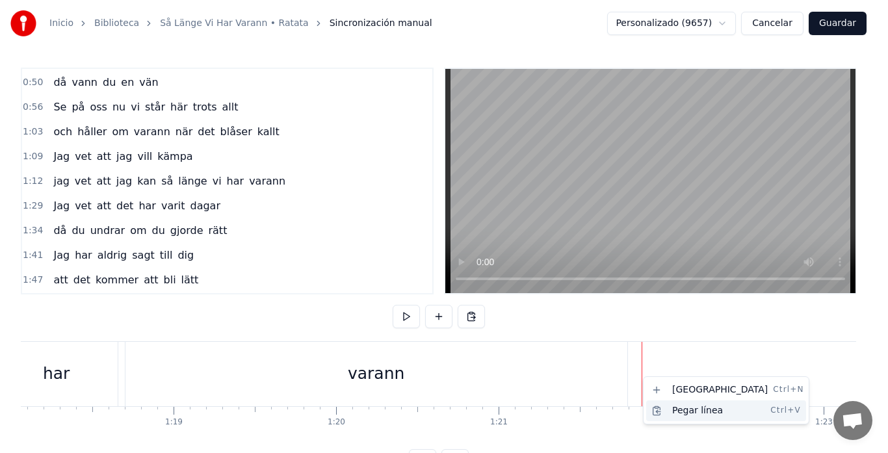
click at [690, 412] on div "Pegar línea Ctrl+V" at bounding box center [726, 410] width 160 height 21
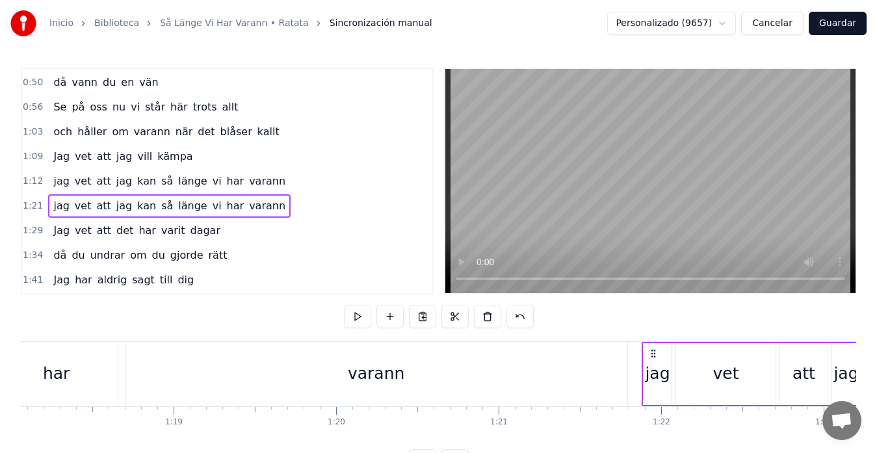
click at [244, 363] on div "varann" at bounding box center [376, 374] width 502 height 64
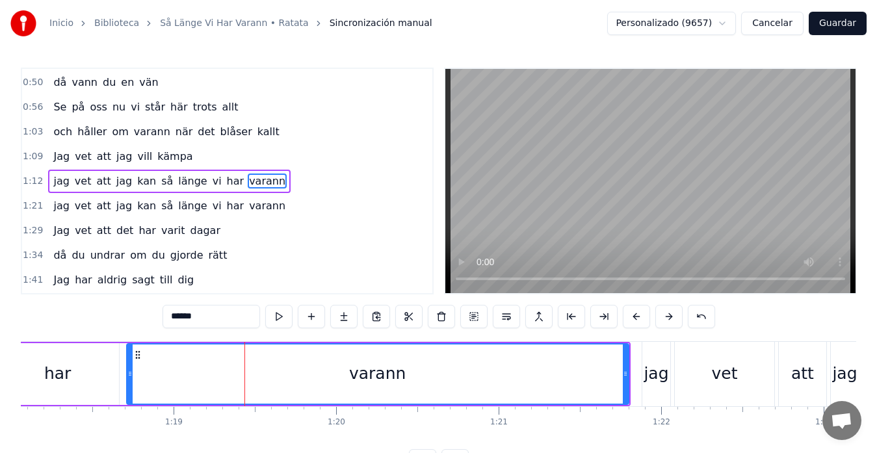
click at [136, 352] on circle at bounding box center [136, 351] width 1 height 1
click at [136, 355] on circle at bounding box center [136, 354] width 1 height 1
click at [138, 356] on icon at bounding box center [138, 355] width 10 height 10
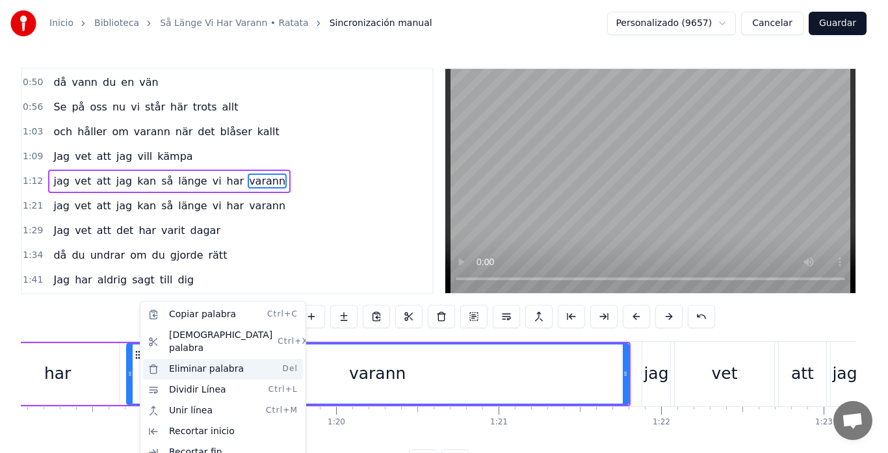
click at [187, 365] on div "Eliminar palabra Del" at bounding box center [223, 369] width 160 height 21
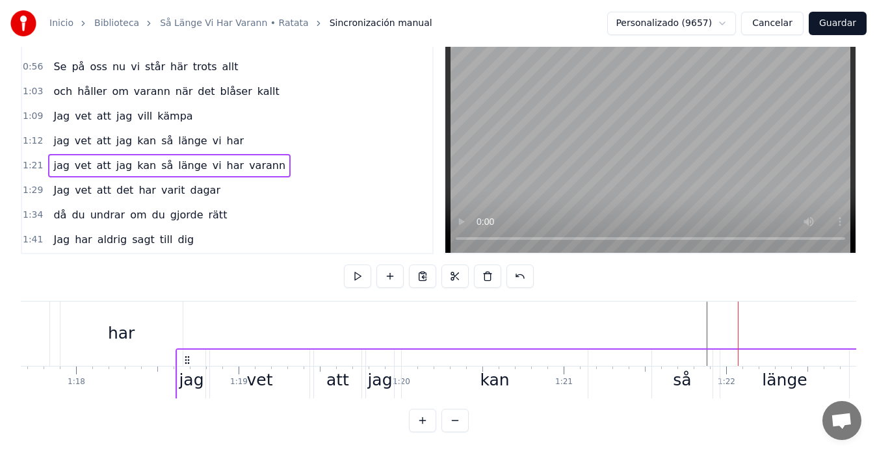
scroll to position [0, 12615]
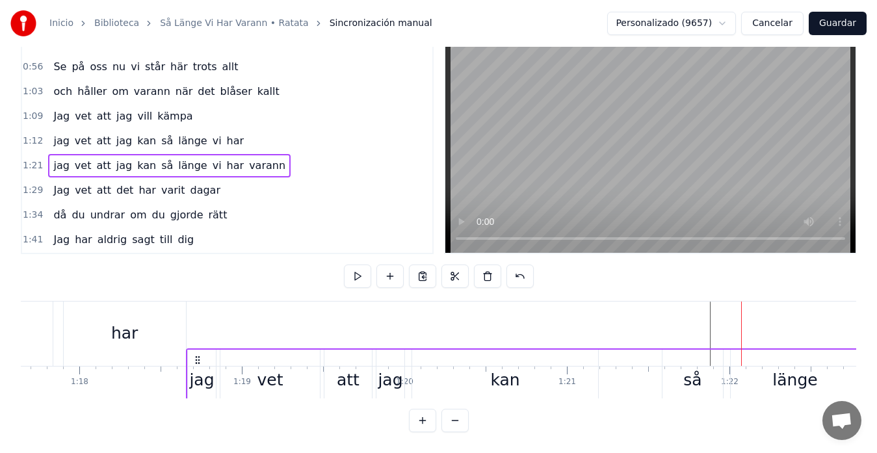
drag, startPoint x: 654, startPoint y: 356, endPoint x: 199, endPoint y: 322, distance: 456.8
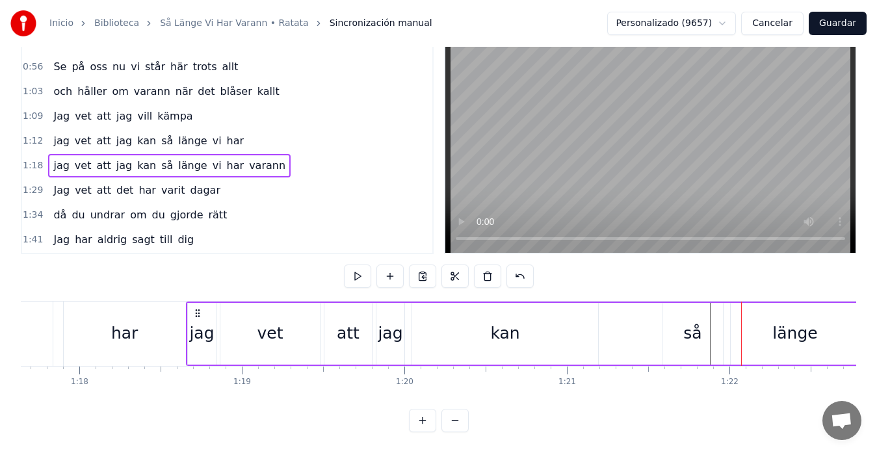
click at [426, 315] on div "kan" at bounding box center [505, 334] width 186 height 62
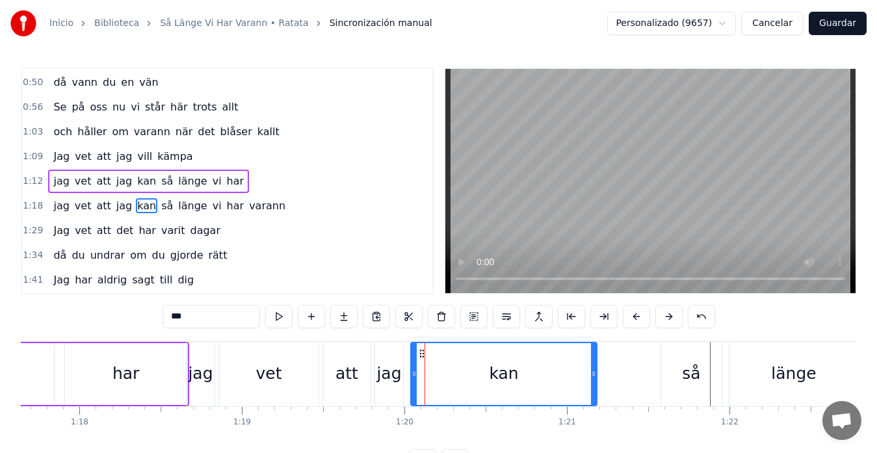
scroll to position [172, 0]
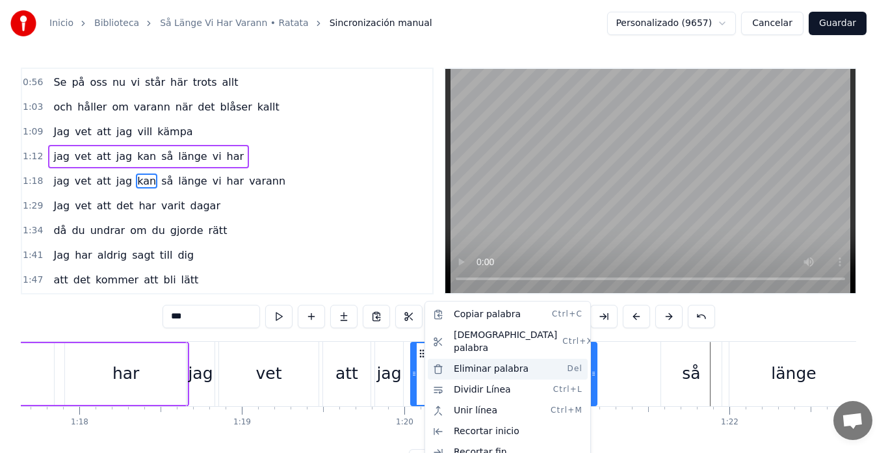
click at [467, 359] on div "Eliminar palabra Del" at bounding box center [508, 369] width 160 height 21
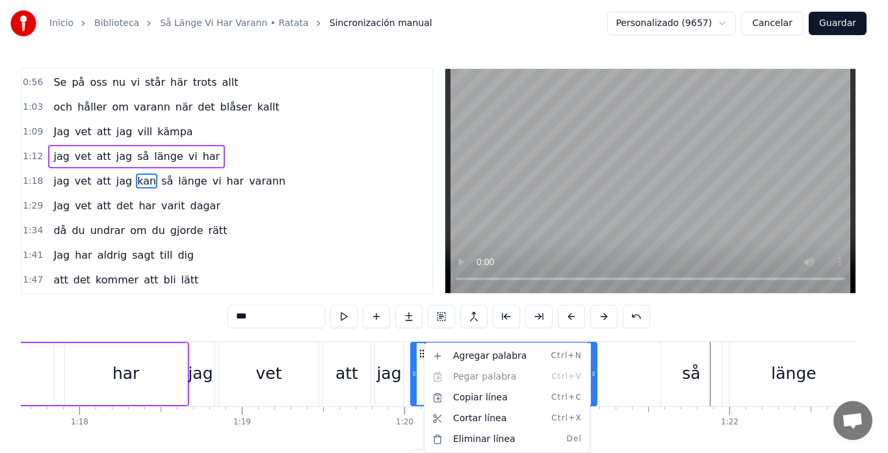
click at [418, 370] on html "Inicio Biblioteca Så Länge Vi Har Varann • Ratata Sincronización manual Persona…" at bounding box center [444, 246] width 888 height 493
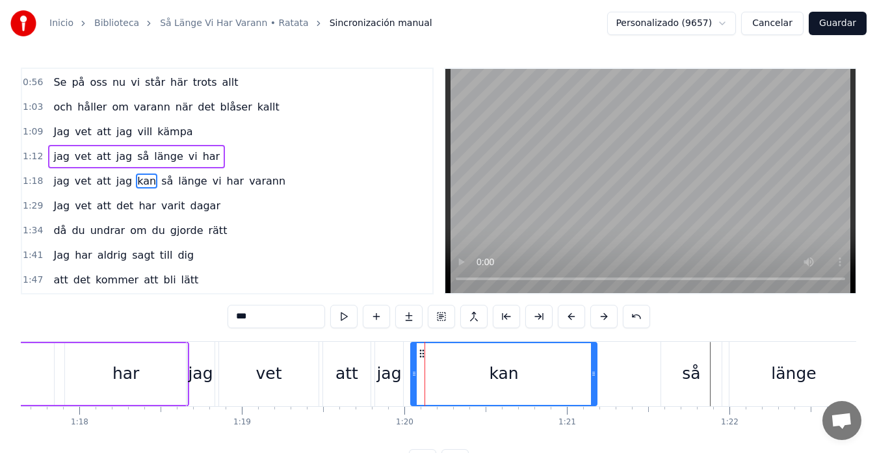
click at [472, 363] on div "kan" at bounding box center [503, 374] width 185 height 62
click at [421, 354] on icon at bounding box center [422, 353] width 10 height 10
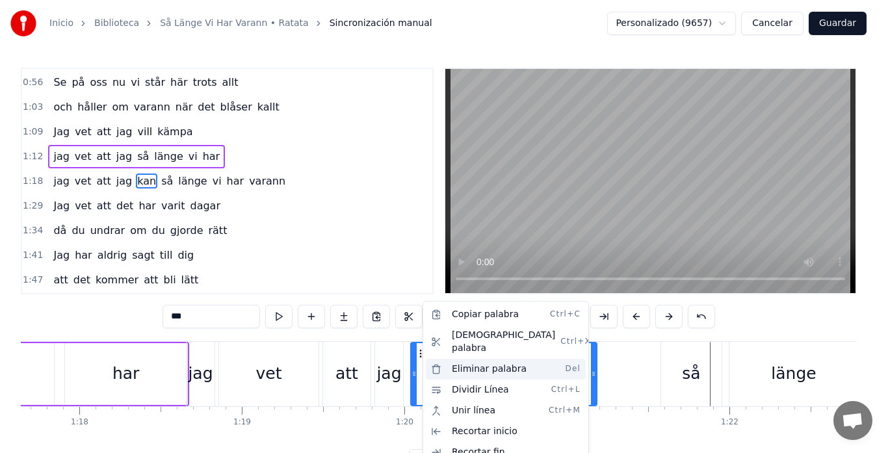
click at [469, 359] on div "Eliminar palabra Del" at bounding box center [506, 369] width 160 height 21
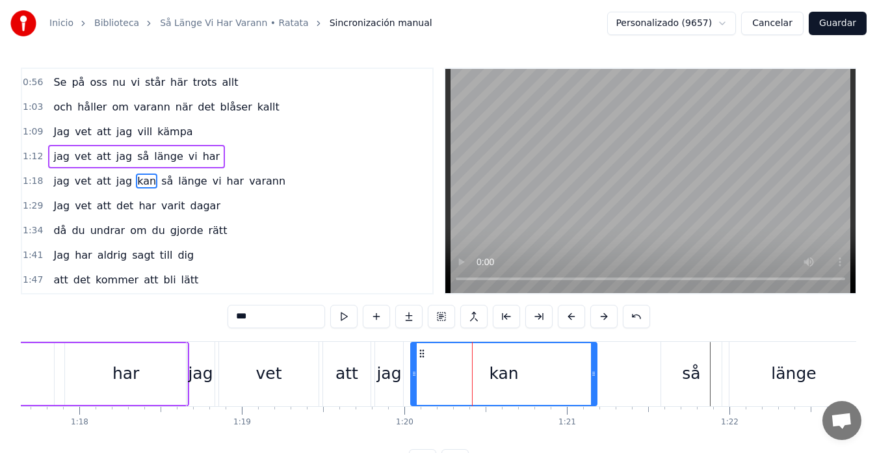
click at [433, 365] on div "kan" at bounding box center [503, 374] width 185 height 62
click at [493, 367] on div "kan" at bounding box center [503, 373] width 29 height 25
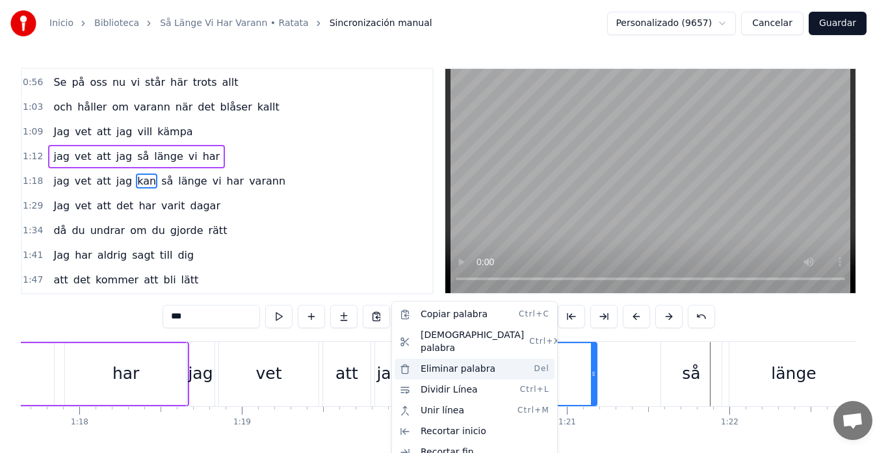
click at [443, 362] on div "Eliminar palabra Del" at bounding box center [475, 369] width 160 height 21
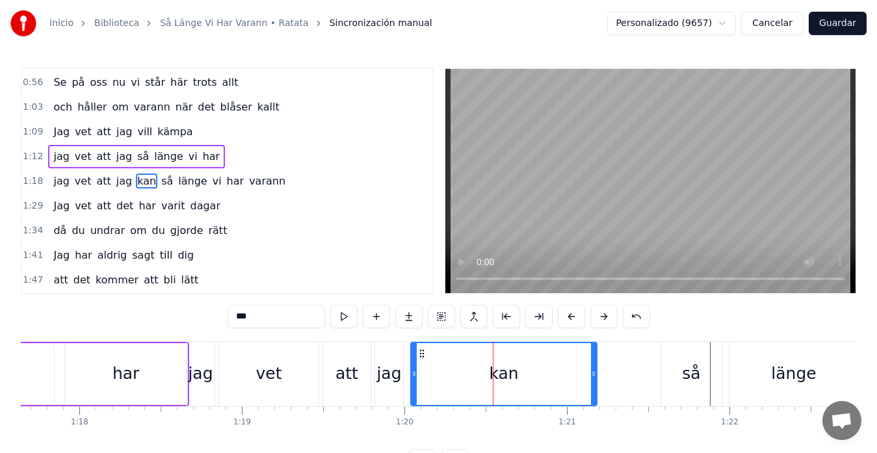
drag, startPoint x: 248, startPoint y: 320, endPoint x: 228, endPoint y: 318, distance: 20.2
click at [228, 318] on html "Inicio Biblioteca Så Länge Vi Har Varann • Ratata Sincronización manual Persona…" at bounding box center [438, 246] width 877 height 493
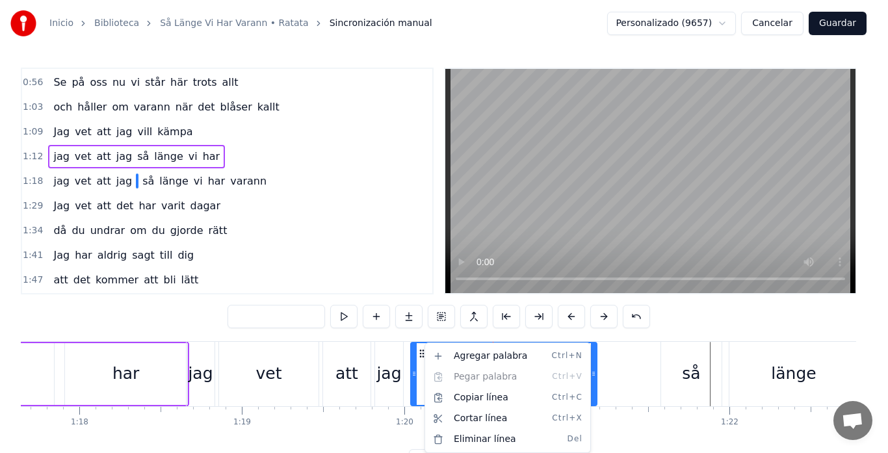
click at [390, 376] on html "Inicio Biblioteca Så Länge Vi Har Varann • Ratata Sincronización manual Persona…" at bounding box center [444, 246] width 888 height 493
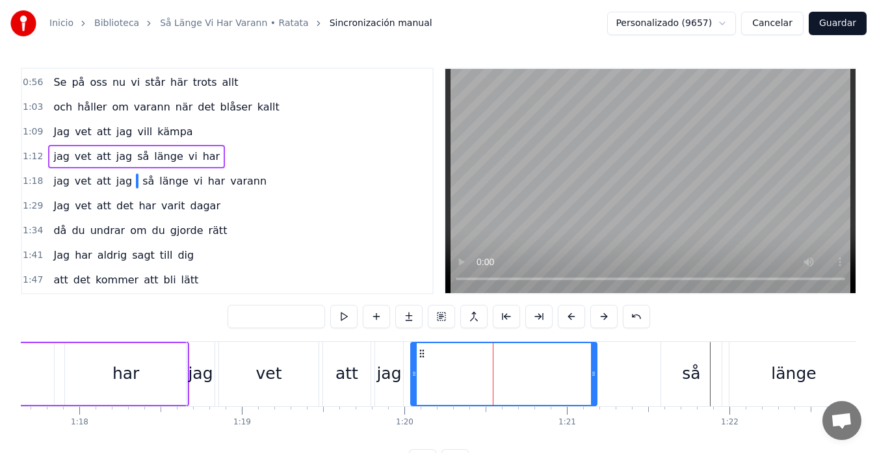
click at [391, 376] on div "jag" at bounding box center [388, 373] width 25 height 25
type input "***"
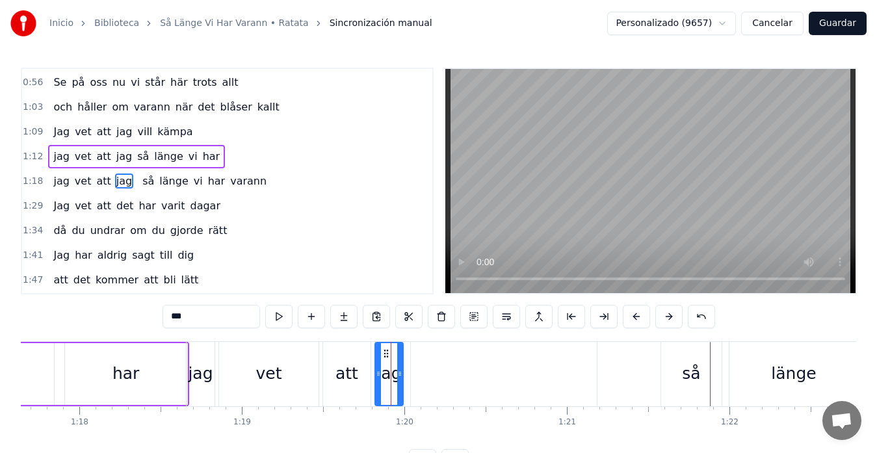
drag, startPoint x: 188, startPoint y: 320, endPoint x: 148, endPoint y: 320, distance: 40.3
click at [148, 320] on div "0:08 Jag vet 0:11 att jag inte vart så lätt att leva med 0:19 Också jag har dar…" at bounding box center [438, 270] width 835 height 405
click at [347, 377] on div "att" at bounding box center [346, 373] width 23 height 25
type input "***"
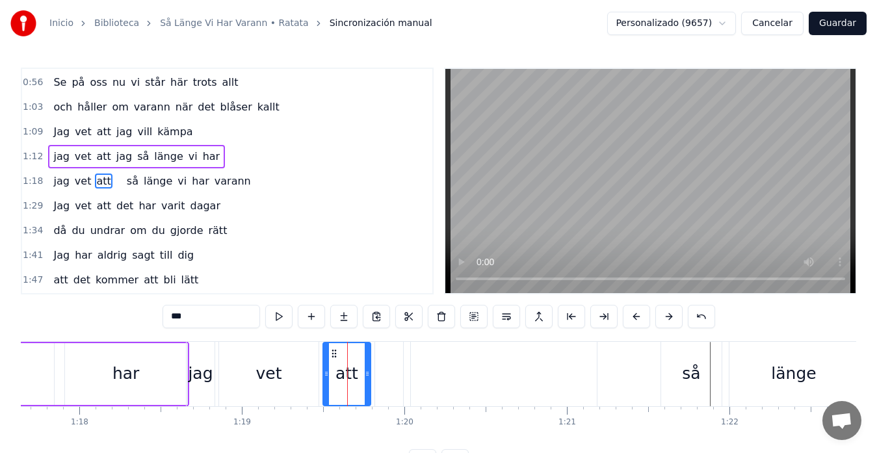
drag, startPoint x: 198, startPoint y: 316, endPoint x: 149, endPoint y: 316, distance: 48.7
click at [149, 316] on div "0:08 Jag vet 0:11 att jag inte vart så lätt att leva med 0:19 Också jag har dar…" at bounding box center [438, 270] width 835 height 405
click at [274, 369] on div "vet" at bounding box center [268, 373] width 26 height 25
type input "***"
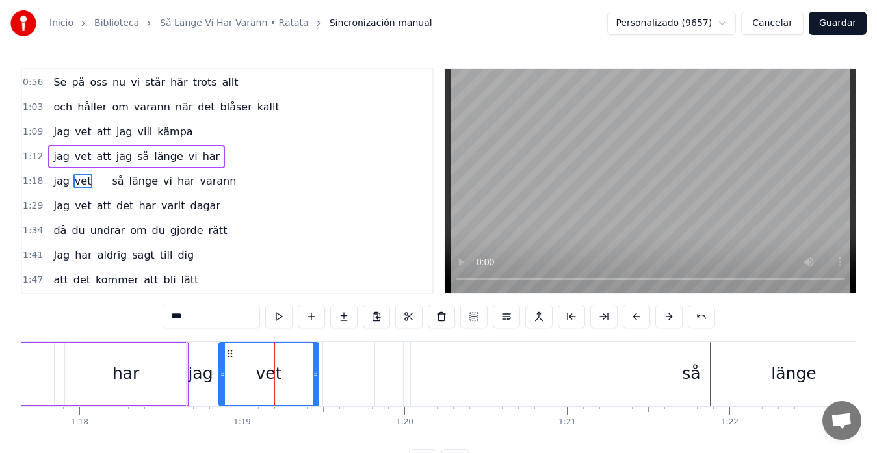
drag, startPoint x: 192, startPoint y: 323, endPoint x: 151, endPoint y: 320, distance: 41.1
click at [151, 320] on div "0:08 Jag vet 0:11 att jag inte vart så lätt att leva med 0:19 Också jag har dar…" at bounding box center [438, 270] width 835 height 405
click at [248, 368] on div at bounding box center [269, 374] width 98 height 62
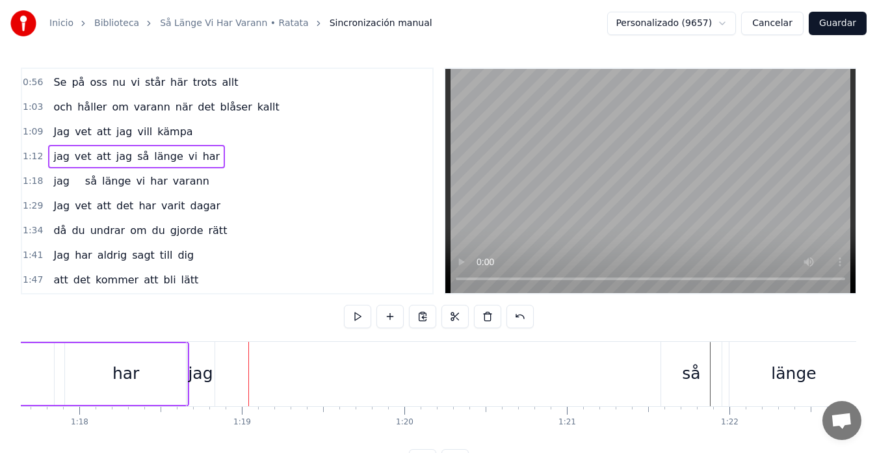
click at [244, 356] on div at bounding box center [268, 374] width 101 height 64
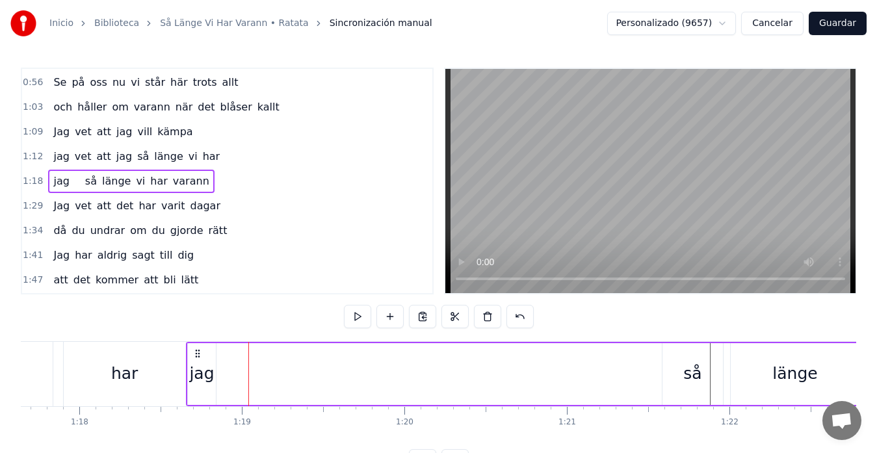
click at [196, 354] on icon at bounding box center [197, 353] width 10 height 10
click at [203, 370] on div "jag" at bounding box center [201, 373] width 25 height 25
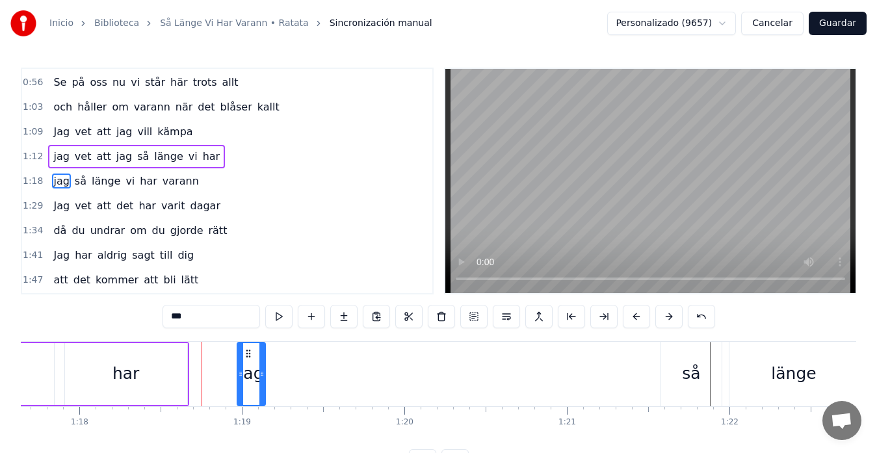
drag, startPoint x: 198, startPoint y: 354, endPoint x: 248, endPoint y: 355, distance: 50.7
click at [248, 355] on icon at bounding box center [248, 353] width 10 height 10
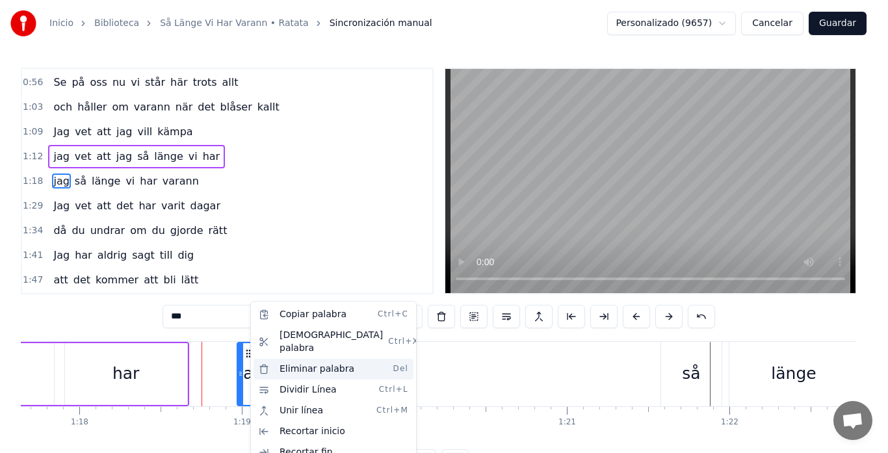
click at [294, 359] on div "Eliminar palabra Del" at bounding box center [333, 369] width 160 height 21
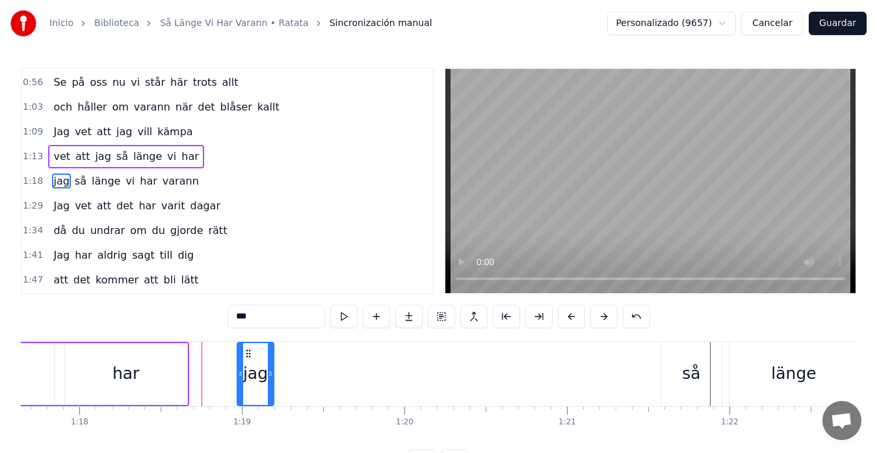
drag, startPoint x: 262, startPoint y: 369, endPoint x: 270, endPoint y: 370, distance: 8.5
click at [270, 370] on icon at bounding box center [270, 374] width 5 height 10
drag, startPoint x: 211, startPoint y: 318, endPoint x: 135, endPoint y: 323, distance: 76.8
click at [135, 323] on div "0:08 Jag vet 0:11 att jag inte vart så lätt att leva med 0:19 Också jag har dar…" at bounding box center [438, 270] width 835 height 405
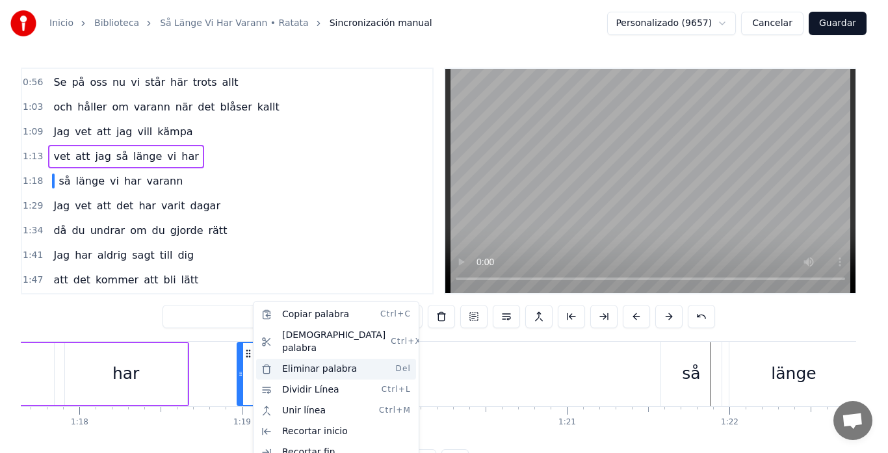
click at [294, 359] on div "Eliminar palabra Del" at bounding box center [336, 369] width 160 height 21
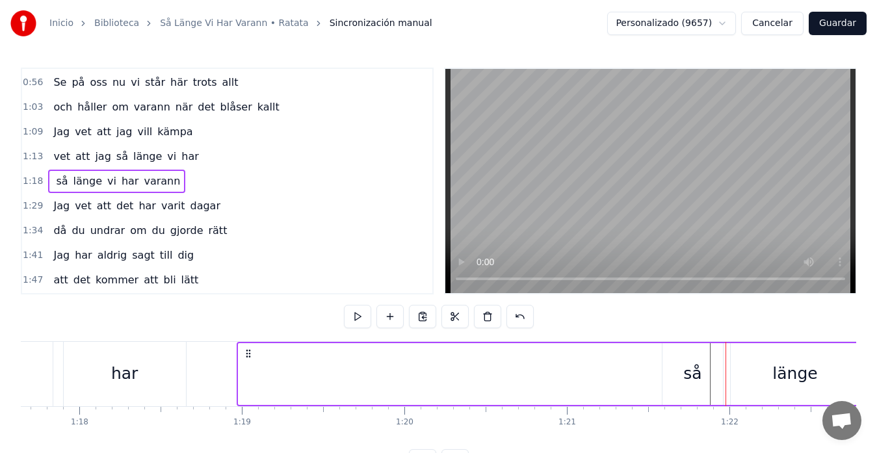
click at [251, 354] on icon at bounding box center [248, 353] width 10 height 10
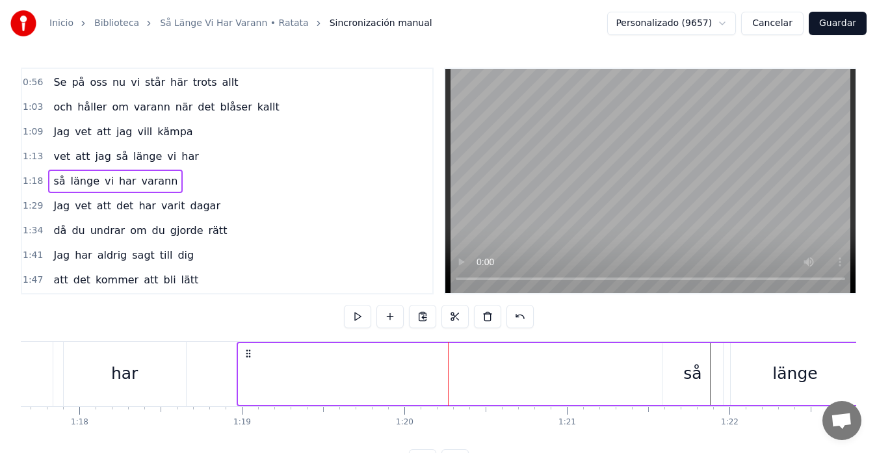
click at [675, 356] on div "så" at bounding box center [692, 374] width 60 height 62
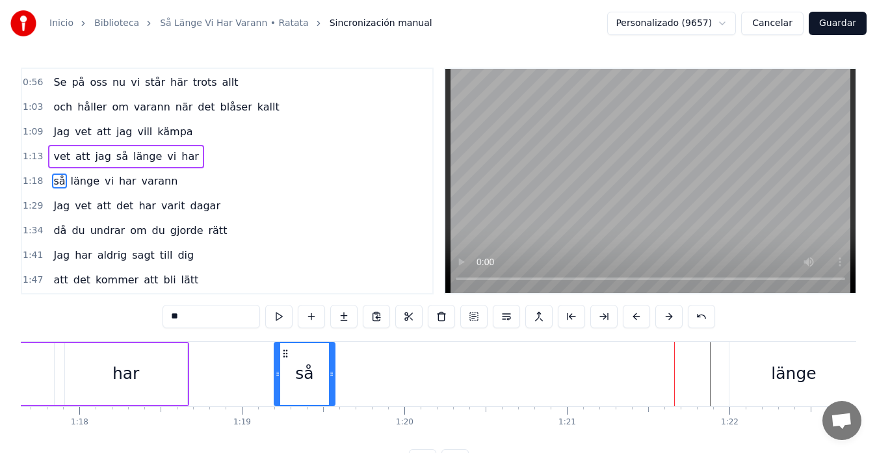
drag, startPoint x: 672, startPoint y: 352, endPoint x: 285, endPoint y: 369, distance: 387.1
click at [285, 369] on div "så" at bounding box center [304, 374] width 59 height 62
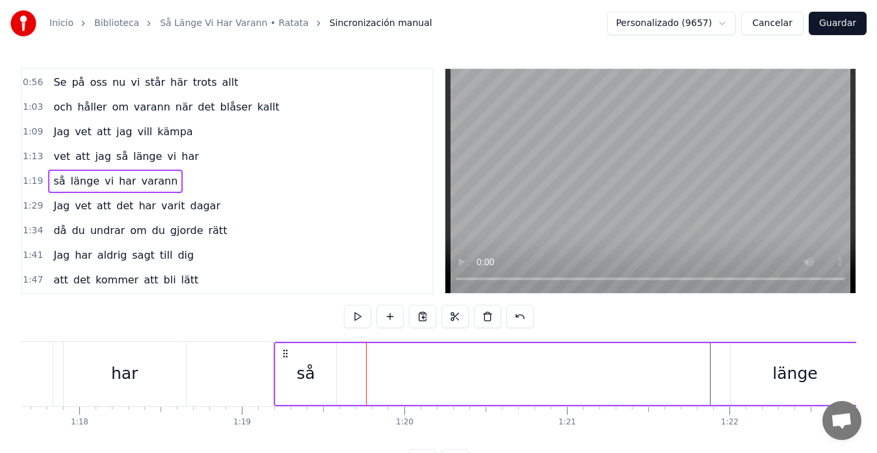
click at [741, 356] on div "länge" at bounding box center [795, 374] width 129 height 62
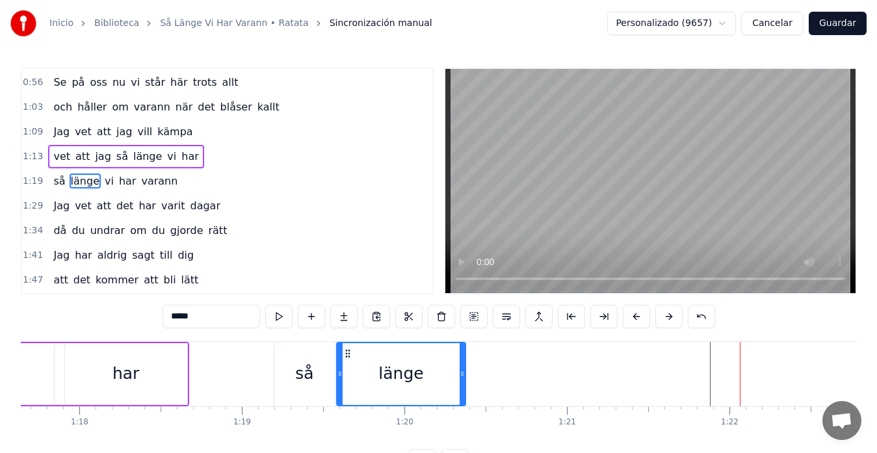
drag, startPoint x: 741, startPoint y: 354, endPoint x: 348, endPoint y: 361, distance: 392.6
click at [348, 361] on div "länge" at bounding box center [400, 374] width 127 height 62
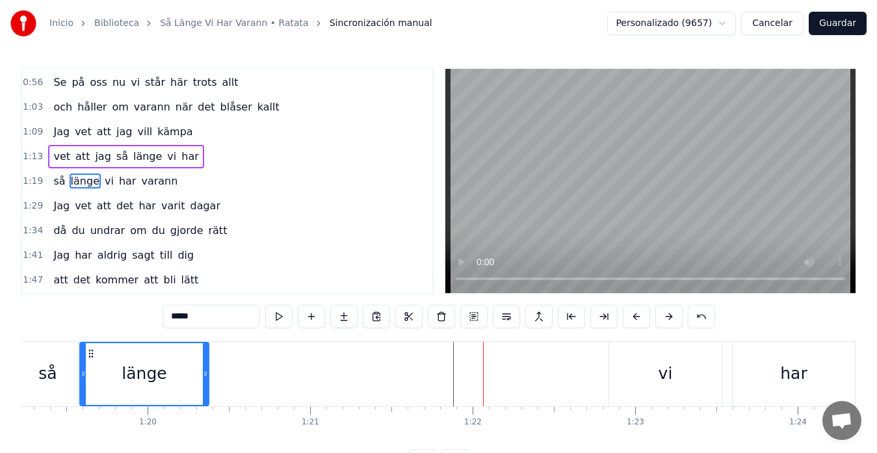
scroll to position [0, 12875]
click at [634, 363] on div "vi" at bounding box center [662, 374] width 112 height 64
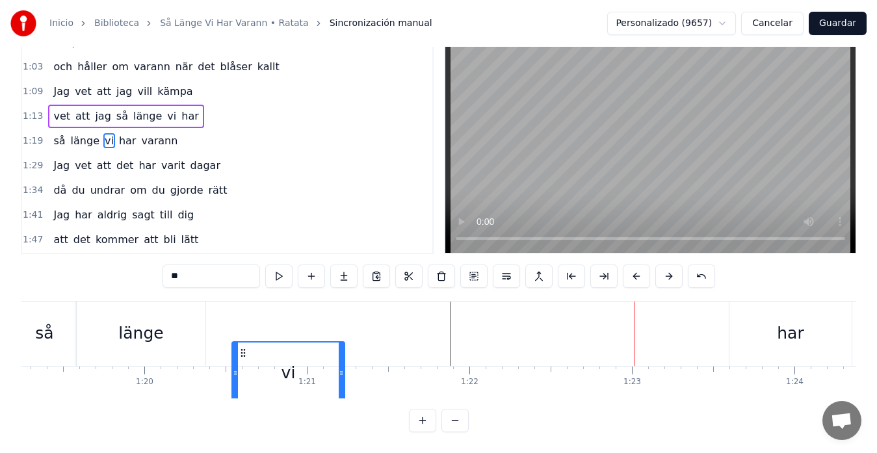
scroll to position [44, 0]
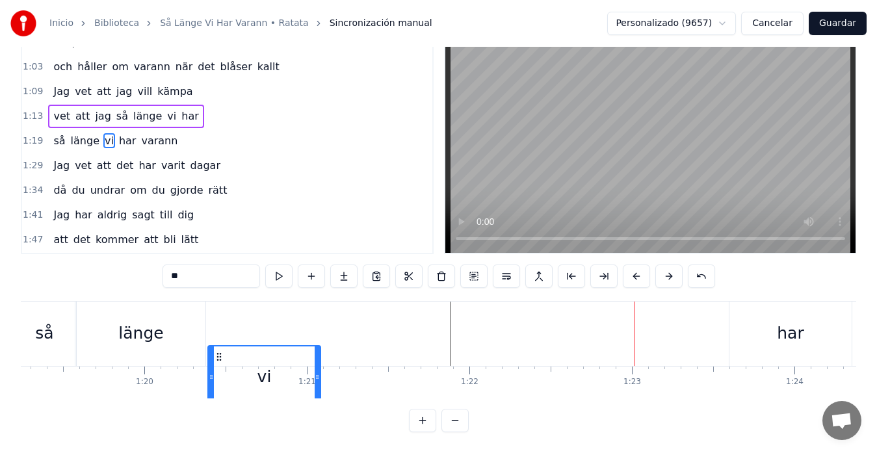
drag, startPoint x: 614, startPoint y: 354, endPoint x: 218, endPoint y: 346, distance: 395.9
click at [218, 346] on div "vi" at bounding box center [264, 377] width 111 height 62
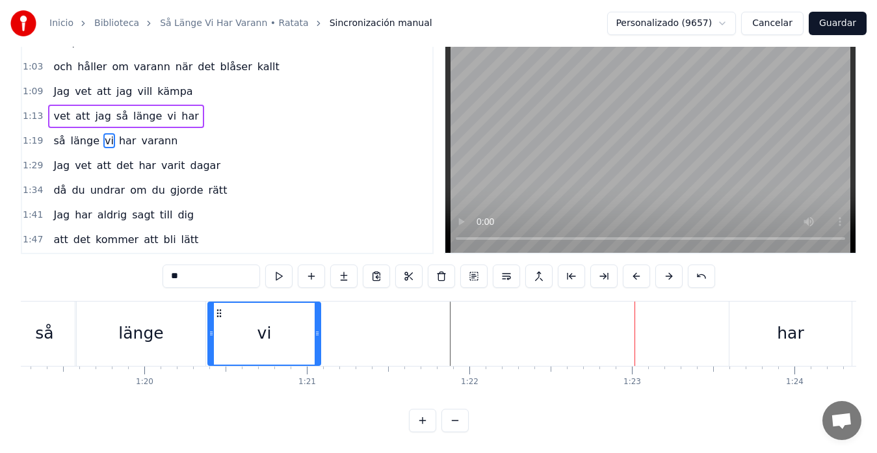
click at [768, 323] on div "har" at bounding box center [790, 334] width 122 height 64
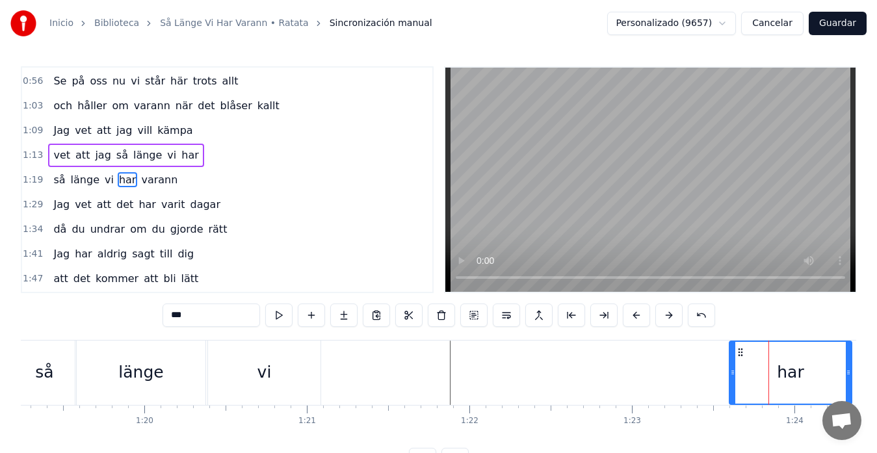
scroll to position [0, 0]
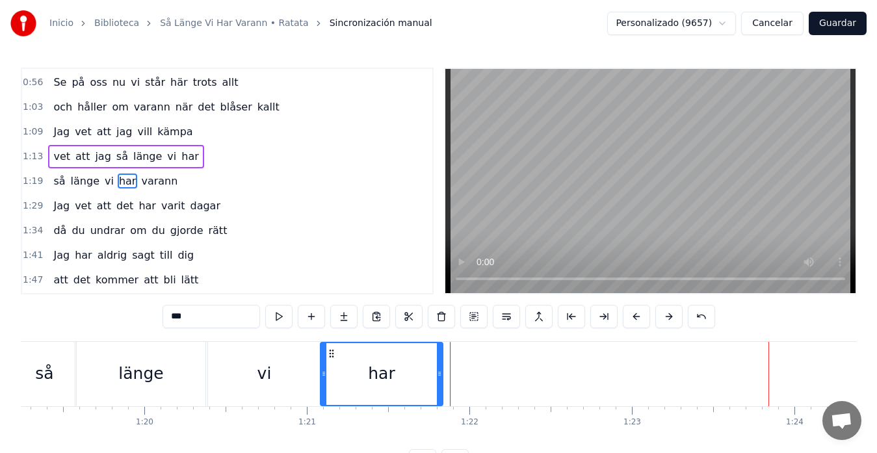
drag, startPoint x: 740, startPoint y: 354, endPoint x: 331, endPoint y: 359, distance: 408.8
click at [331, 359] on div "har" at bounding box center [381, 374] width 121 height 62
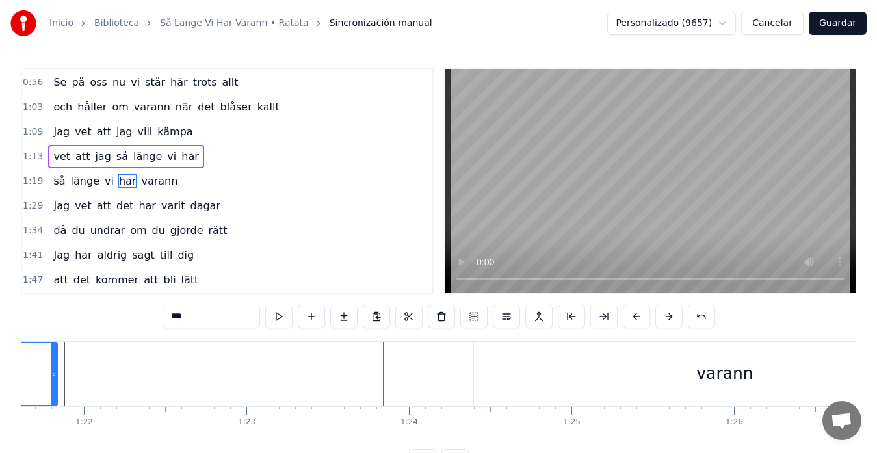
scroll to position [0, 13265]
click at [666, 364] on div "varann" at bounding box center [720, 374] width 502 height 64
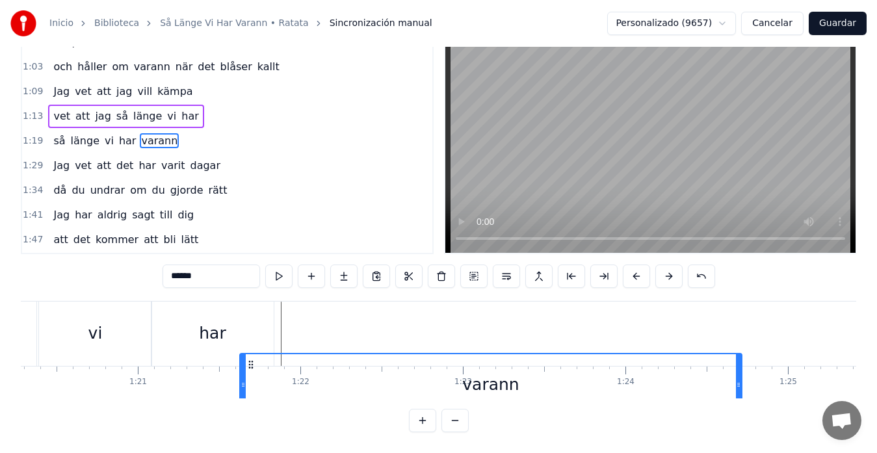
scroll to position [0, 13031]
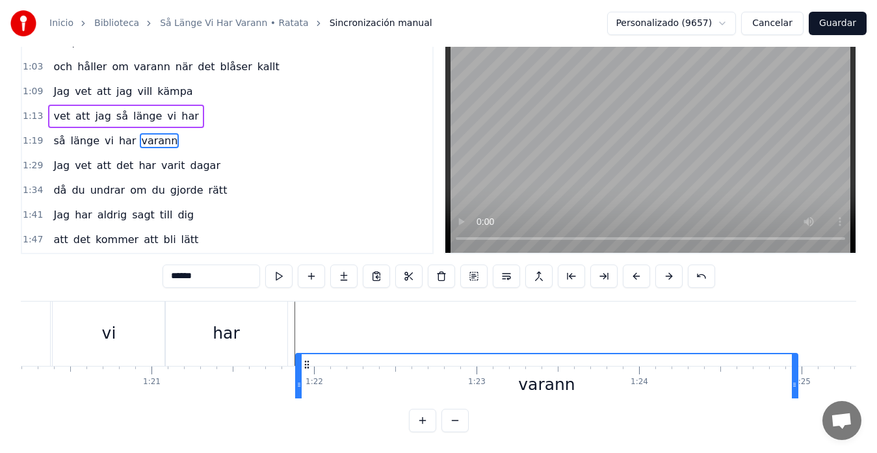
drag, startPoint x: 482, startPoint y: 353, endPoint x: 309, endPoint y: 326, distance: 175.7
click at [309, 326] on div "så länge vi har varann" at bounding box center [533, 334] width 1351 height 64
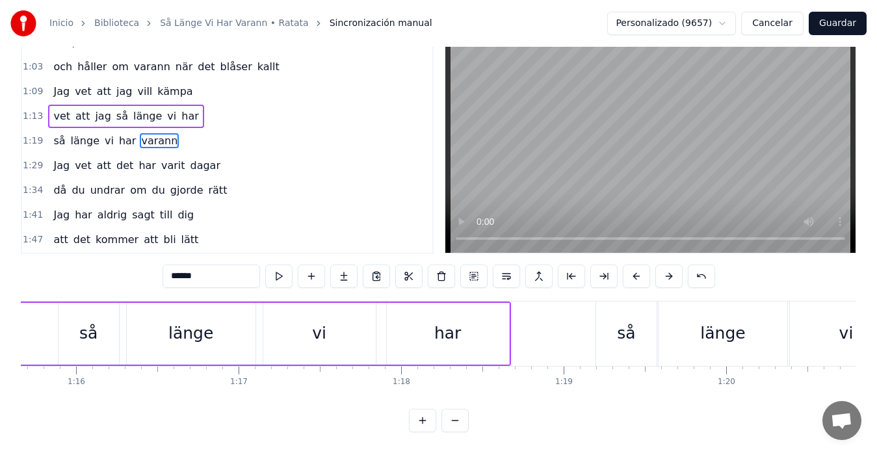
scroll to position [0, 12277]
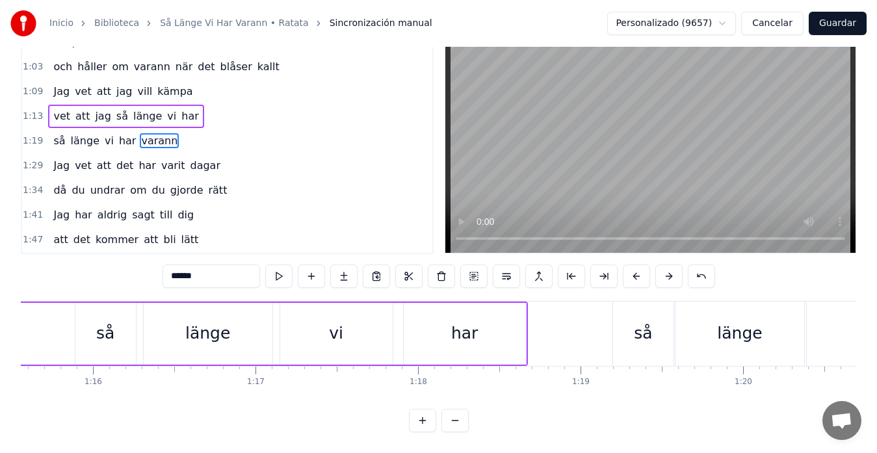
click at [422, 309] on div "har" at bounding box center [465, 334] width 122 height 62
type input "***"
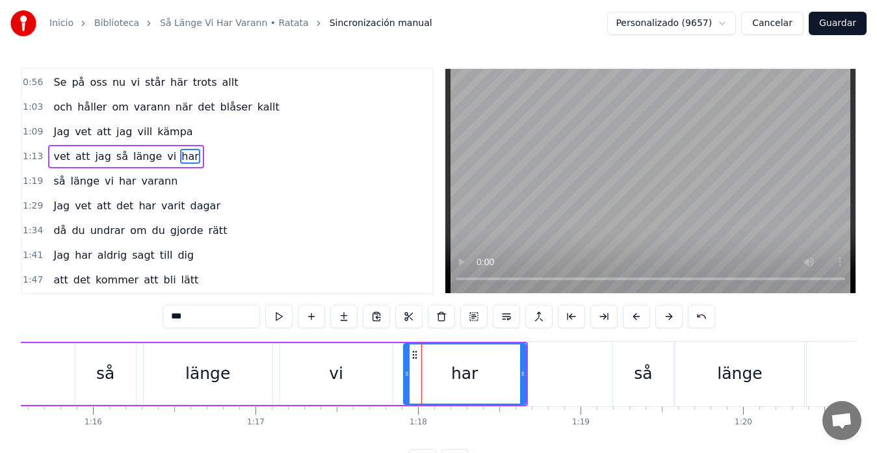
scroll to position [147, 0]
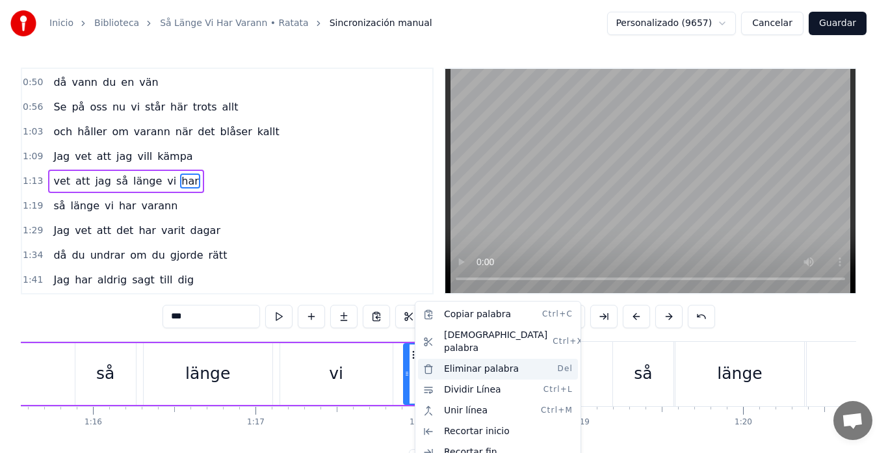
click at [456, 362] on div "Eliminar palabra Del" at bounding box center [498, 369] width 160 height 21
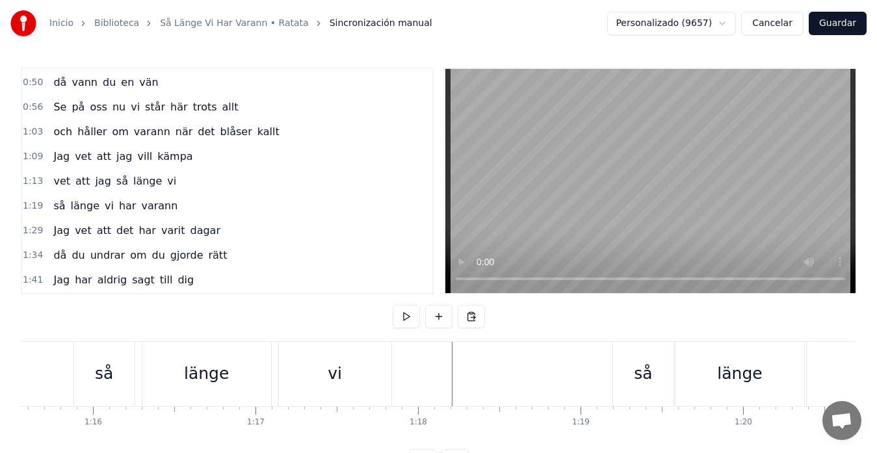
click at [331, 362] on div "vi" at bounding box center [335, 373] width 14 height 25
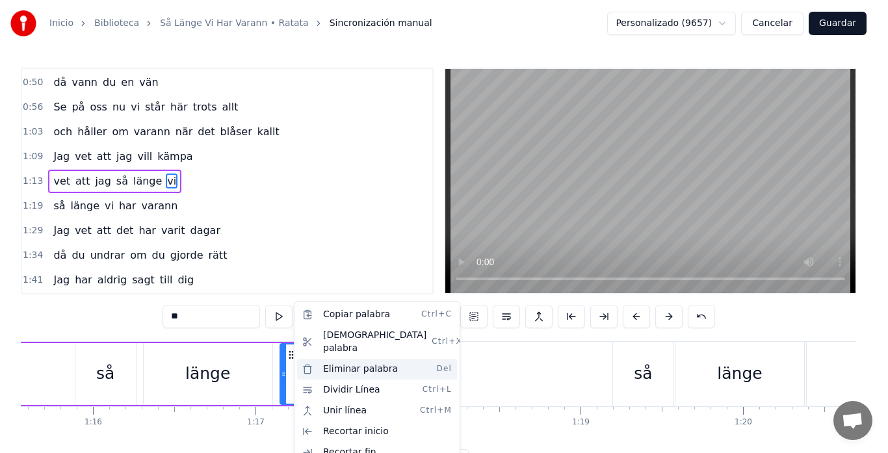
click at [348, 359] on div "Eliminar palabra Del" at bounding box center [377, 369] width 160 height 21
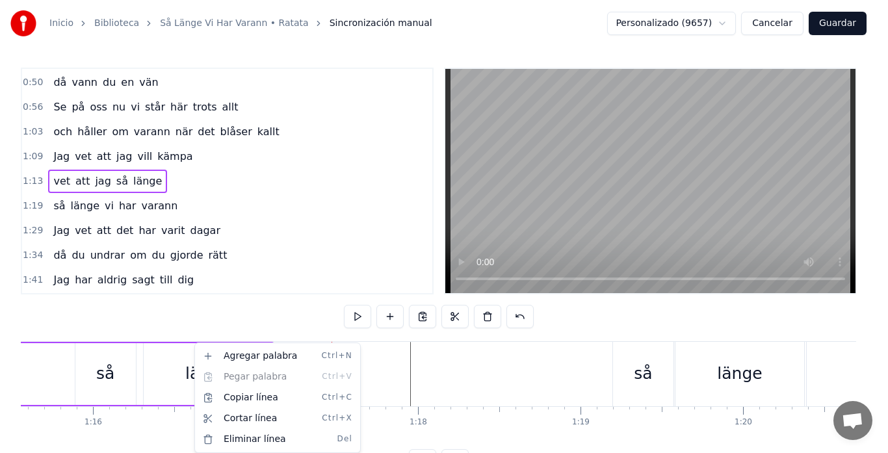
click at [166, 361] on html "Inicio Biblioteca Så Länge Vi Har Varann • Ratata Sincronización manual Persona…" at bounding box center [444, 246] width 888 height 493
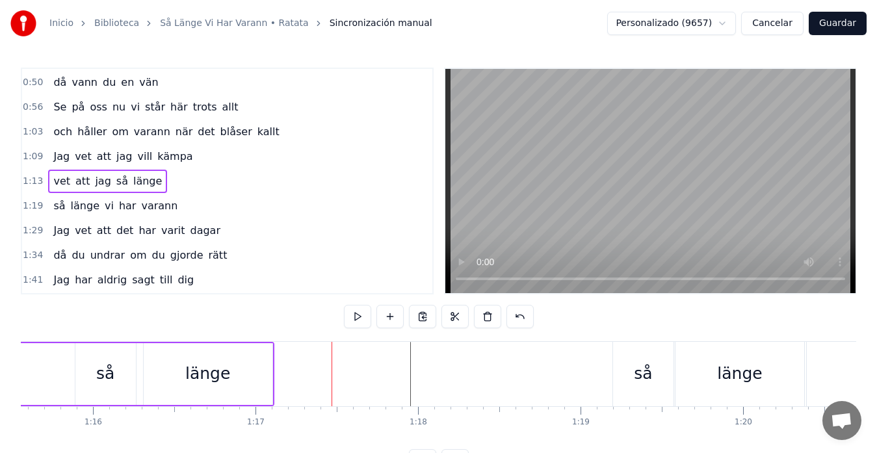
click at [153, 356] on div "länge" at bounding box center [208, 374] width 129 height 62
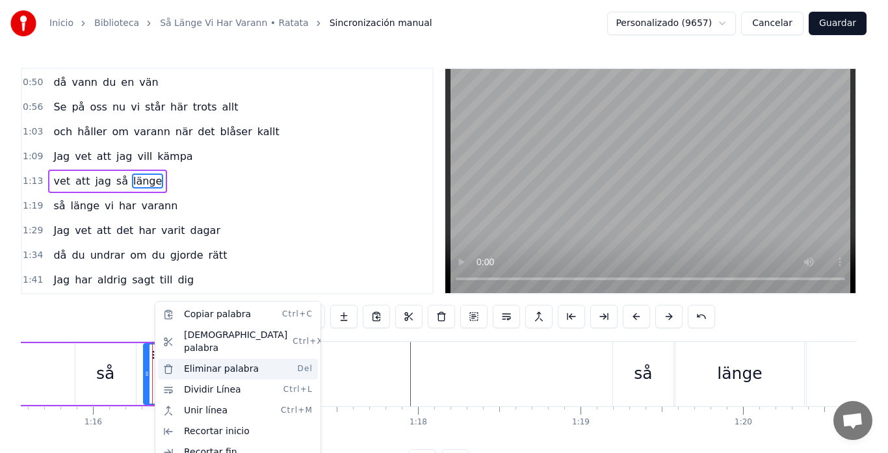
click at [190, 359] on div "Eliminar palabra Del" at bounding box center [238, 369] width 160 height 21
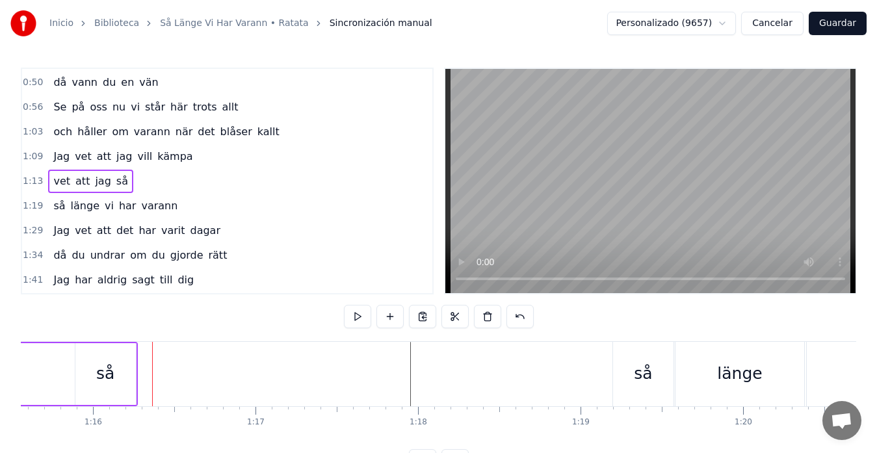
click at [96, 361] on div "så" at bounding box center [105, 374] width 60 height 62
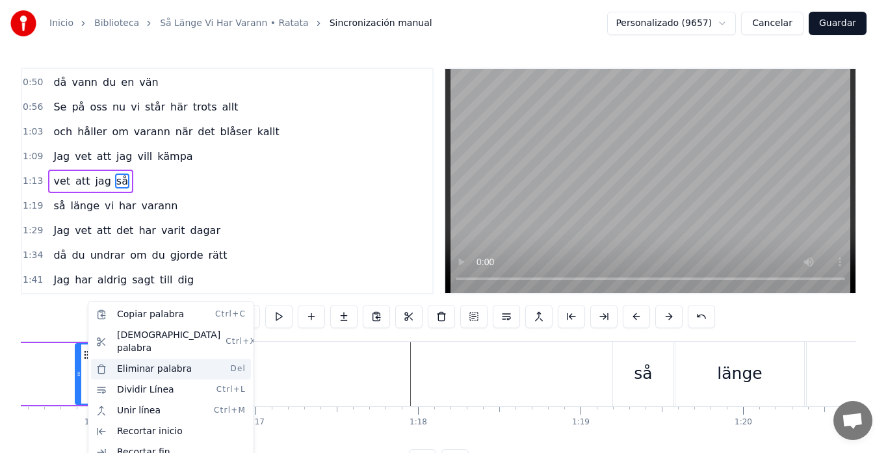
click at [125, 359] on div "Eliminar palabra Del" at bounding box center [171, 369] width 160 height 21
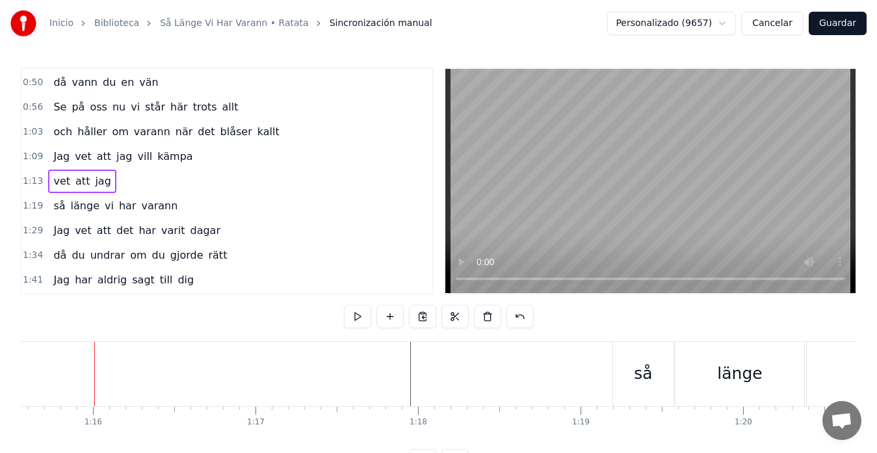
click at [677, 365] on div "länge" at bounding box center [739, 374] width 129 height 64
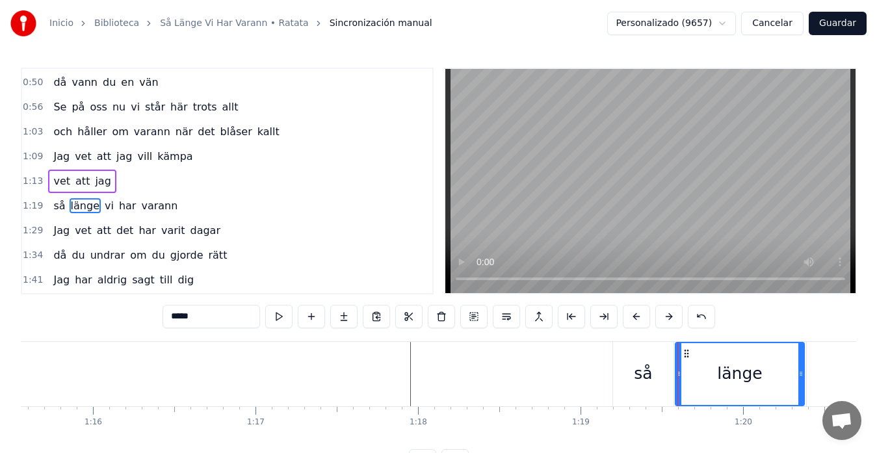
scroll to position [172, 0]
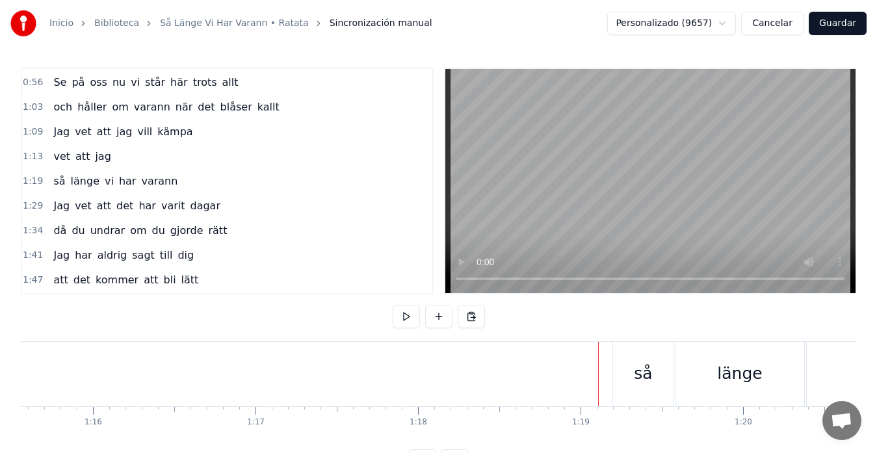
click at [621, 361] on div "så" at bounding box center [643, 374] width 60 height 64
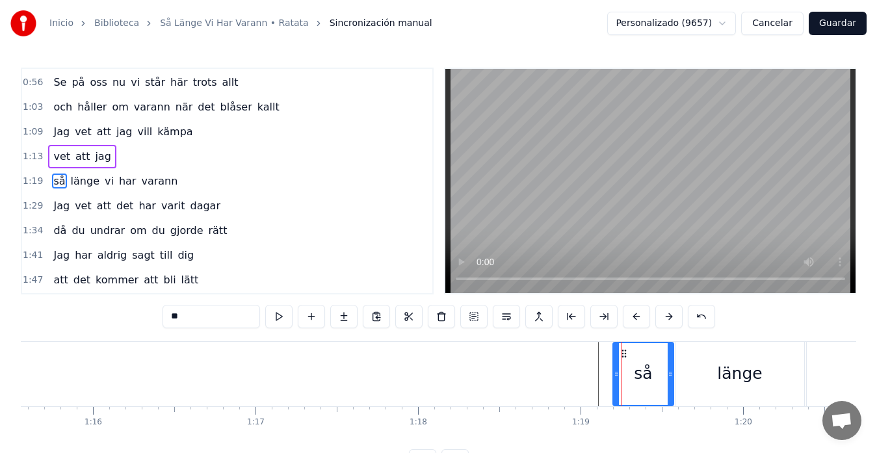
click at [810, 356] on div "vi" at bounding box center [863, 374] width 112 height 64
type input "**"
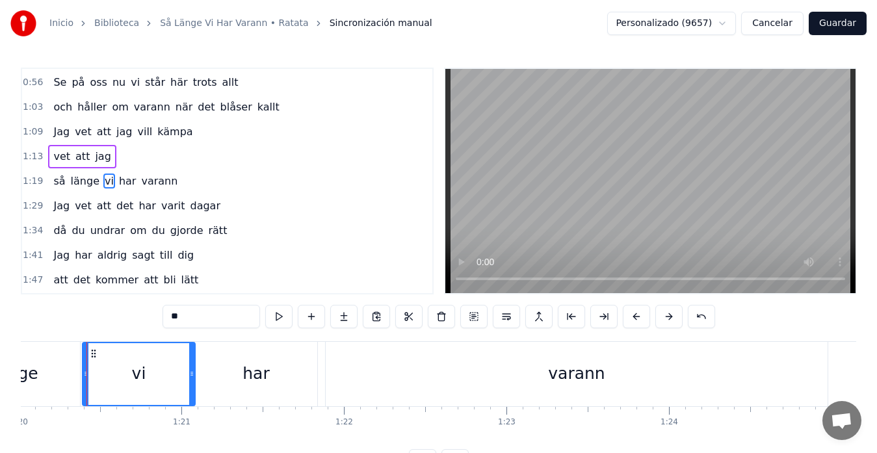
scroll to position [0, 13001]
click at [322, 364] on div "så länge vi har varann" at bounding box center [359, 374] width 942 height 64
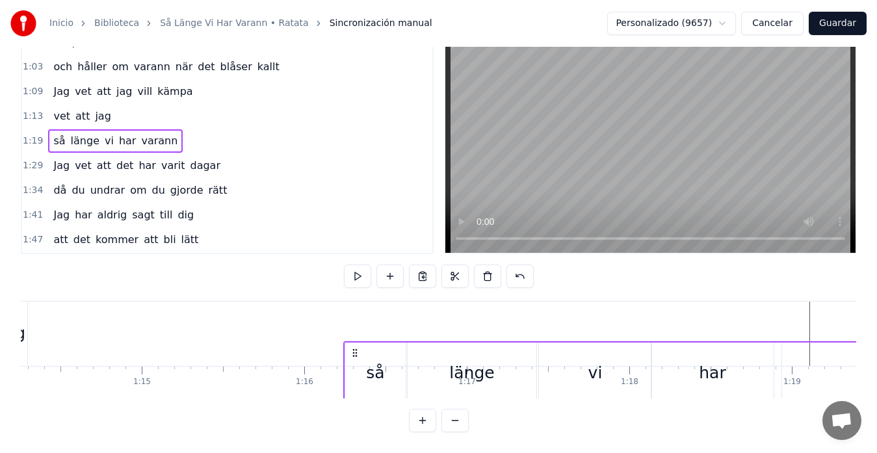
scroll to position [51, 0]
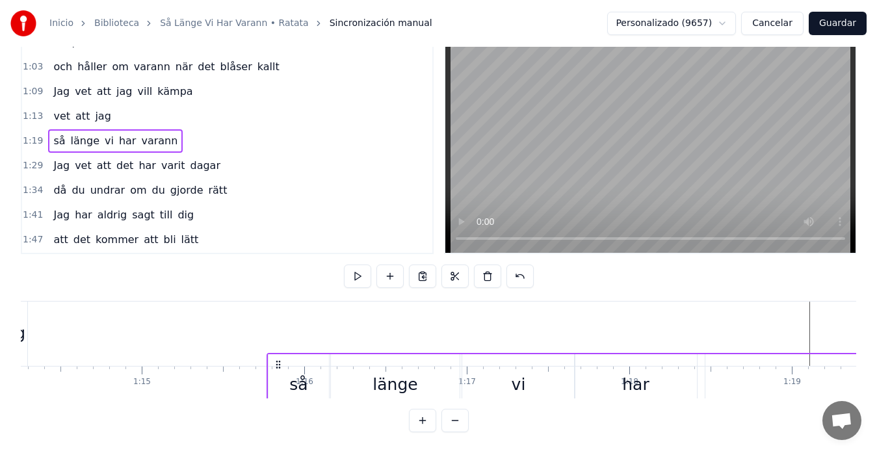
drag, startPoint x: 837, startPoint y: 354, endPoint x: 280, endPoint y: 330, distance: 557.5
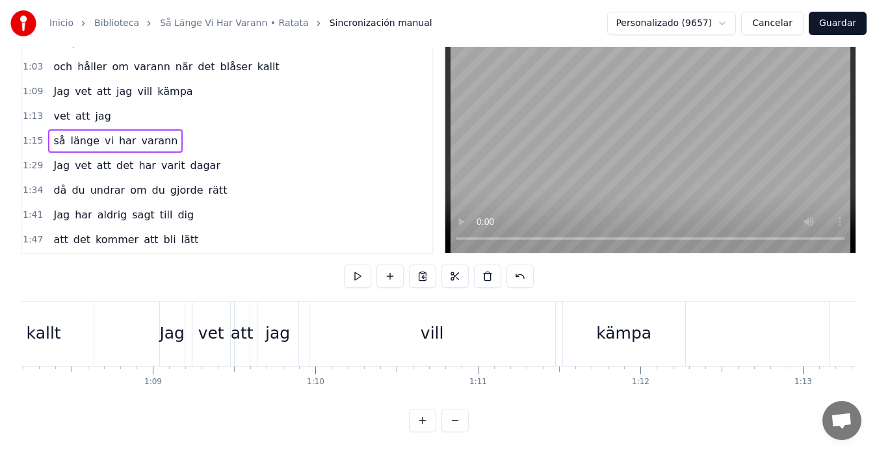
scroll to position [0, 11078]
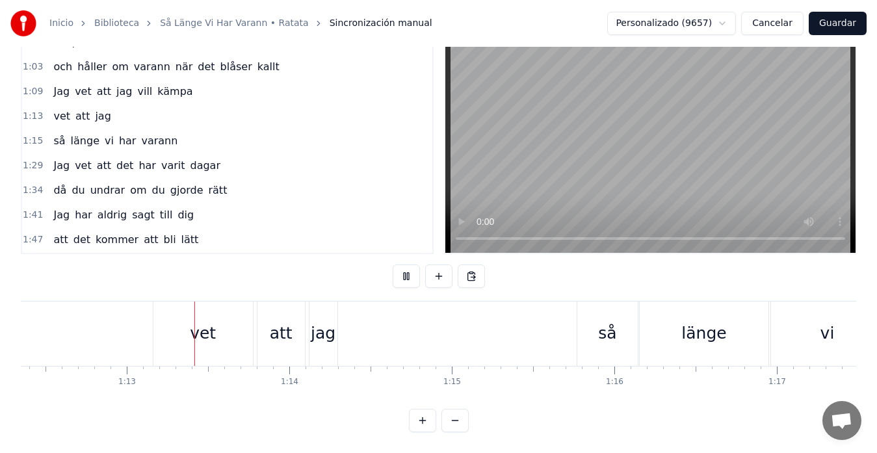
scroll to position [0, 11789]
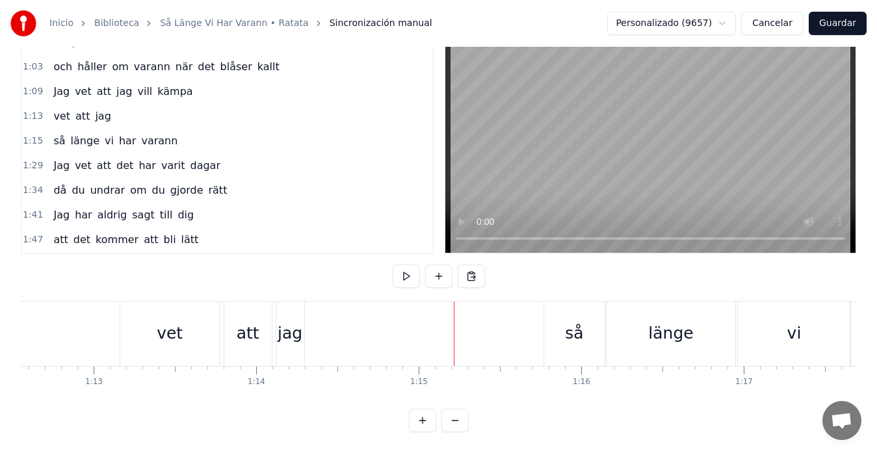
click at [295, 327] on div "jag" at bounding box center [290, 333] width 25 height 25
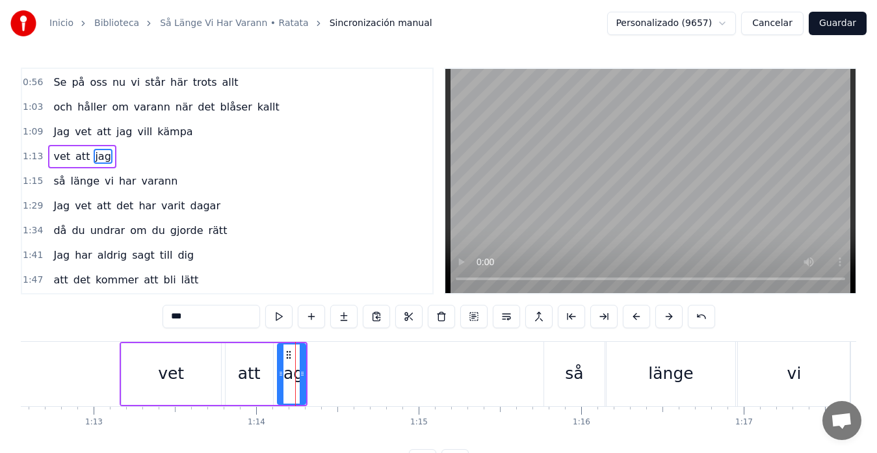
scroll to position [147, 0]
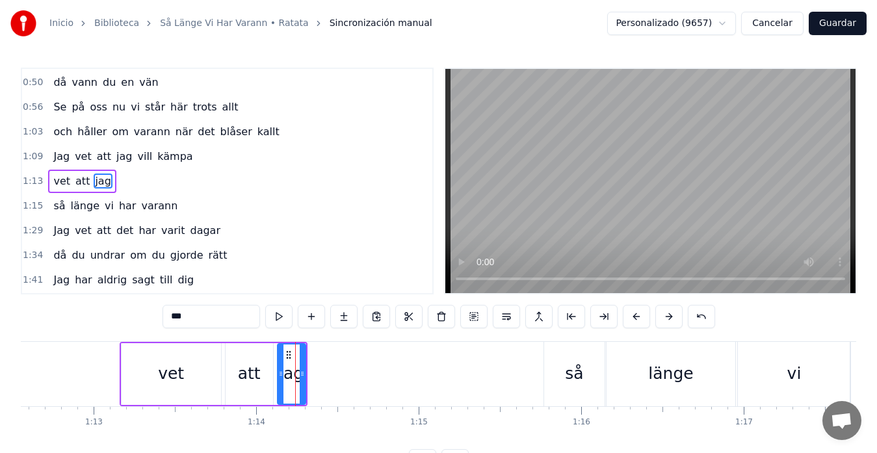
drag, startPoint x: 172, startPoint y: 321, endPoint x: 148, endPoint y: 324, distance: 24.9
click at [148, 324] on div "0:08 Jag vet 0:11 att jag inte vart så lätt att leva med 0:19 Också jag har dar…" at bounding box center [438, 270] width 835 height 405
type input "**"
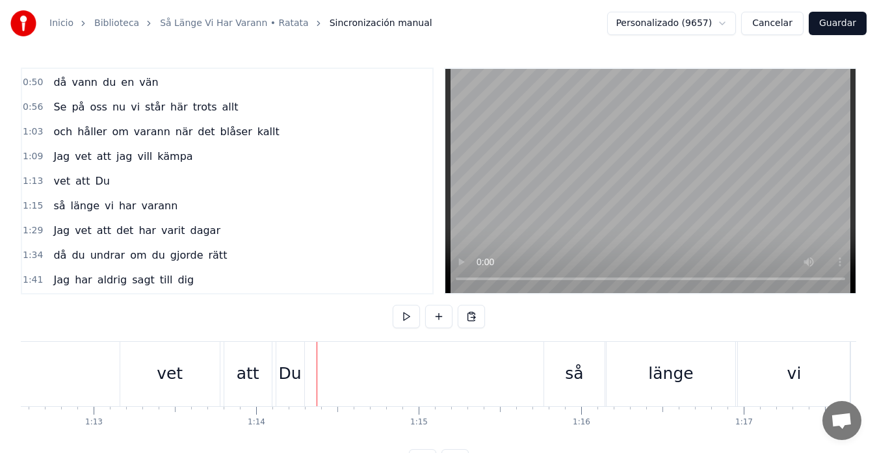
click at [294, 374] on div "Du" at bounding box center [290, 373] width 23 height 25
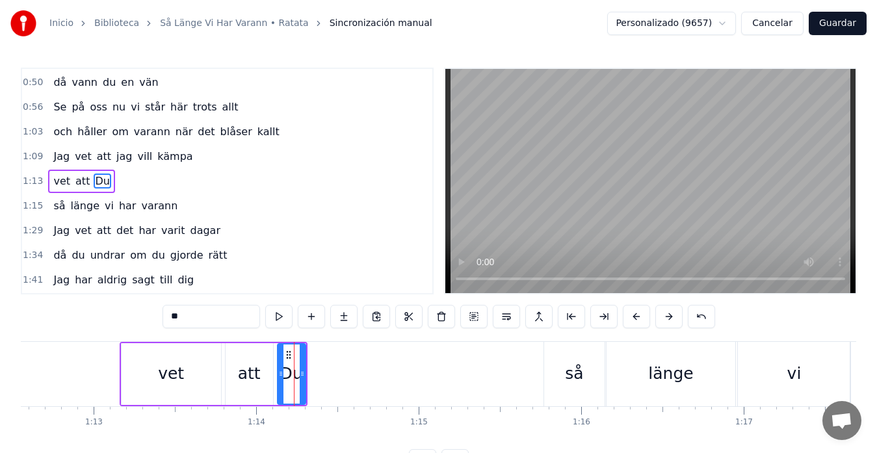
click at [305, 373] on div "Du" at bounding box center [291, 374] width 29 height 62
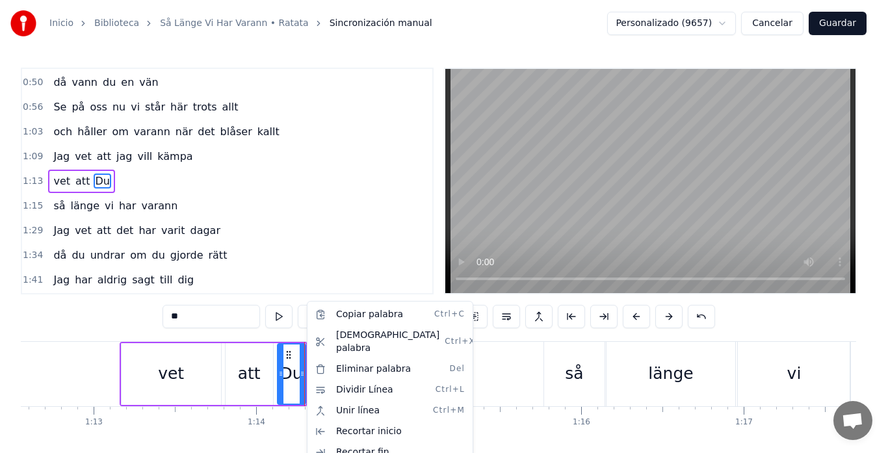
click at [290, 369] on html "Inicio Biblioteca Så Länge Vi Har Varann • Ratata Sincronización manual Persona…" at bounding box center [444, 246] width 888 height 493
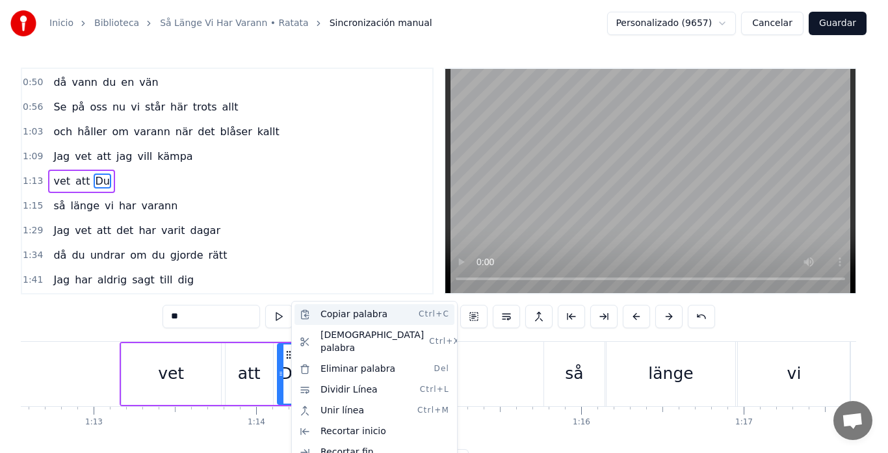
click at [352, 315] on div "Copiar palabra Ctrl+C" at bounding box center [374, 314] width 160 height 21
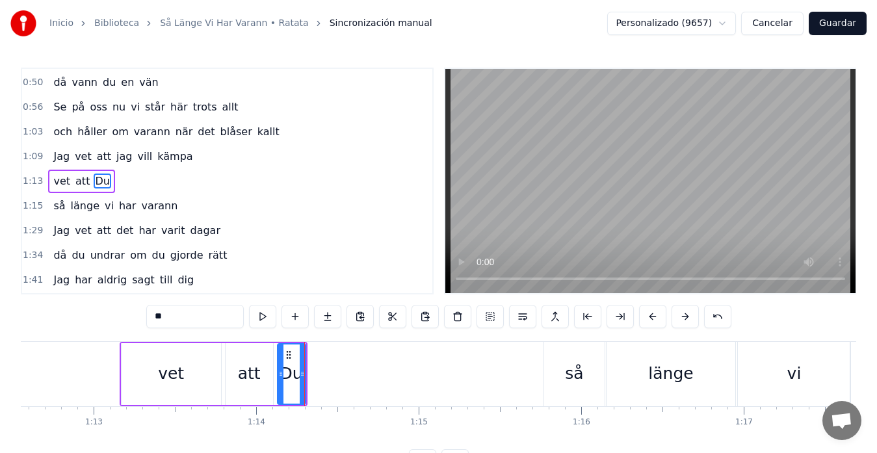
click at [275, 373] on div "vet att Du" at bounding box center [214, 374] width 188 height 64
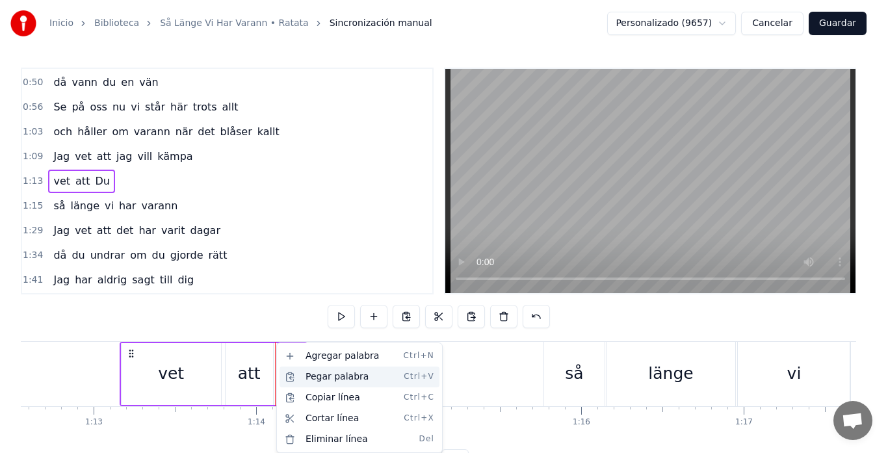
click at [324, 382] on div "Pegar palabra Ctrl+V" at bounding box center [359, 377] width 160 height 21
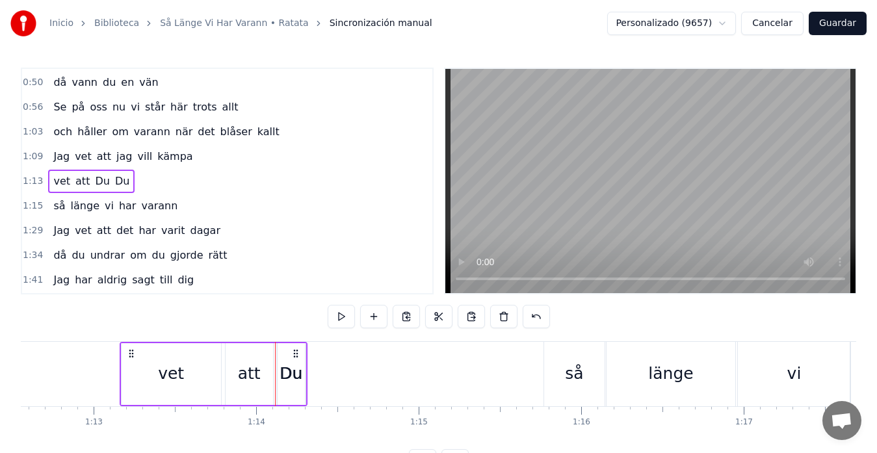
click at [305, 366] on div "Du" at bounding box center [291, 374] width 29 height 62
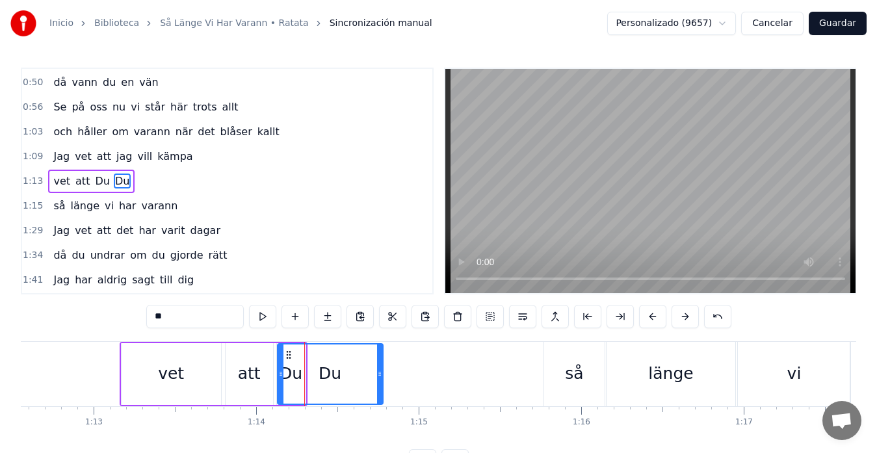
drag, startPoint x: 303, startPoint y: 374, endPoint x: 380, endPoint y: 374, distance: 77.3
click at [380, 374] on circle at bounding box center [380, 374] width 1 height 1
drag, startPoint x: 279, startPoint y: 375, endPoint x: 310, endPoint y: 377, distance: 30.6
click at [310, 377] on icon at bounding box center [311, 374] width 5 height 10
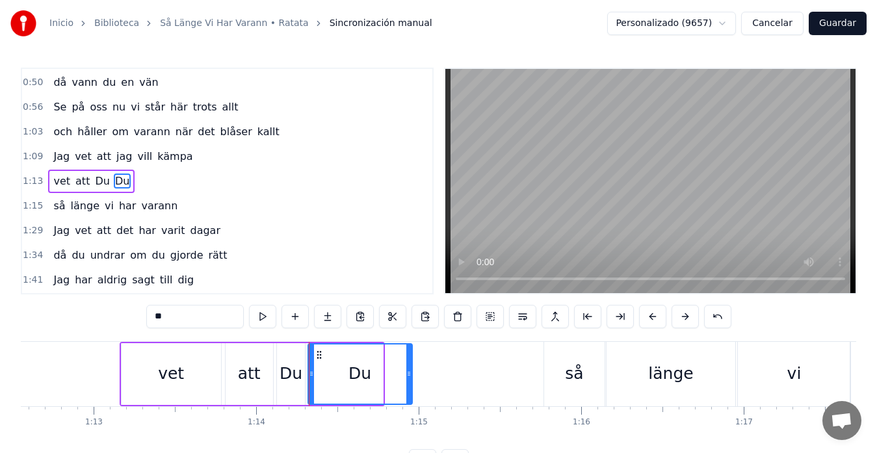
drag, startPoint x: 379, startPoint y: 375, endPoint x: 409, endPoint y: 374, distance: 30.6
click at [410, 374] on icon at bounding box center [408, 374] width 5 height 10
click at [361, 376] on div "Du" at bounding box center [361, 373] width 23 height 25
drag, startPoint x: 179, startPoint y: 317, endPoint x: 131, endPoint y: 317, distance: 48.1
click at [131, 317] on div "0:08 Jag vet 0:11 att jag inte vart så lätt att leva med 0:19 Också jag har dar…" at bounding box center [438, 270] width 835 height 405
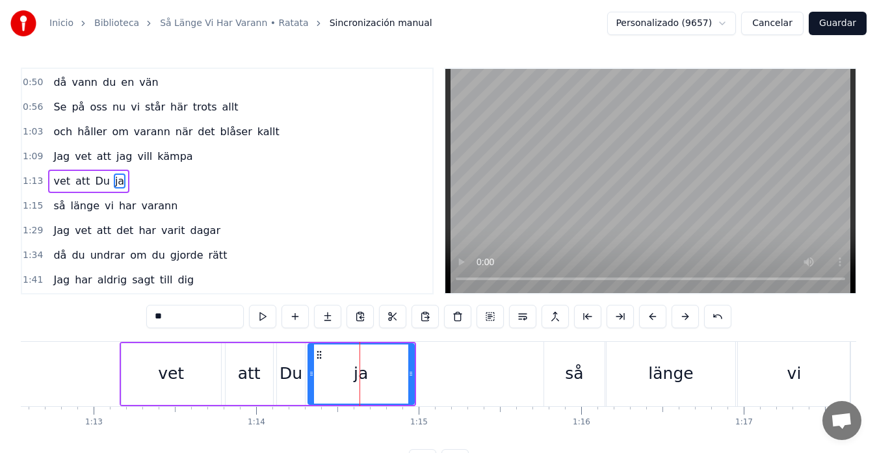
type input "*"
type input "***"
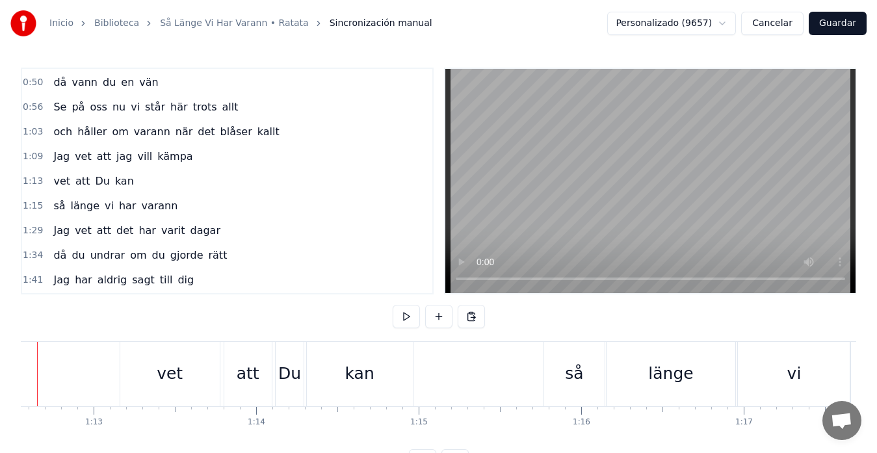
scroll to position [0, 11740]
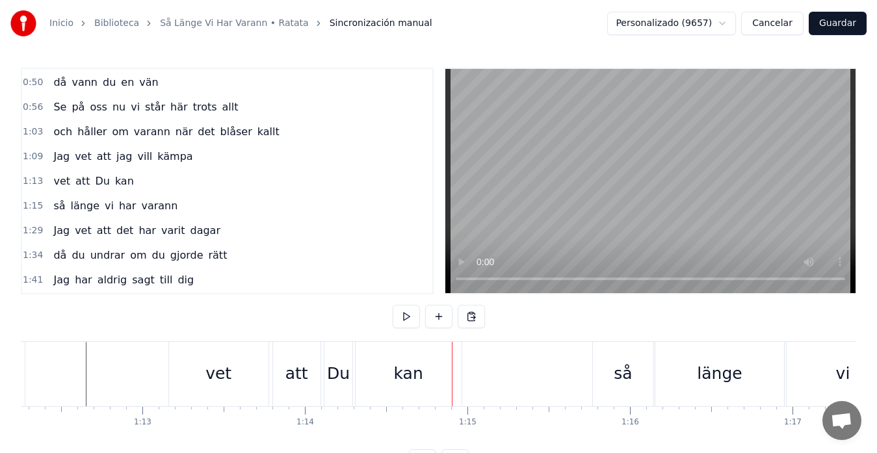
click at [338, 370] on div "Du" at bounding box center [338, 373] width 23 height 25
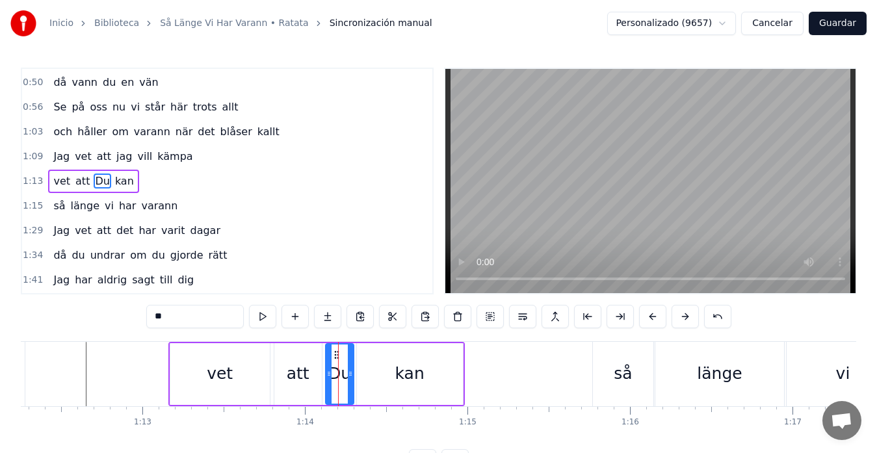
drag, startPoint x: 161, startPoint y: 317, endPoint x: 148, endPoint y: 318, distance: 12.4
click at [148, 318] on input "**" at bounding box center [194, 316] width 97 height 23
type input "**"
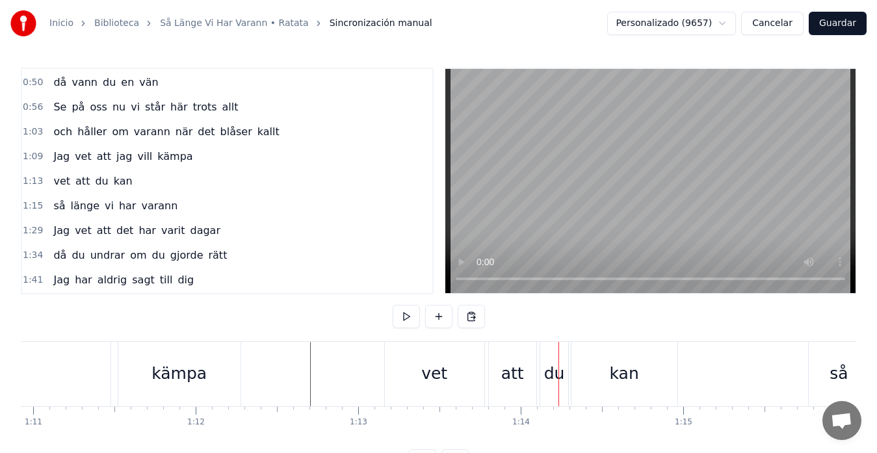
scroll to position [0, 11506]
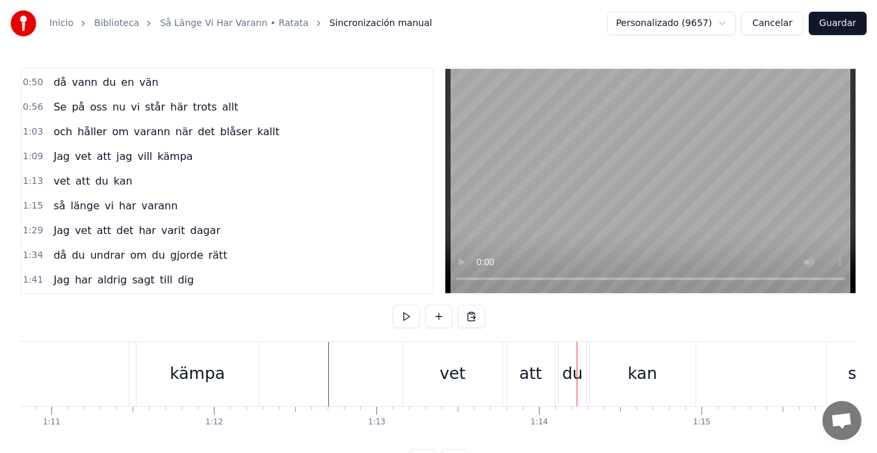
click at [67, 372] on div "vill" at bounding box center [6, 374] width 246 height 64
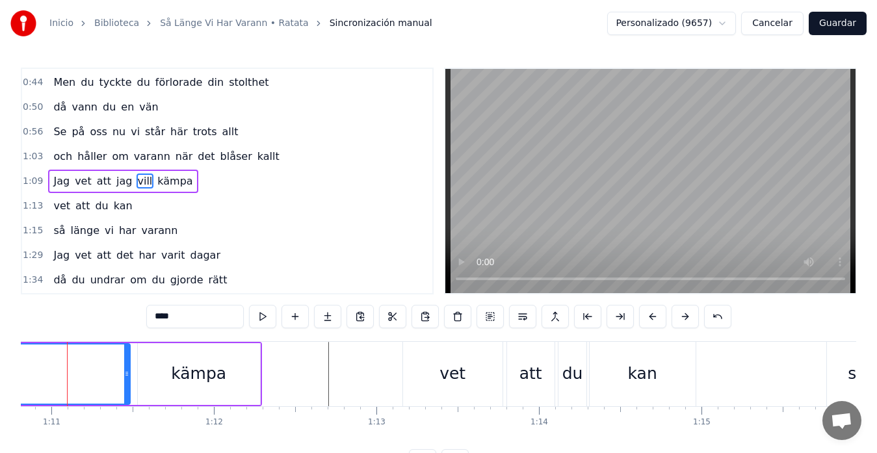
scroll to position [0, 11487]
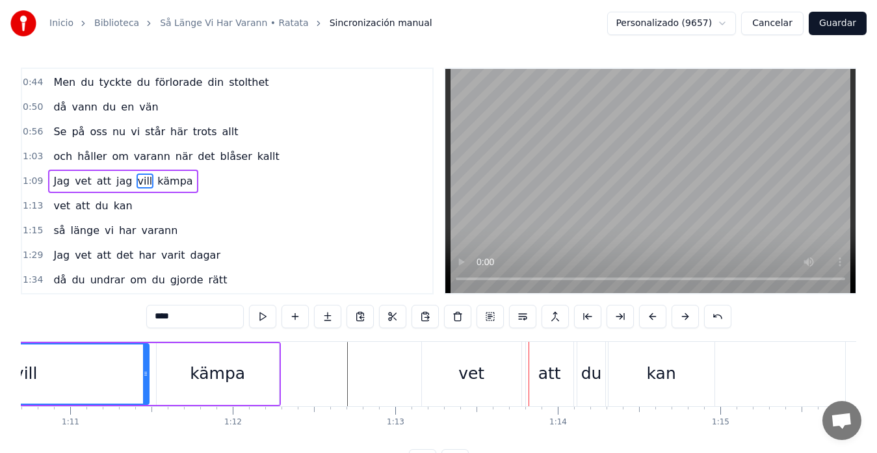
click at [434, 356] on div "vet" at bounding box center [471, 374] width 99 height 64
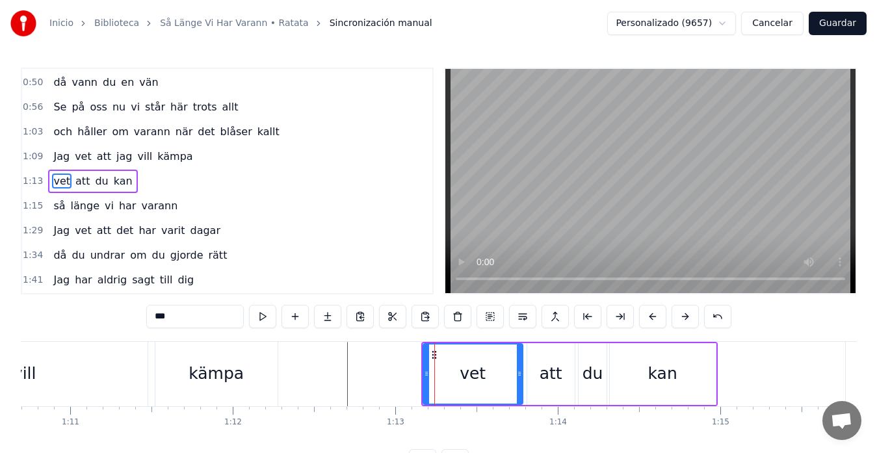
click at [714, 373] on div "kan" at bounding box center [663, 374] width 106 height 62
type input "***"
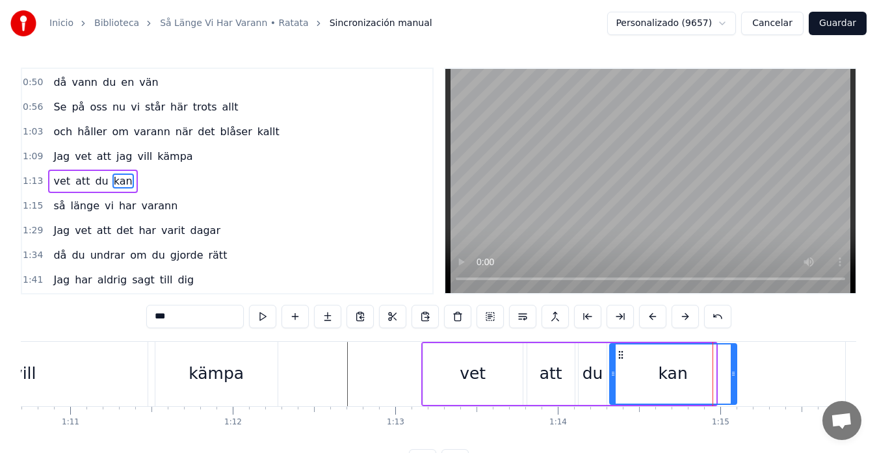
drag, startPoint x: 714, startPoint y: 373, endPoint x: 735, endPoint y: 369, distance: 21.9
click at [735, 369] on icon at bounding box center [733, 374] width 5 height 10
drag, startPoint x: 611, startPoint y: 375, endPoint x: 627, endPoint y: 374, distance: 16.3
click at [627, 374] on icon at bounding box center [629, 374] width 5 height 10
click at [613, 378] on div "vet att du kan" at bounding box center [580, 374] width 318 height 64
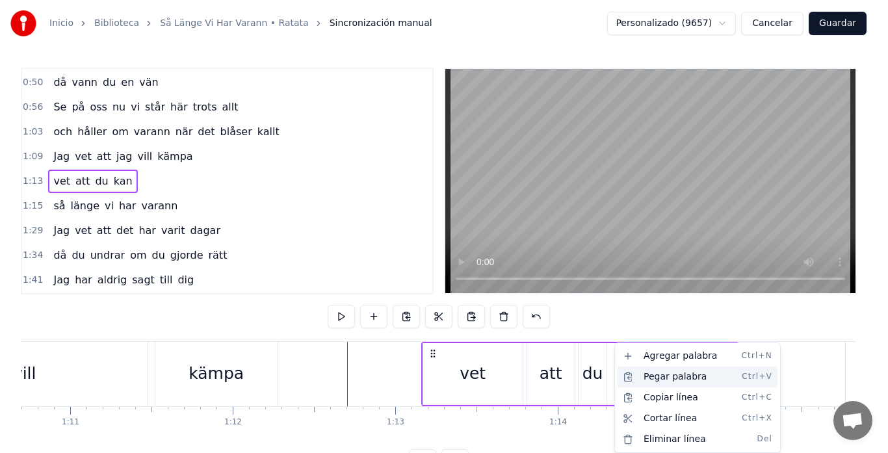
click at [660, 378] on div "Pegar palabra Ctrl+V" at bounding box center [697, 377] width 160 height 21
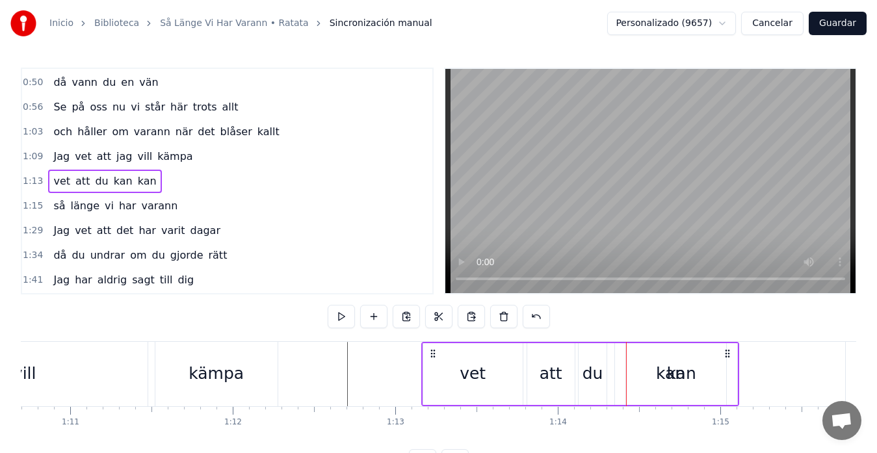
click at [634, 374] on div "kan" at bounding box center [681, 374] width 111 height 62
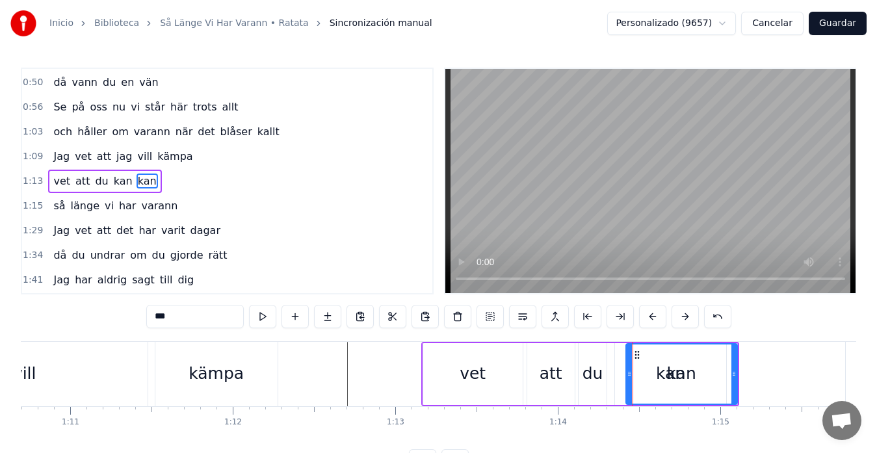
drag, startPoint x: 176, startPoint y: 320, endPoint x: 141, endPoint y: 320, distance: 35.1
click at [141, 320] on div "0:08 Jag vet 0:11 att jag inte vart så lätt att leva med 0:19 Också jag har dar…" at bounding box center [438, 270] width 835 height 405
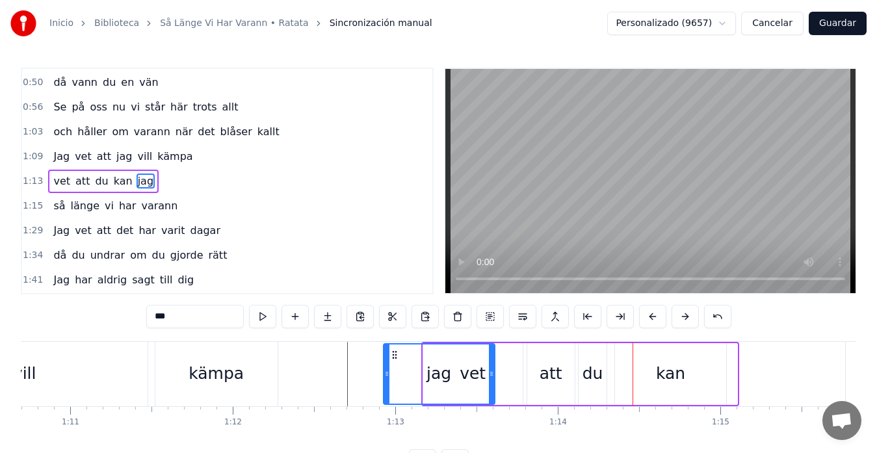
drag, startPoint x: 637, startPoint y: 356, endPoint x: 394, endPoint y: 362, distance: 243.2
click at [394, 362] on div "jag" at bounding box center [439, 373] width 110 height 59
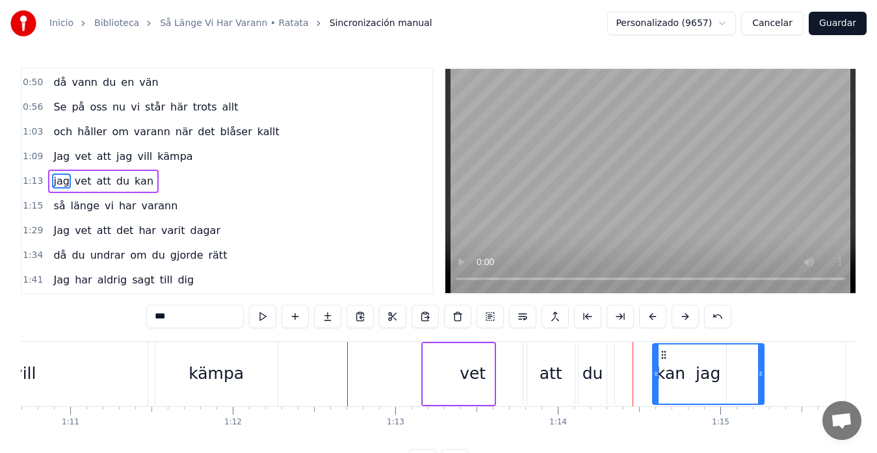
drag, startPoint x: 393, startPoint y: 355, endPoint x: 663, endPoint y: 361, distance: 269.8
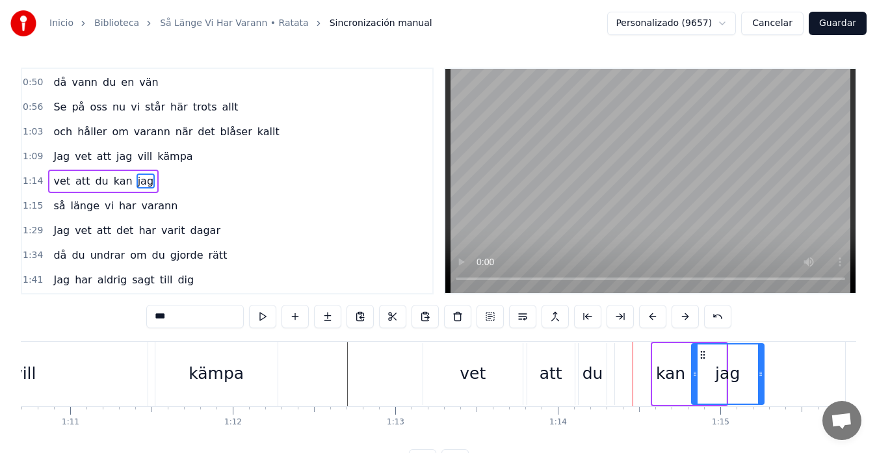
drag, startPoint x: 656, startPoint y: 375, endPoint x: 697, endPoint y: 380, distance: 41.3
click at [697, 380] on div at bounding box center [694, 373] width 5 height 59
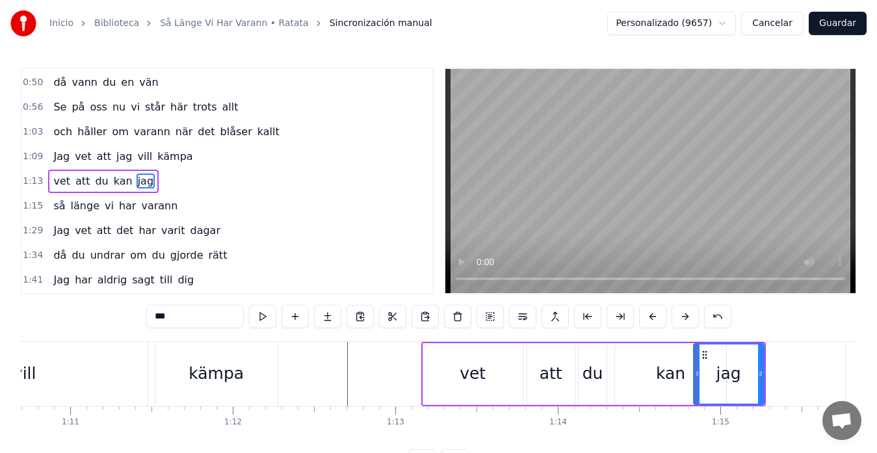
click at [634, 357] on div "kan" at bounding box center [670, 374] width 111 height 62
type input "***"
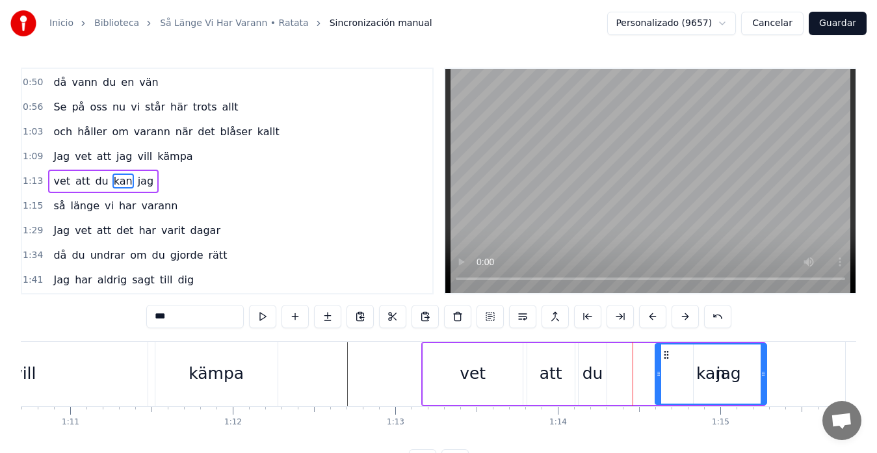
drag, startPoint x: 627, startPoint y: 356, endPoint x: 667, endPoint y: 357, distance: 40.3
click at [667, 357] on icon at bounding box center [666, 355] width 10 height 10
click at [643, 363] on div "vet att du kan jag" at bounding box center [593, 374] width 344 height 64
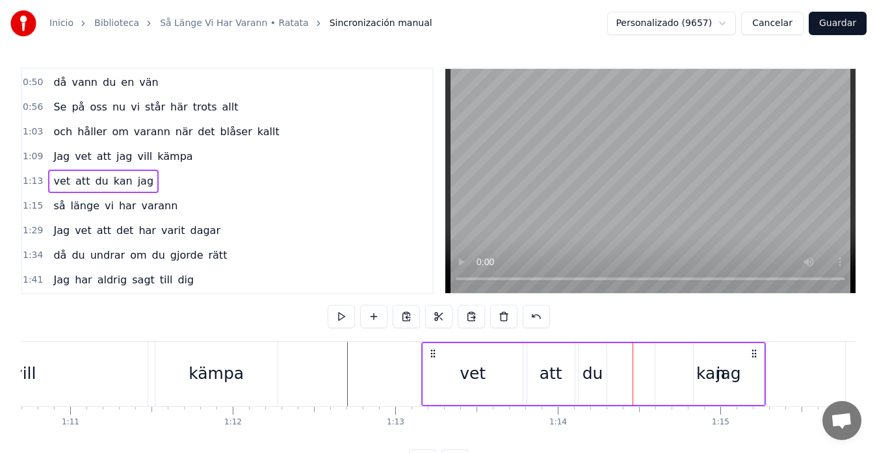
click at [666, 363] on div "kan" at bounding box center [710, 374] width 111 height 62
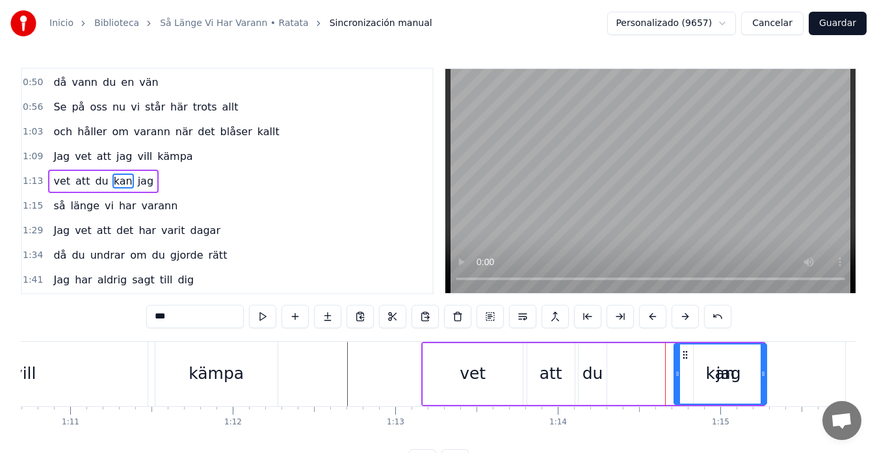
drag, startPoint x: 658, startPoint y: 370, endPoint x: 677, endPoint y: 372, distance: 19.0
click at [677, 372] on icon at bounding box center [677, 374] width 5 height 10
click at [671, 365] on div "vet att du kan jag" at bounding box center [593, 374] width 344 height 64
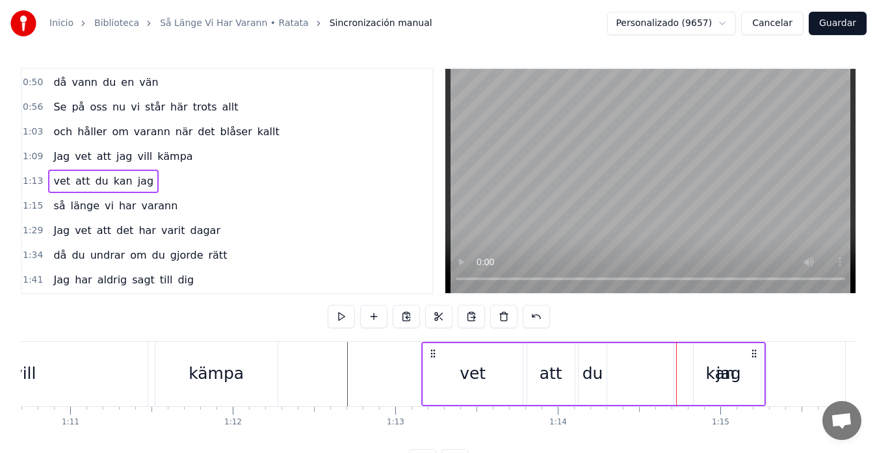
drag, startPoint x: 716, startPoint y: 370, endPoint x: 687, endPoint y: 371, distance: 28.6
click at [687, 371] on div "vet att du kan jag" at bounding box center [593, 374] width 344 height 64
click at [734, 363] on div "jag" at bounding box center [728, 373] width 25 height 25
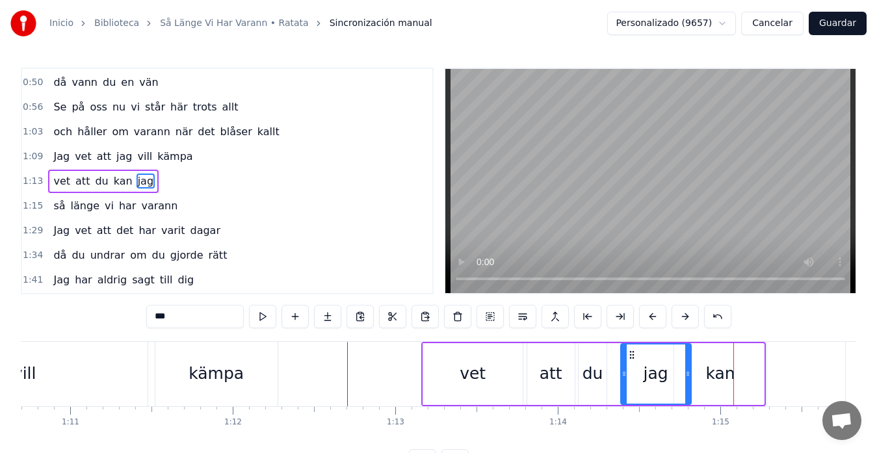
drag, startPoint x: 704, startPoint y: 356, endPoint x: 631, endPoint y: 362, distance: 73.0
click at [631, 362] on div "jag" at bounding box center [655, 373] width 69 height 59
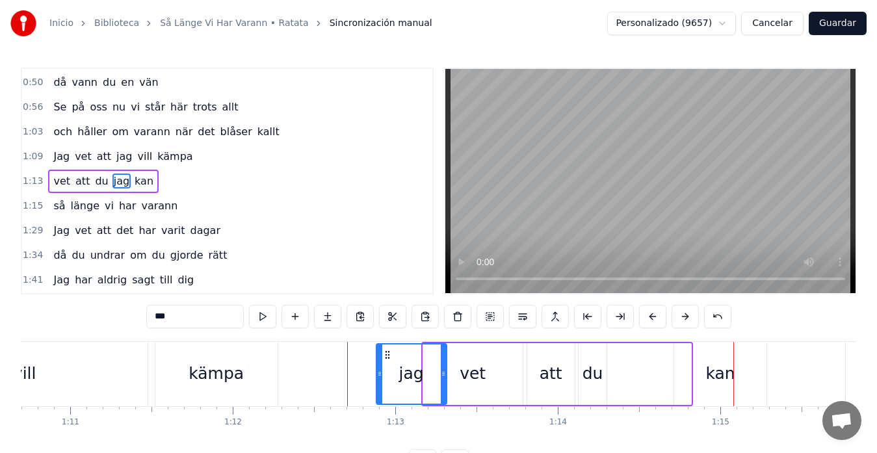
drag, startPoint x: 632, startPoint y: 357, endPoint x: 387, endPoint y: 368, distance: 244.6
click at [387, 368] on div "jag" at bounding box center [411, 373] width 69 height 59
click at [693, 377] on div "kan" at bounding box center [720, 374] width 92 height 62
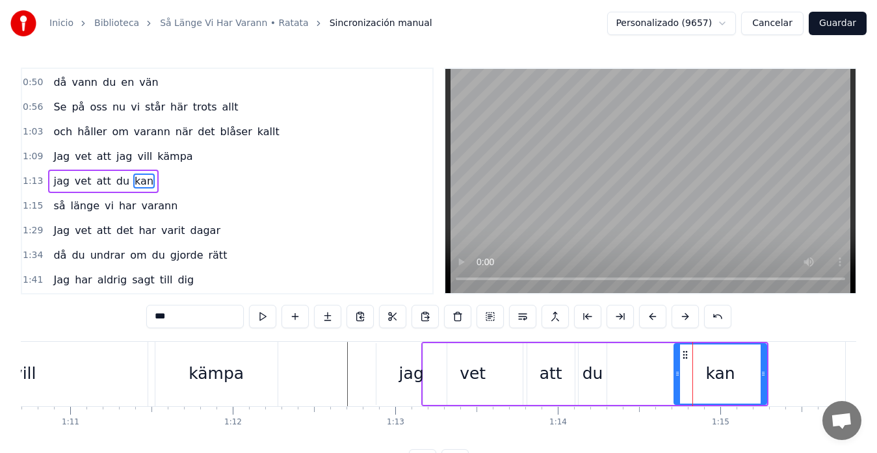
click at [125, 361] on div "vill" at bounding box center [25, 374] width 246 height 64
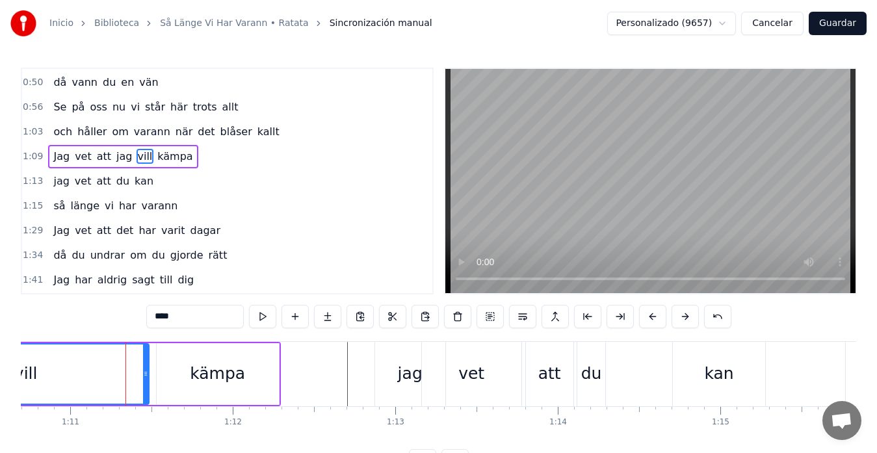
scroll to position [122, 0]
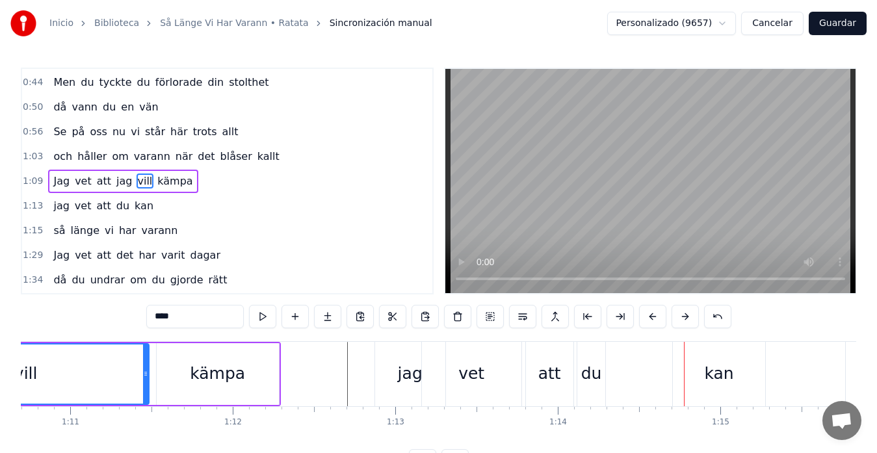
click at [169, 361] on div "kämpa" at bounding box center [218, 374] width 122 height 62
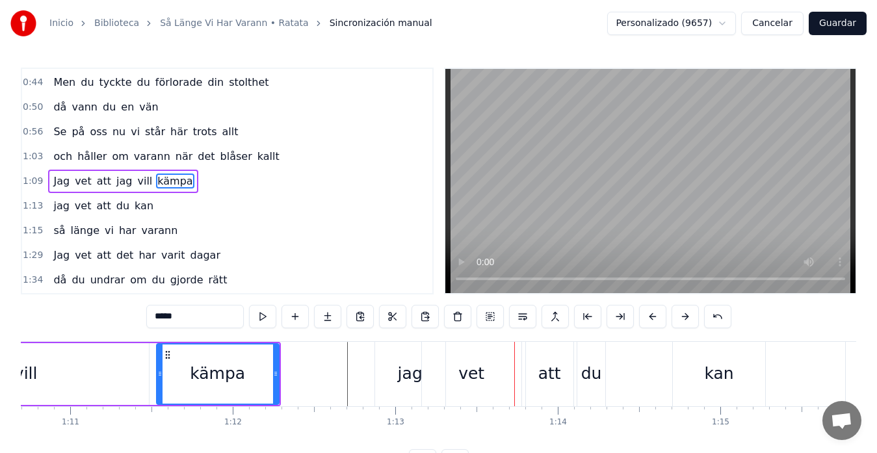
click at [408, 367] on div "jag" at bounding box center [410, 373] width 25 height 25
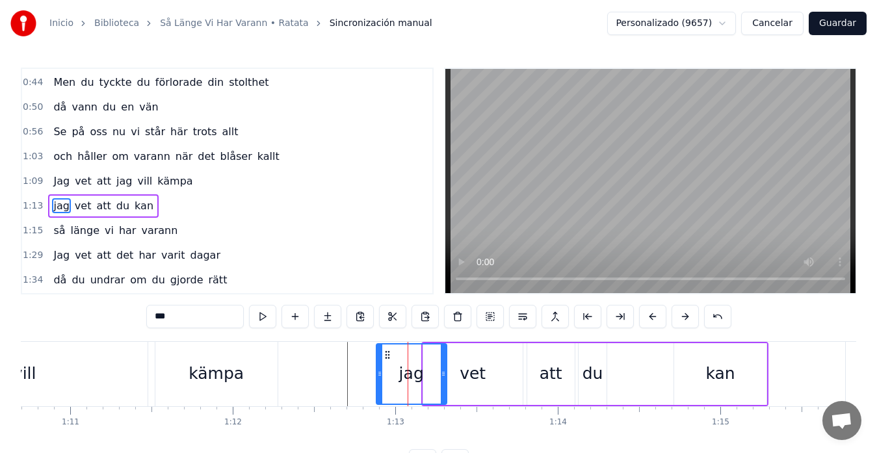
scroll to position [147, 0]
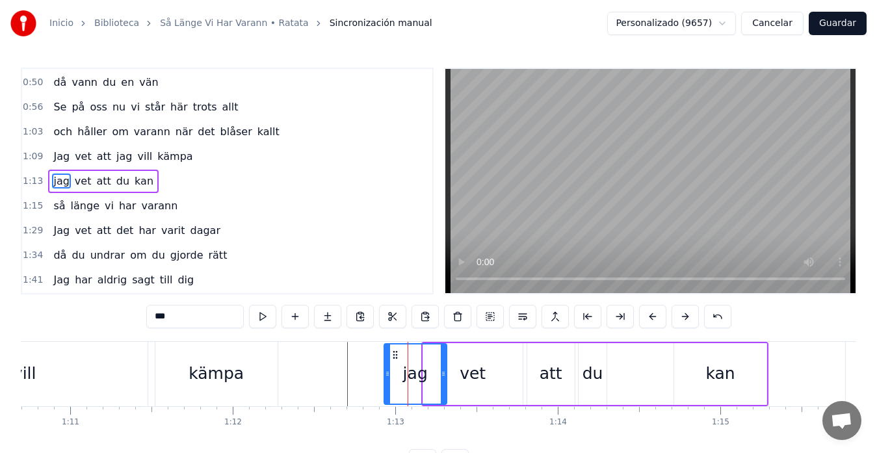
drag, startPoint x: 379, startPoint y: 374, endPoint x: 387, endPoint y: 374, distance: 7.8
click at [387, 374] on icon at bounding box center [387, 374] width 5 height 10
click at [439, 371] on icon at bounding box center [436, 374] width 5 height 10
click at [472, 364] on div "vet" at bounding box center [473, 373] width 26 height 25
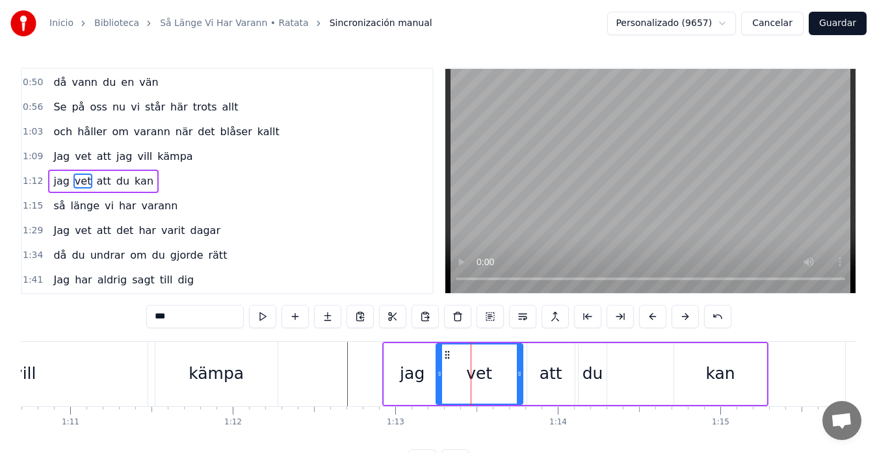
drag, startPoint x: 427, startPoint y: 374, endPoint x: 440, endPoint y: 372, distance: 13.1
click at [440, 372] on icon at bounding box center [439, 374] width 5 height 10
click at [411, 357] on div "jag" at bounding box center [412, 374] width 57 height 62
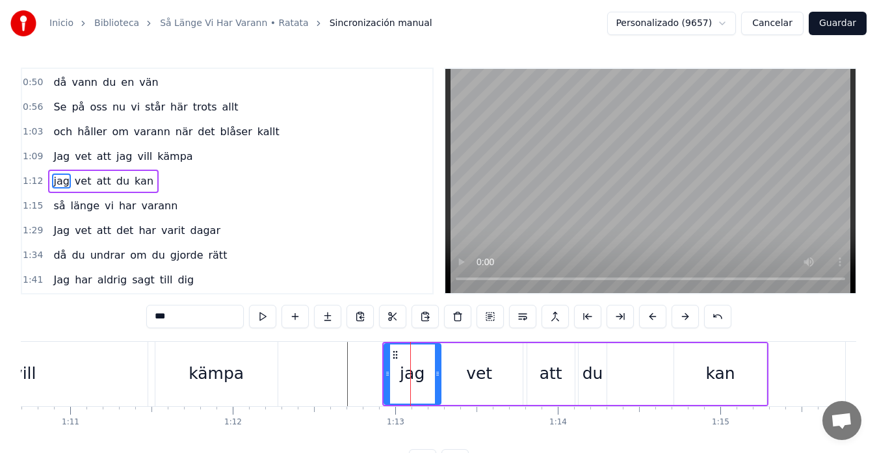
click at [246, 354] on div "kämpa" at bounding box center [216, 374] width 122 height 64
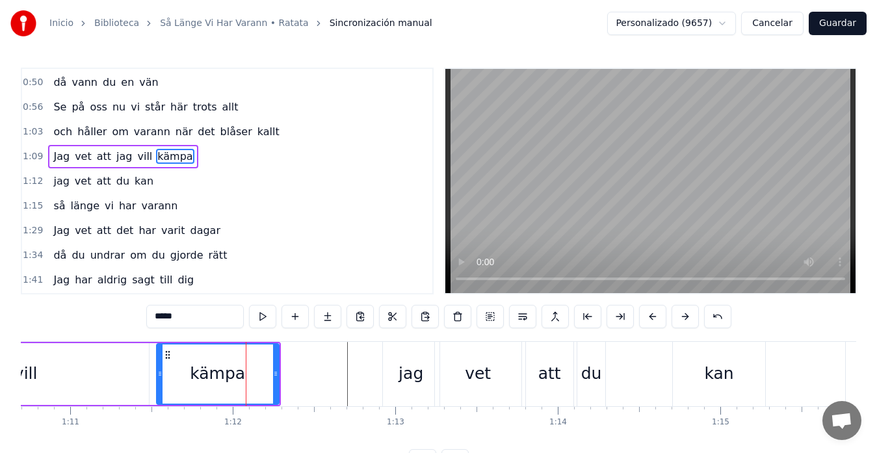
scroll to position [122, 0]
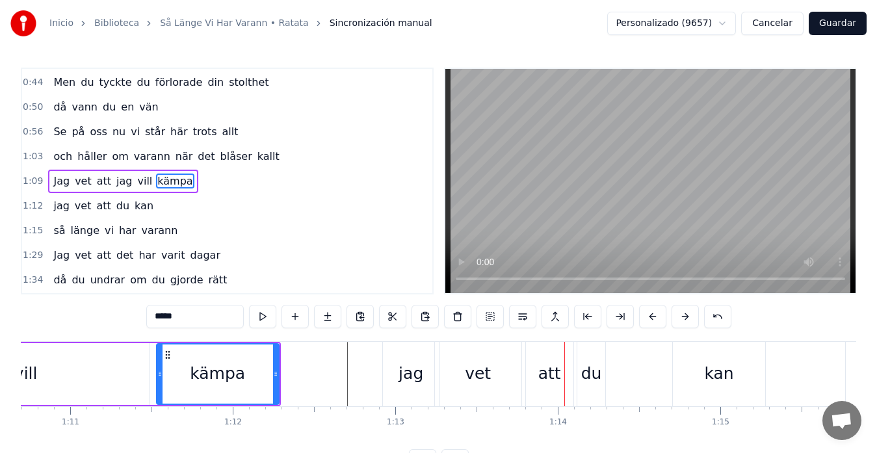
click at [473, 359] on div "vet" at bounding box center [478, 374] width 86 height 64
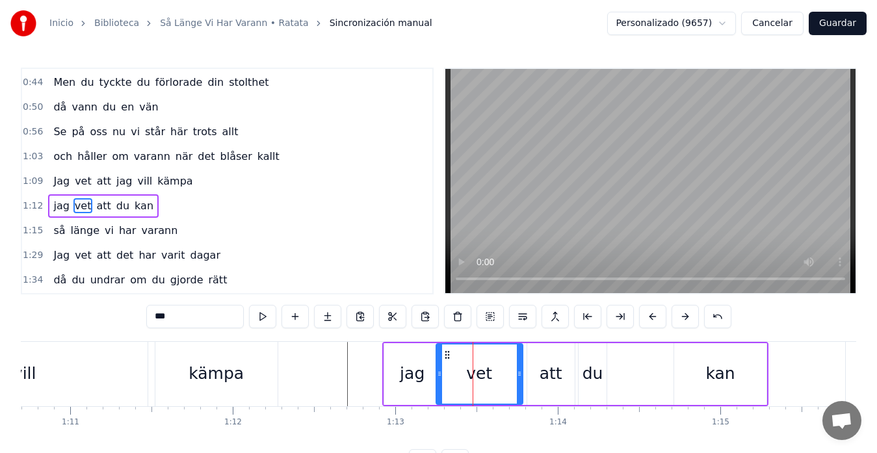
scroll to position [147, 0]
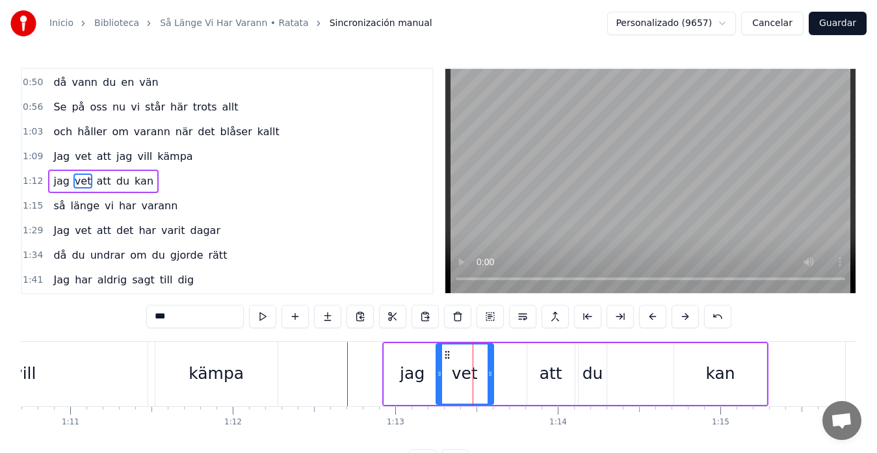
drag, startPoint x: 519, startPoint y: 373, endPoint x: 489, endPoint y: 380, distance: 30.0
click at [489, 380] on div at bounding box center [489, 373] width 5 height 59
click at [542, 369] on div "att" at bounding box center [550, 373] width 23 height 25
type input "***"
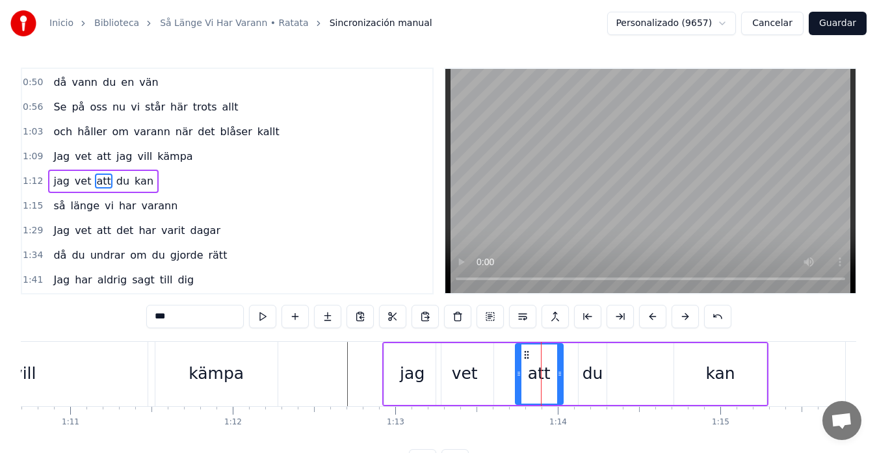
drag, startPoint x: 537, startPoint y: 355, endPoint x: 525, endPoint y: 356, distance: 11.8
click at [525, 356] on icon at bounding box center [526, 355] width 10 height 10
click at [577, 358] on div "jag vet att du kan" at bounding box center [575, 374] width 386 height 64
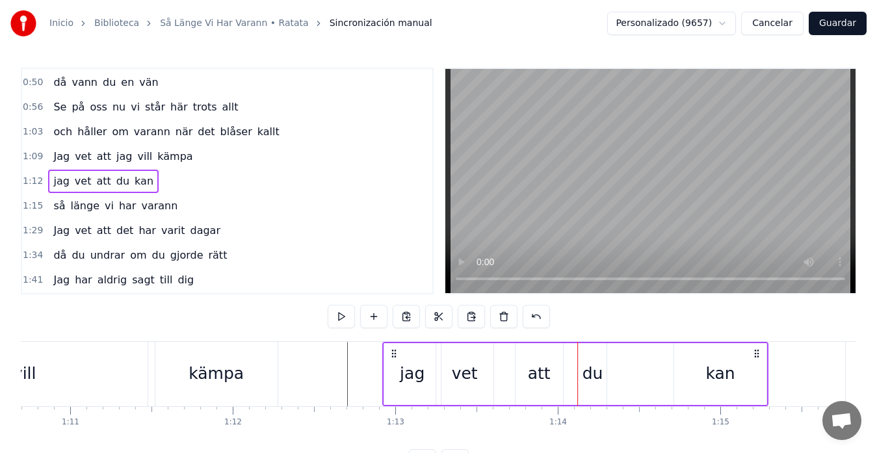
click at [593, 359] on div "du" at bounding box center [592, 374] width 28 height 62
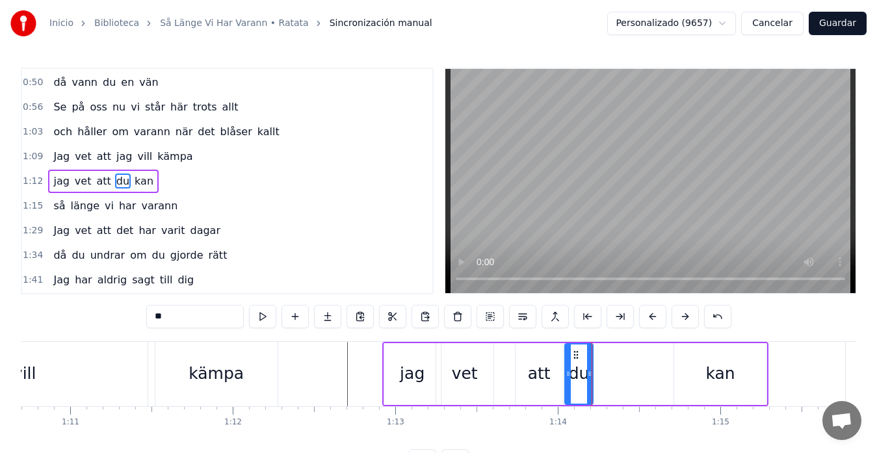
drag, startPoint x: 586, startPoint y: 356, endPoint x: 572, endPoint y: 363, distance: 15.1
click at [572, 363] on div "du" at bounding box center [578, 373] width 27 height 59
click at [83, 363] on div "vill" at bounding box center [25, 374] width 246 height 64
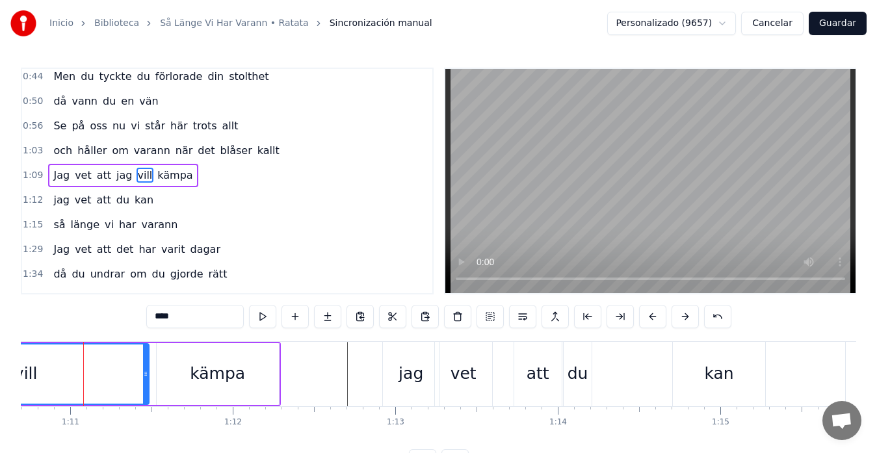
scroll to position [0, 11484]
click at [683, 369] on div "kan" at bounding box center [721, 374] width 92 height 64
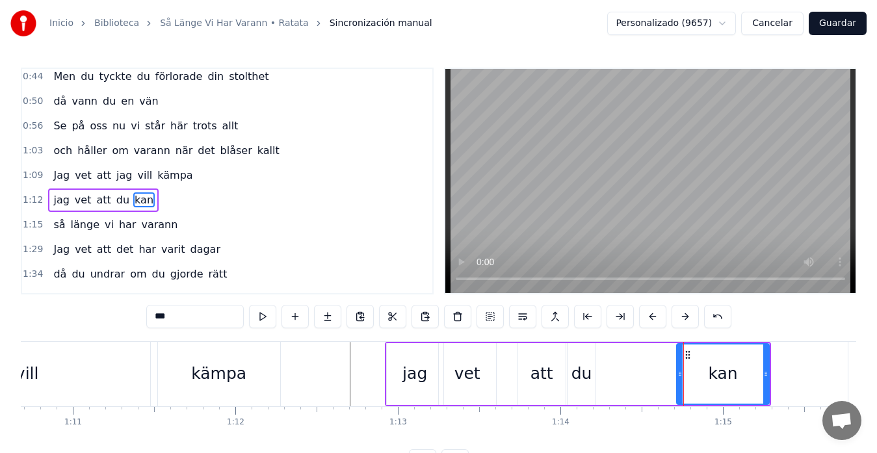
scroll to position [147, 0]
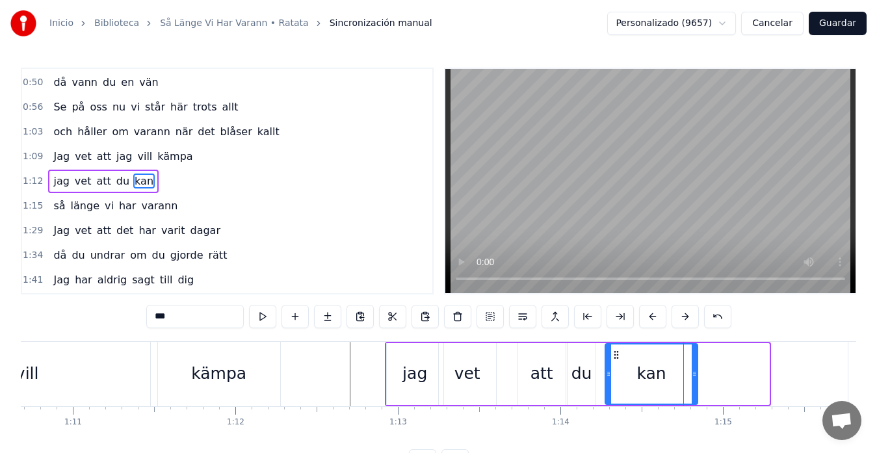
drag, startPoint x: 686, startPoint y: 354, endPoint x: 615, endPoint y: 365, distance: 72.3
click at [615, 365] on div "kan" at bounding box center [651, 373] width 91 height 59
click at [239, 359] on div "kämpa" at bounding box center [219, 374] width 122 height 64
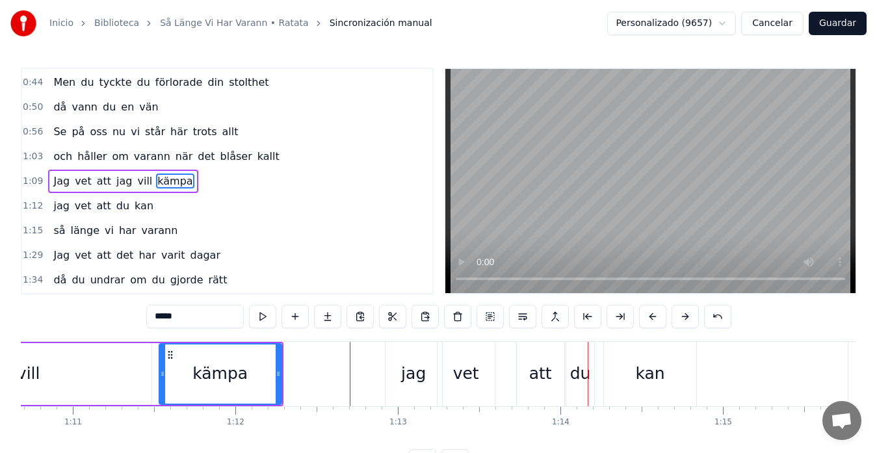
click at [464, 359] on div "vet" at bounding box center [465, 374] width 57 height 64
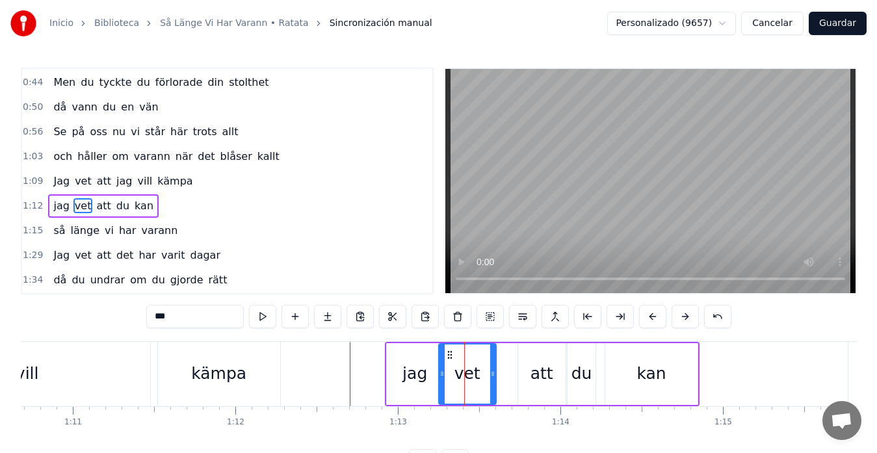
scroll to position [147, 0]
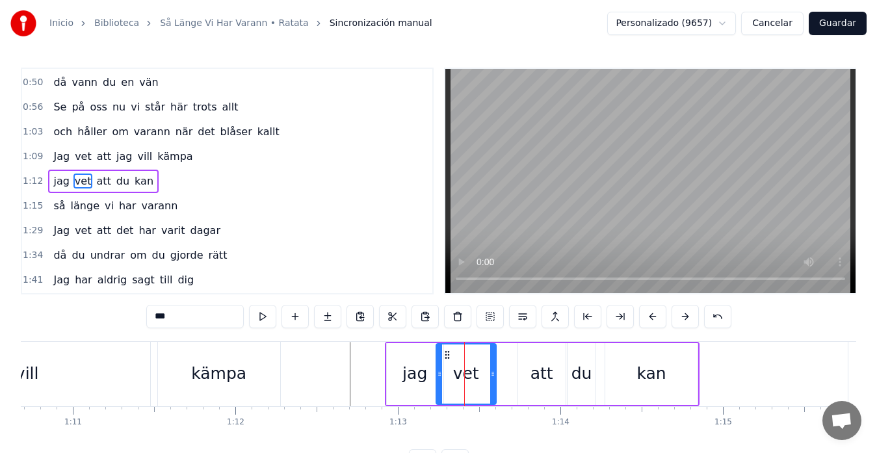
click at [437, 376] on icon at bounding box center [439, 374] width 5 height 10
drag, startPoint x: 491, startPoint y: 371, endPoint x: 471, endPoint y: 375, distance: 19.9
click at [471, 375] on icon at bounding box center [473, 374] width 5 height 10
click at [526, 361] on div "att" at bounding box center [541, 374] width 47 height 62
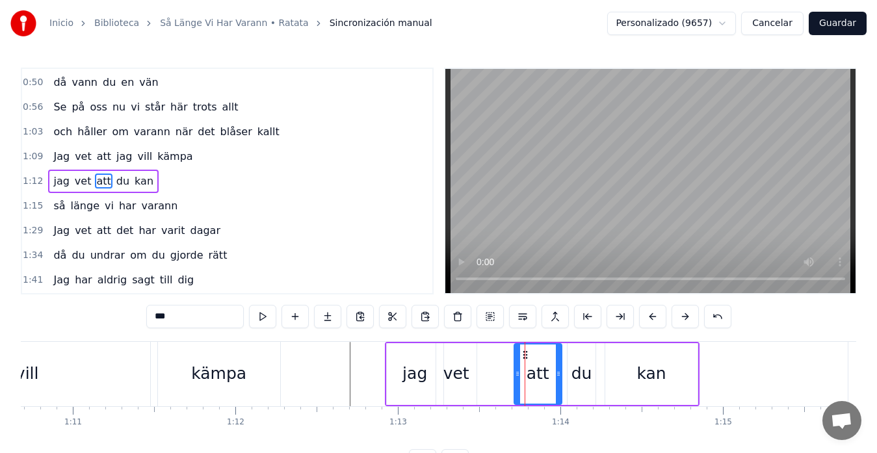
click at [523, 357] on icon at bounding box center [525, 355] width 10 height 10
click at [246, 356] on div "kämpa" at bounding box center [219, 374] width 122 height 64
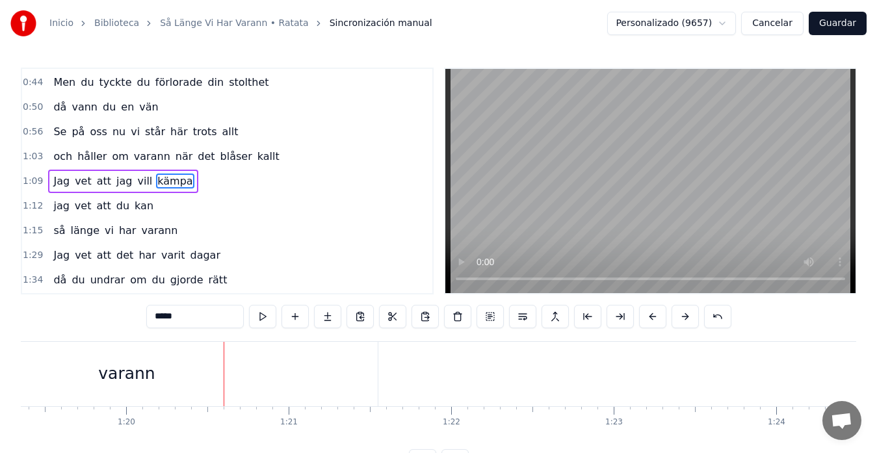
scroll to position [0, 12934]
click at [328, 375] on div "varann" at bounding box center [87, 374] width 502 height 64
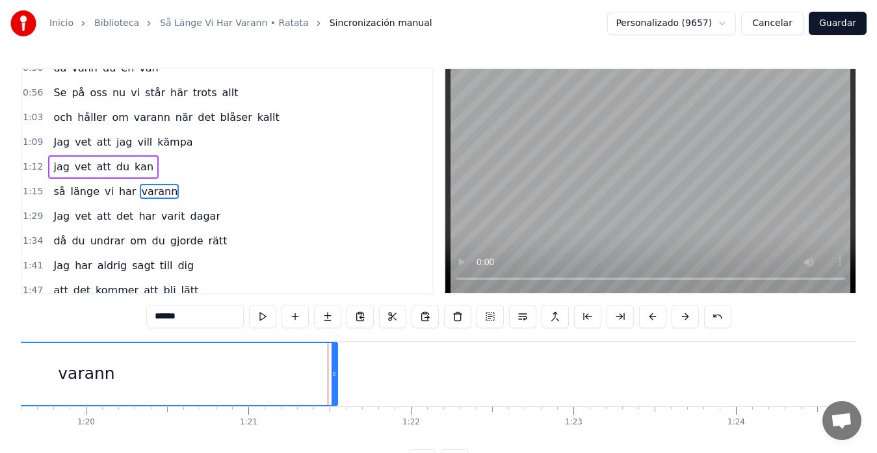
scroll to position [172, 0]
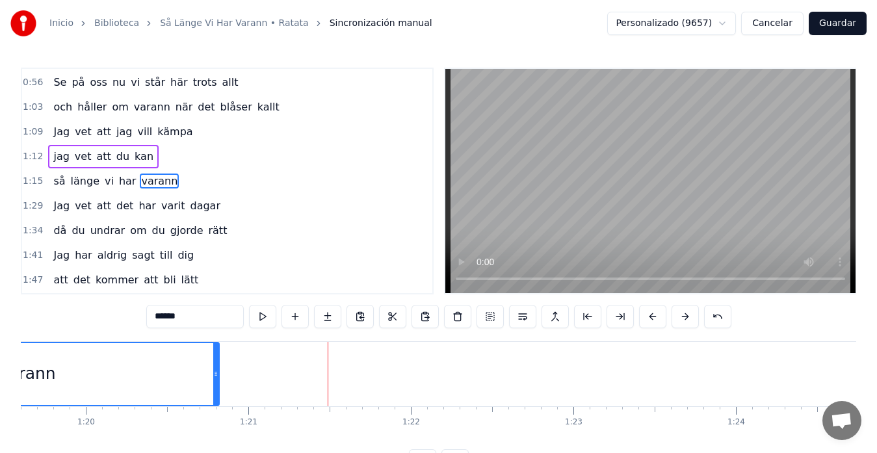
drag, startPoint x: 334, startPoint y: 374, endPoint x: 216, endPoint y: 387, distance: 118.9
click at [216, 387] on div at bounding box center [215, 374] width 5 height 62
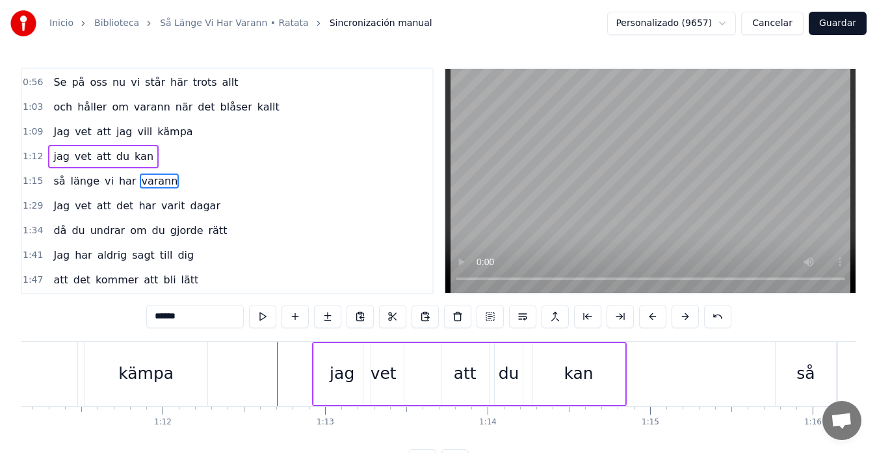
scroll to position [0, 11556]
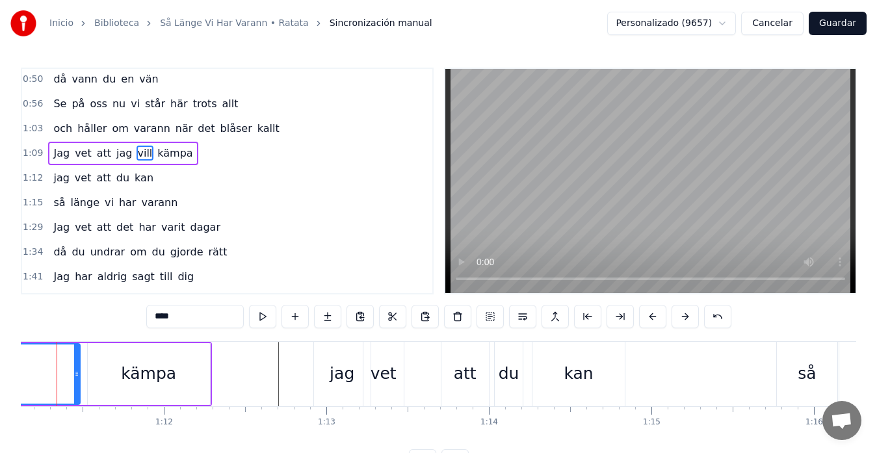
scroll to position [0, 11527]
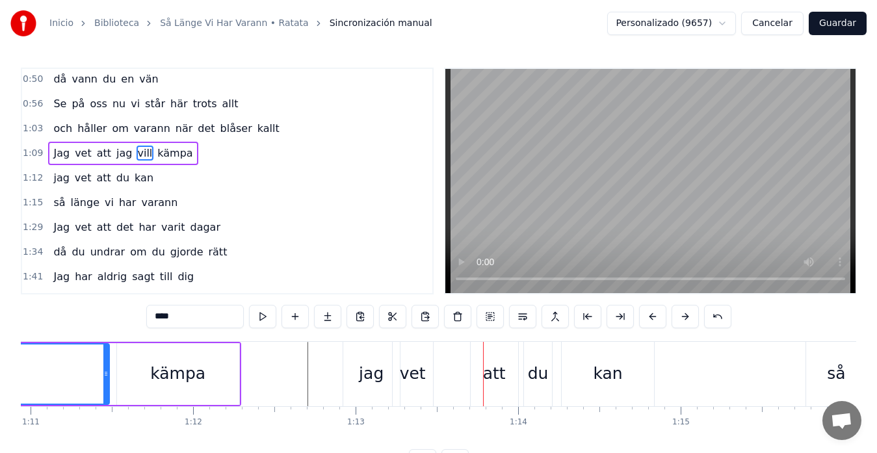
click at [359, 376] on div "jag" at bounding box center [371, 374] width 57 height 64
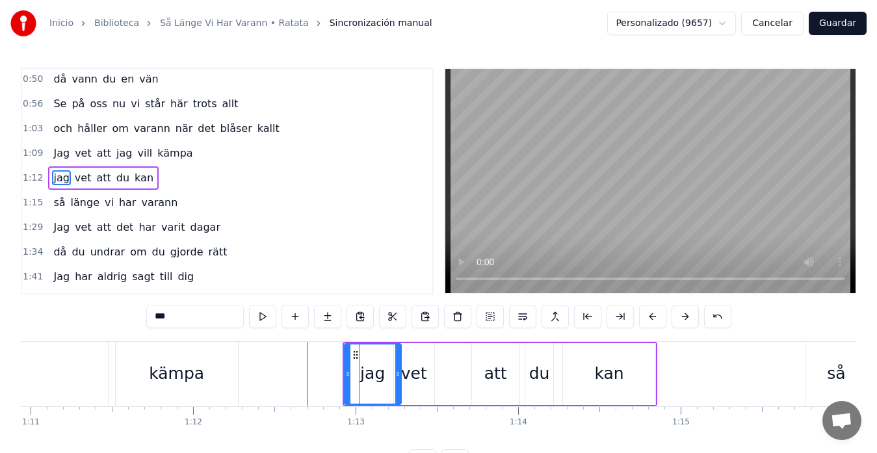
scroll to position [147, 0]
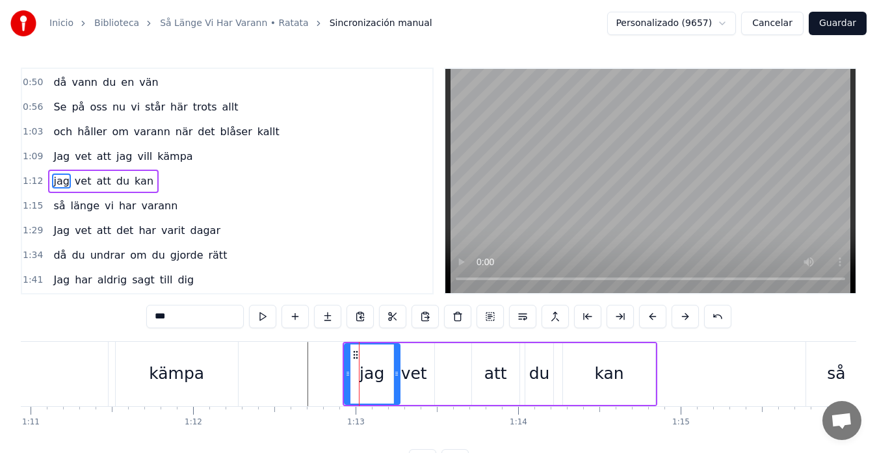
click at [396, 374] on icon at bounding box center [396, 374] width 5 height 10
drag, startPoint x: 347, startPoint y: 376, endPoint x: 354, endPoint y: 378, distance: 7.3
click at [354, 377] on icon at bounding box center [354, 374] width 5 height 10
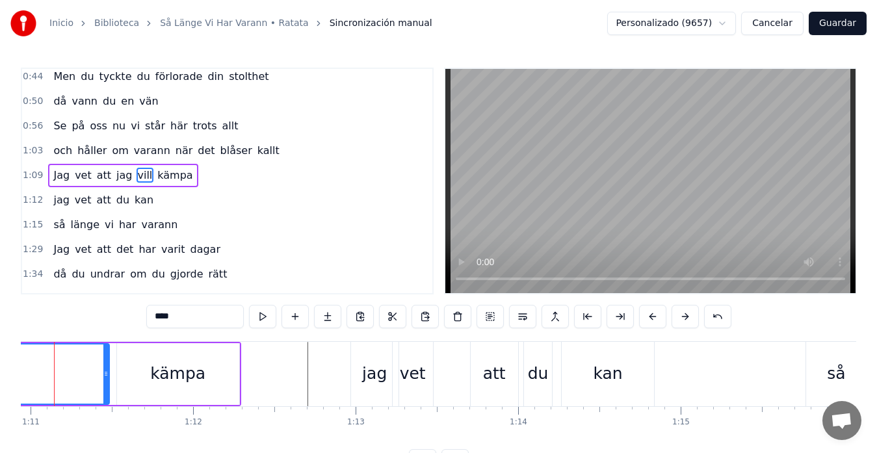
scroll to position [0, 11495]
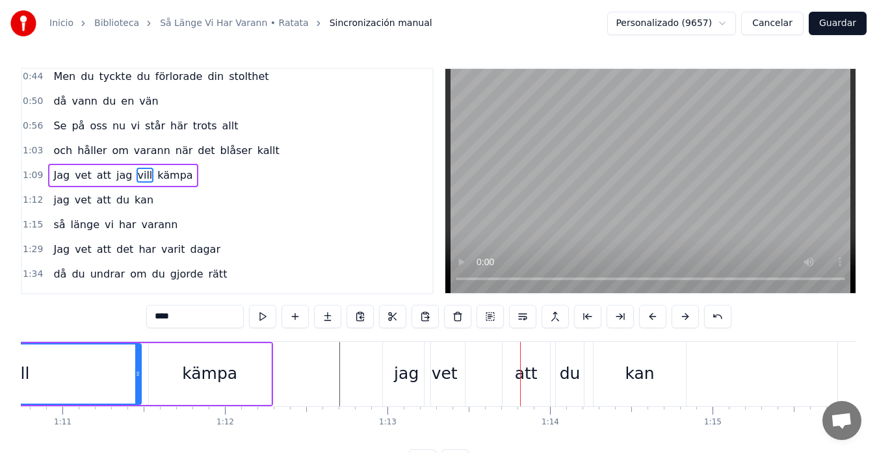
click at [439, 367] on div "vet" at bounding box center [445, 373] width 26 height 25
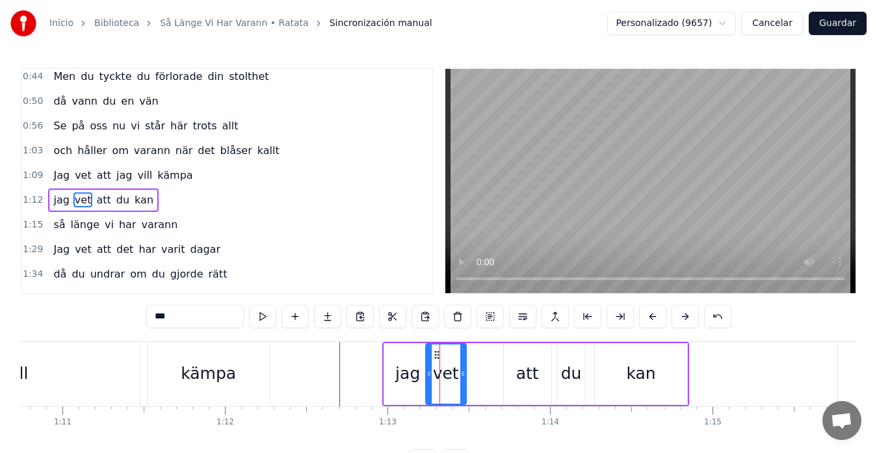
scroll to position [147, 0]
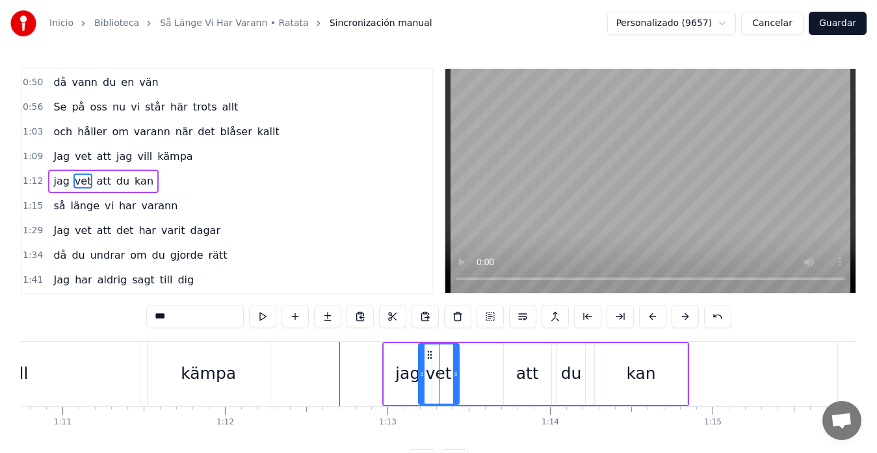
drag, startPoint x: 436, startPoint y: 356, endPoint x: 429, endPoint y: 360, distance: 8.1
click at [429, 360] on div "vet" at bounding box center [438, 373] width 39 height 59
click at [94, 354] on div "vill" at bounding box center [17, 374] width 246 height 64
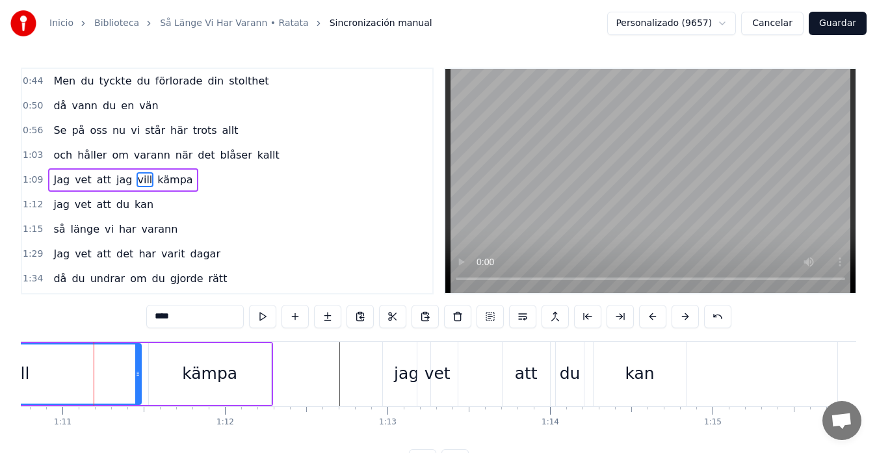
scroll to position [122, 0]
click at [513, 366] on div "att" at bounding box center [525, 374] width 47 height 64
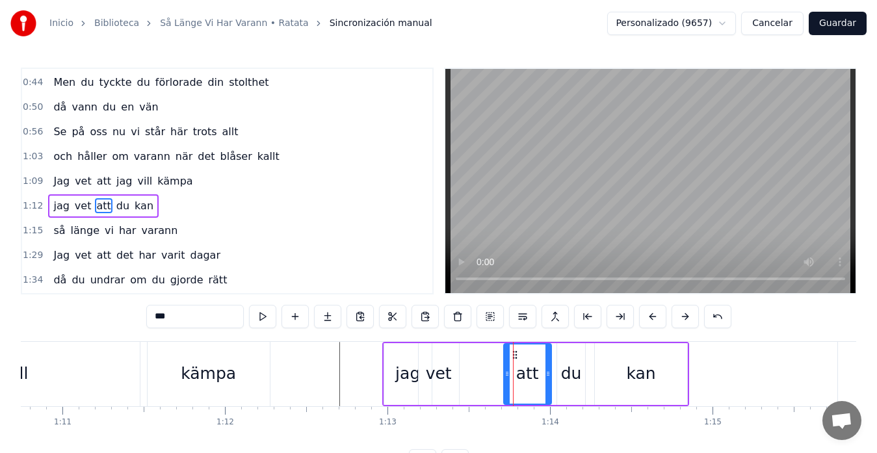
scroll to position [147, 0]
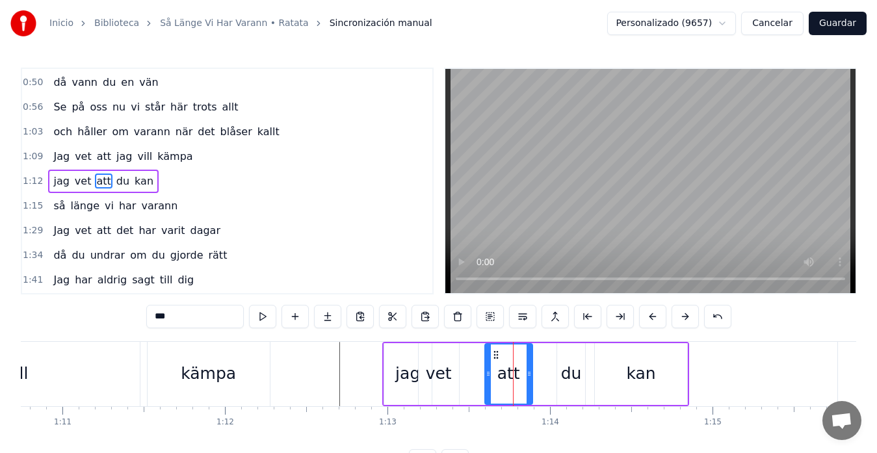
drag, startPoint x: 516, startPoint y: 357, endPoint x: 497, endPoint y: 361, distance: 19.4
click at [497, 361] on div "att" at bounding box center [509, 373] width 46 height 59
click at [253, 357] on div "kämpa" at bounding box center [209, 374] width 122 height 64
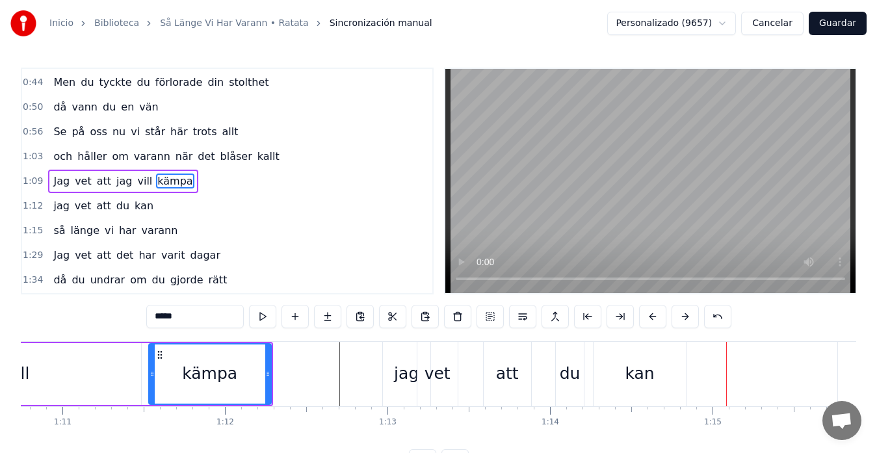
click at [608, 361] on div "kan" at bounding box center [639, 374] width 92 height 64
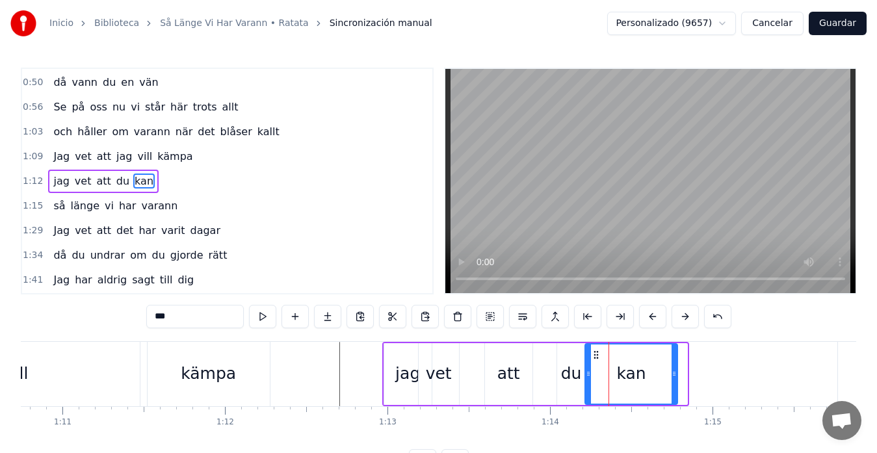
drag, startPoint x: 605, startPoint y: 355, endPoint x: 595, endPoint y: 359, distance: 10.5
click at [595, 359] on icon at bounding box center [596, 355] width 10 height 10
click at [457, 367] on div "vet" at bounding box center [439, 374] width 40 height 62
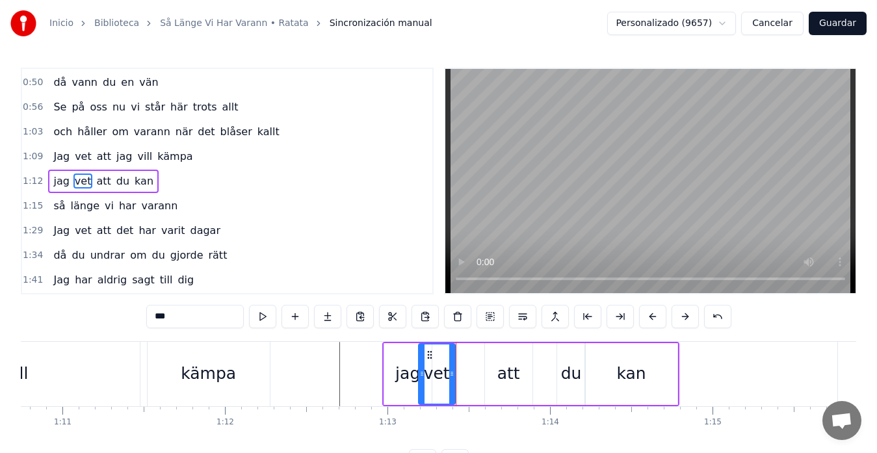
click at [450, 376] on icon at bounding box center [451, 374] width 5 height 10
click at [137, 363] on div "vill" at bounding box center [17, 374] width 246 height 64
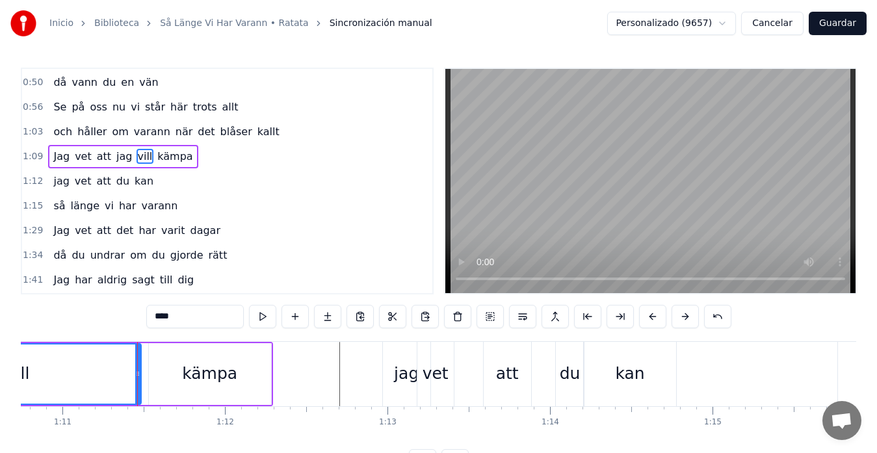
scroll to position [122, 0]
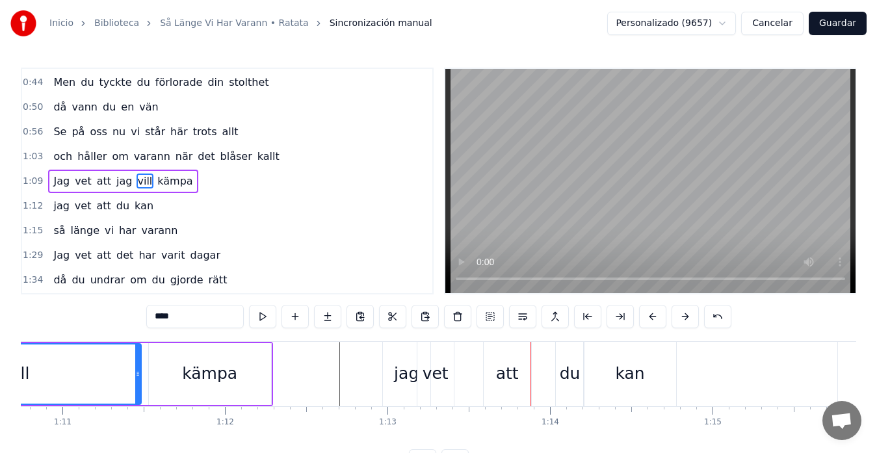
click at [396, 374] on div "jag" at bounding box center [406, 373] width 25 height 25
type input "***"
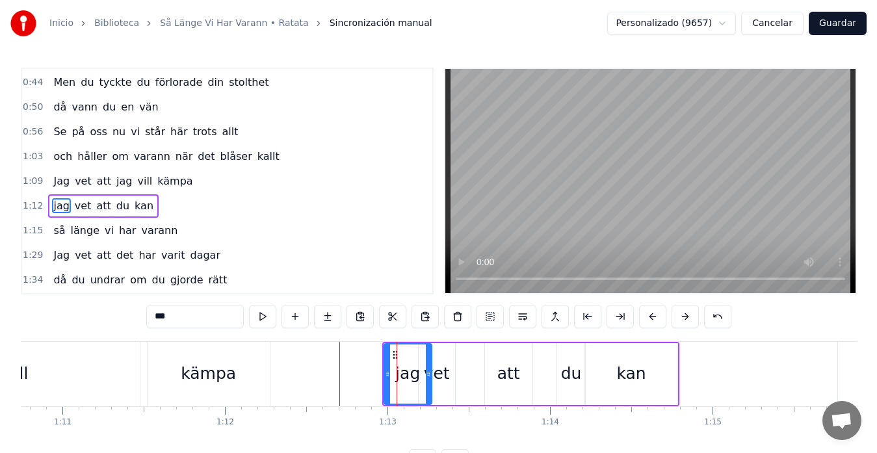
scroll to position [147, 0]
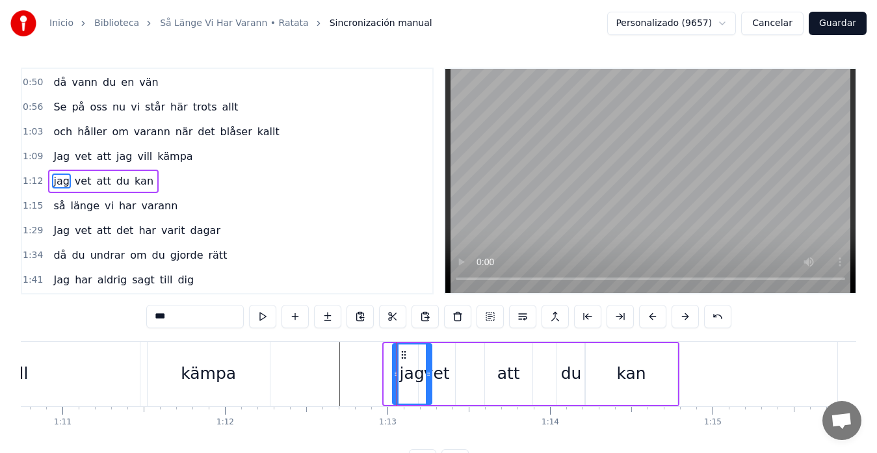
drag, startPoint x: 388, startPoint y: 376, endPoint x: 396, endPoint y: 376, distance: 8.4
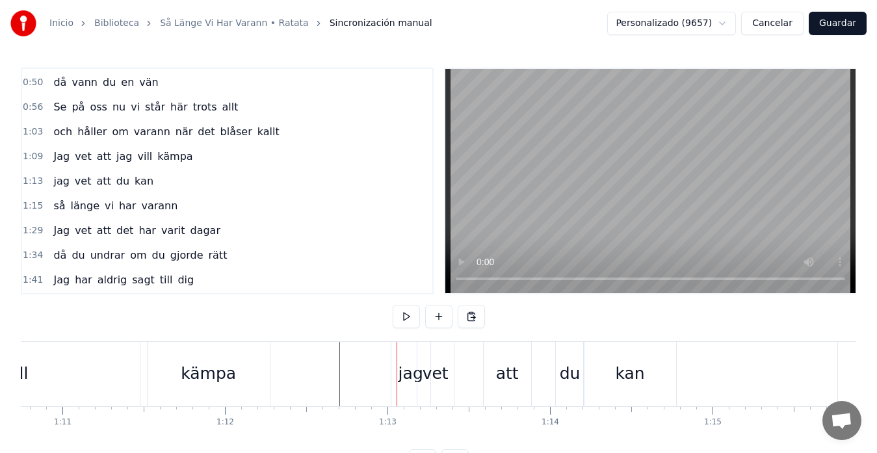
click at [449, 374] on div "vet" at bounding box center [435, 374] width 36 height 64
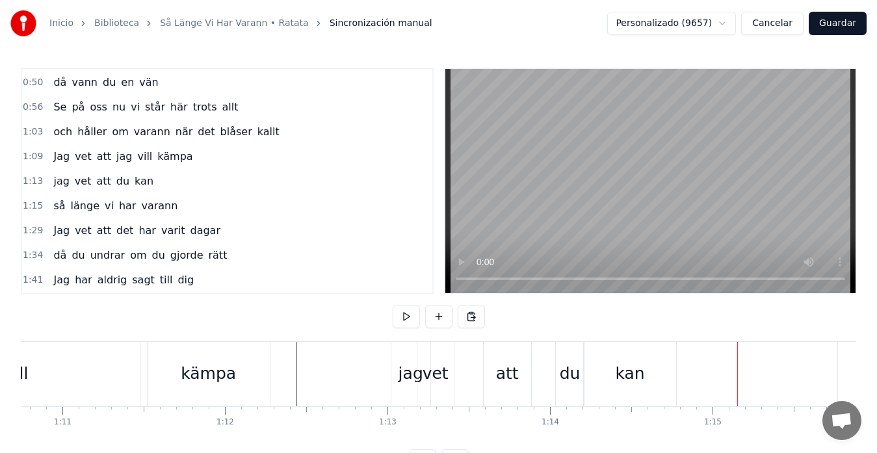
click at [492, 374] on div "att" at bounding box center [507, 374] width 47 height 64
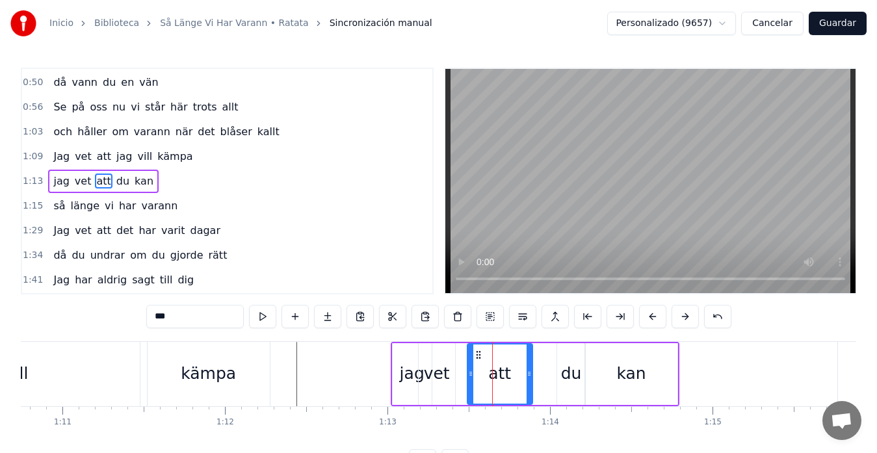
drag, startPoint x: 487, startPoint y: 376, endPoint x: 469, endPoint y: 381, distance: 18.1
click at [469, 381] on div at bounding box center [470, 373] width 5 height 59
click at [562, 367] on div "du" at bounding box center [571, 373] width 21 height 25
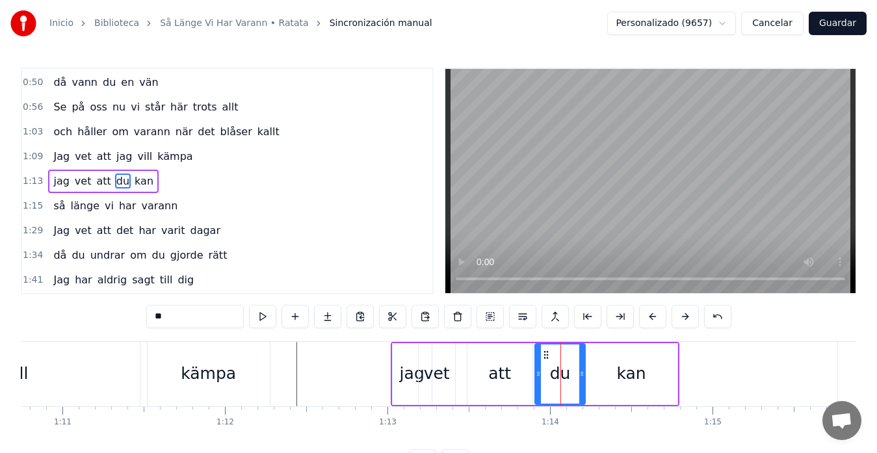
drag, startPoint x: 562, startPoint y: 373, endPoint x: 539, endPoint y: 385, distance: 25.0
click at [539, 385] on div at bounding box center [538, 373] width 5 height 59
click at [177, 355] on div "kämpa" at bounding box center [209, 374] width 122 height 64
type input "*****"
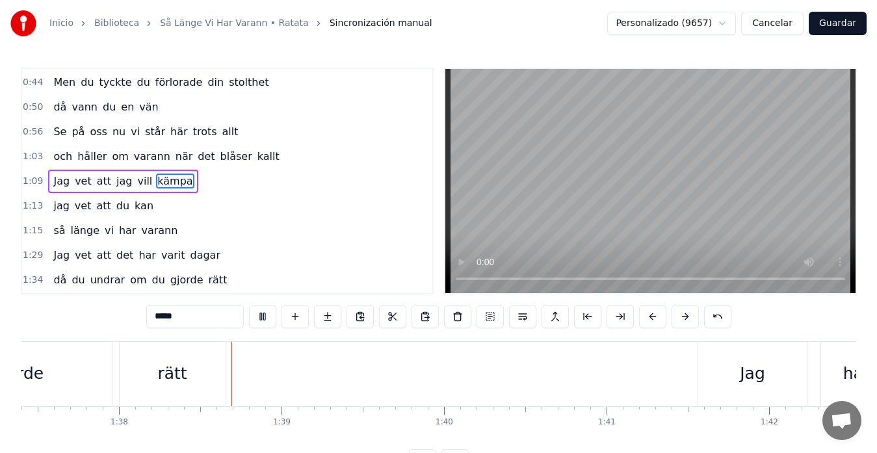
scroll to position [0, 15902]
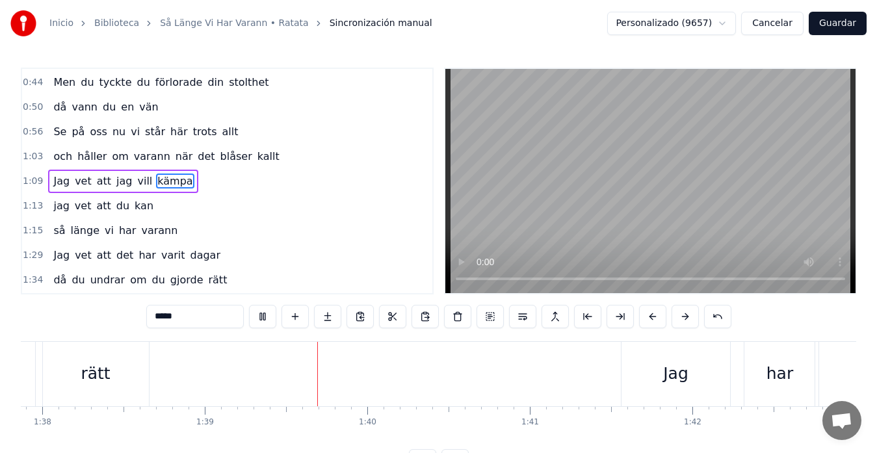
click at [831, 22] on button "Guardar" at bounding box center [838, 23] width 58 height 23
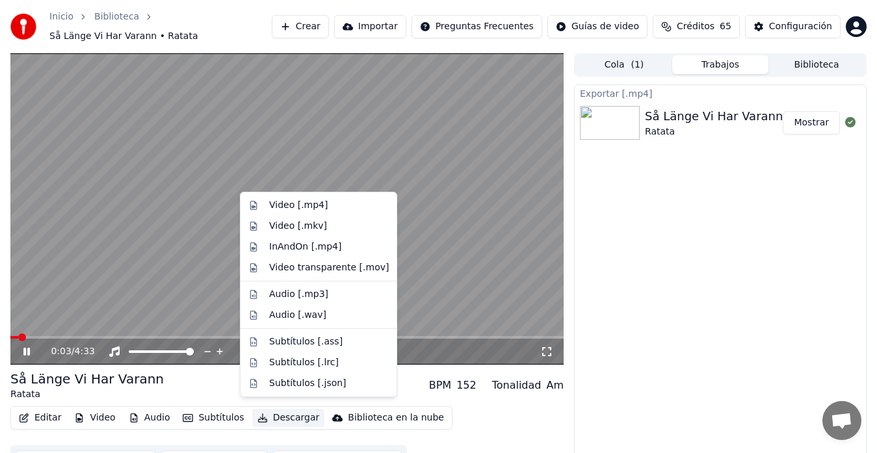
click at [281, 412] on button "Descargar" at bounding box center [288, 418] width 73 height 18
click at [278, 200] on div "Video [.mp4]" at bounding box center [298, 205] width 58 height 13
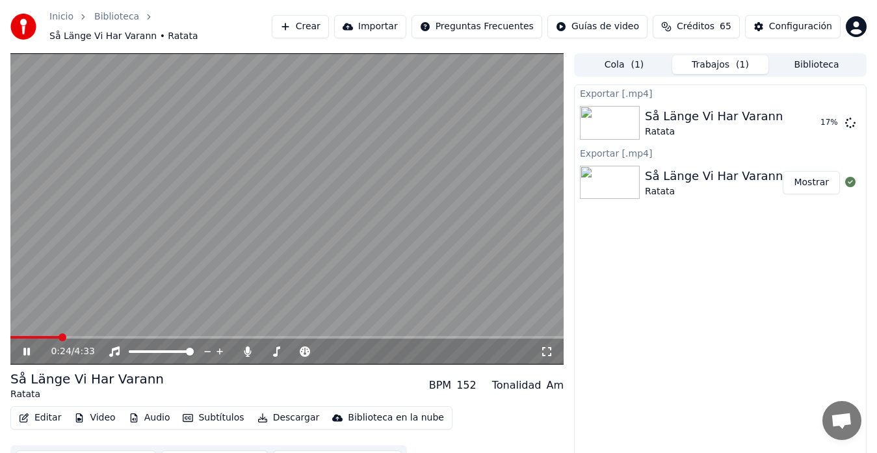
click at [29, 348] on icon at bounding box center [26, 352] width 6 height 8
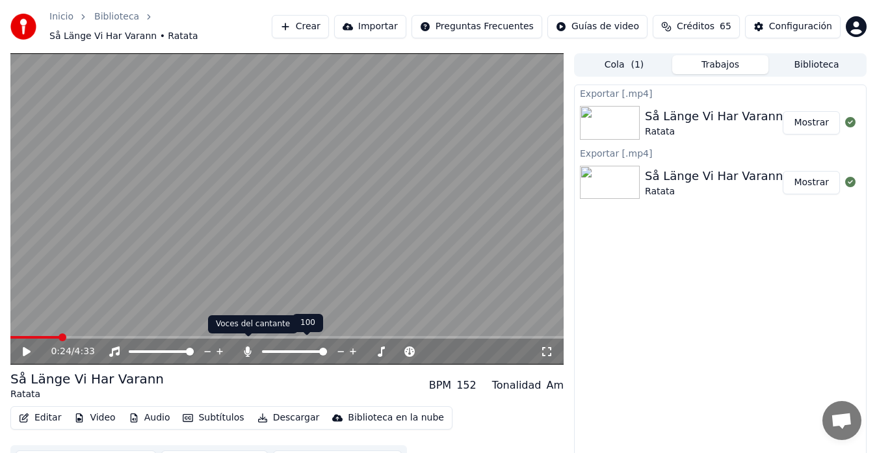
click at [244, 346] on icon at bounding box center [247, 351] width 7 height 10
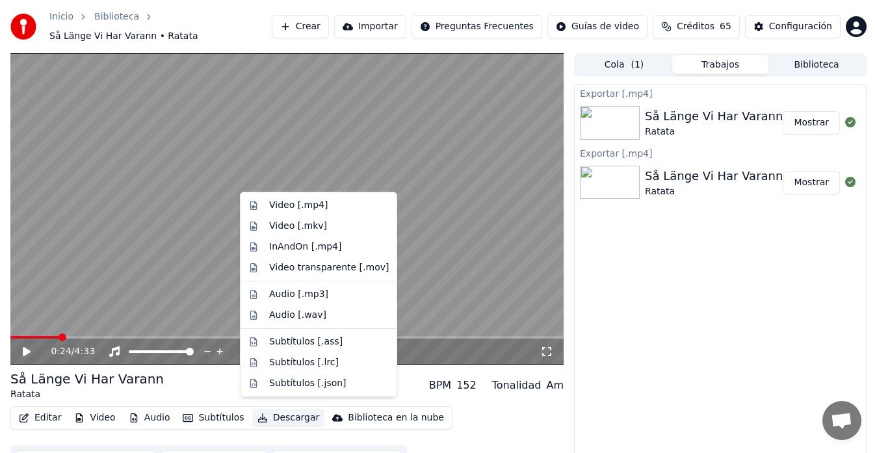
click at [273, 413] on button "Descargar" at bounding box center [288, 418] width 73 height 18
click at [285, 204] on div "Video [.mp4]" at bounding box center [298, 205] width 58 height 13
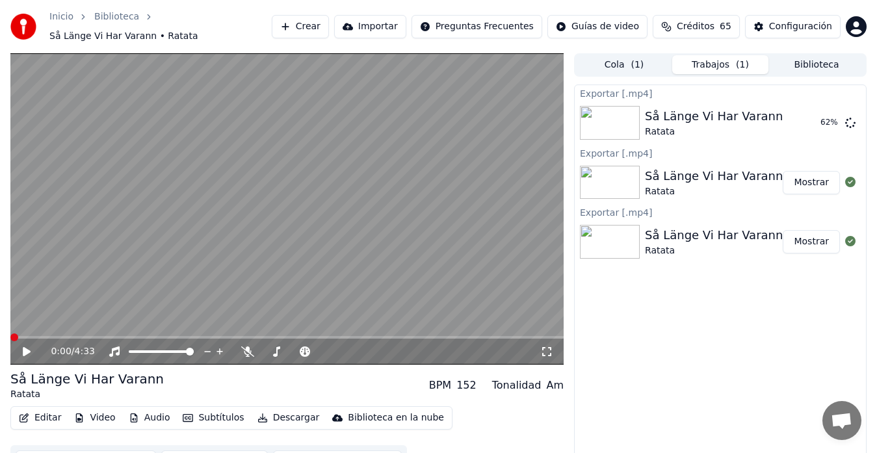
click at [10, 341] on span at bounding box center [14, 337] width 8 height 8
click at [23, 346] on icon at bounding box center [36, 351] width 30 height 10
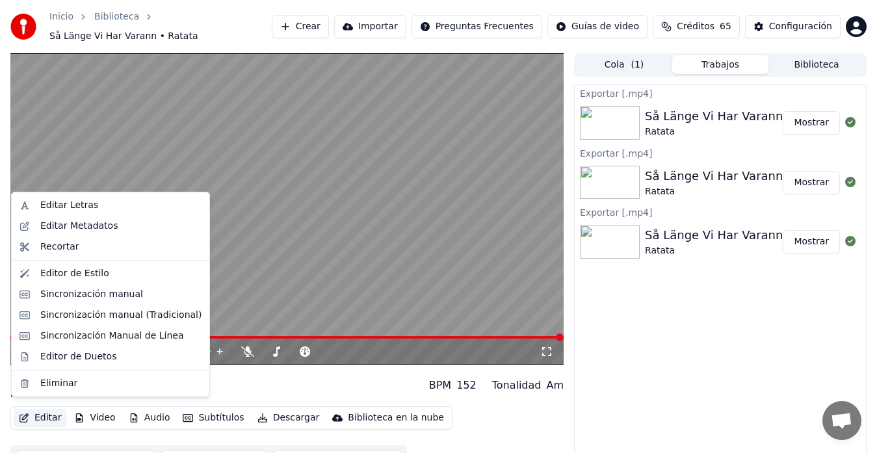
click at [46, 410] on button "Editar" at bounding box center [40, 418] width 53 height 18
click at [62, 359] on div "Editor de Duetos" at bounding box center [78, 356] width 76 height 13
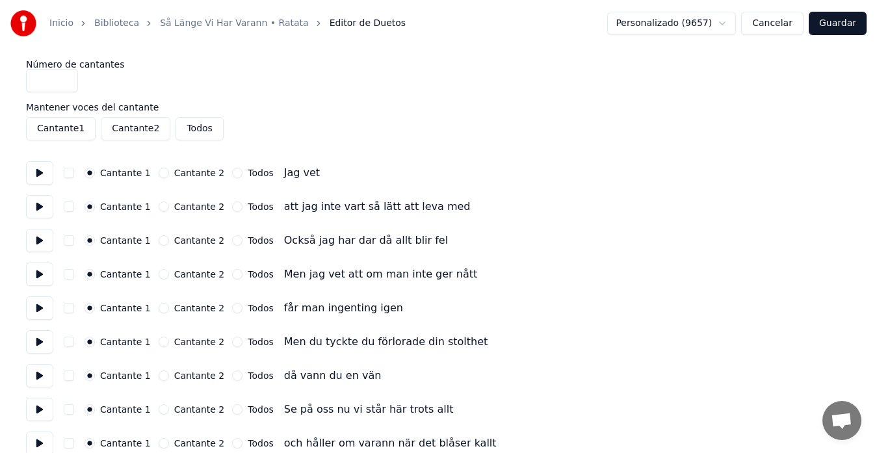
click at [49, 133] on button "Cantante 1" at bounding box center [61, 128] width 70 height 23
click at [73, 131] on button "Cantante 1" at bounding box center [61, 128] width 70 height 23
click at [40, 172] on button at bounding box center [39, 172] width 27 height 23
click at [37, 204] on button at bounding box center [39, 206] width 27 height 23
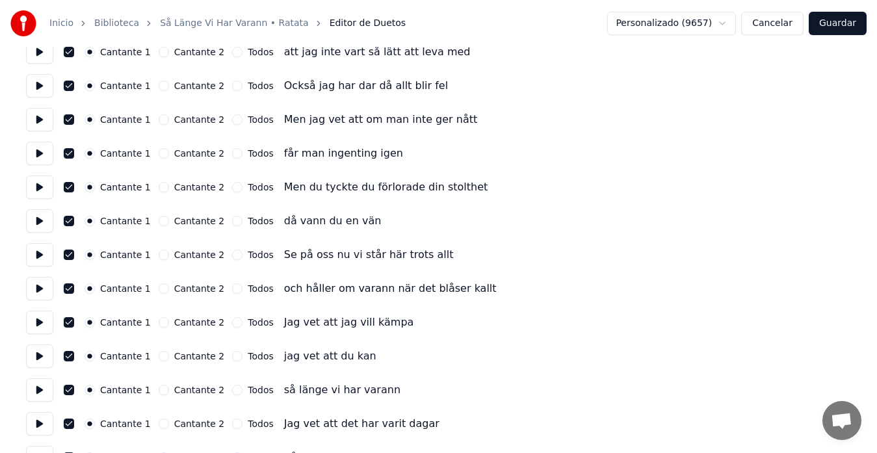
scroll to position [174, 0]
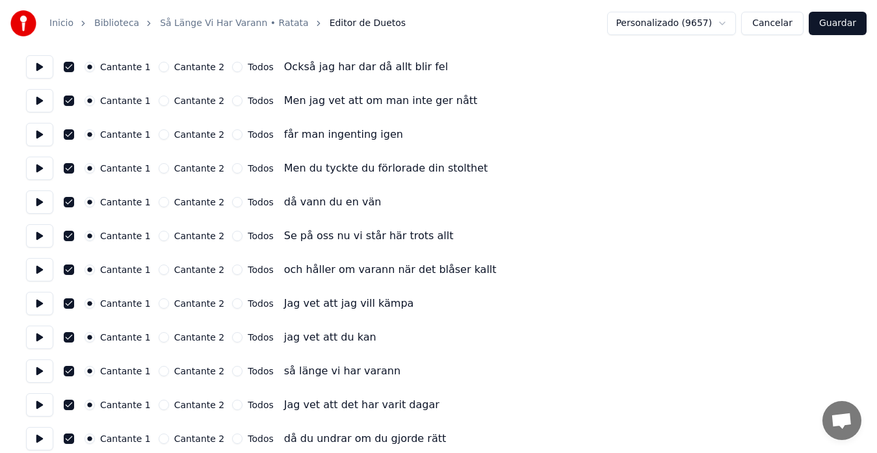
click at [36, 270] on button at bounding box center [39, 269] width 27 height 23
click at [40, 271] on button at bounding box center [39, 269] width 27 height 23
click at [38, 304] on button at bounding box center [39, 303] width 27 height 23
click at [36, 338] on button at bounding box center [39, 337] width 27 height 23
click at [39, 373] on button at bounding box center [39, 370] width 27 height 23
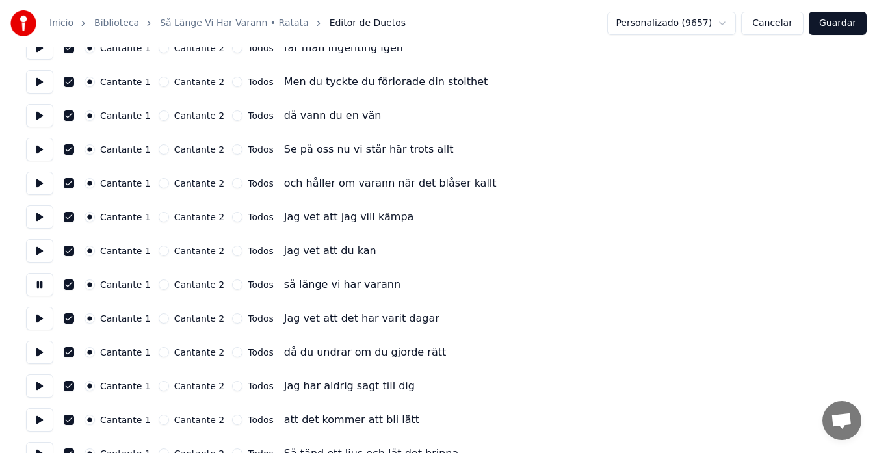
scroll to position [304, 0]
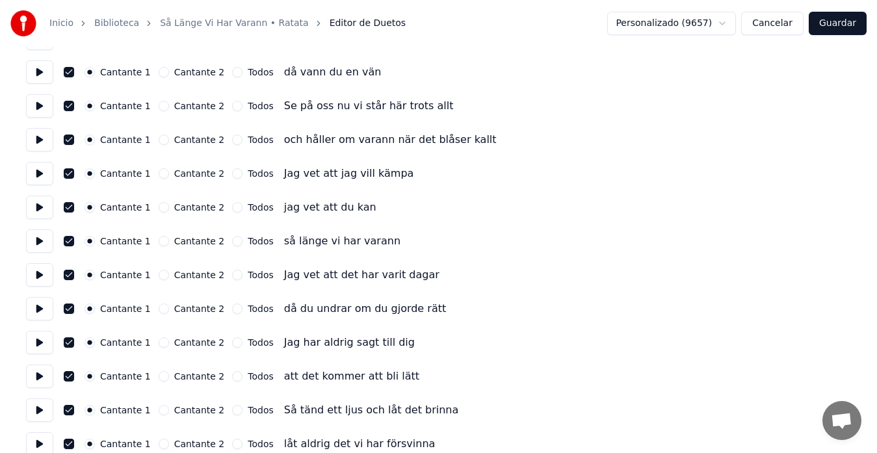
click at [40, 282] on button at bounding box center [39, 274] width 27 height 23
click at [161, 274] on button "Cantante 2" at bounding box center [164, 275] width 10 height 10
click at [42, 311] on button at bounding box center [39, 308] width 27 height 23
click at [159, 307] on button "Cantante 2" at bounding box center [164, 309] width 10 height 10
click at [40, 341] on button at bounding box center [39, 342] width 27 height 23
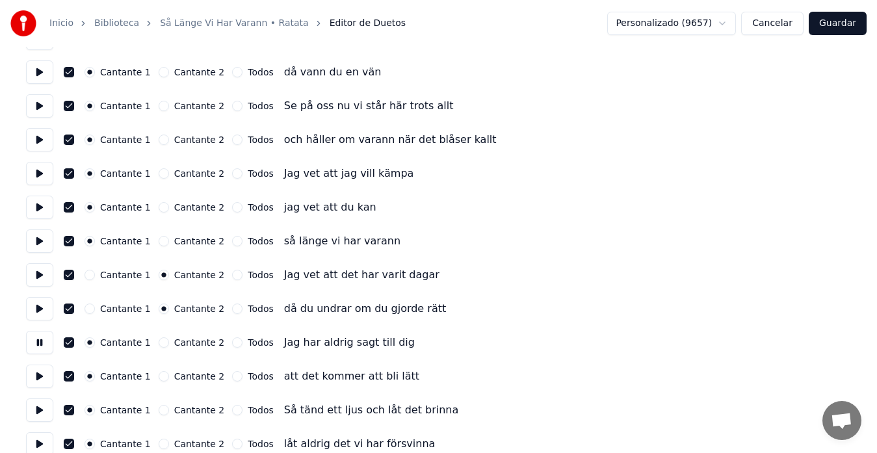
click at [159, 341] on button "Cantante 2" at bounding box center [164, 342] width 10 height 10
click at [40, 376] on button at bounding box center [39, 376] width 27 height 23
click at [159, 379] on button "Cantante 2" at bounding box center [164, 376] width 10 height 10
click at [44, 410] on button at bounding box center [39, 409] width 27 height 23
click at [159, 409] on button "Cantante 2" at bounding box center [164, 410] width 10 height 10
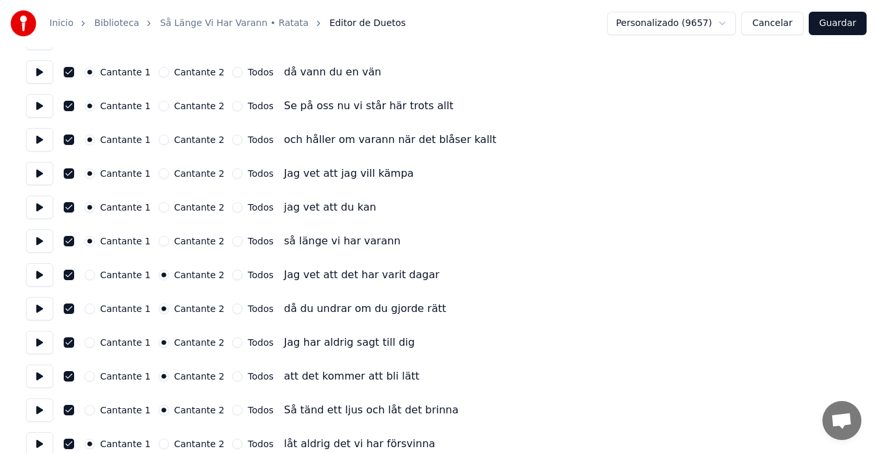
click at [159, 445] on button "Cantante 2" at bounding box center [164, 444] width 10 height 10
click at [37, 443] on button at bounding box center [39, 443] width 27 height 23
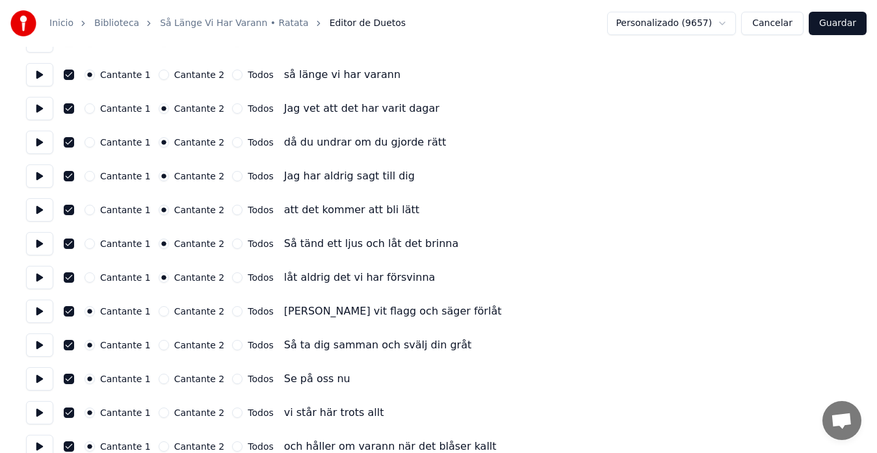
scroll to position [476, 0]
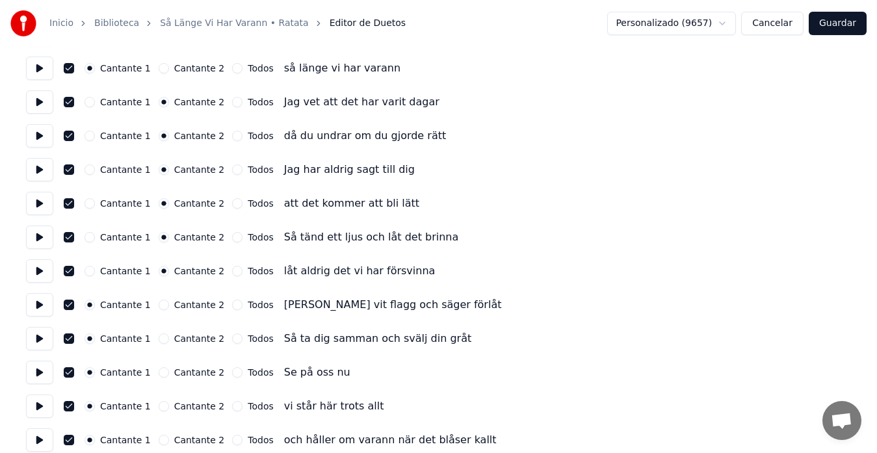
click at [35, 302] on button at bounding box center [39, 304] width 27 height 23
click at [159, 306] on button "Cantante 2" at bounding box center [164, 305] width 10 height 10
click at [46, 342] on button at bounding box center [39, 338] width 27 height 23
click at [159, 337] on button "Cantante 2" at bounding box center [164, 338] width 10 height 10
click at [41, 376] on button at bounding box center [39, 372] width 27 height 23
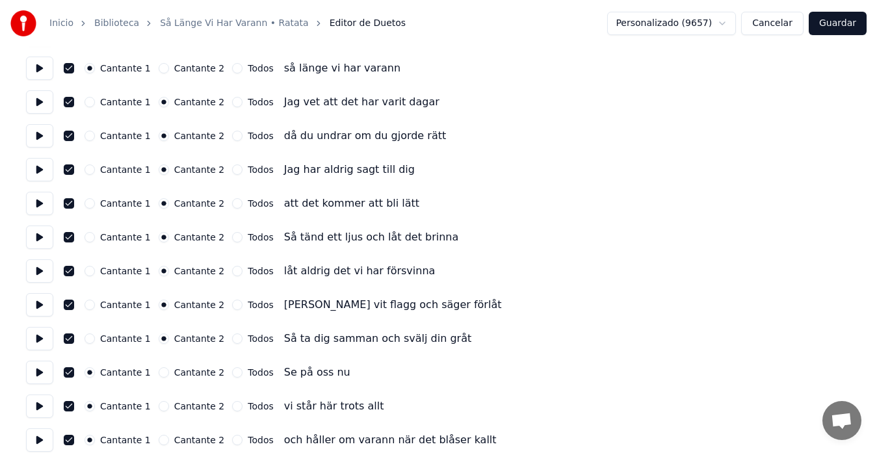
click at [218, 371] on div "Cantante 1 Cantante 2 Todos" at bounding box center [178, 372] width 189 height 10
click at [232, 372] on button "Todos" at bounding box center [237, 372] width 10 height 10
click at [40, 408] on button at bounding box center [39, 406] width 27 height 23
click at [232, 406] on button "Todos" at bounding box center [237, 406] width 10 height 10
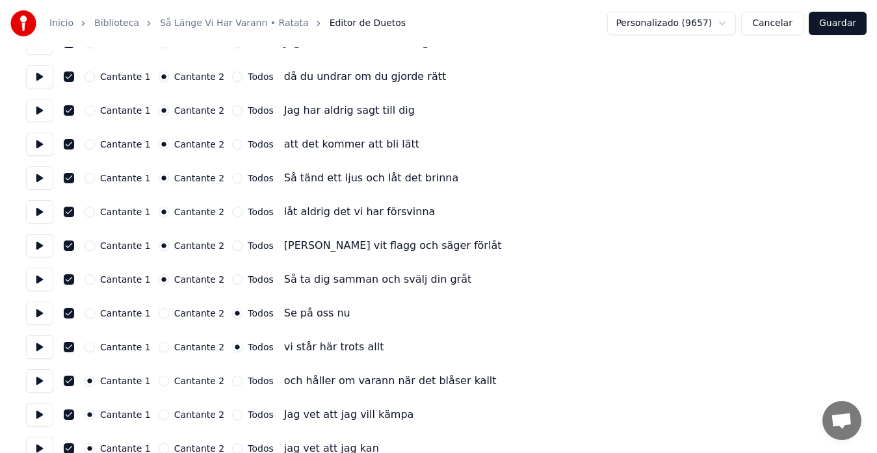
scroll to position [563, 0]
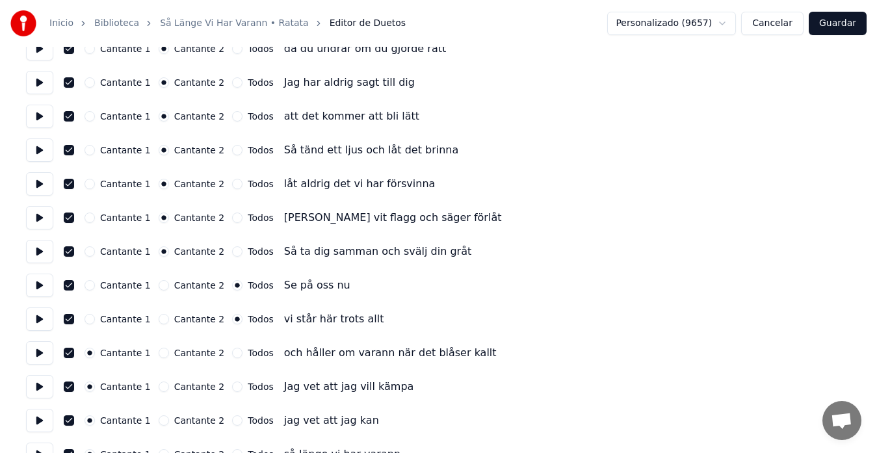
click at [41, 354] on button at bounding box center [39, 352] width 27 height 23
click at [232, 352] on button "Todos" at bounding box center [237, 353] width 10 height 10
click at [43, 387] on button at bounding box center [39, 386] width 27 height 23
click at [232, 387] on div "Todos" at bounding box center [252, 387] width 41 height 10
click at [232, 387] on button "Todos" at bounding box center [237, 387] width 10 height 10
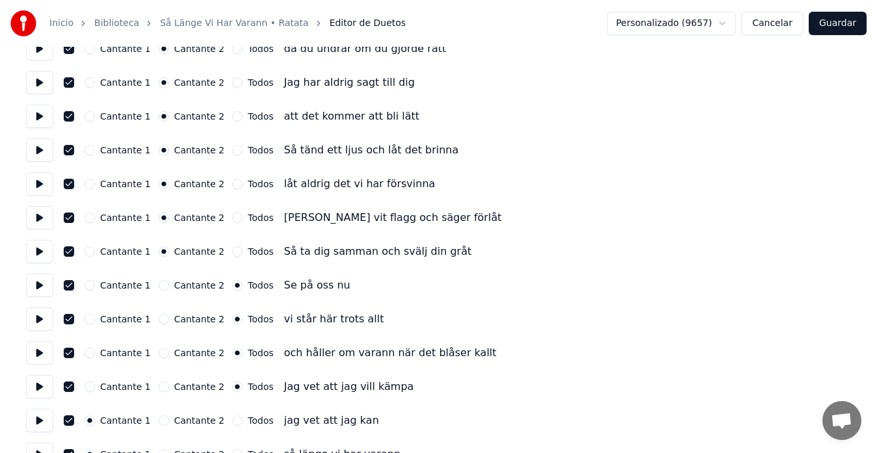
click at [35, 422] on button at bounding box center [39, 420] width 27 height 23
click at [232, 421] on button "Todos" at bounding box center [237, 420] width 10 height 10
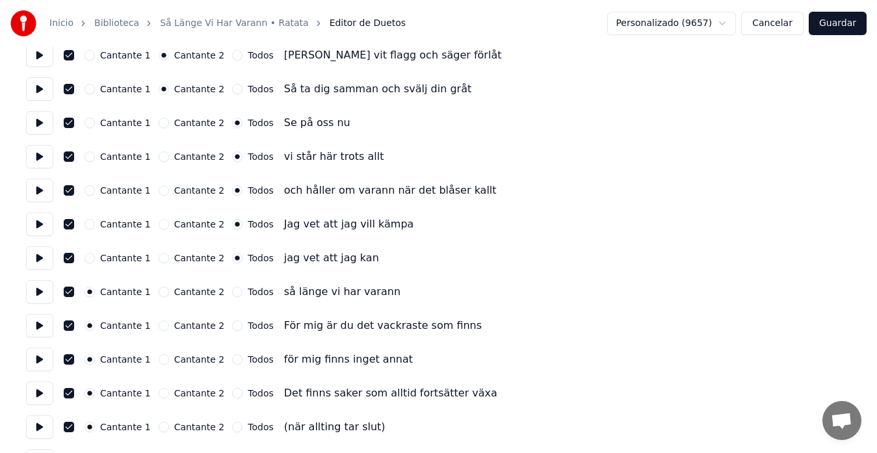
scroll to position [736, 0]
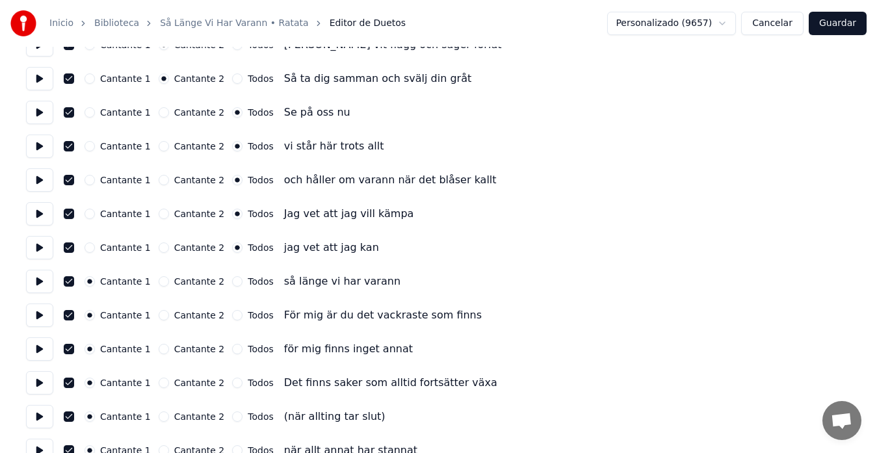
click at [232, 284] on button "Todos" at bounding box center [237, 281] width 10 height 10
click at [36, 286] on button at bounding box center [39, 281] width 27 height 23
click at [39, 320] on button at bounding box center [39, 315] width 27 height 23
click at [39, 349] on button at bounding box center [39, 348] width 27 height 23
click at [232, 350] on button "Todos" at bounding box center [237, 349] width 10 height 10
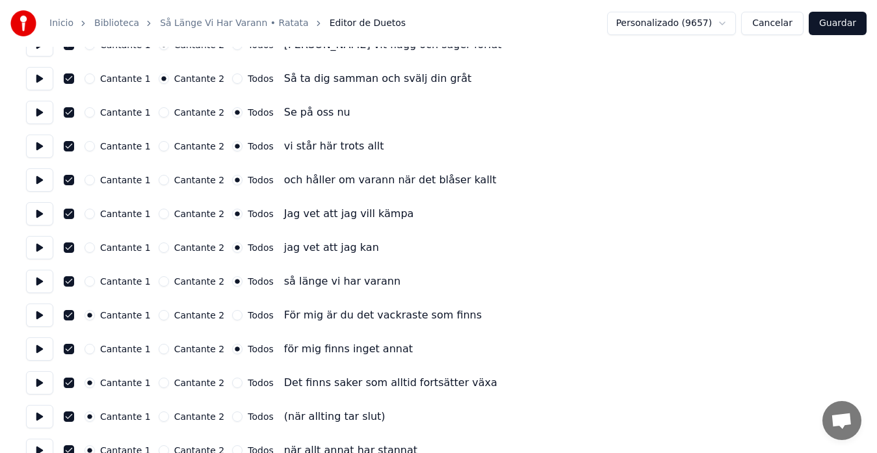
click at [46, 383] on button at bounding box center [39, 382] width 27 height 23
click at [232, 385] on button "Todos" at bounding box center [237, 383] width 10 height 10
click at [43, 420] on button at bounding box center [39, 416] width 27 height 23
click at [42, 420] on button at bounding box center [39, 416] width 27 height 23
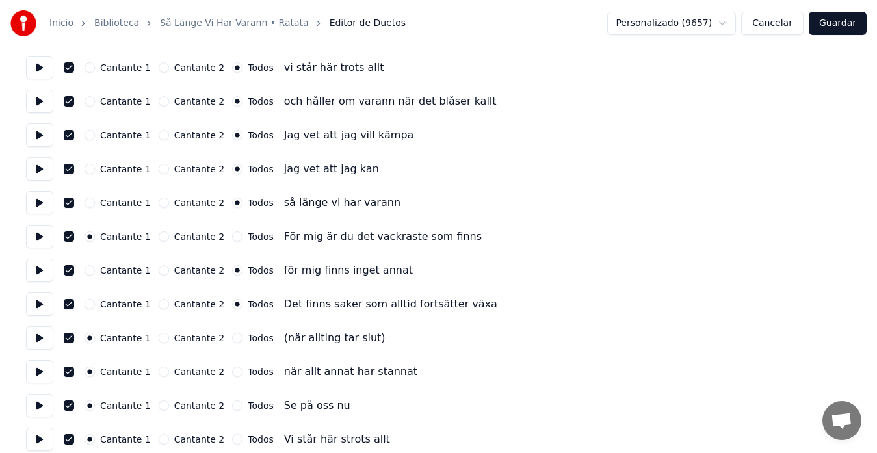
scroll to position [823, 0]
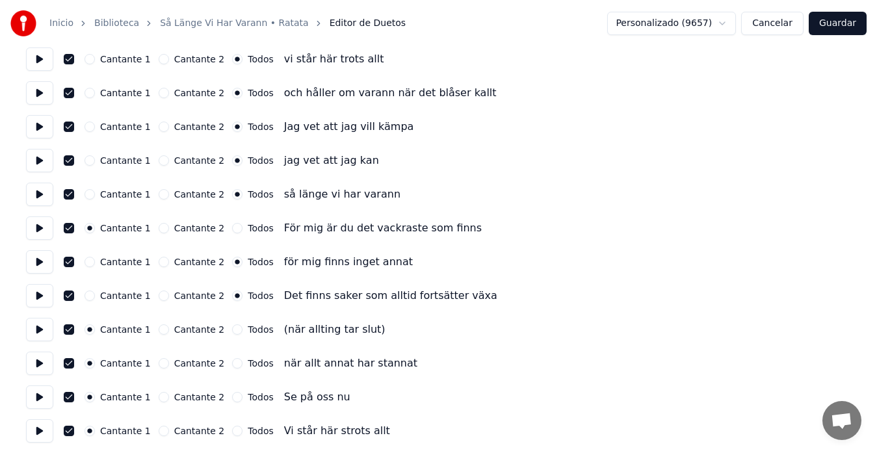
click at [34, 364] on button at bounding box center [39, 363] width 27 height 23
click at [232, 367] on button "Todos" at bounding box center [237, 363] width 10 height 10
click at [42, 397] on button at bounding box center [39, 396] width 27 height 23
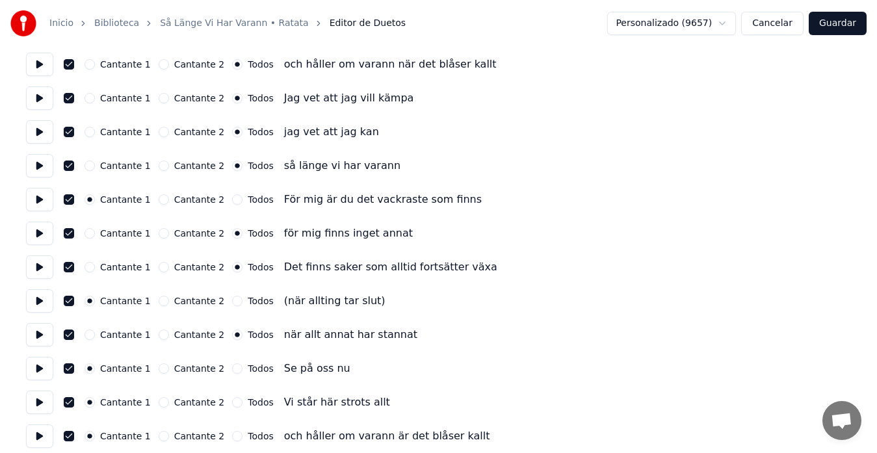
scroll to position [910, 0]
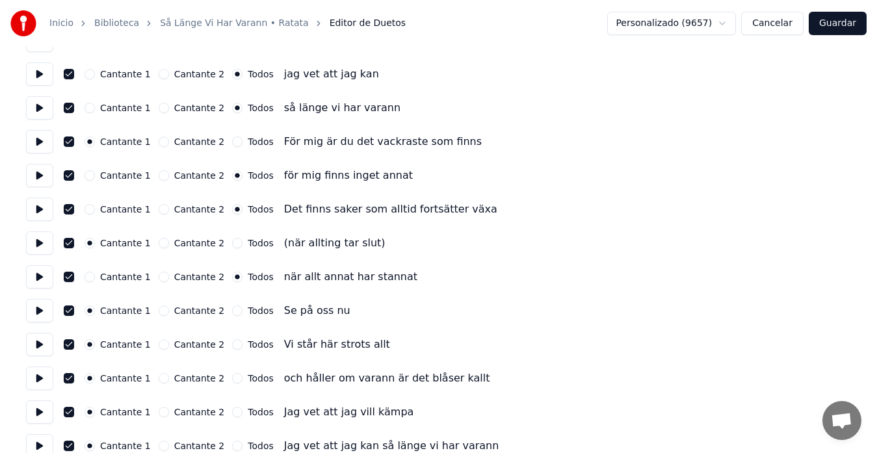
click at [37, 349] on button at bounding box center [39, 344] width 27 height 23
click at [232, 346] on button "Todos" at bounding box center [237, 344] width 10 height 10
click at [43, 379] on button at bounding box center [39, 378] width 27 height 23
click at [232, 379] on button "Todos" at bounding box center [237, 378] width 10 height 10
click at [44, 412] on button at bounding box center [39, 411] width 27 height 23
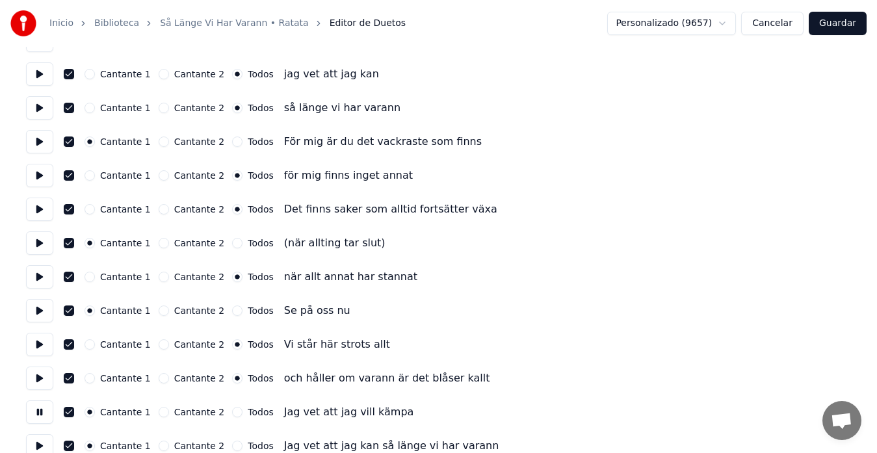
click at [232, 409] on button "Todos" at bounding box center [237, 412] width 10 height 10
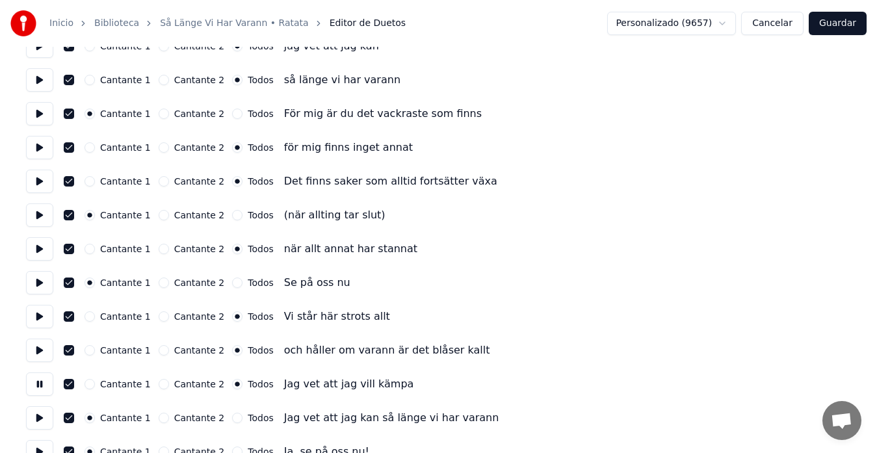
scroll to position [953, 0]
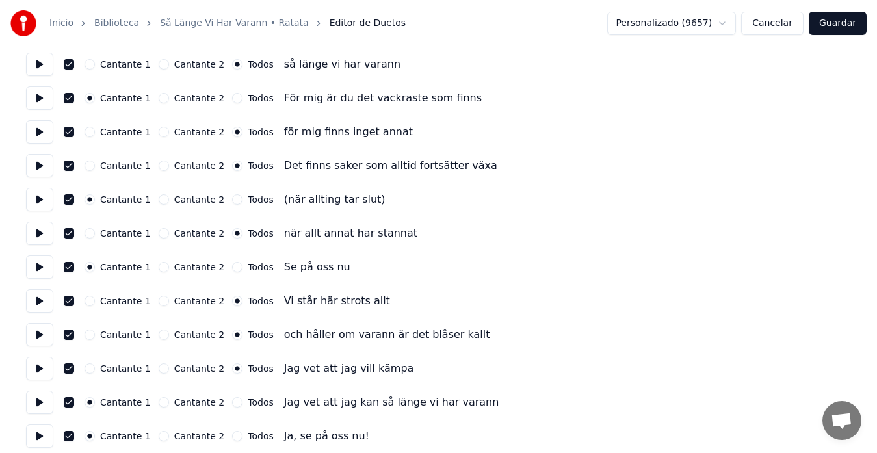
click at [42, 402] on button at bounding box center [39, 402] width 27 height 23
click at [232, 402] on button "Todos" at bounding box center [237, 402] width 10 height 10
click at [39, 435] on button at bounding box center [39, 435] width 27 height 23
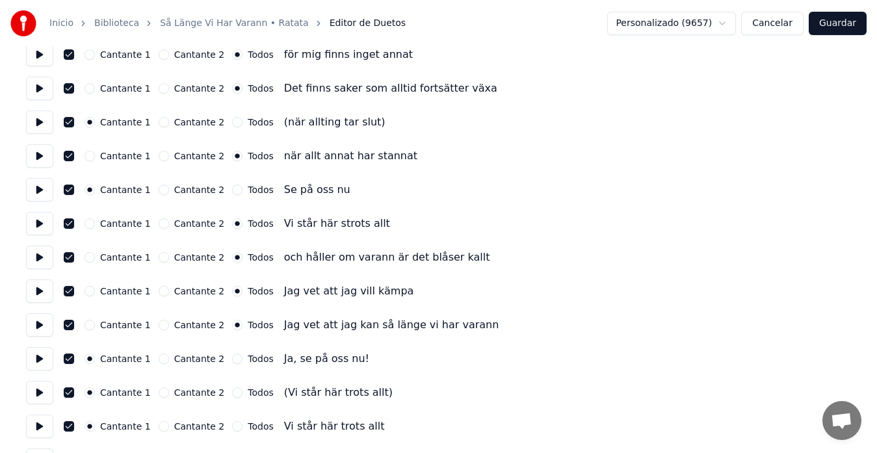
scroll to position [1040, 0]
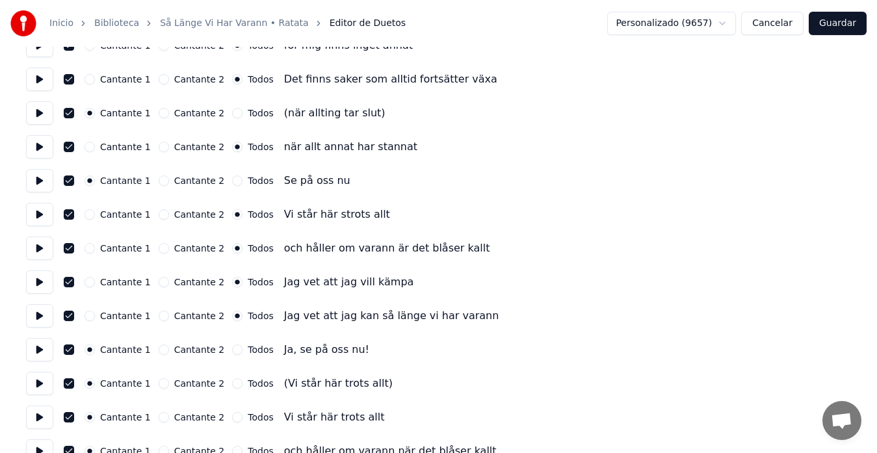
click at [41, 386] on button at bounding box center [39, 383] width 27 height 23
click at [232, 382] on button "Todos" at bounding box center [237, 383] width 10 height 10
click at [38, 419] on button at bounding box center [39, 417] width 27 height 23
click at [232, 417] on button "Todos" at bounding box center [237, 417] width 10 height 10
click at [159, 384] on button "Cantante 2" at bounding box center [164, 383] width 10 height 10
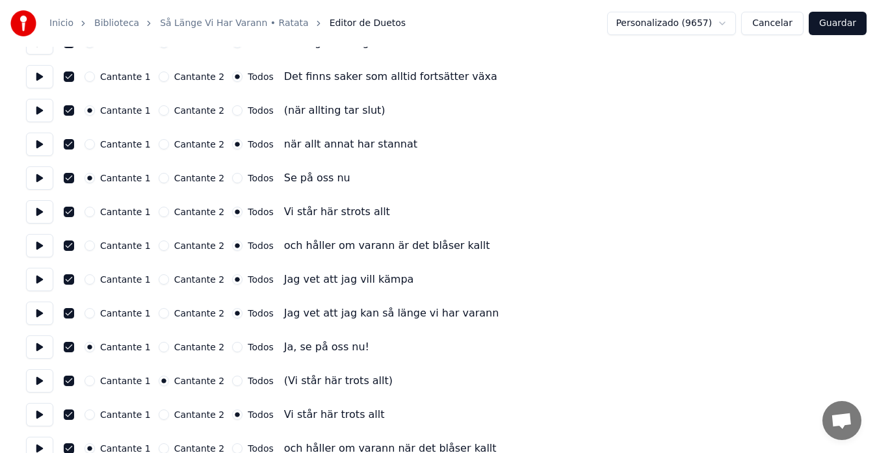
scroll to position [1083, 0]
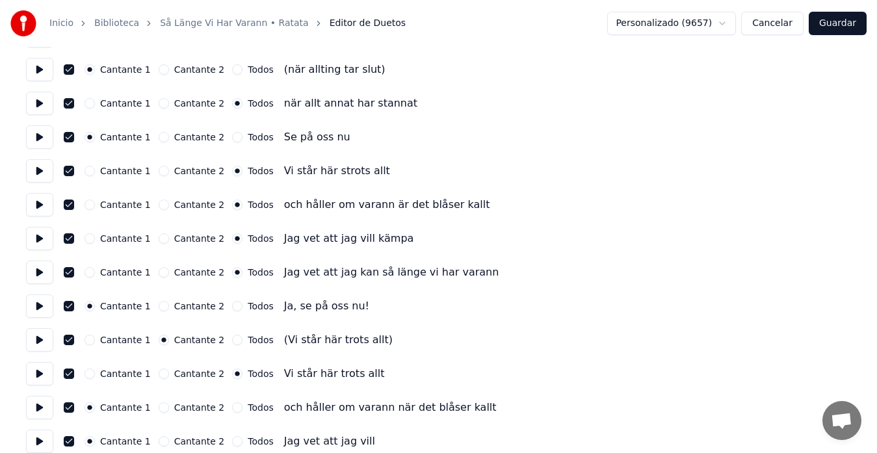
click at [42, 409] on button at bounding box center [39, 407] width 27 height 23
click at [232, 409] on div "Todos" at bounding box center [252, 407] width 41 height 10
click at [232, 407] on button "Todos" at bounding box center [237, 407] width 10 height 10
click at [36, 437] on button at bounding box center [39, 441] width 27 height 23
click at [232, 441] on button "Todos" at bounding box center [237, 441] width 10 height 10
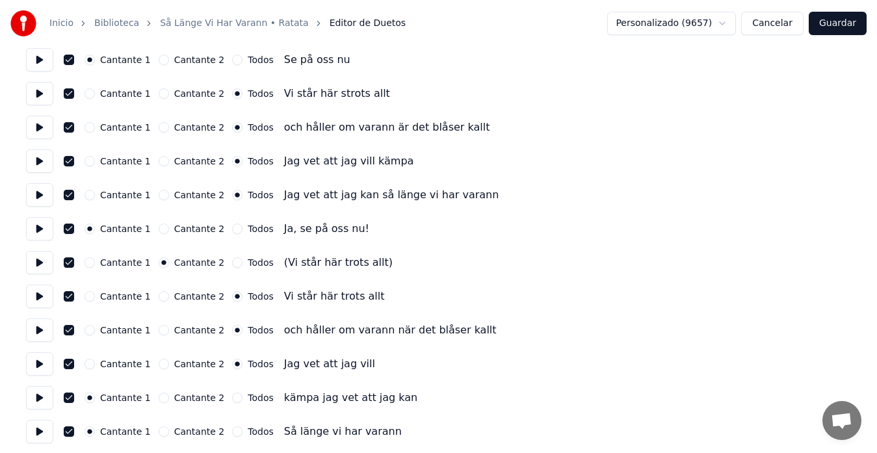
scroll to position [1213, 0]
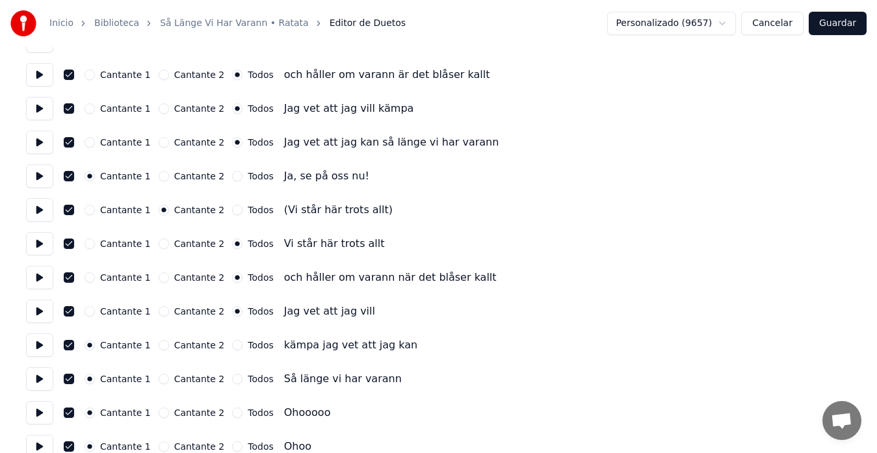
click at [40, 349] on button at bounding box center [39, 344] width 27 height 23
click at [232, 347] on button "Todos" at bounding box center [237, 345] width 10 height 10
click at [38, 382] on button at bounding box center [39, 378] width 27 height 23
click at [232, 377] on button "Todos" at bounding box center [237, 379] width 10 height 10
click at [43, 413] on button at bounding box center [39, 412] width 27 height 23
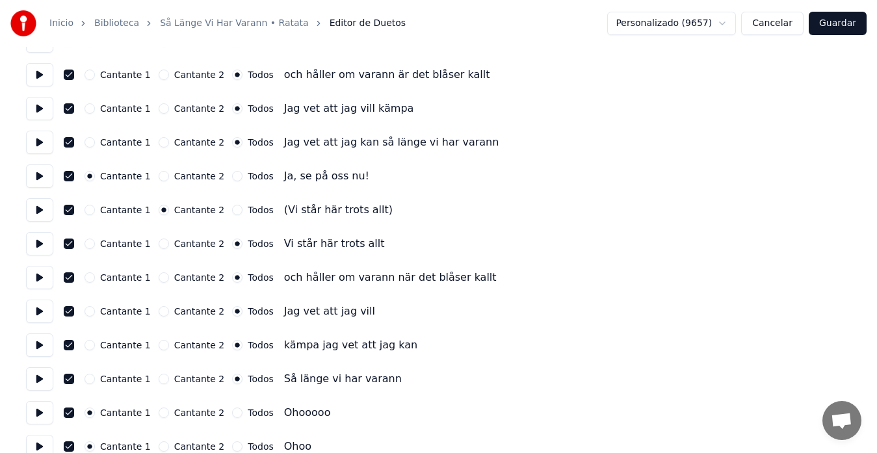
click at [159, 446] on button "Cantante 2" at bounding box center [164, 446] width 10 height 10
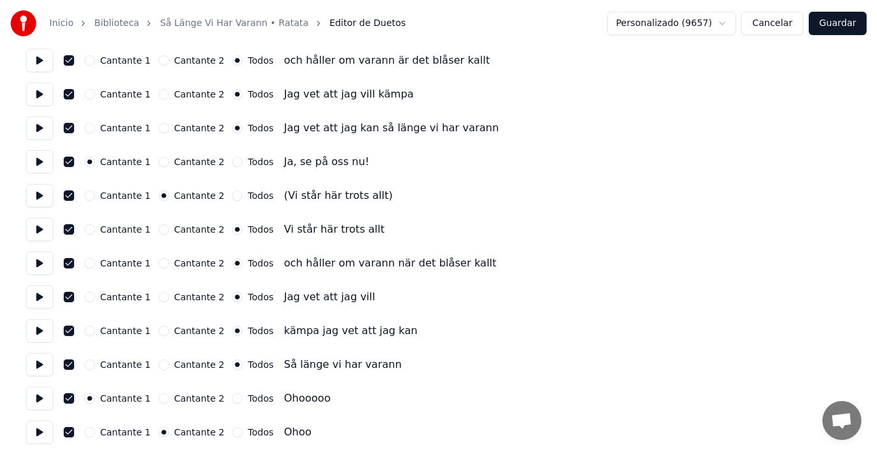
scroll to position [1232, 0]
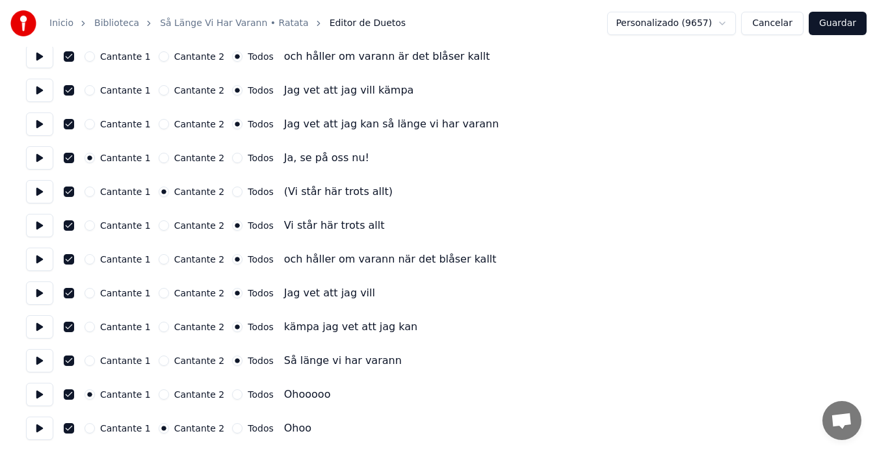
click at [831, 25] on button "Guardar" at bounding box center [838, 23] width 58 height 23
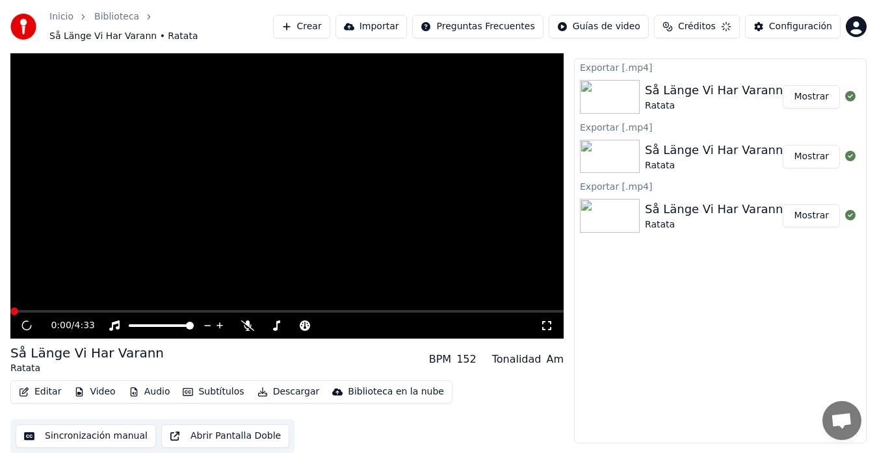
scroll to position [19, 0]
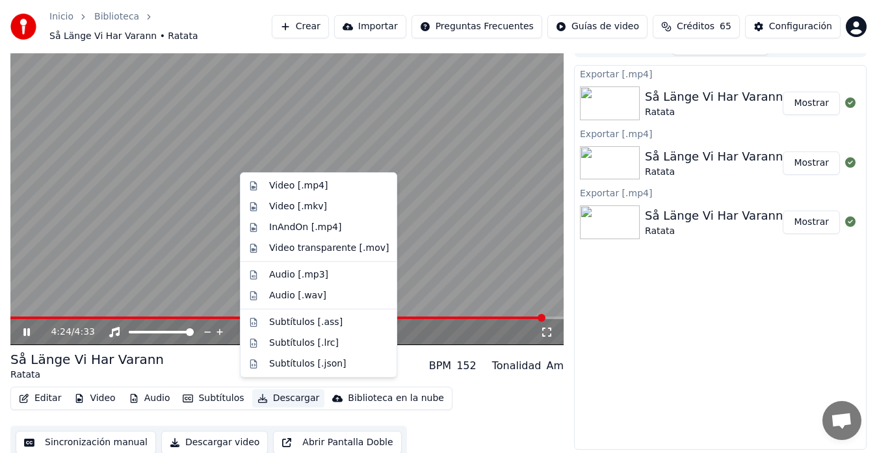
click at [276, 392] on button "Descargar" at bounding box center [288, 398] width 73 height 18
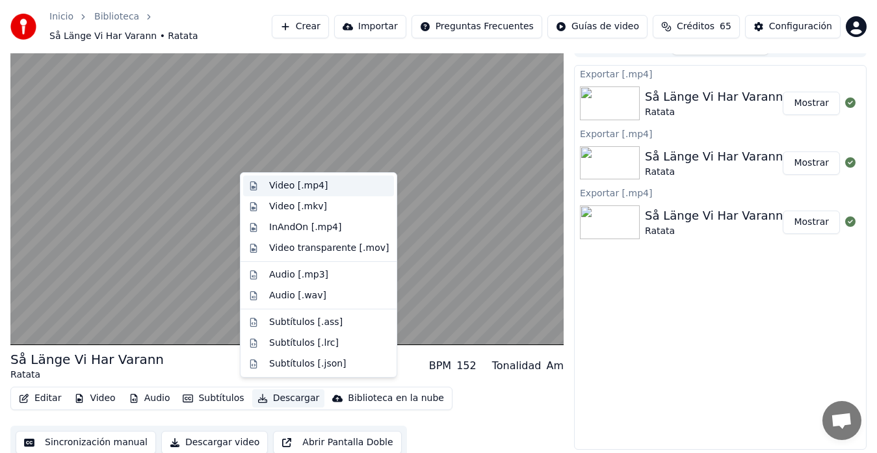
click at [286, 187] on div "Video [.mp4]" at bounding box center [298, 185] width 58 height 13
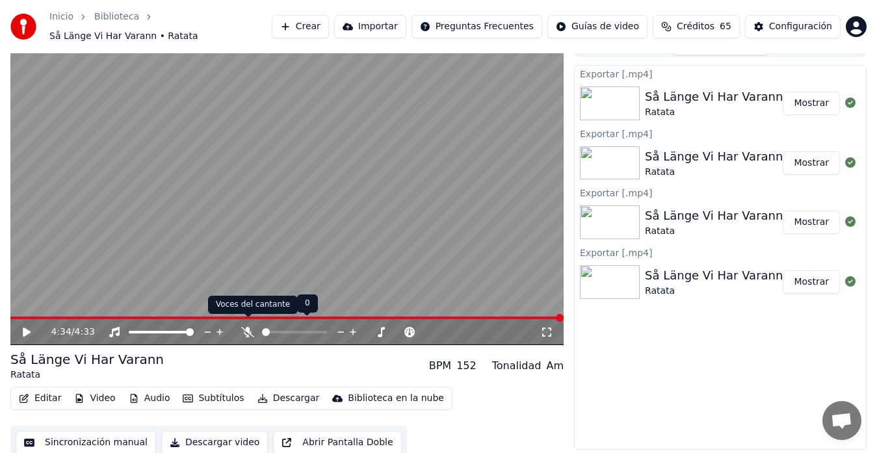
click at [246, 327] on icon at bounding box center [247, 332] width 13 height 10
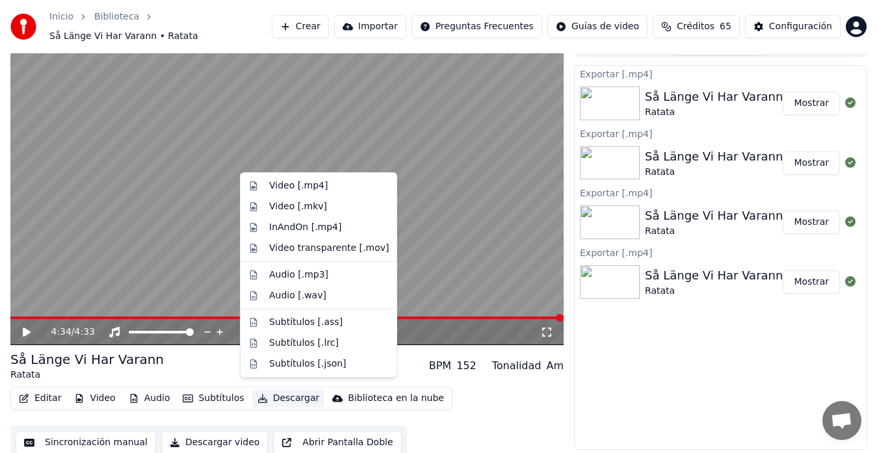
click at [281, 389] on button "Descargar" at bounding box center [288, 398] width 73 height 18
click at [275, 186] on div "Video [.mp4]" at bounding box center [298, 185] width 58 height 13
